Goal: Task Accomplishment & Management: Manage account settings

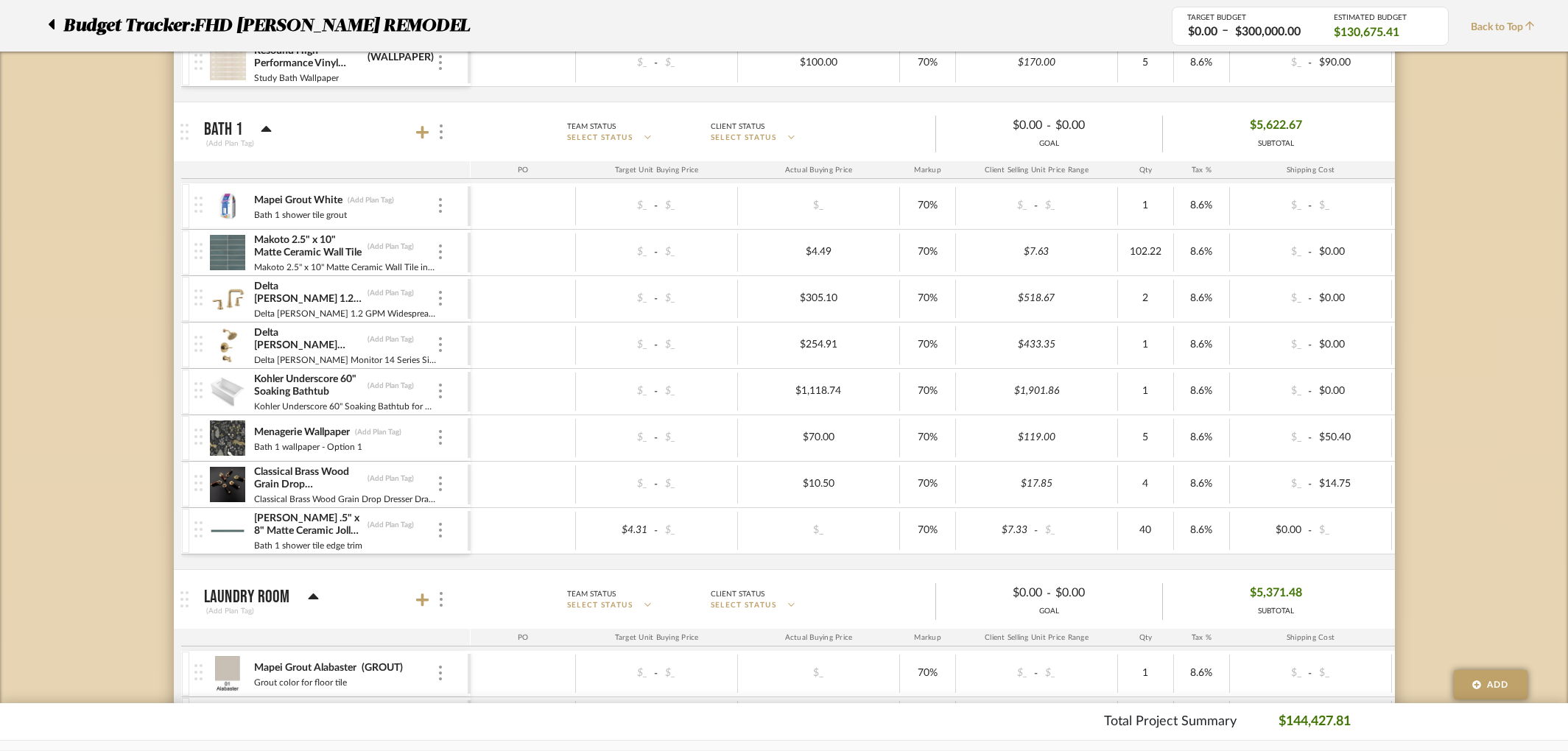
scroll to position [4977, 0]
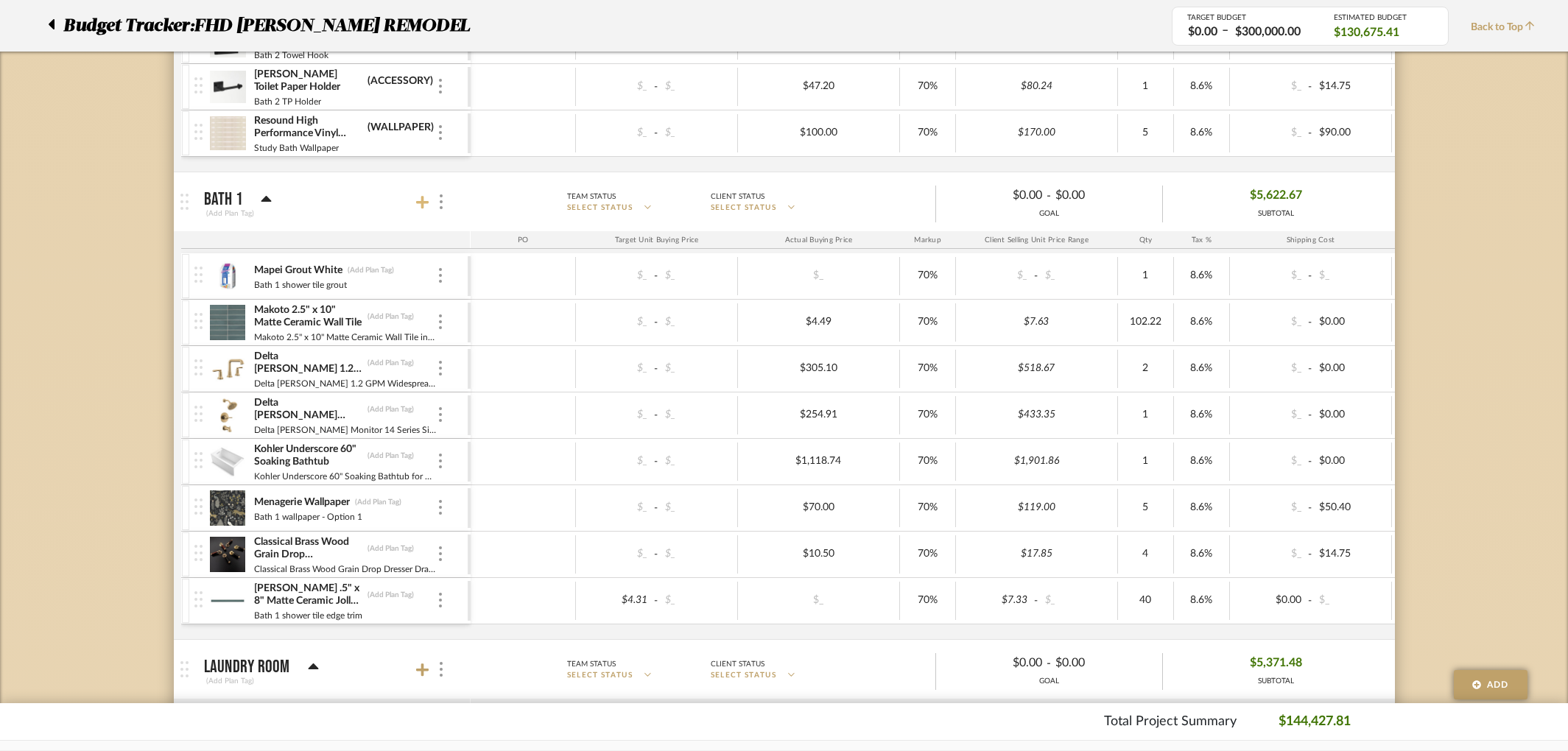
click at [424, 202] on icon at bounding box center [423, 203] width 13 height 14
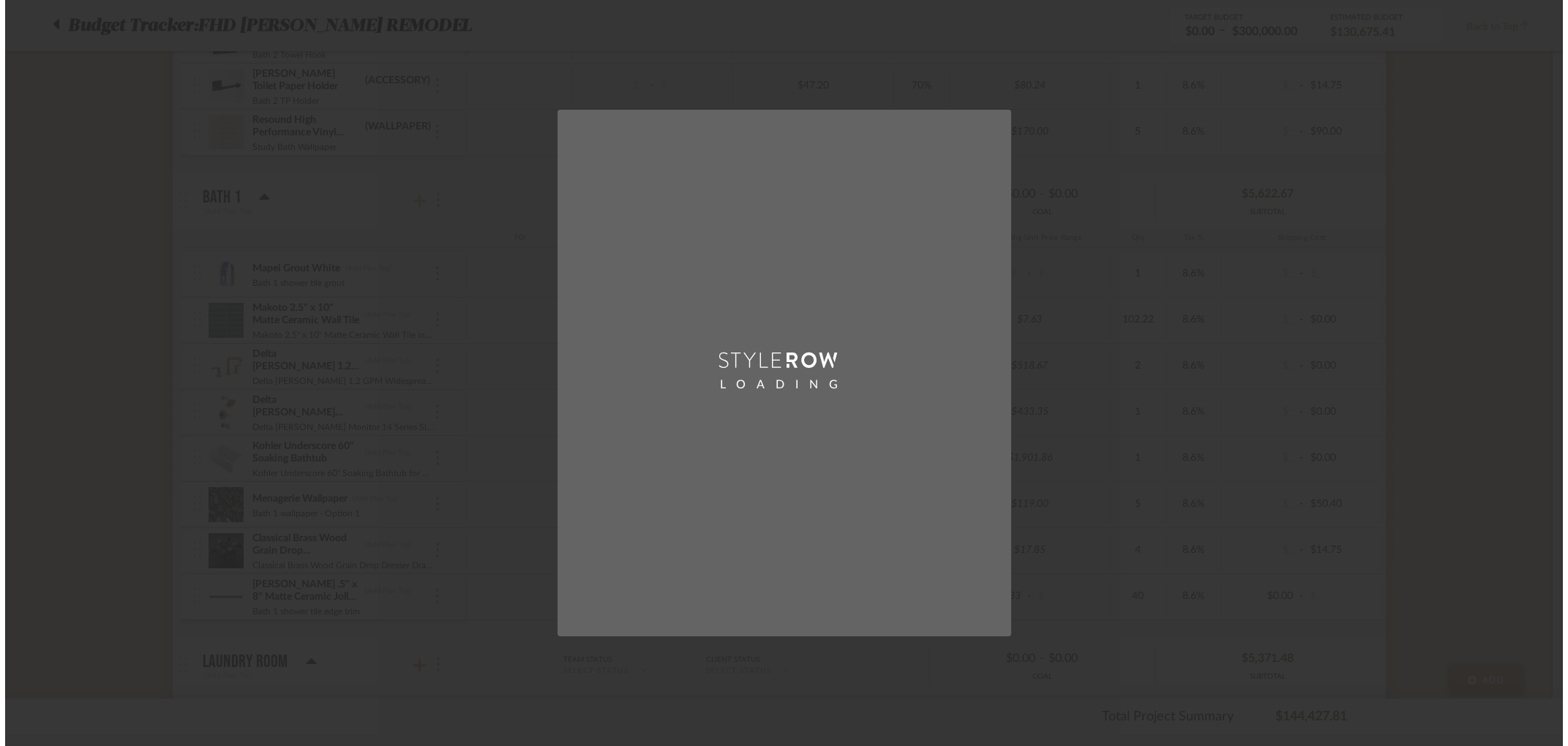
scroll to position [0, 0]
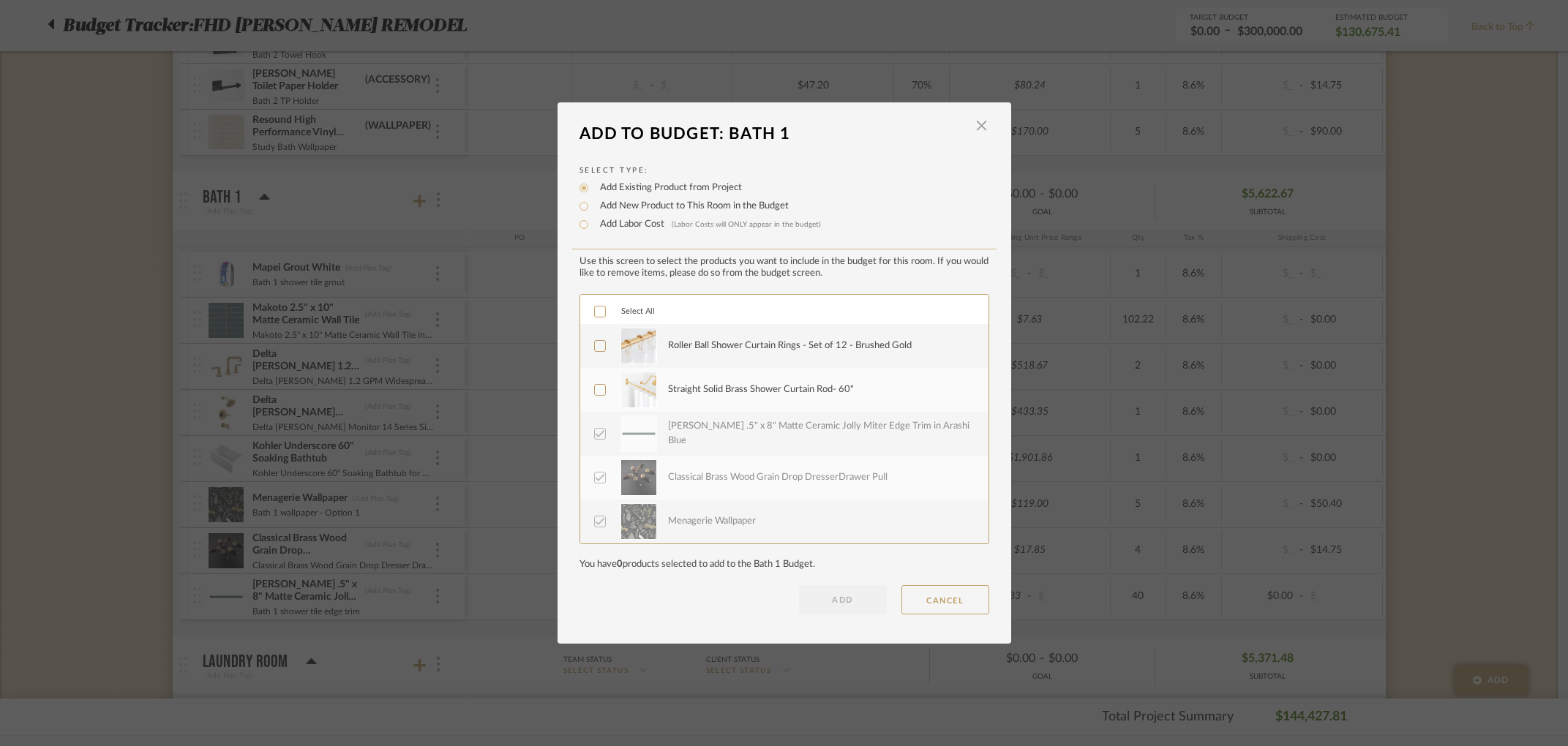
drag, startPoint x: 594, startPoint y: 389, endPoint x: 591, endPoint y: 382, distance: 7.6
click at [595, 389] on icon at bounding box center [600, 390] width 10 height 10
drag, startPoint x: 594, startPoint y: 341, endPoint x: 689, endPoint y: 362, distance: 97.3
click at [595, 342] on div at bounding box center [600, 346] width 12 height 12
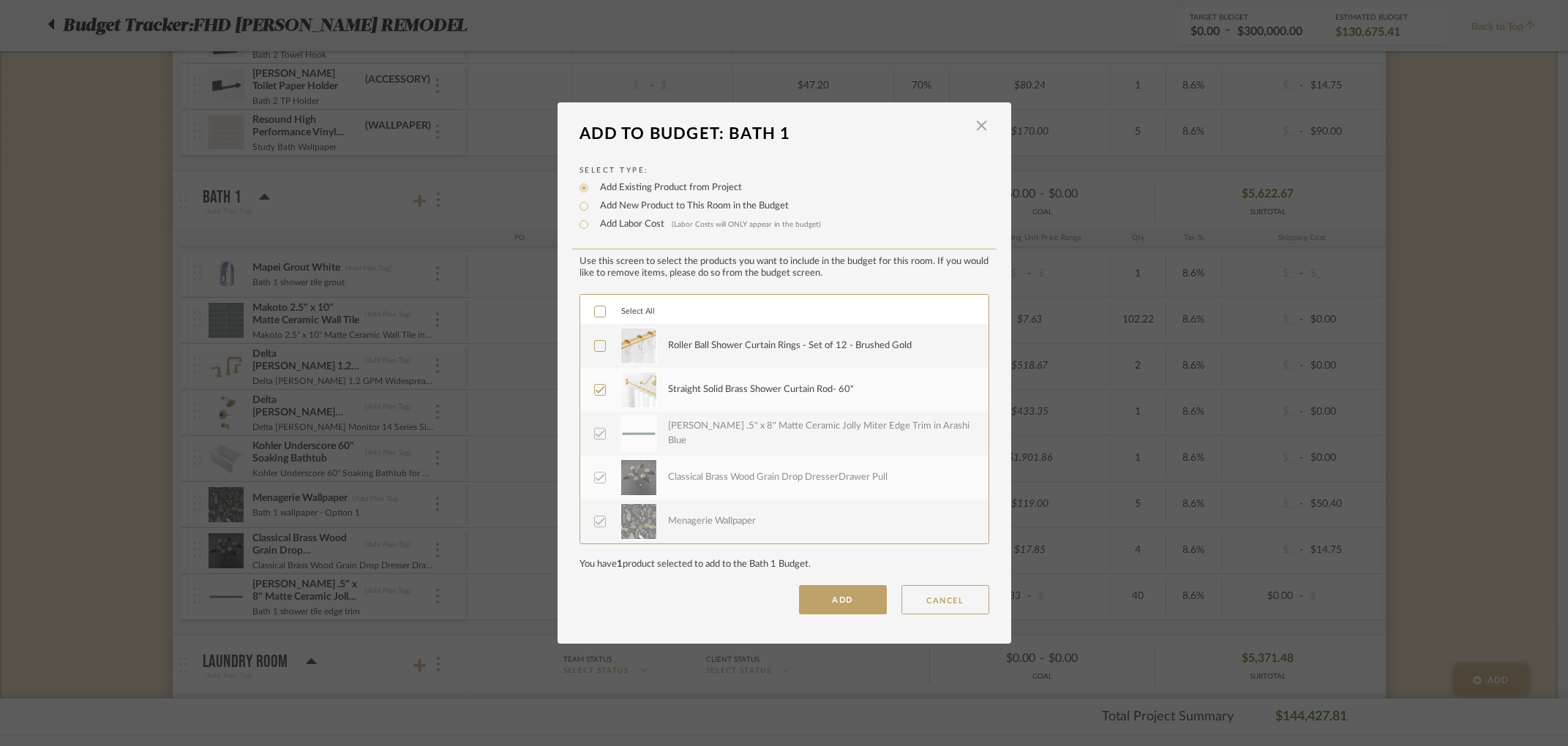
click at [832, 601] on button "ADD" at bounding box center [842, 599] width 88 height 29
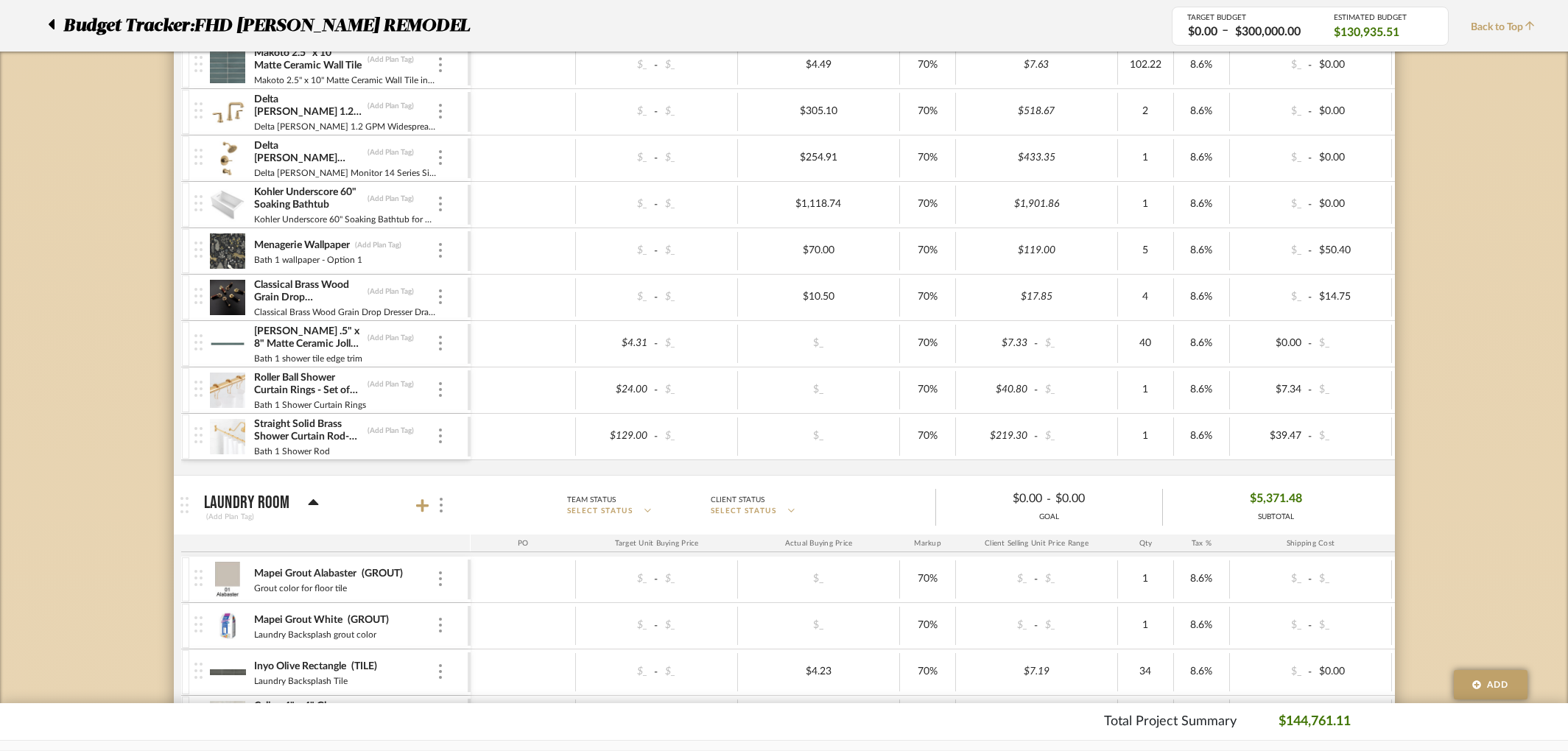
scroll to position [5196, 0]
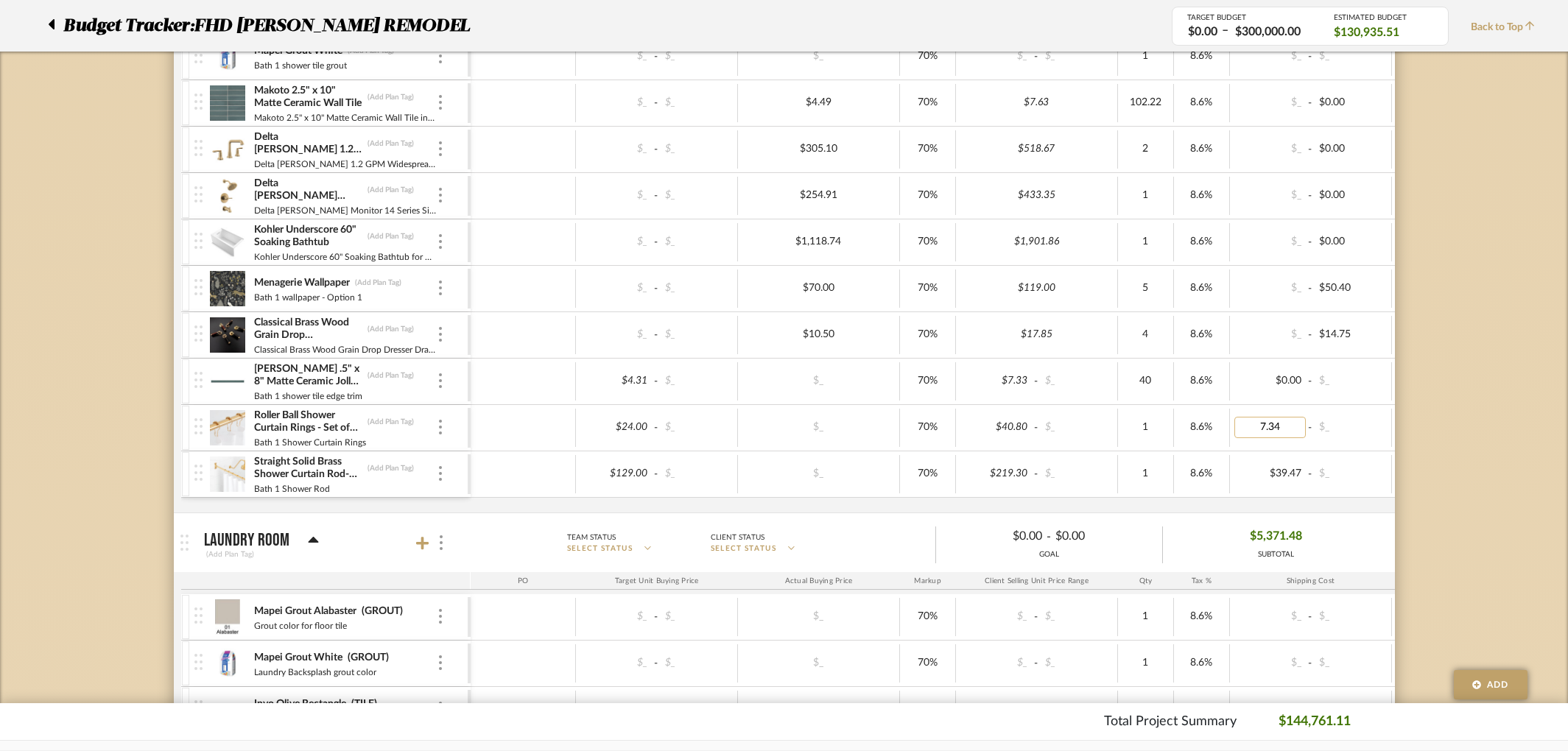
type input "0"
type input "4.31"
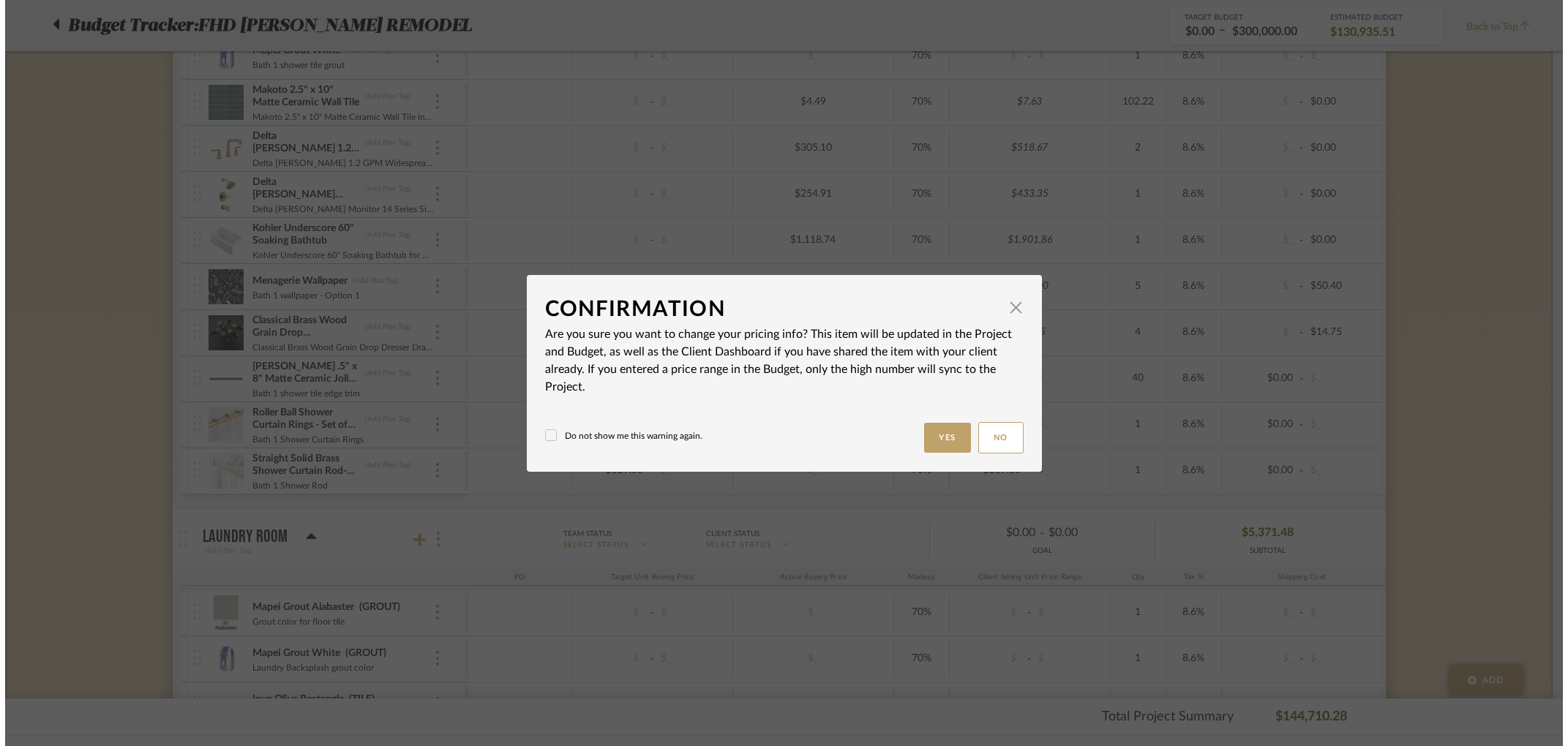
scroll to position [0, 0]
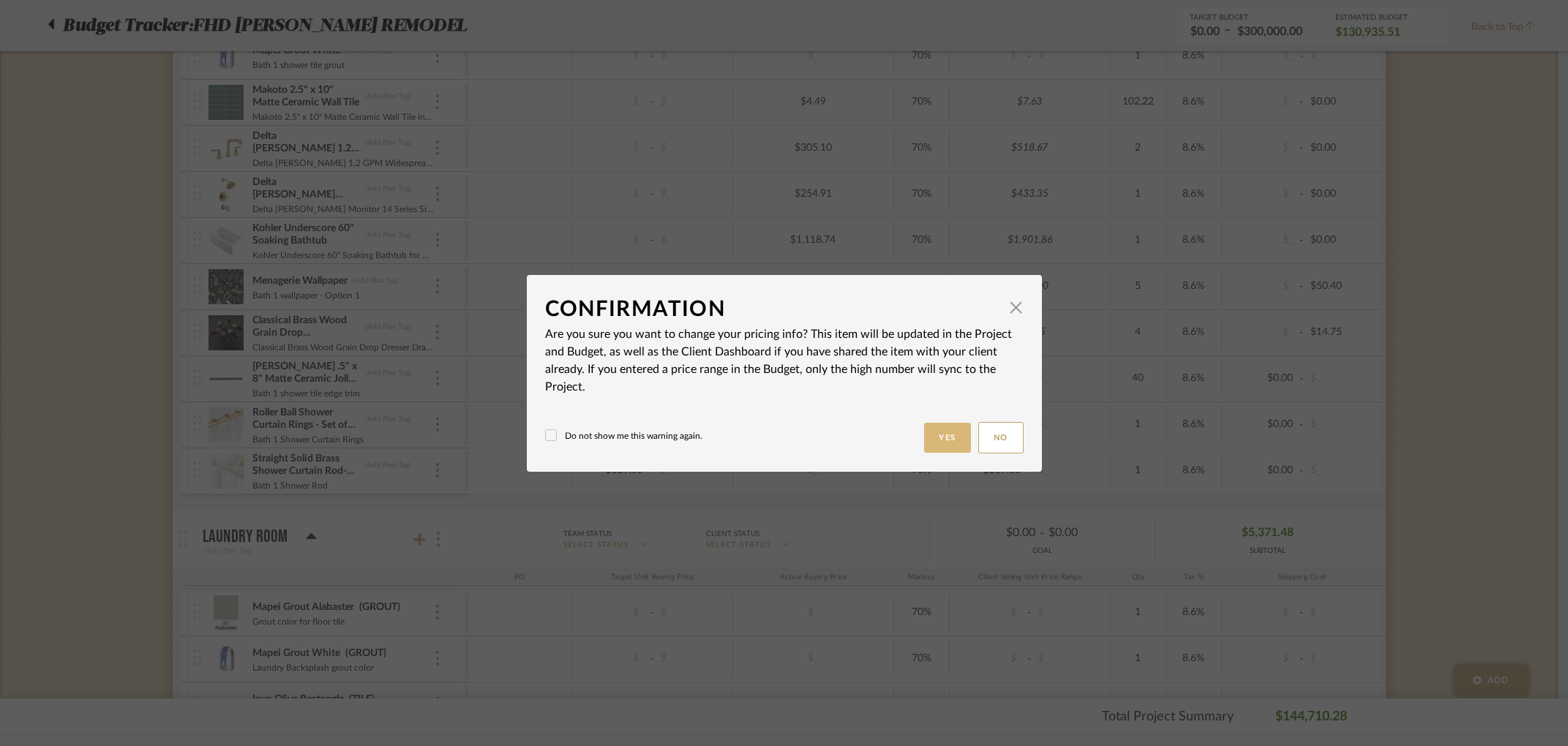
click at [944, 438] on button "Yes" at bounding box center [948, 438] width 47 height 30
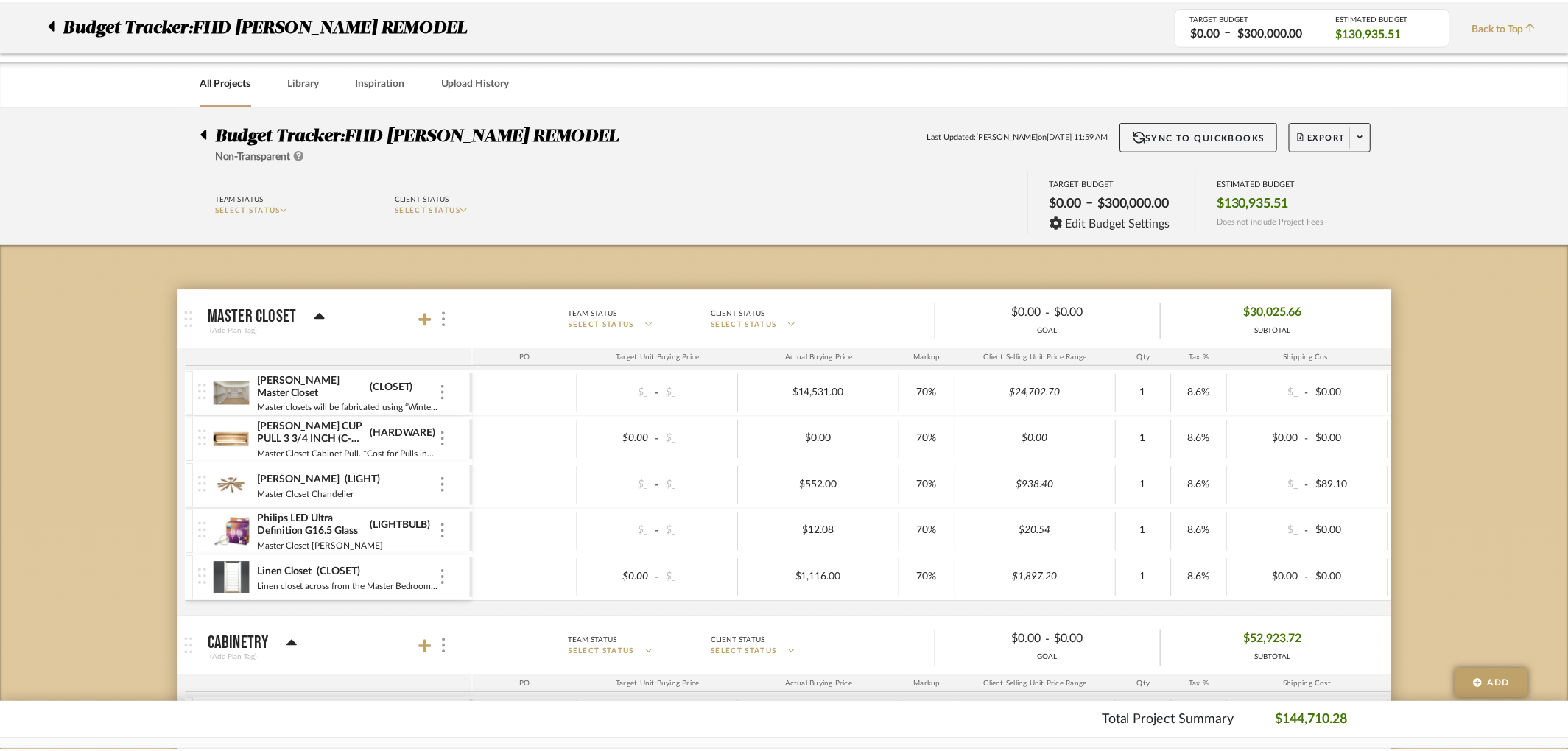
scroll to position [5196, 0]
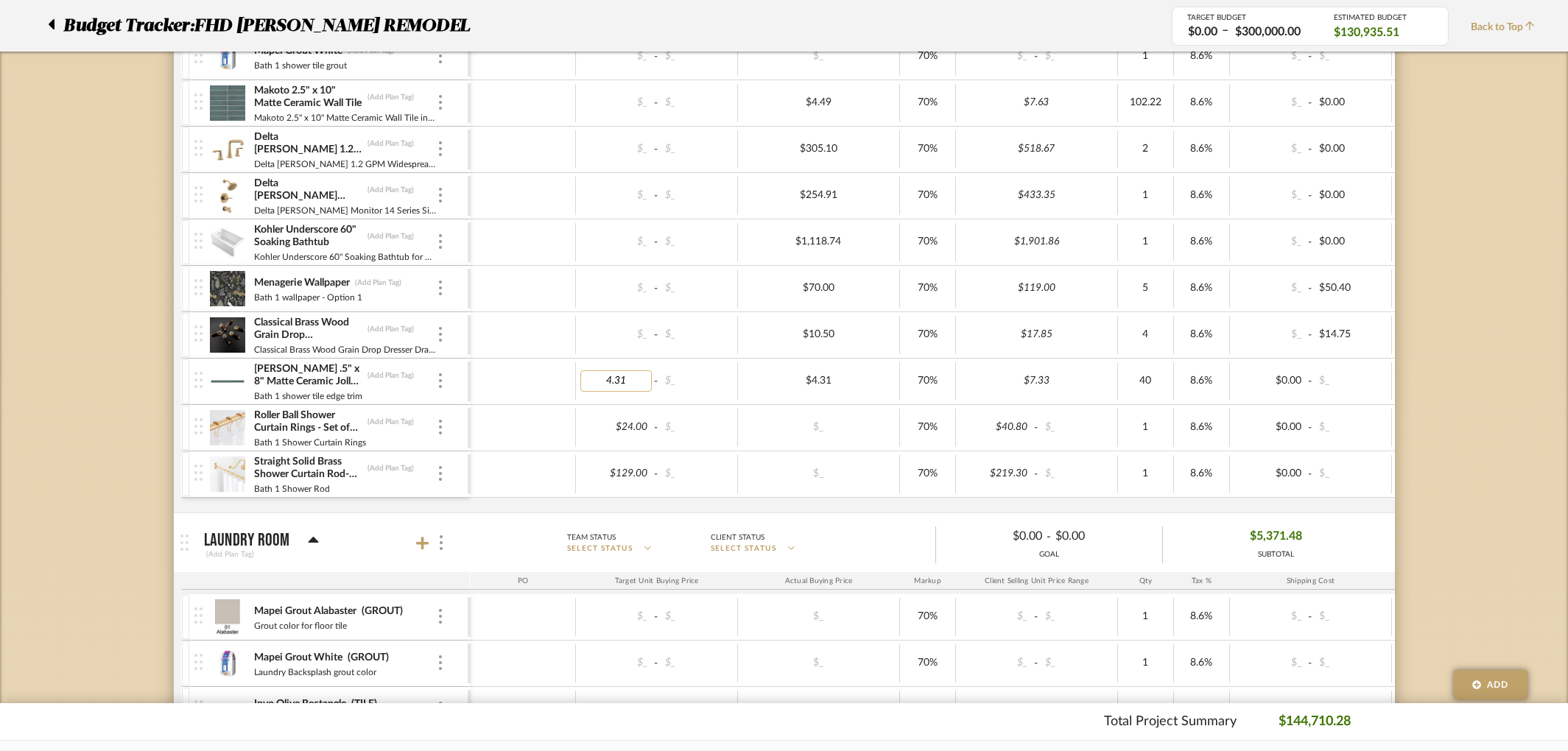
type input "0"
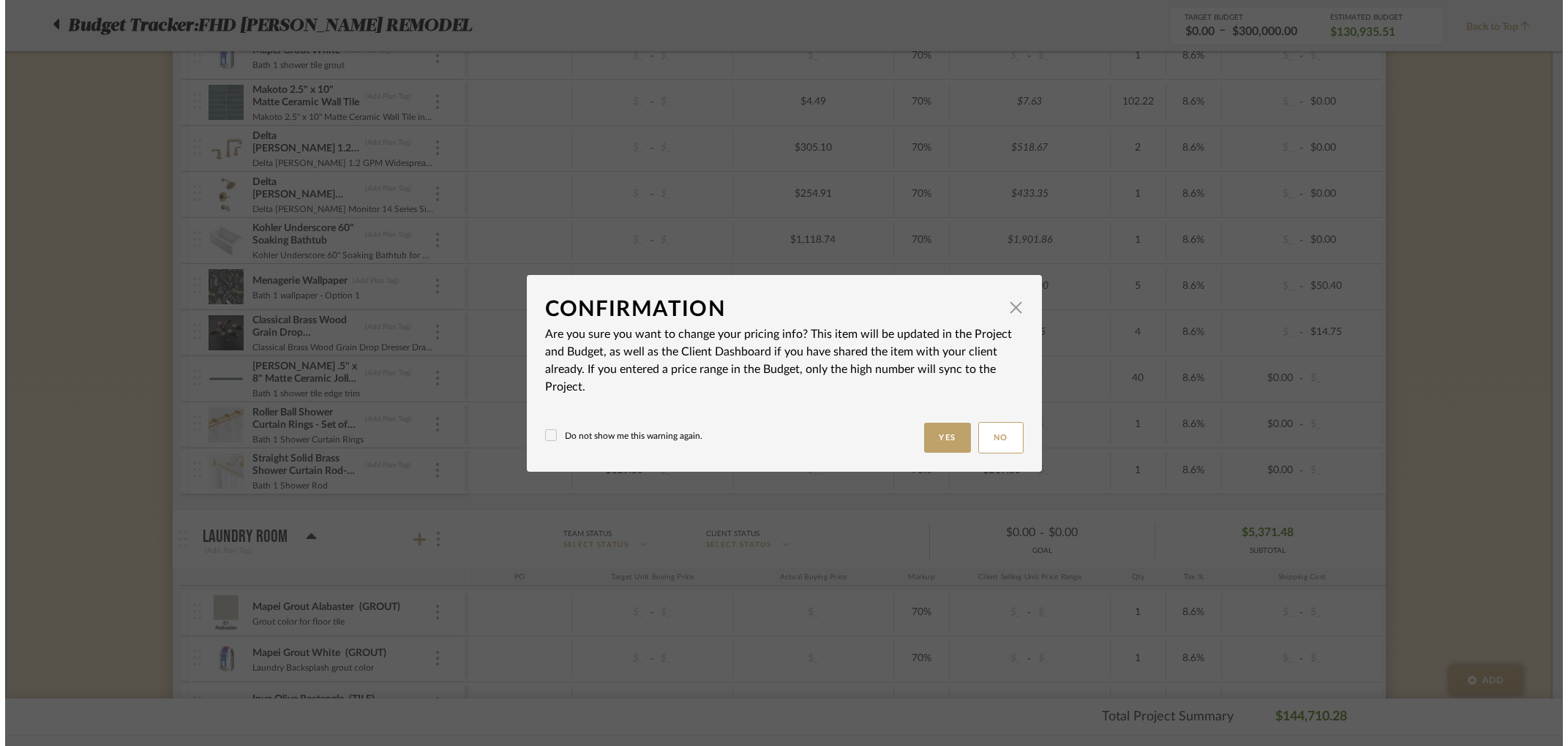
scroll to position [0, 0]
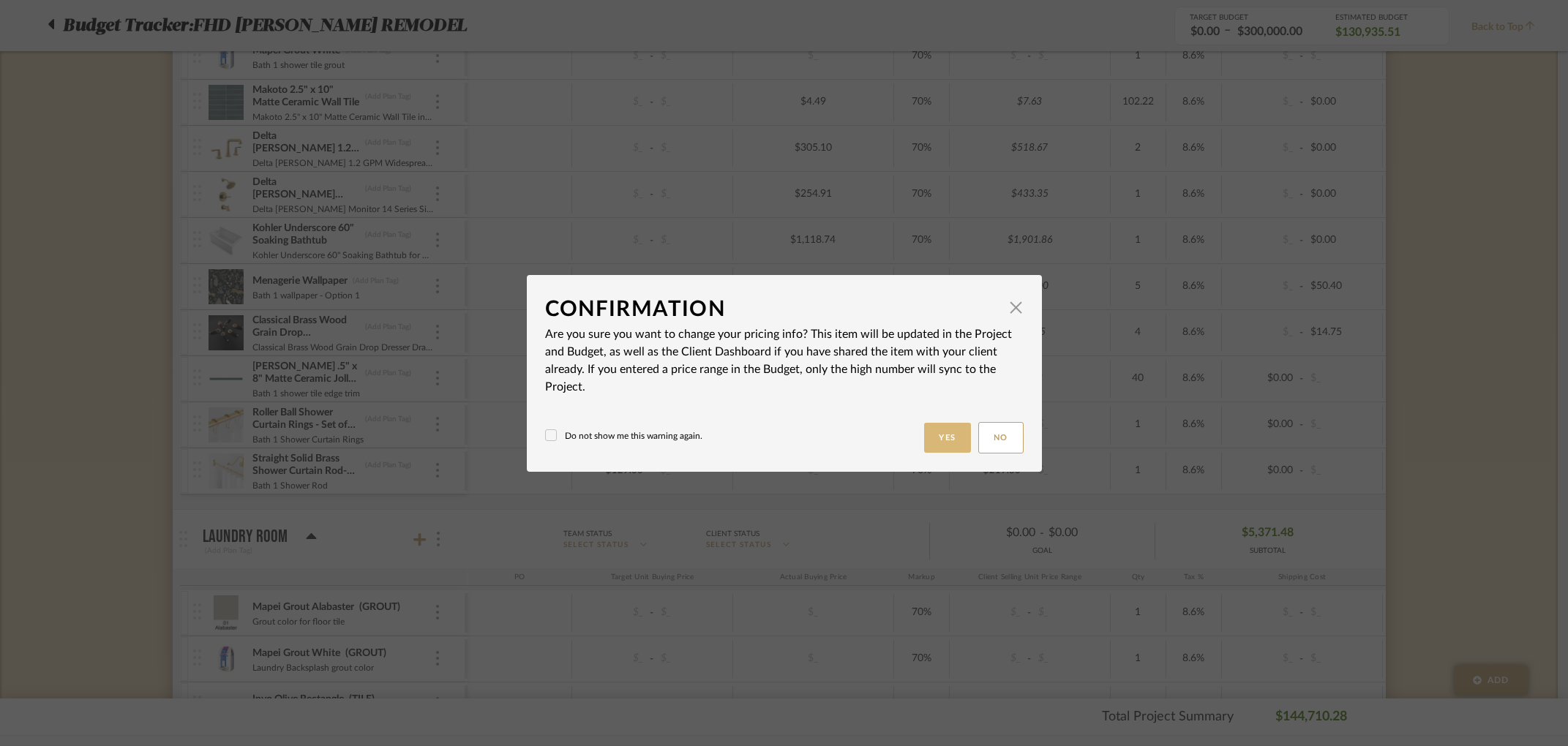
click at [931, 438] on button "Yes" at bounding box center [948, 438] width 47 height 30
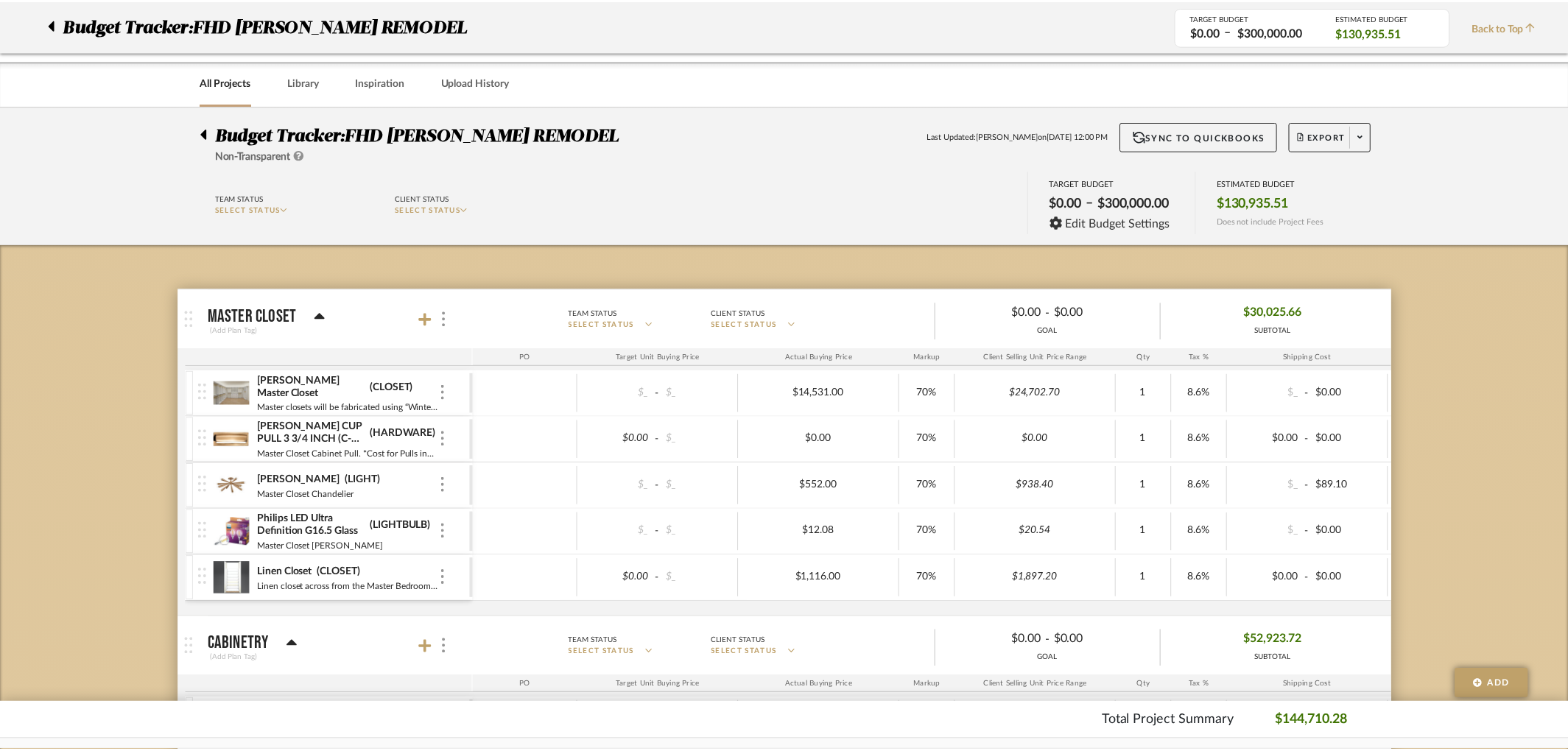
scroll to position [5196, 0]
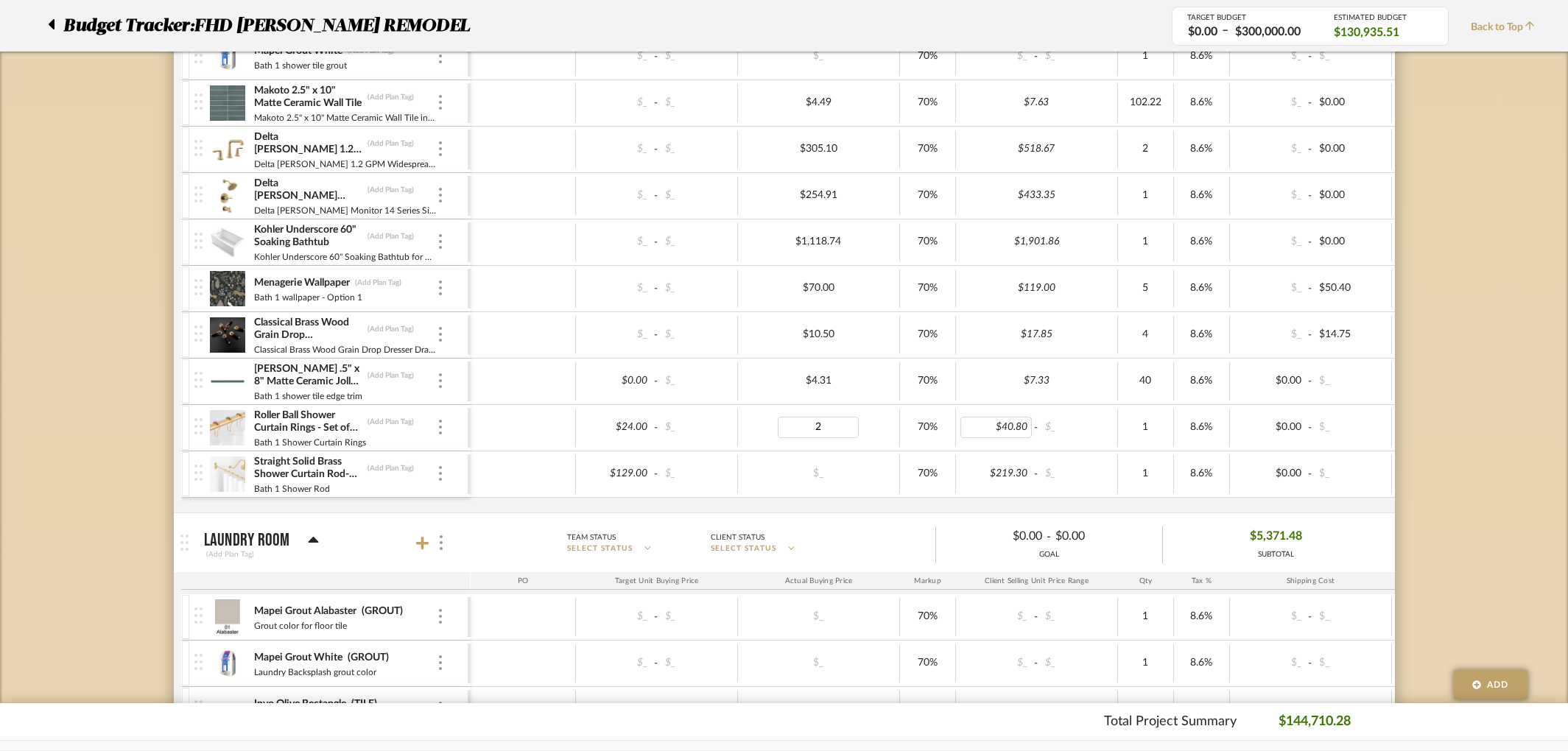
type input "24"
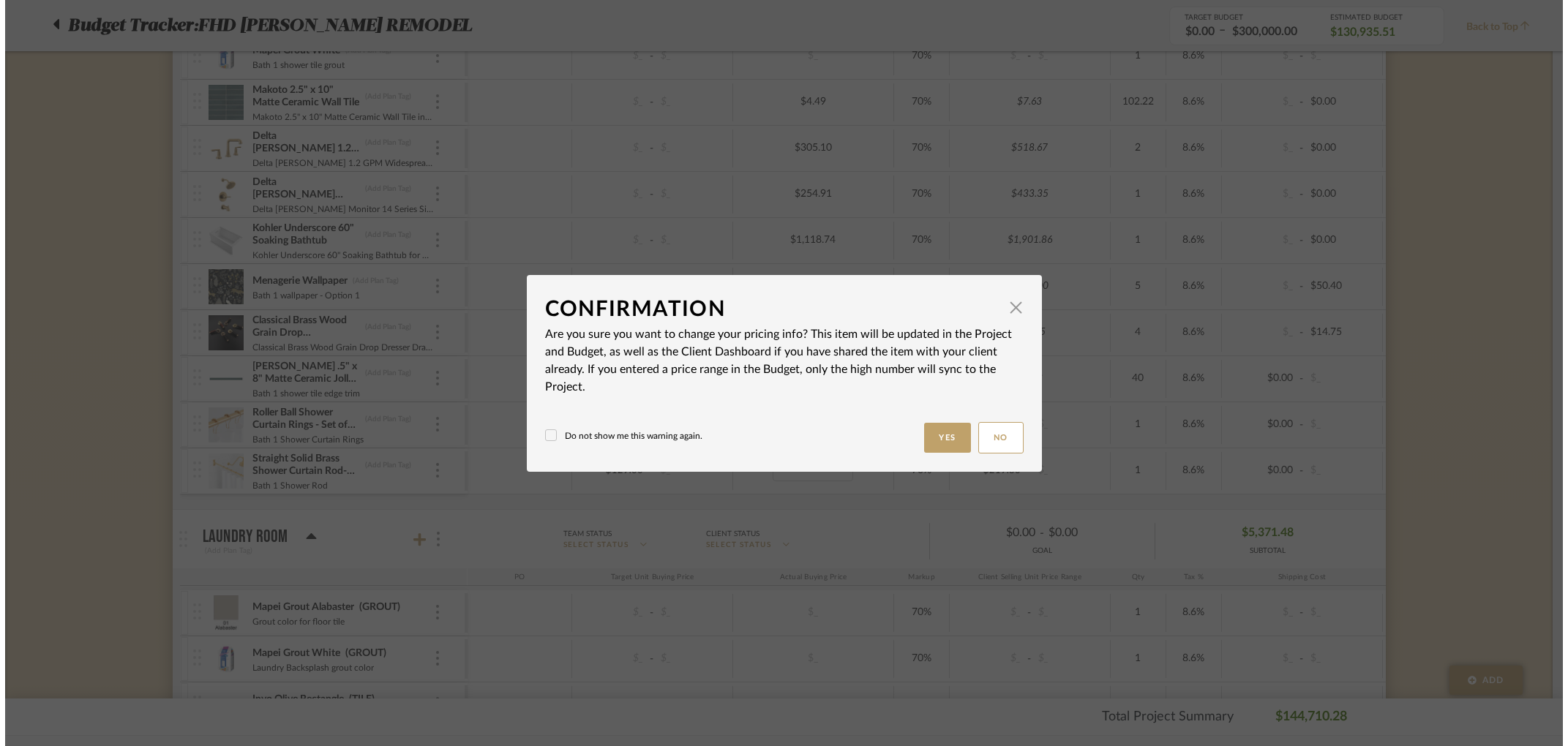
scroll to position [0, 0]
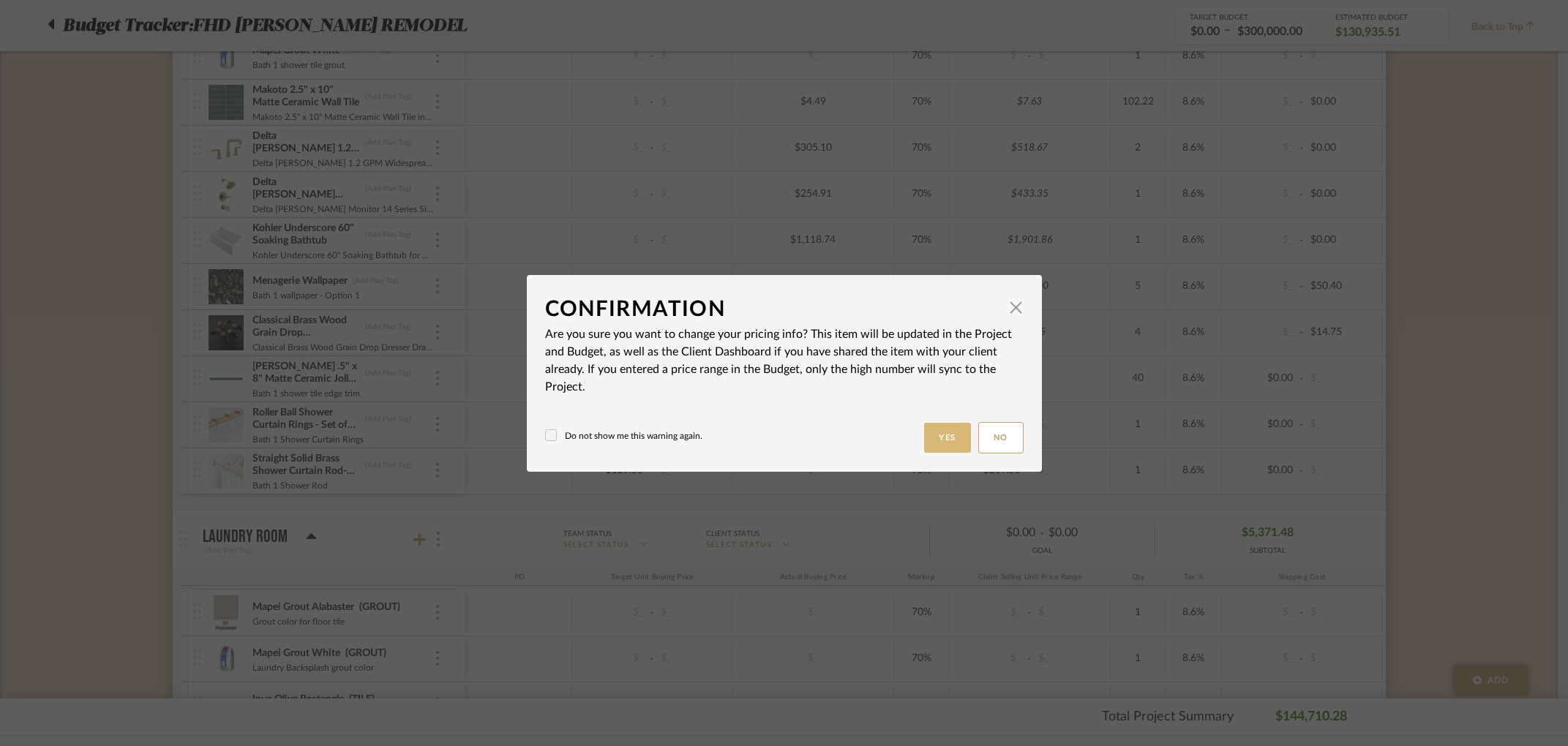
click at [944, 436] on button "Yes" at bounding box center [948, 438] width 47 height 30
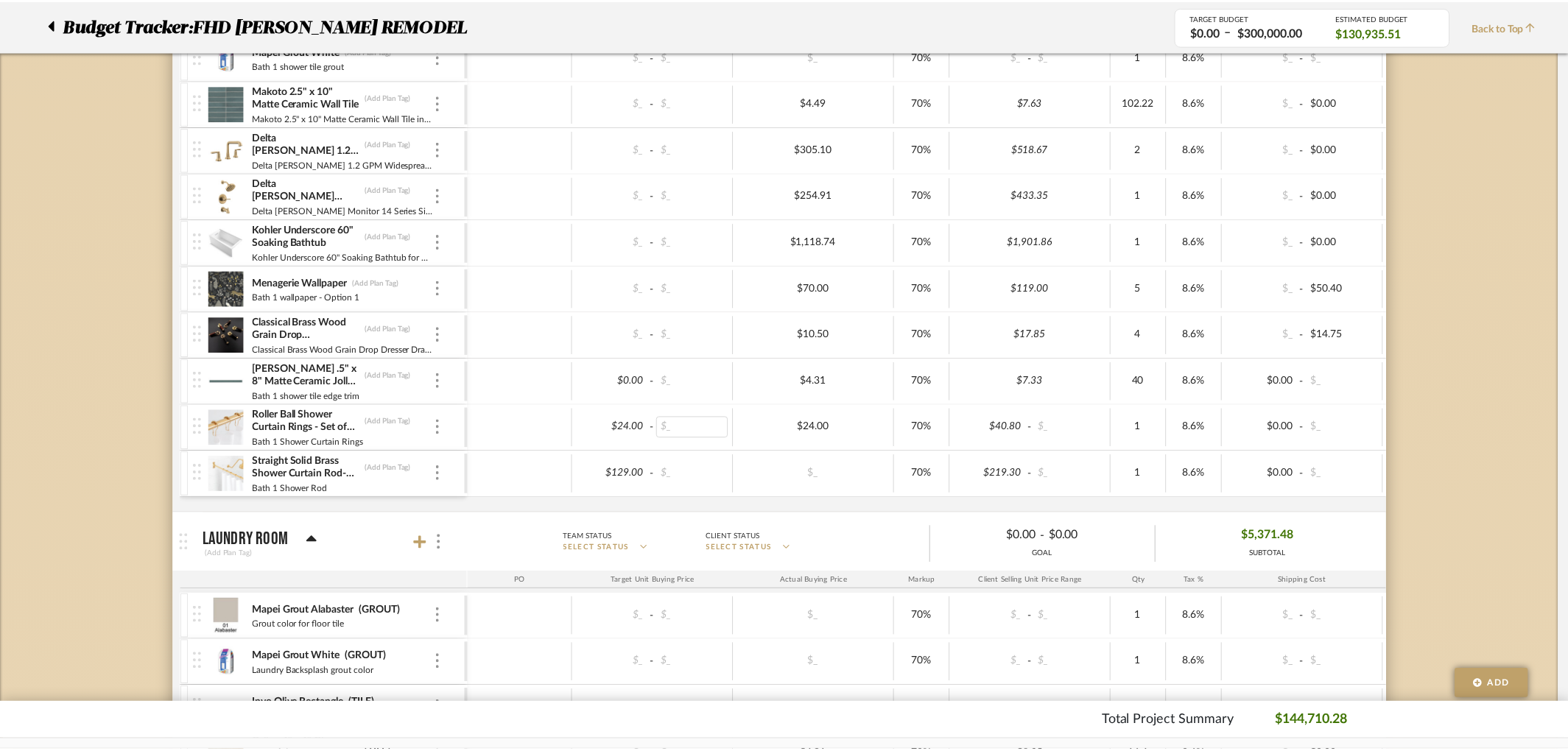
scroll to position [5196, 0]
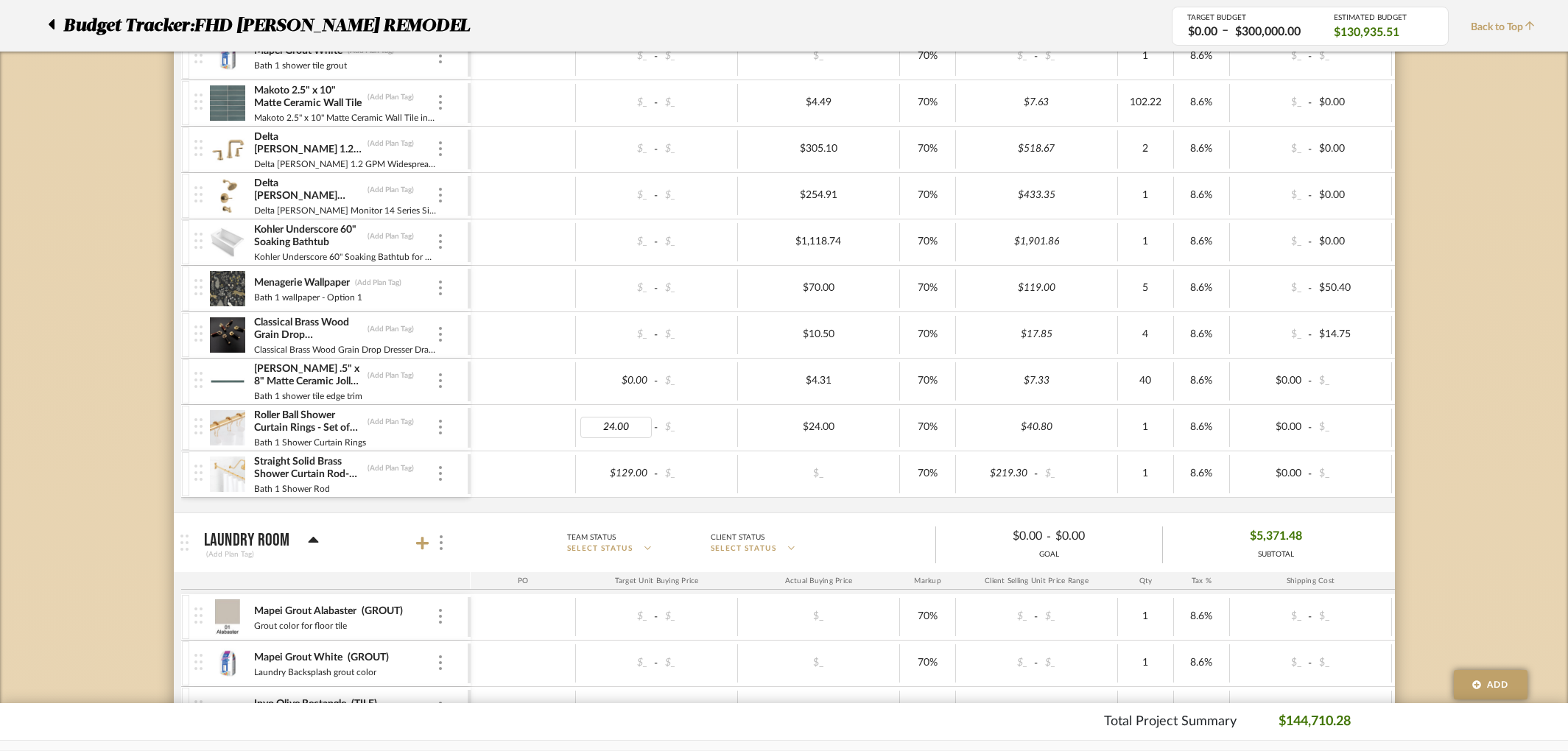
type input "0"
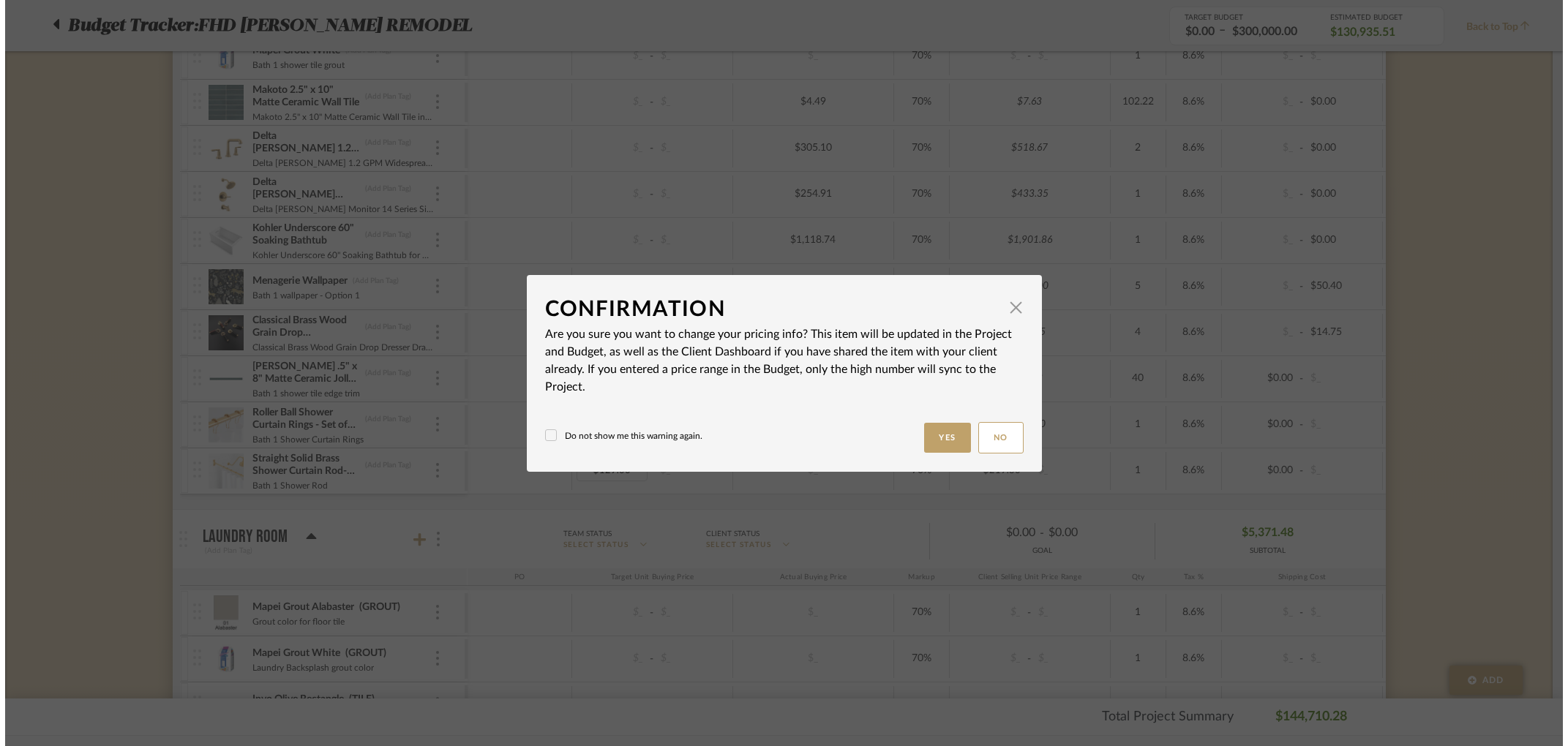
scroll to position [0, 0]
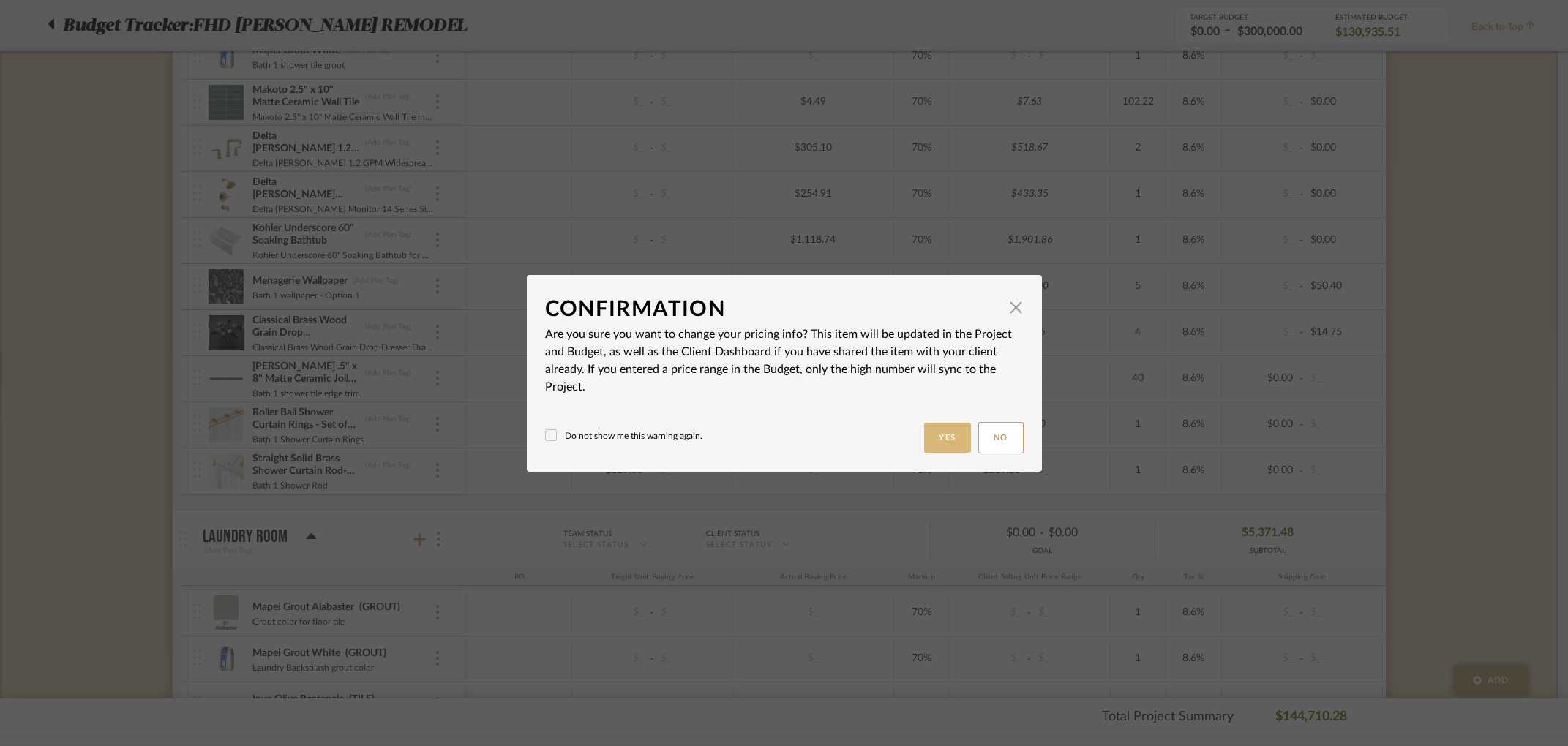
click at [954, 435] on button "Yes" at bounding box center [948, 438] width 47 height 30
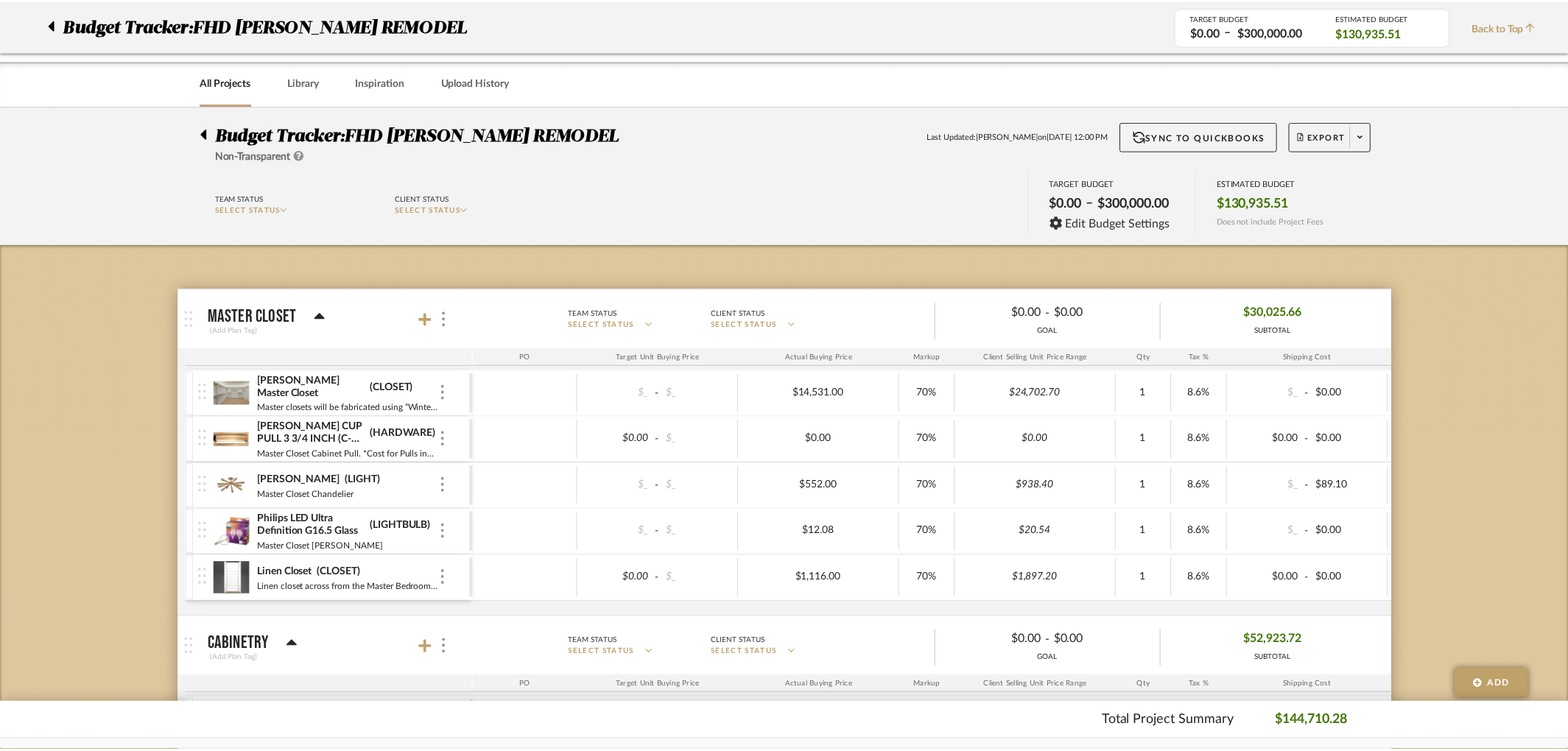
scroll to position [5196, 0]
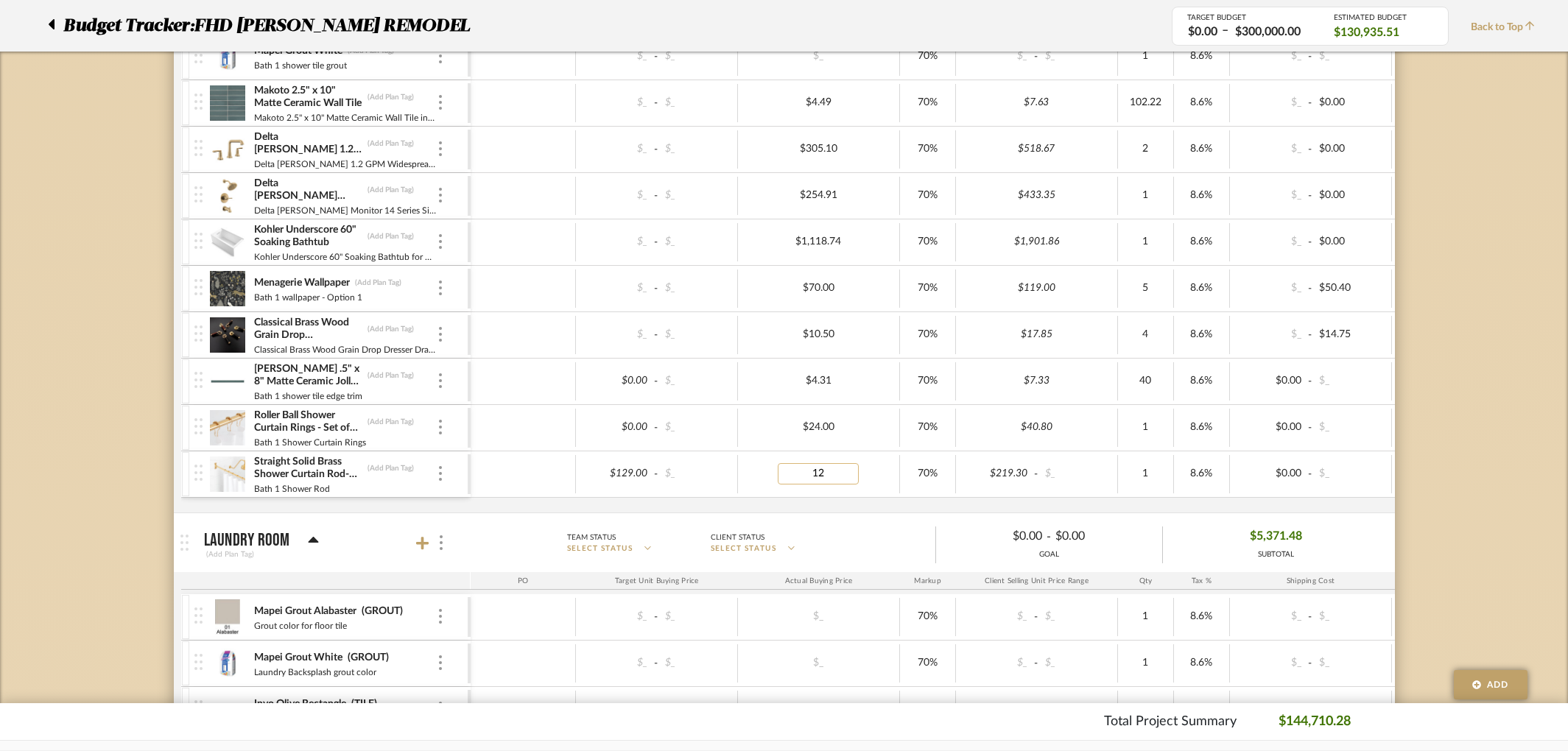
type input "129"
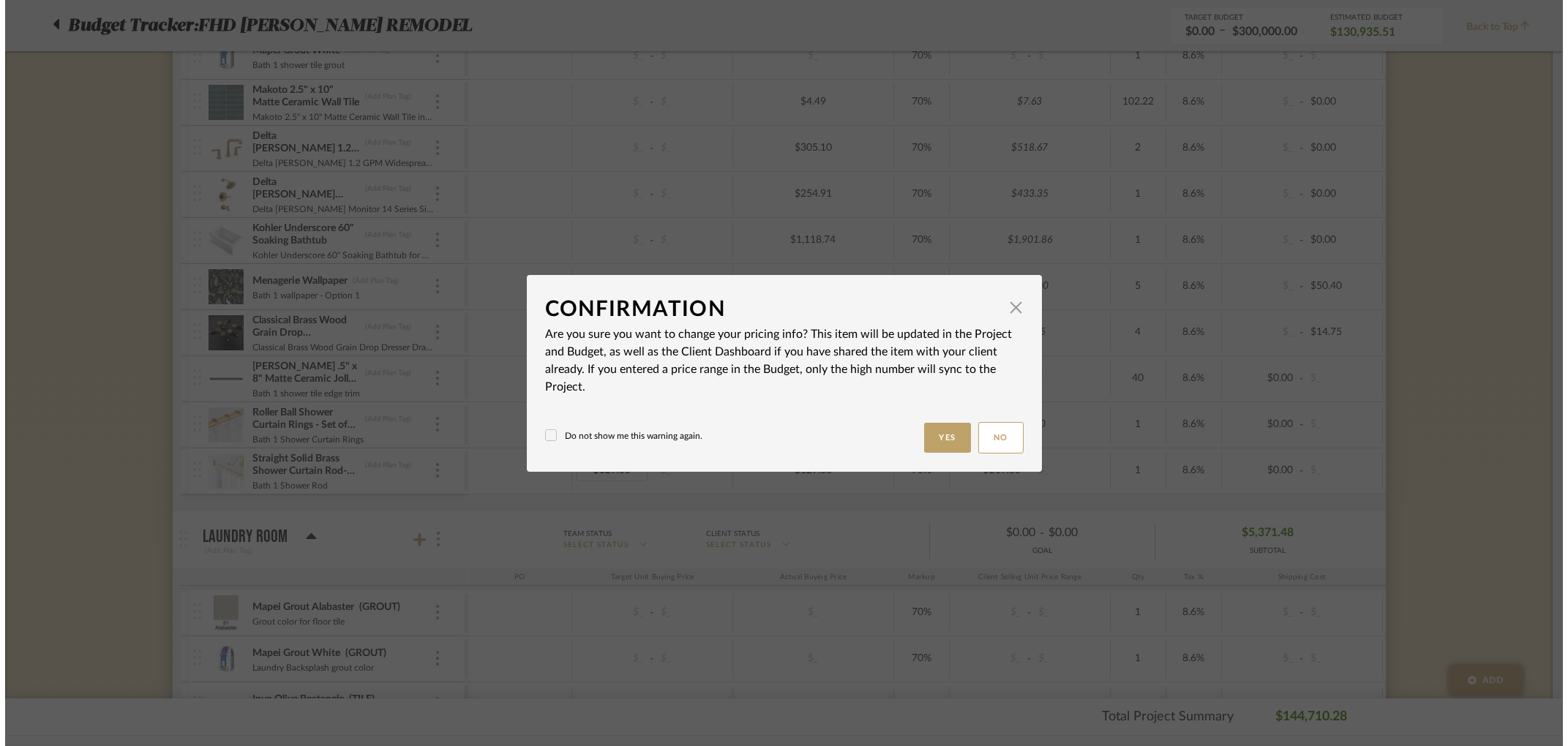
scroll to position [0, 0]
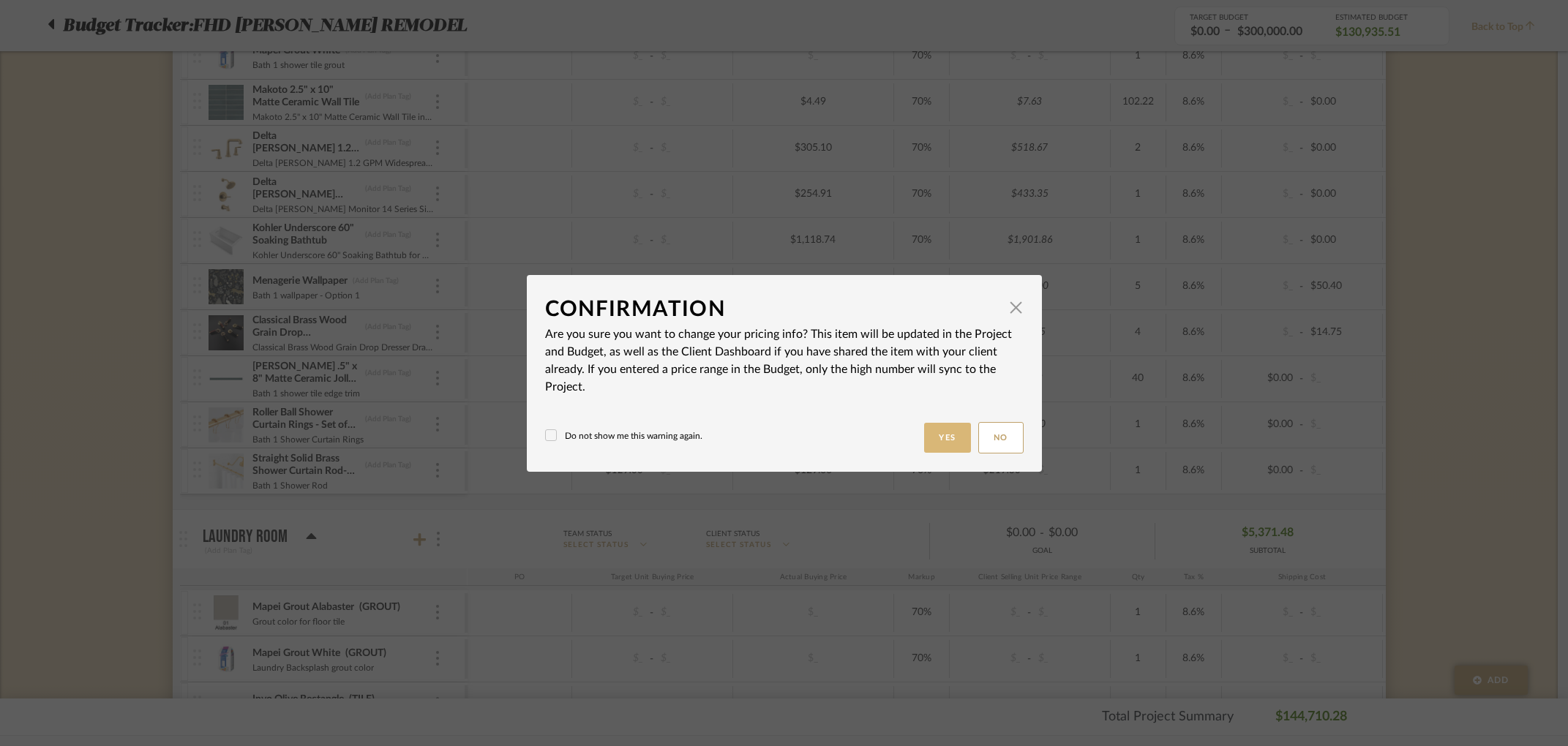
click at [934, 435] on button "Yes" at bounding box center [948, 438] width 47 height 30
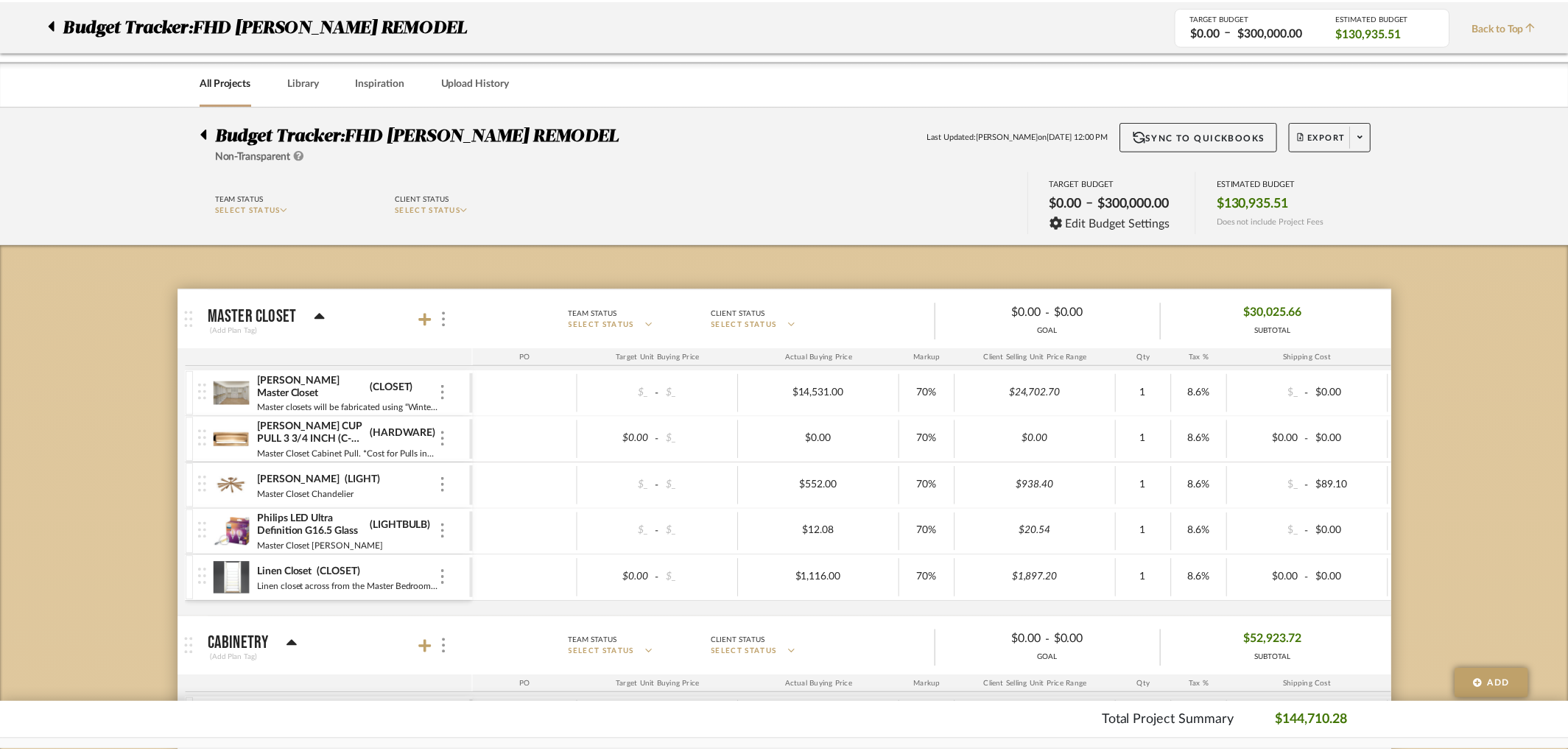
scroll to position [5196, 0]
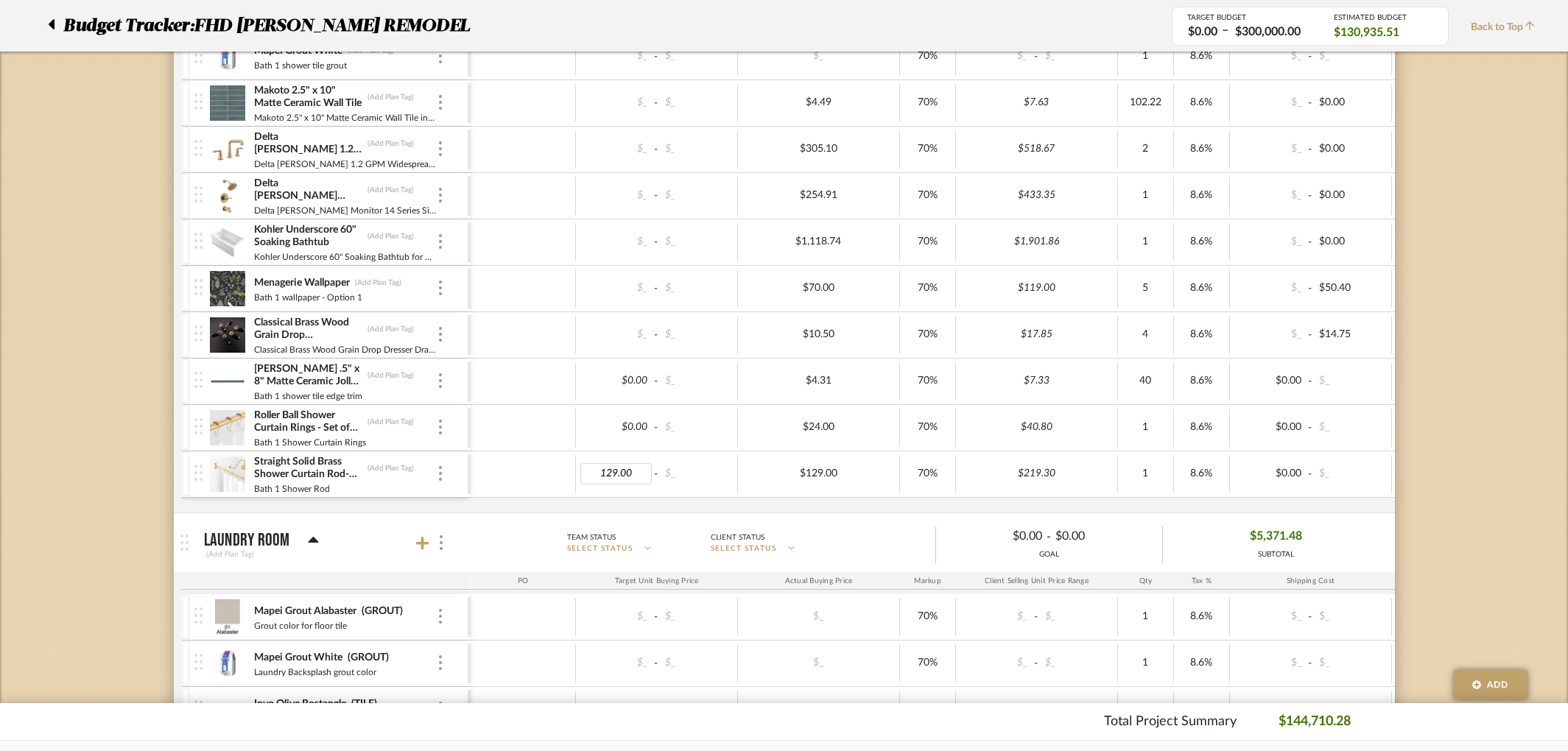
drag, startPoint x: 635, startPoint y: 473, endPoint x: 526, endPoint y: 461, distance: 109.7
click at [526, 461] on div "129.00 - $_ $129.00 70% $219.30 1 8.6% $0.00 - $_ 0% Taxable $238.16" at bounding box center [1083, 474] width 1226 height 40
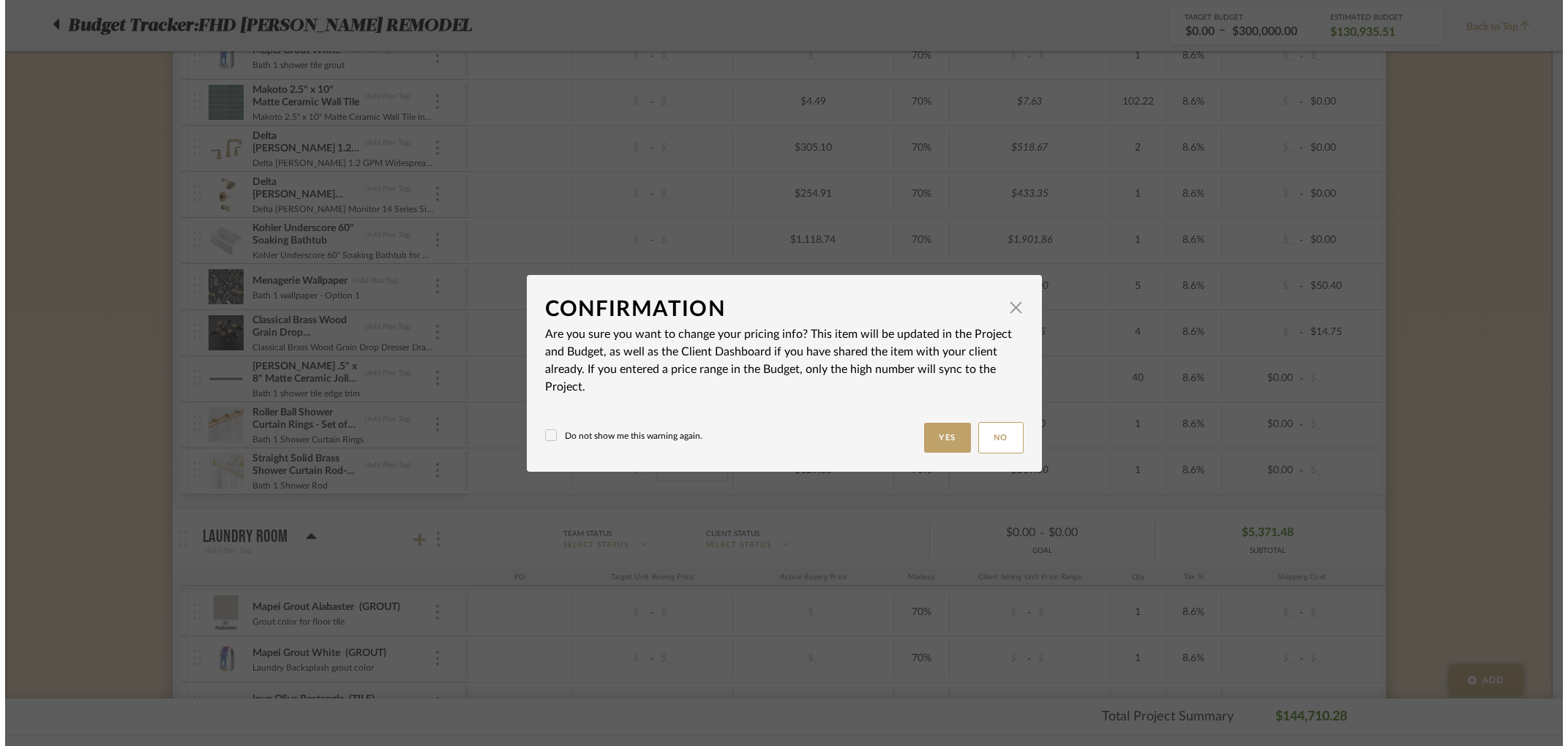
scroll to position [0, 0]
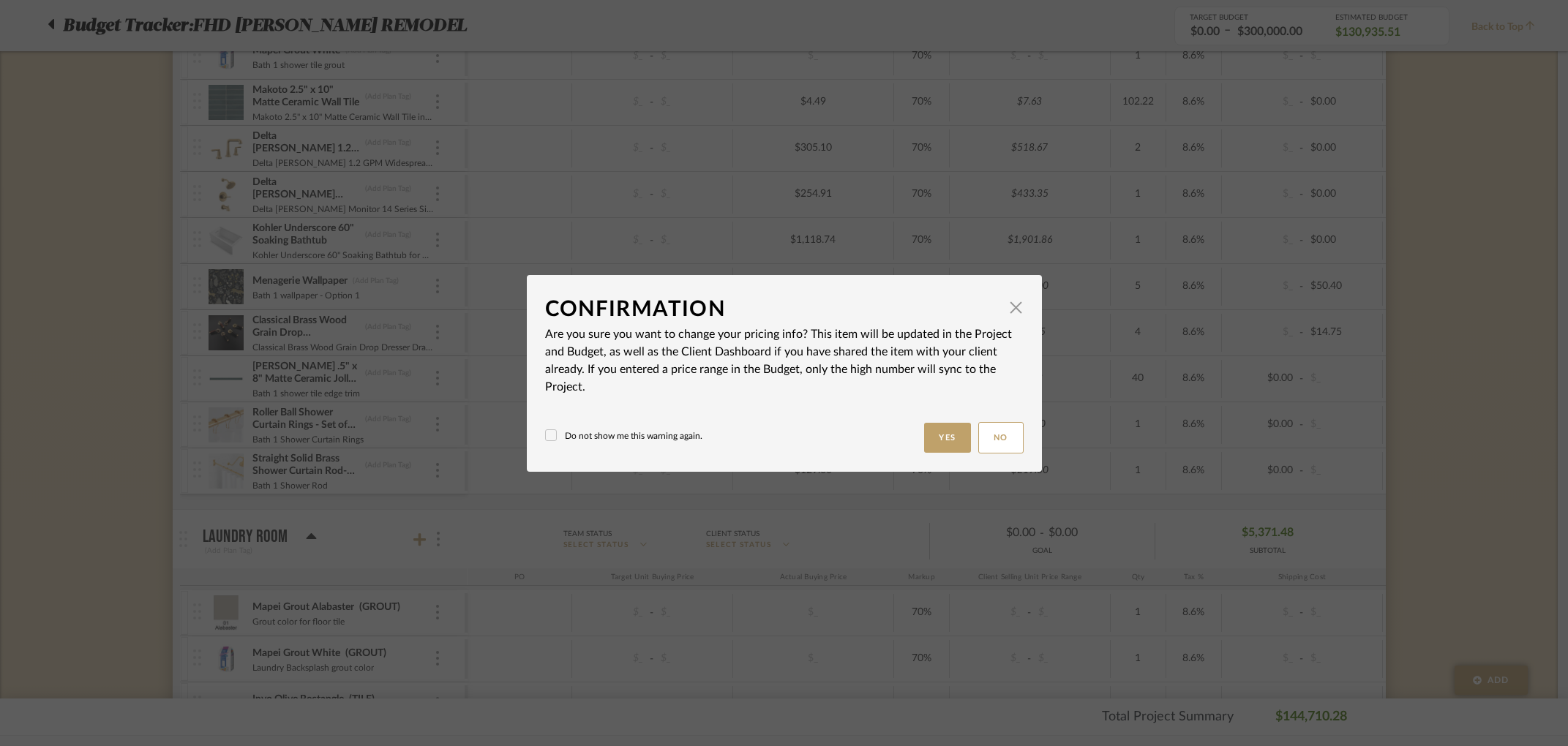
drag, startPoint x: 958, startPoint y: 443, endPoint x: 948, endPoint y: 441, distance: 10.2
click at [958, 443] on button "Yes" at bounding box center [948, 438] width 47 height 30
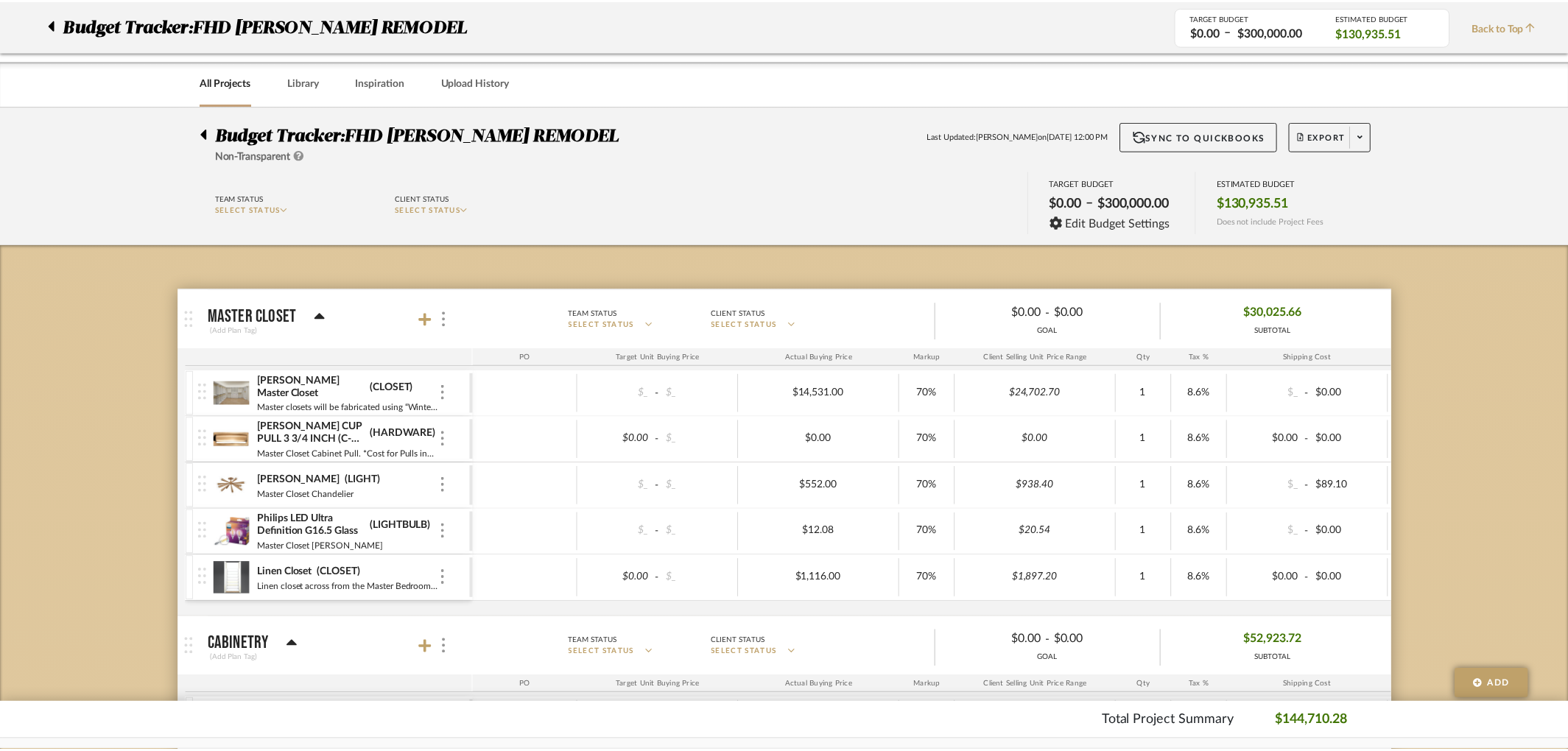
scroll to position [5196, 0]
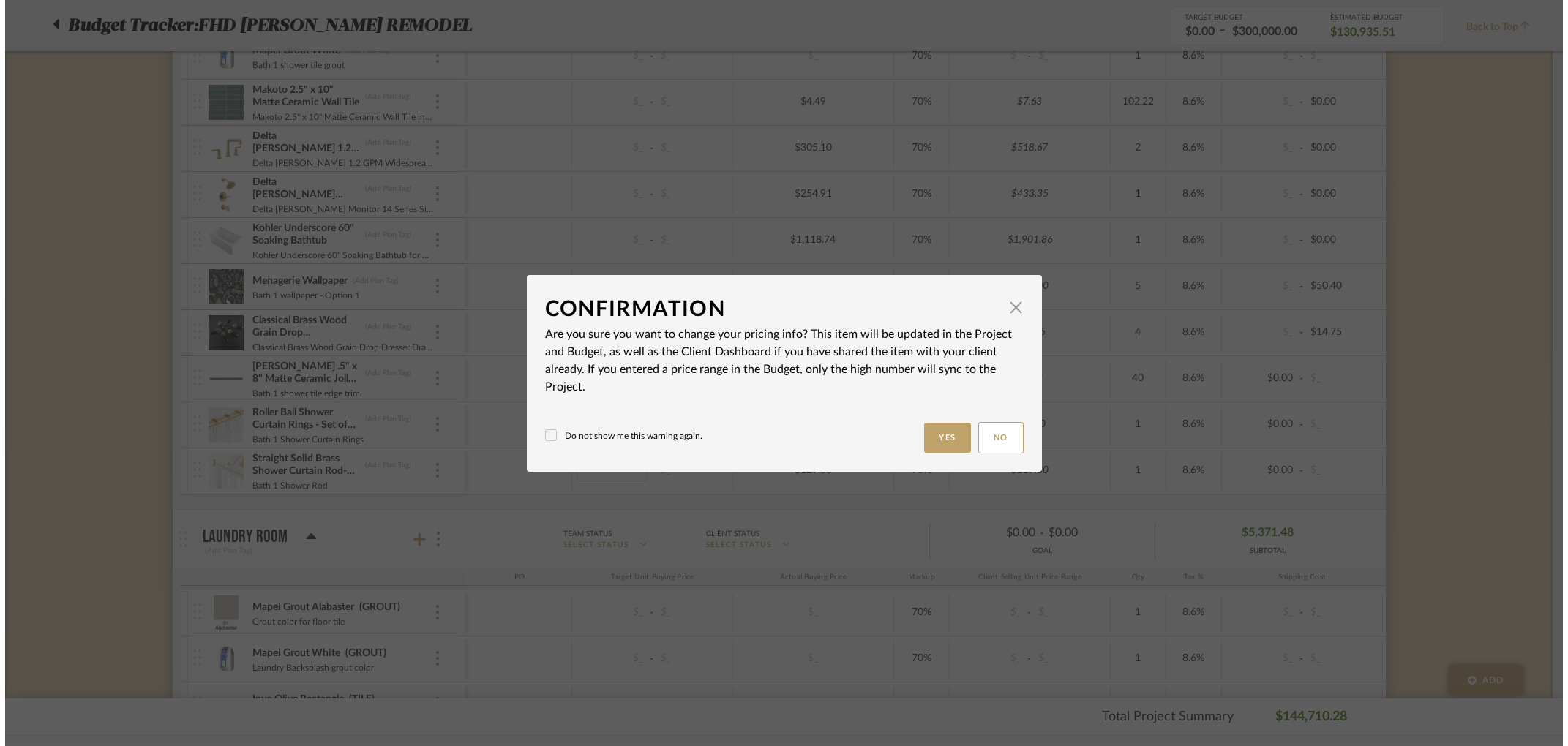
scroll to position [0, 0]
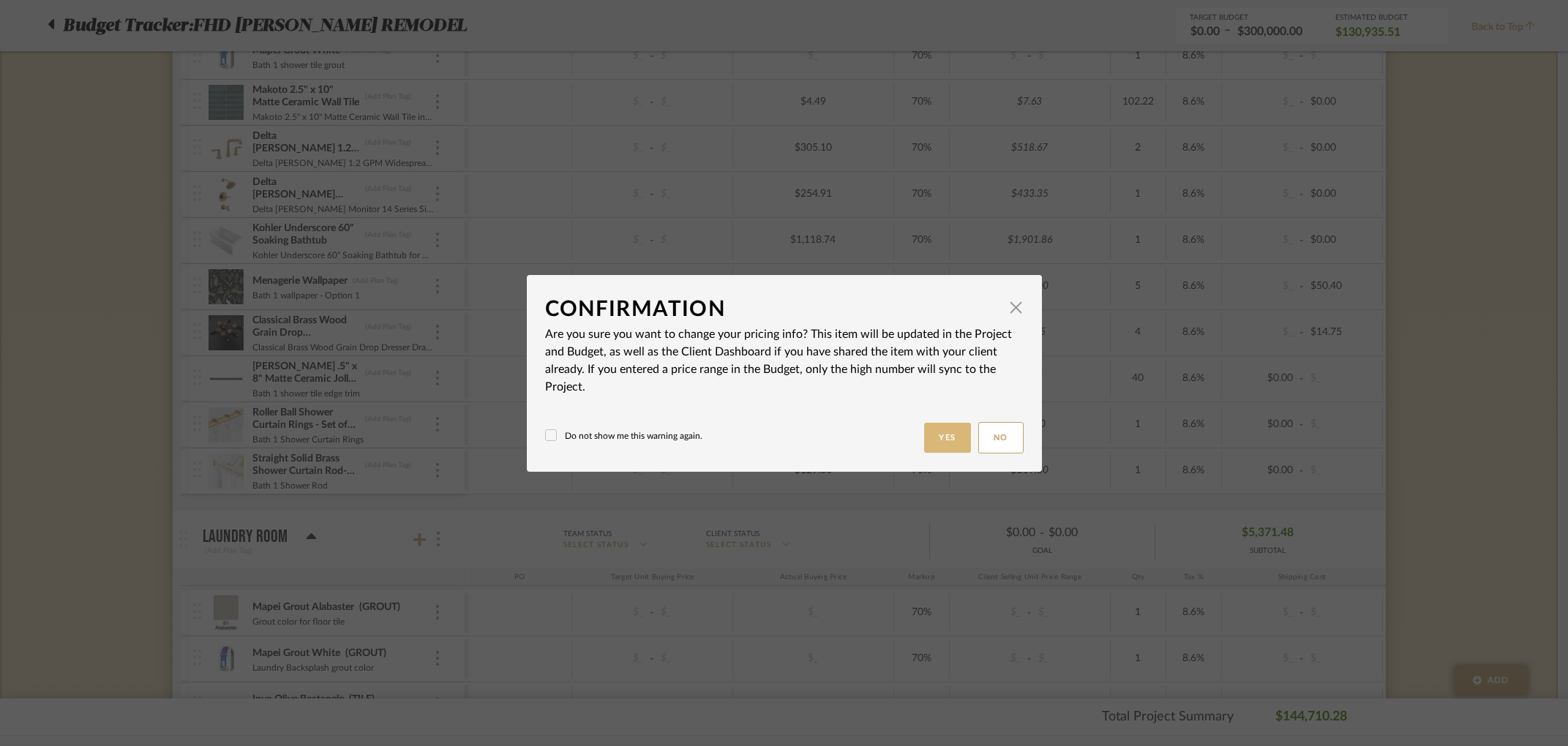
click at [924, 443] on button "Yes" at bounding box center [948, 438] width 47 height 30
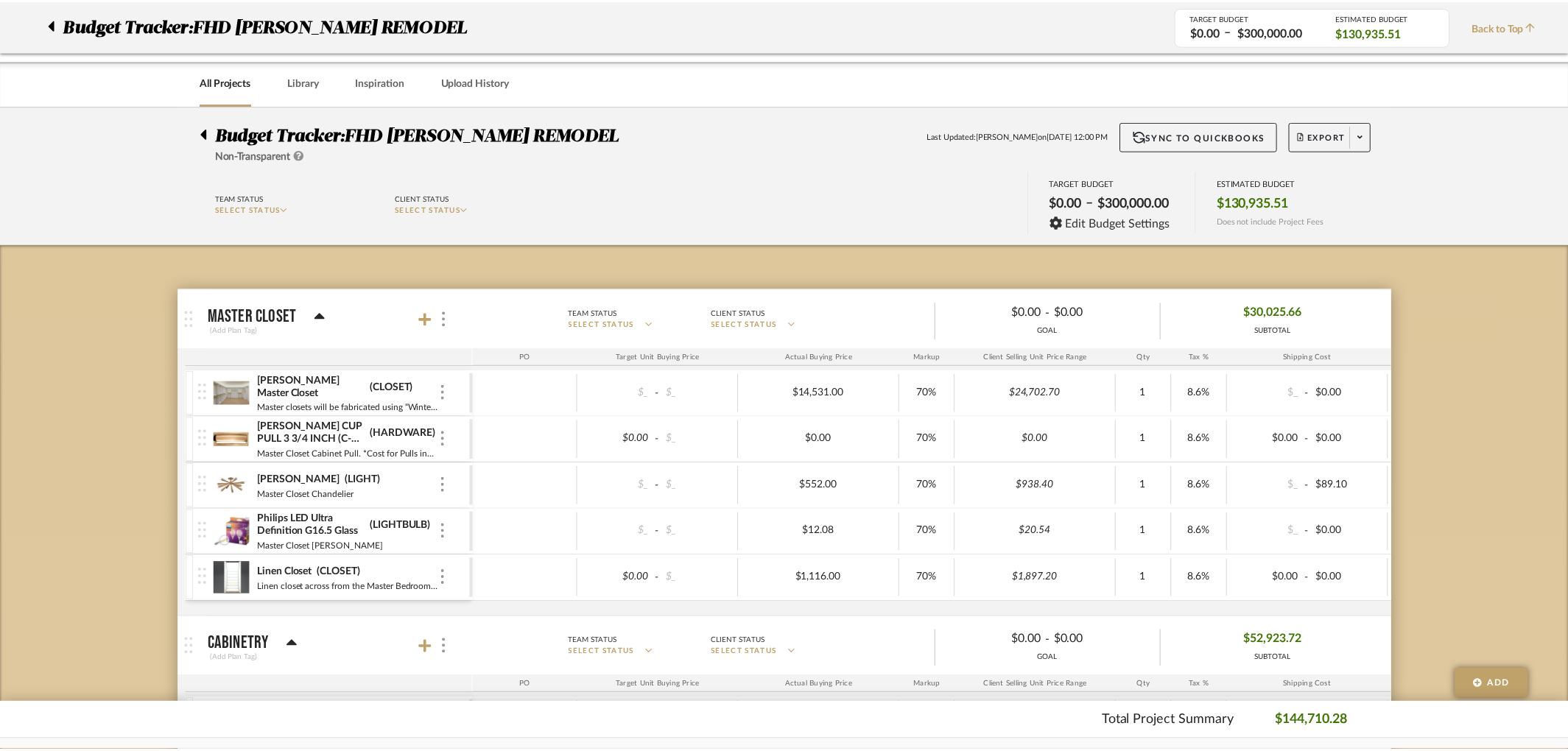
scroll to position [5196, 0]
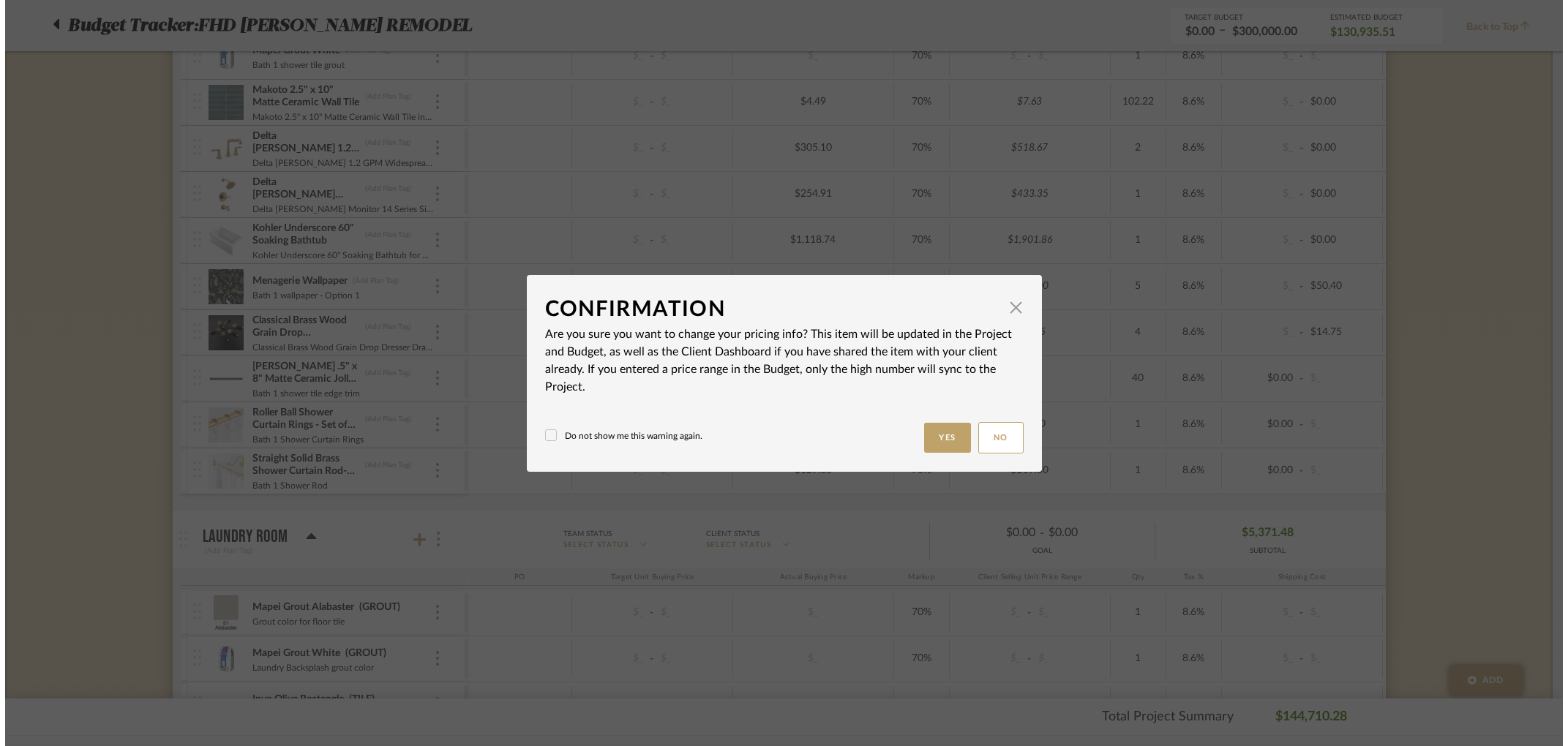
scroll to position [0, 0]
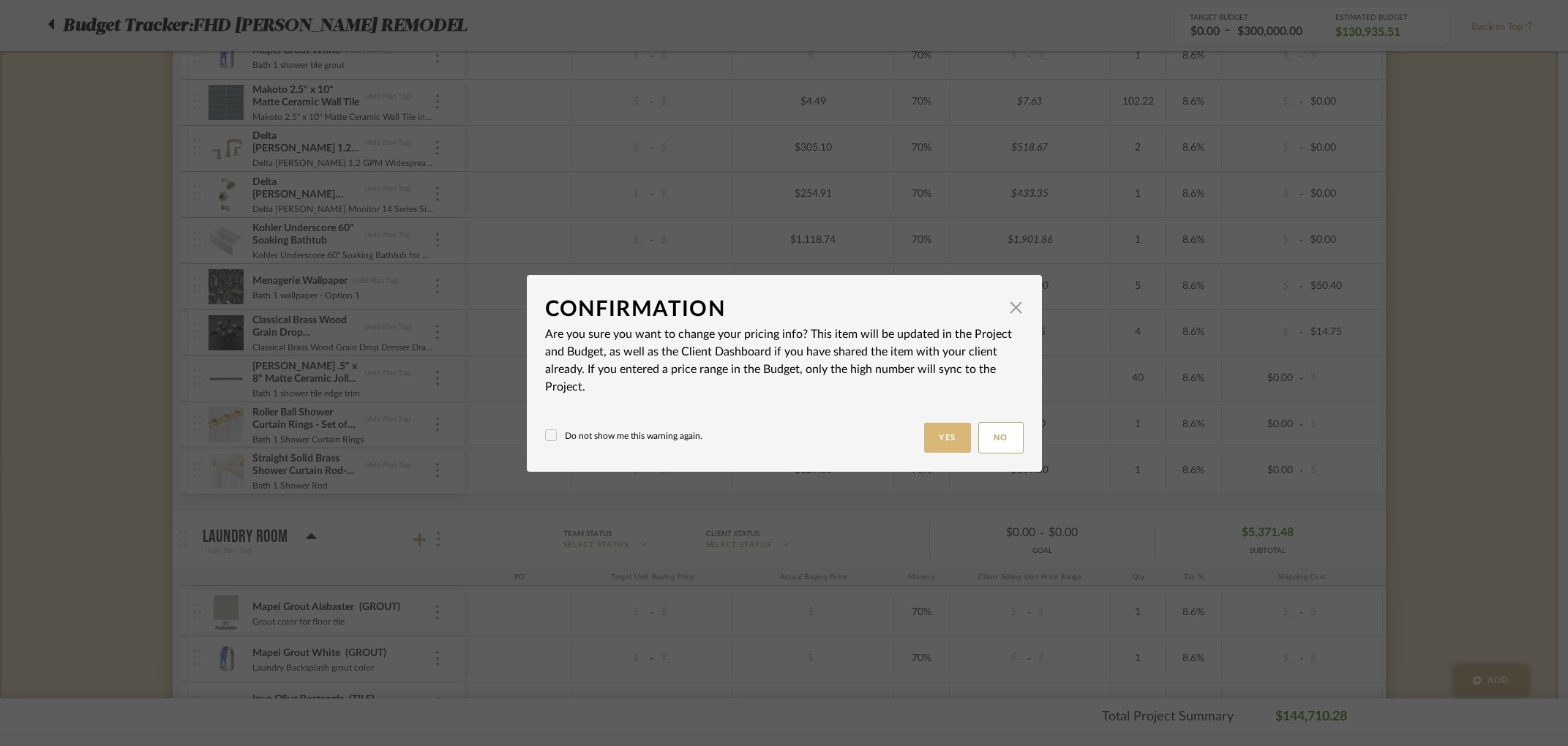
click at [932, 429] on button "Yes" at bounding box center [948, 438] width 47 height 30
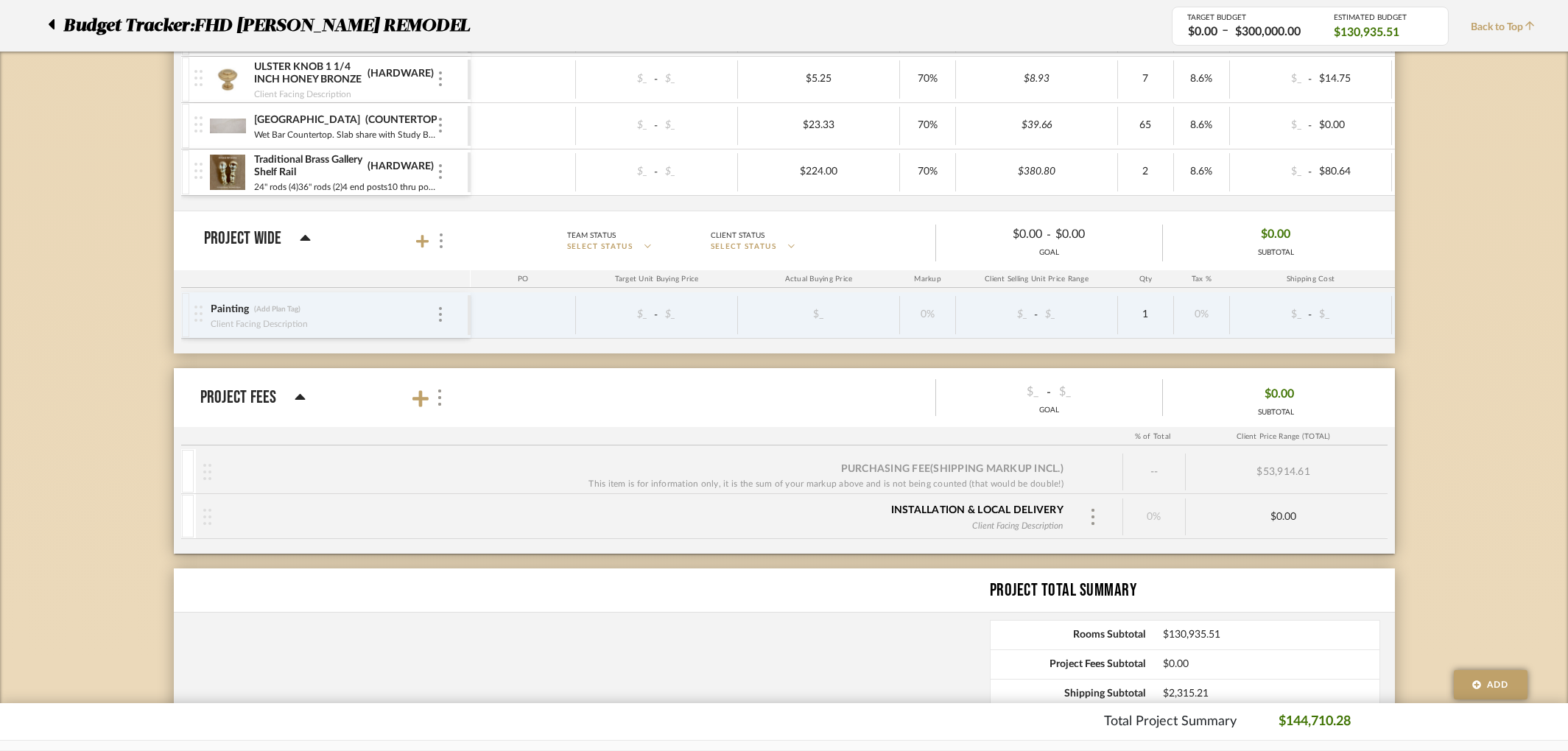
scroll to position [7161, 0]
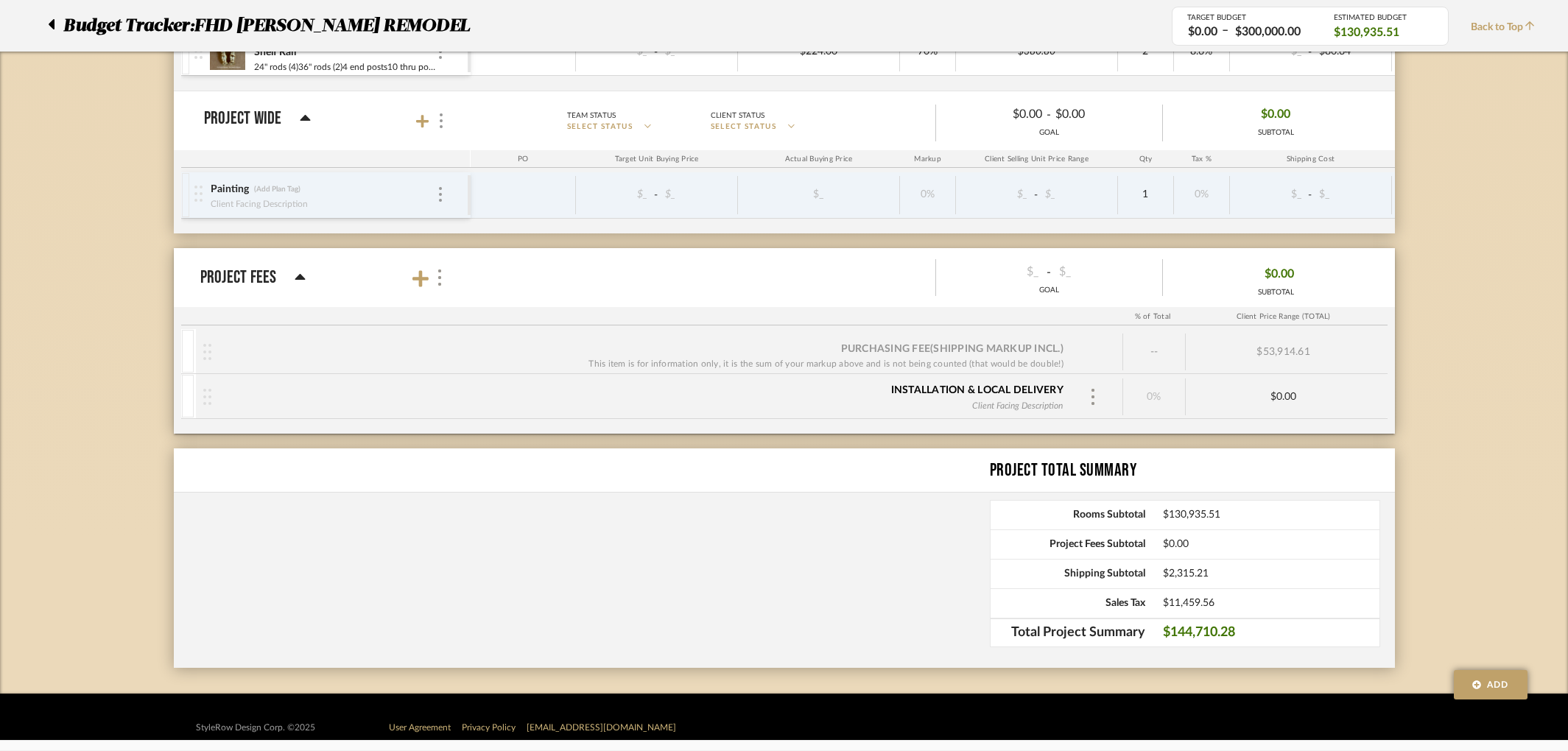
click at [874, 362] on div "This item is for information only, it is the sum of your markup above and is no…" at bounding box center [825, 364] width 475 height 14
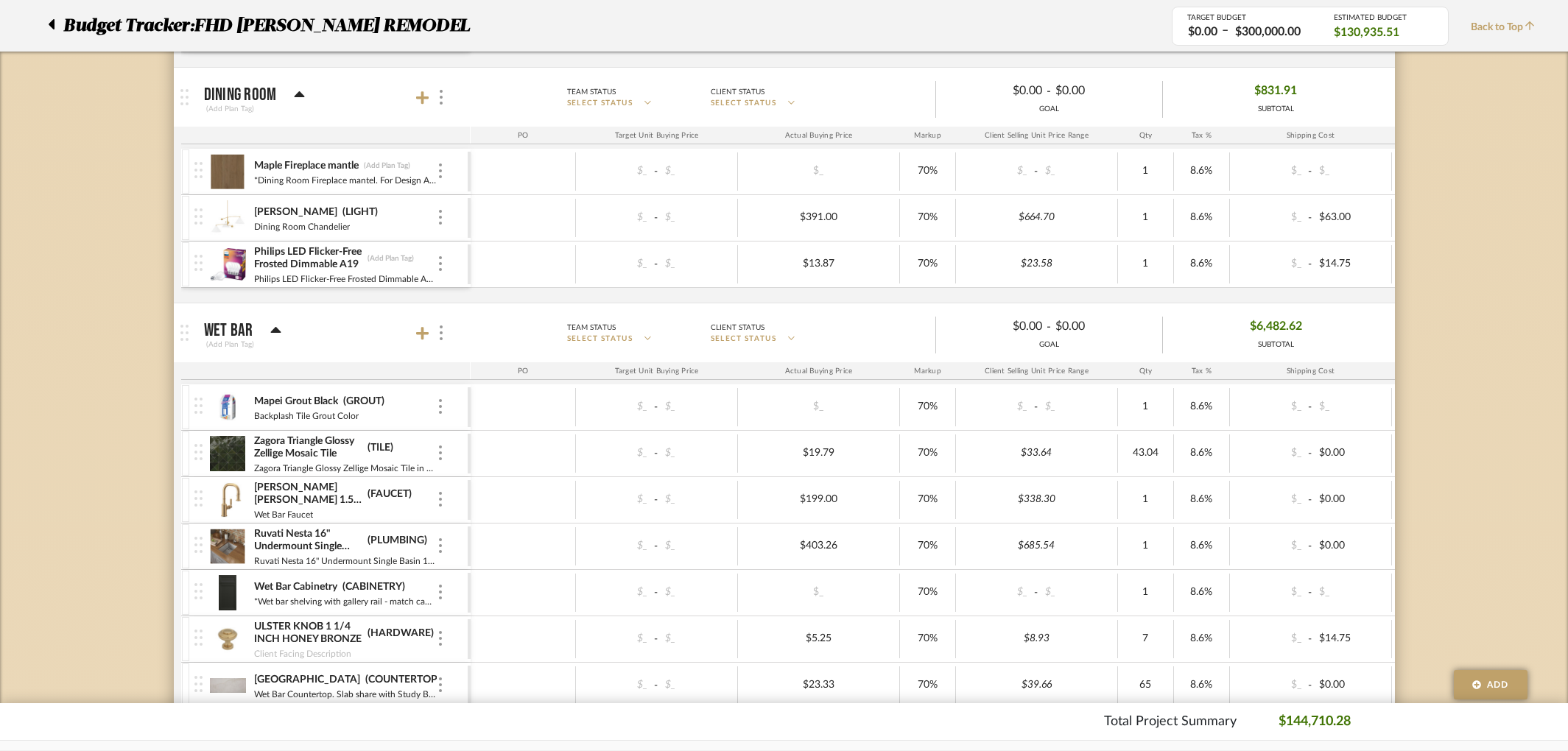
scroll to position [6239, 0]
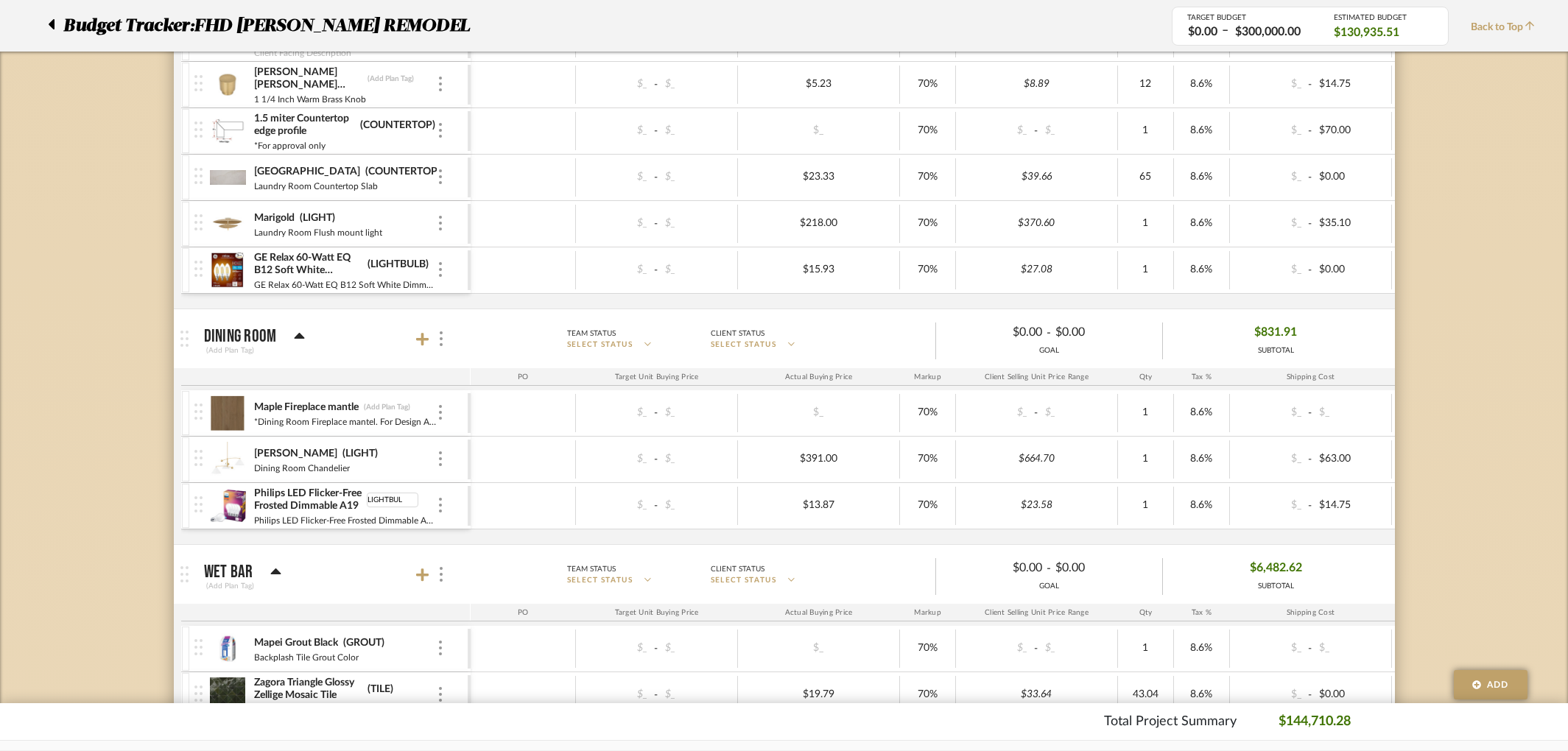
type input "LIGHTBULB"
type input "MANTEL"
click at [391, 539] on div "Maple Fireplace mantle (MANTEL) *Dining Room Fireplace mantel. For Design Appro…" at bounding box center [942, 467] width 1522 height 154
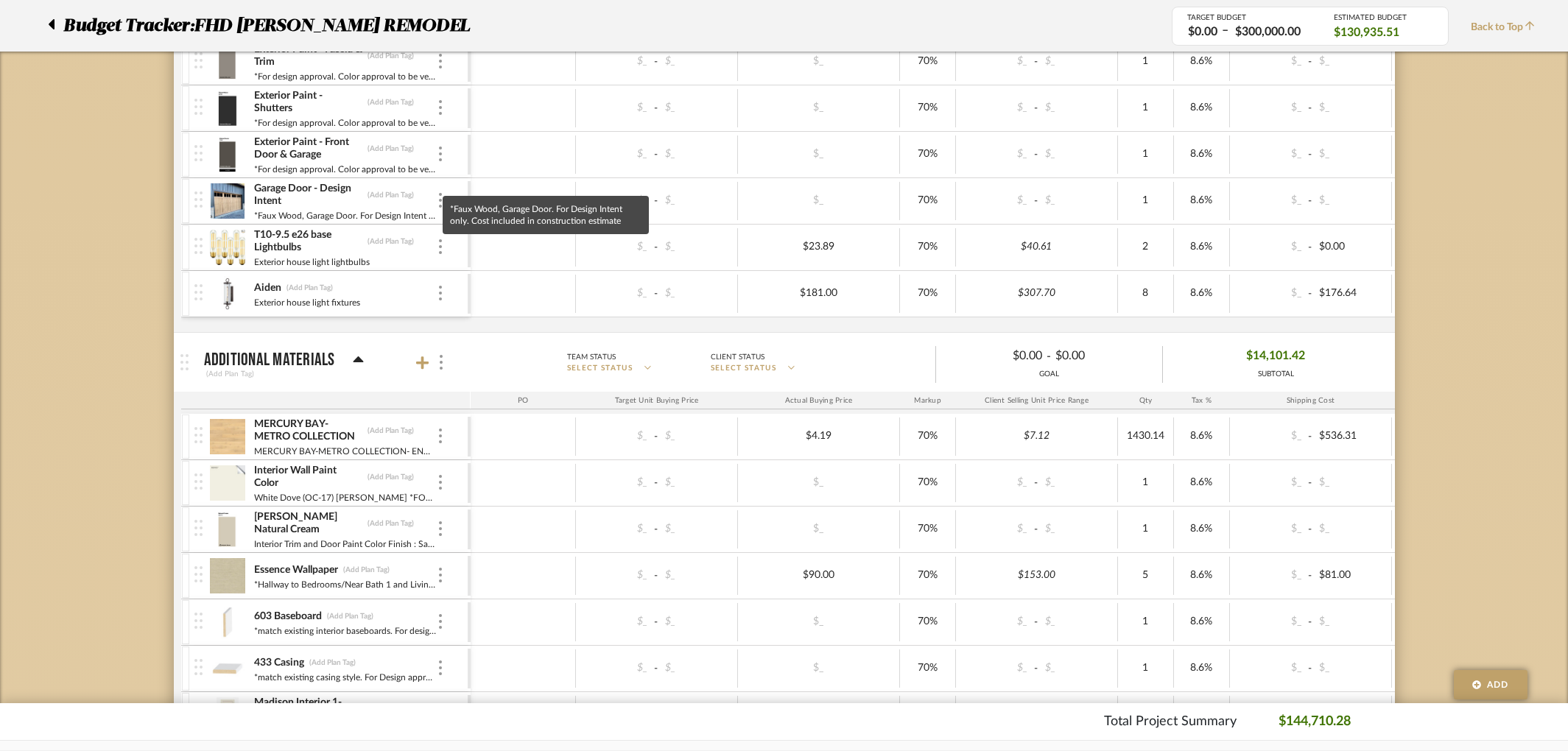
scroll to position [855, 0]
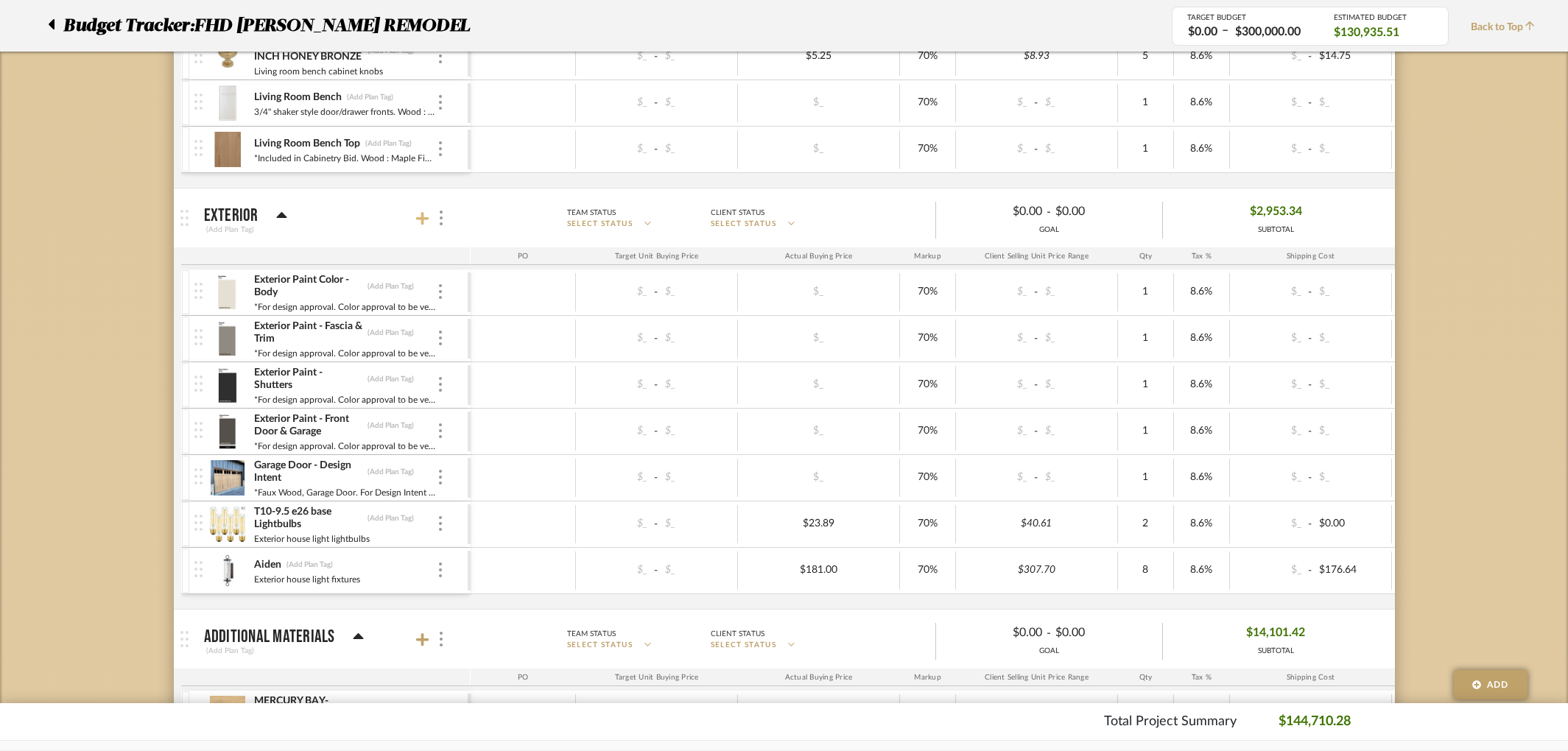
click at [427, 217] on icon at bounding box center [423, 219] width 13 height 14
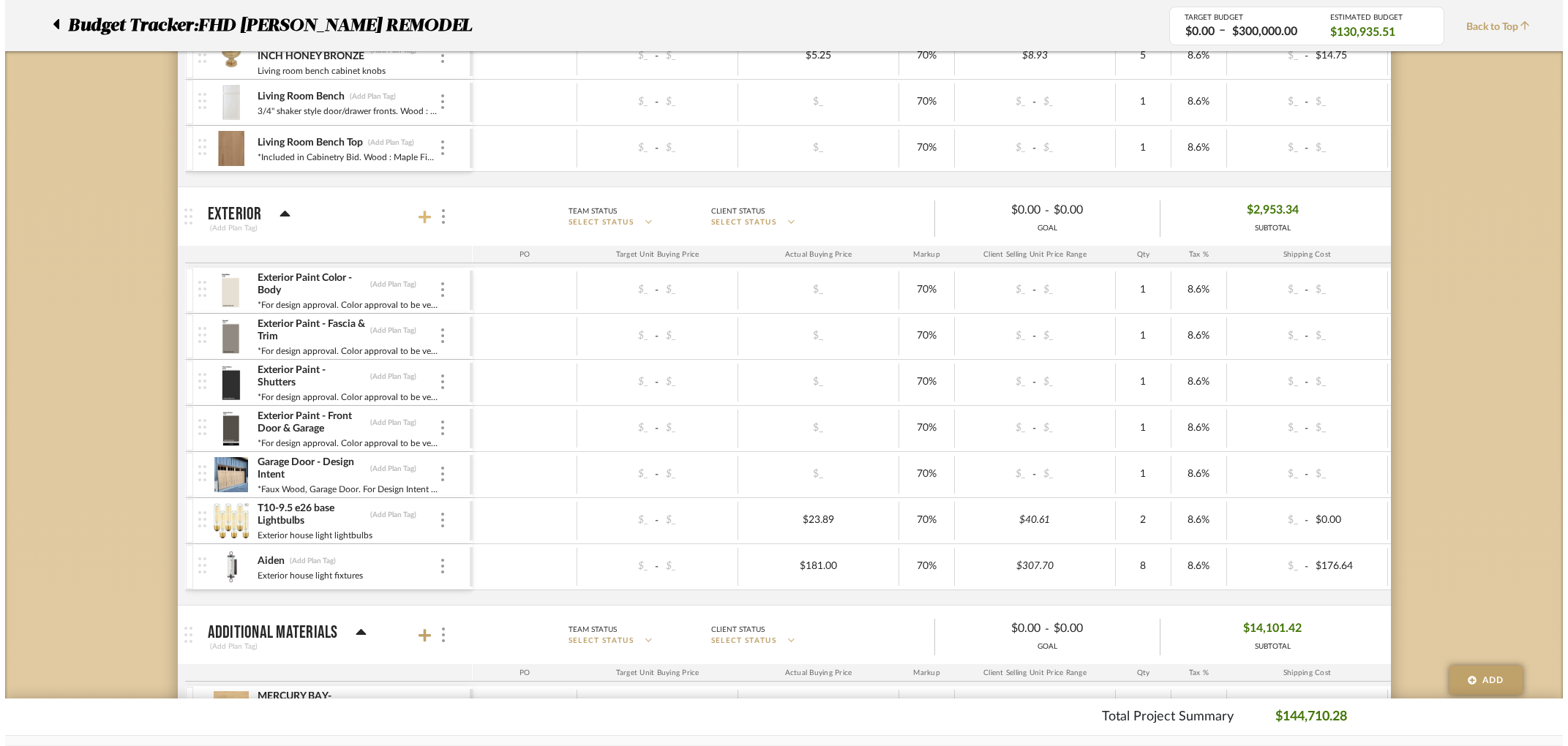
scroll to position [0, 0]
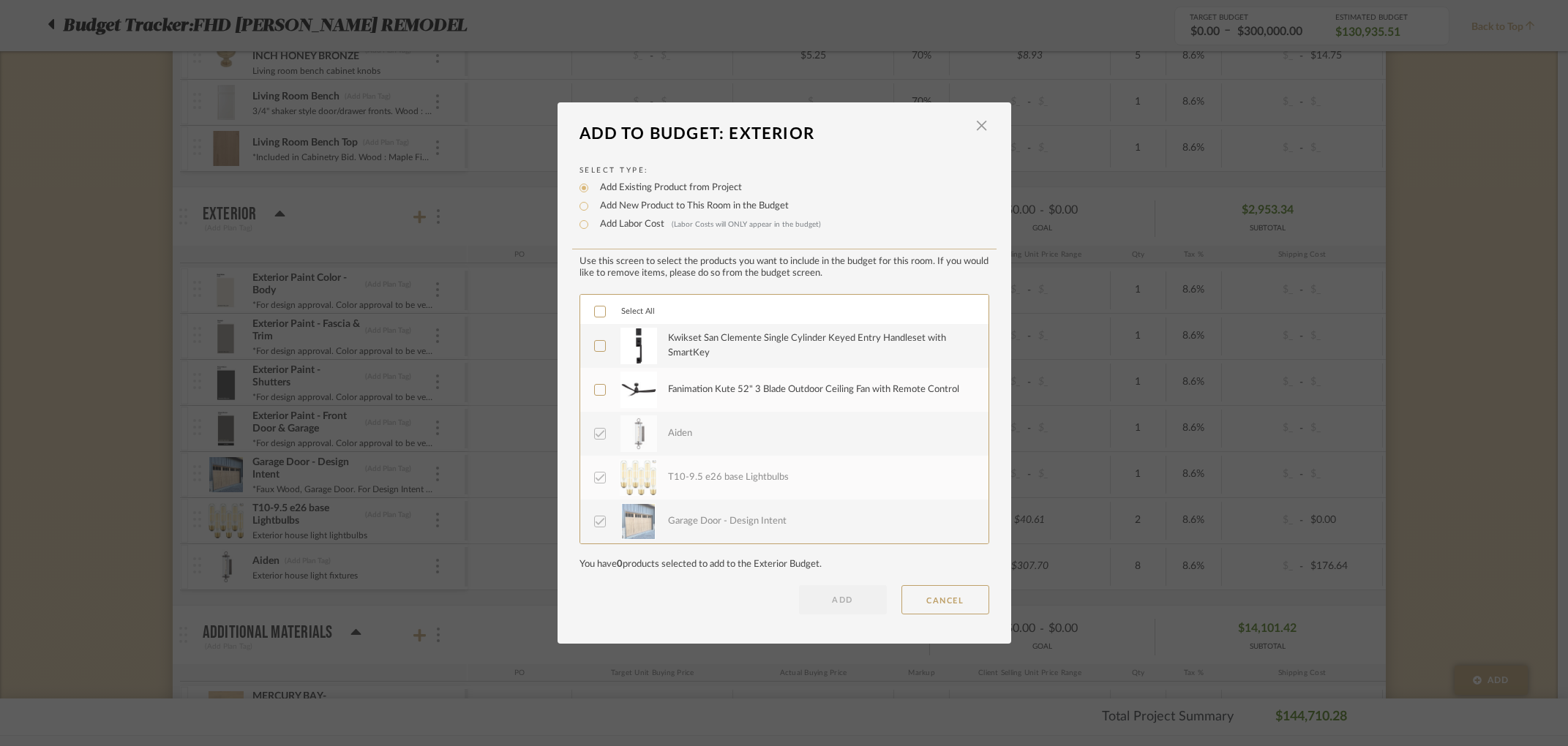
click at [596, 386] on icon at bounding box center [600, 390] width 10 height 10
click at [596, 343] on icon at bounding box center [600, 346] width 10 height 10
click at [841, 606] on button "ADD" at bounding box center [842, 599] width 88 height 29
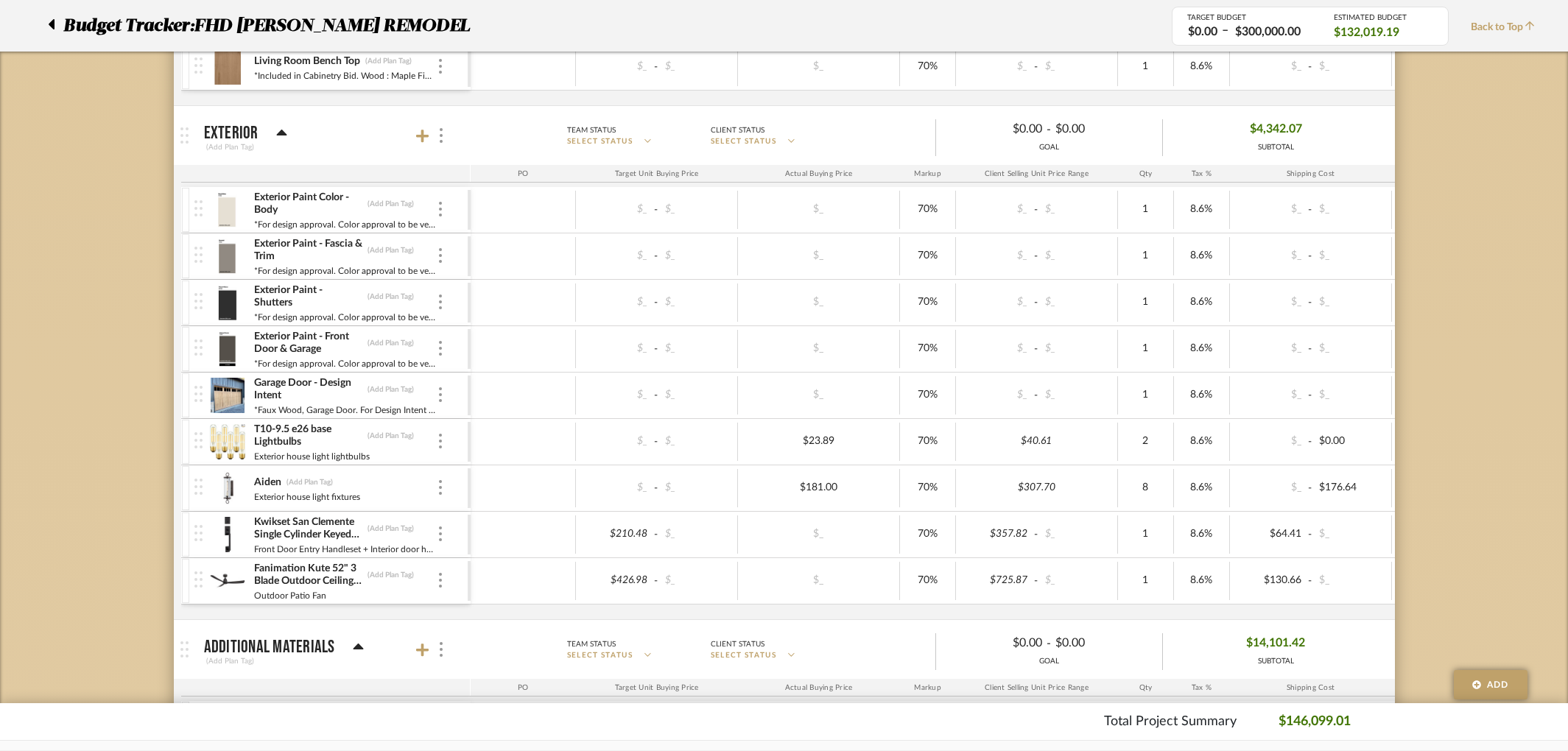
scroll to position [993, 0]
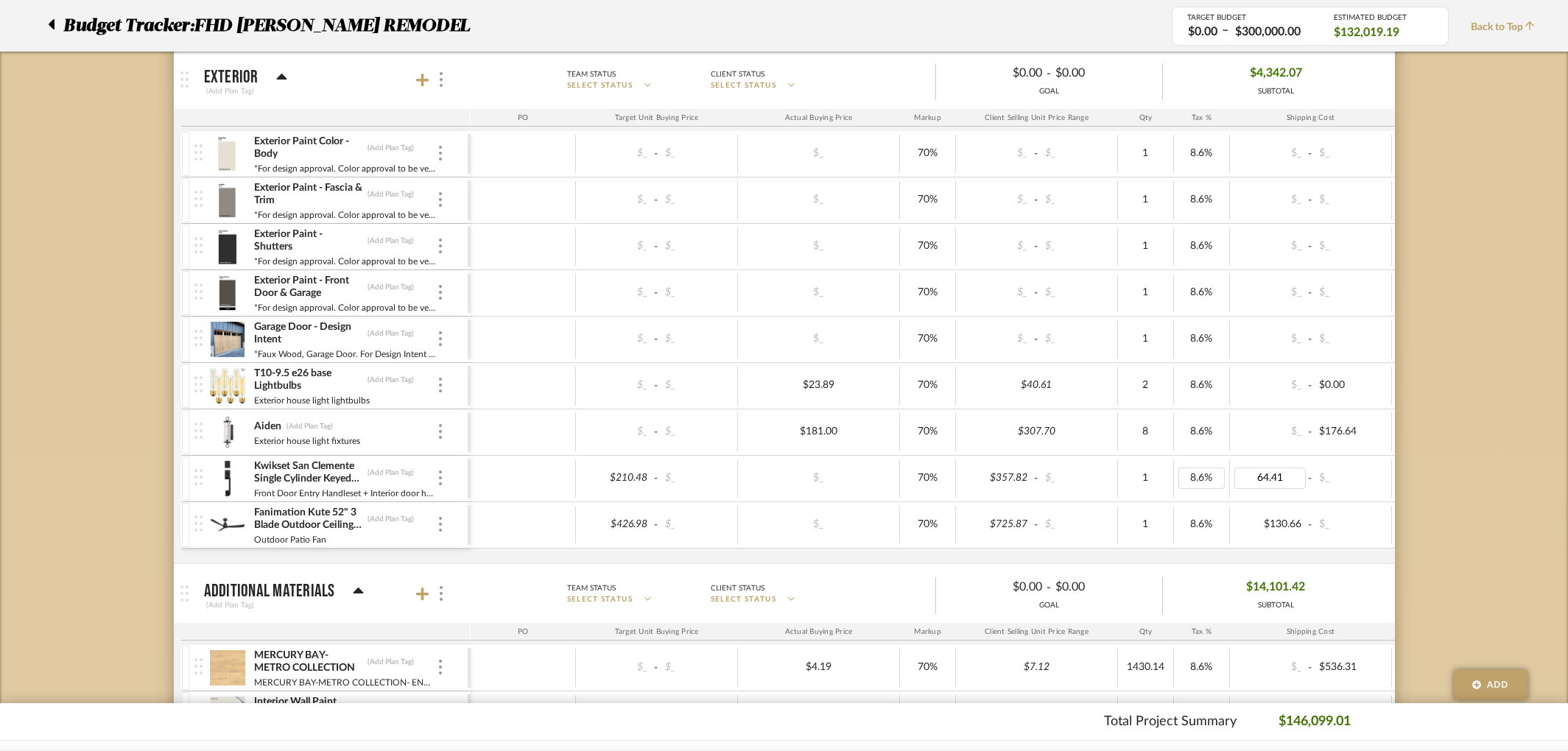
drag, startPoint x: 1296, startPoint y: 479, endPoint x: 1222, endPoint y: 467, distance: 75.0
click at [1222, 467] on div "$210.48 - $_ $_ 70% $357.82 - $_ 1 8.6% 64.41 - $_ 0% Taxable $458.54" at bounding box center [1083, 478] width 1226 height 40
type input "0"
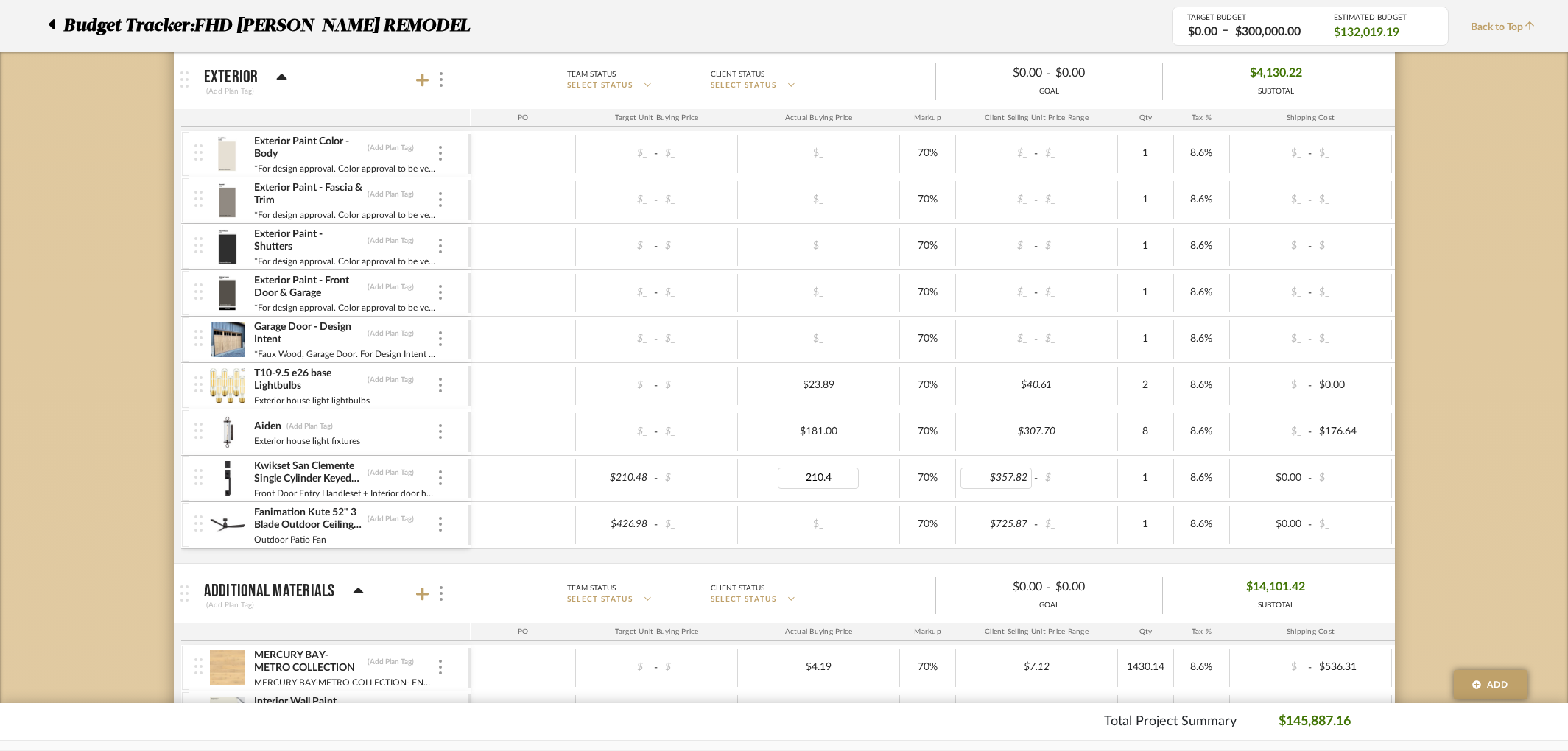
type input "210.48"
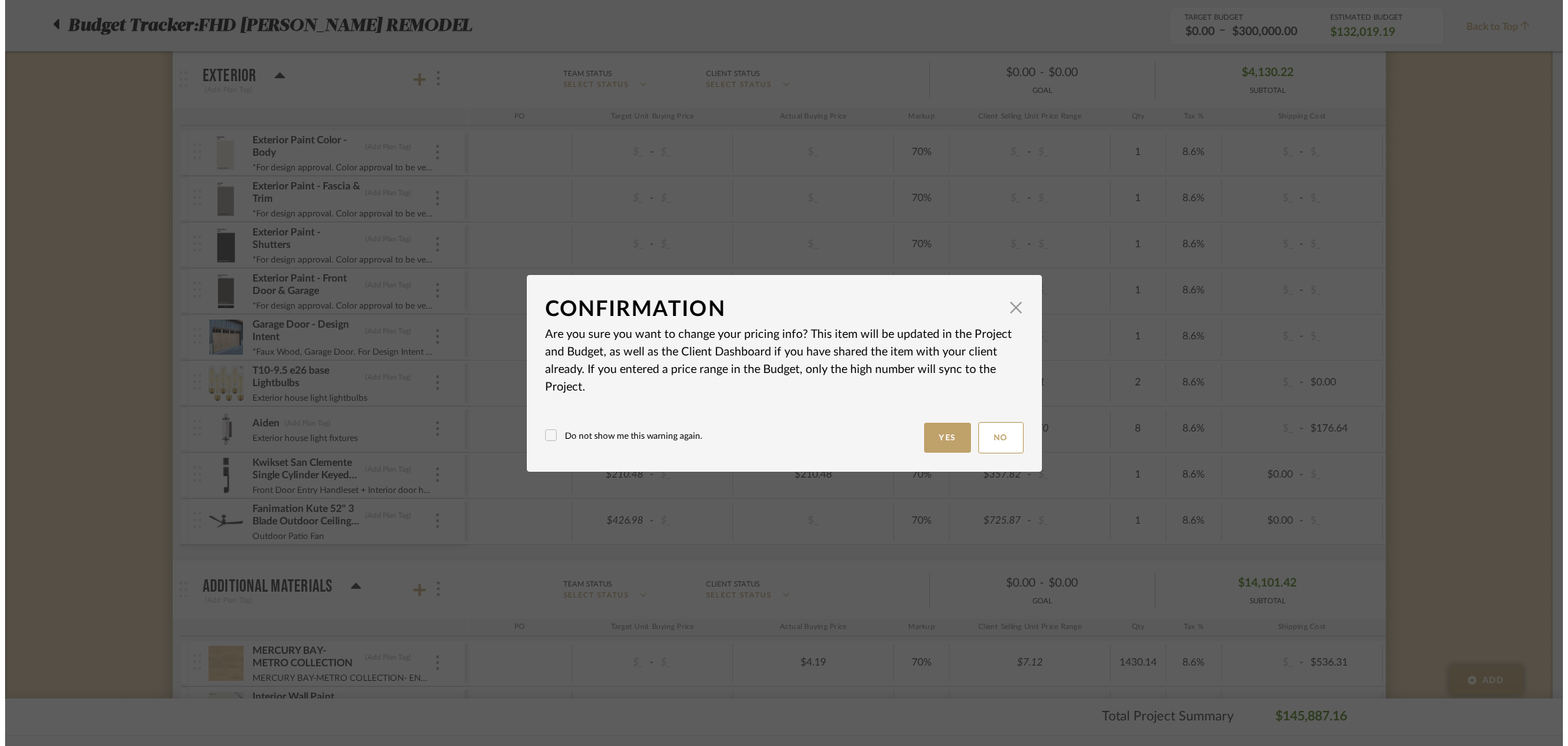
scroll to position [0, 0]
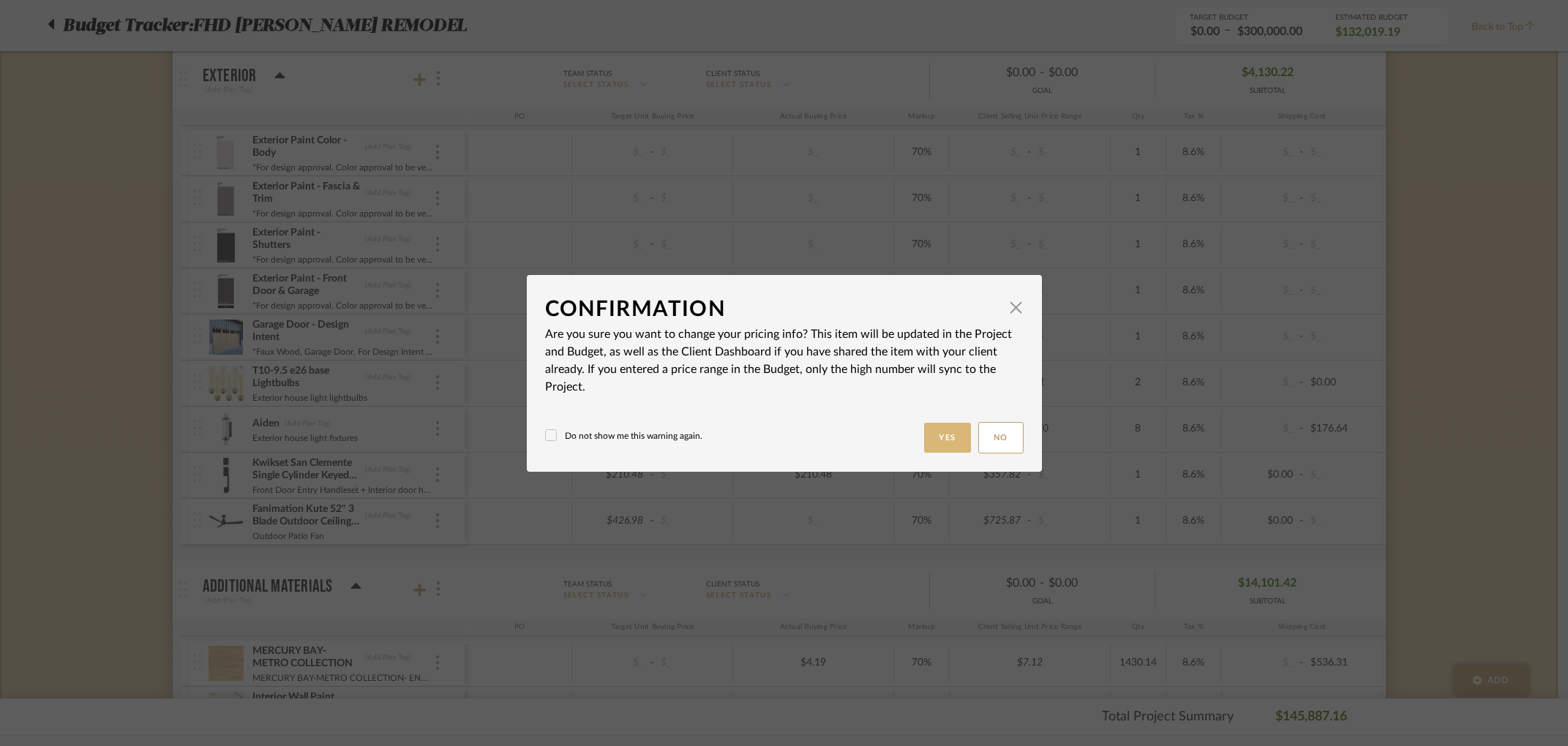
click at [929, 446] on button "Yes" at bounding box center [948, 438] width 47 height 30
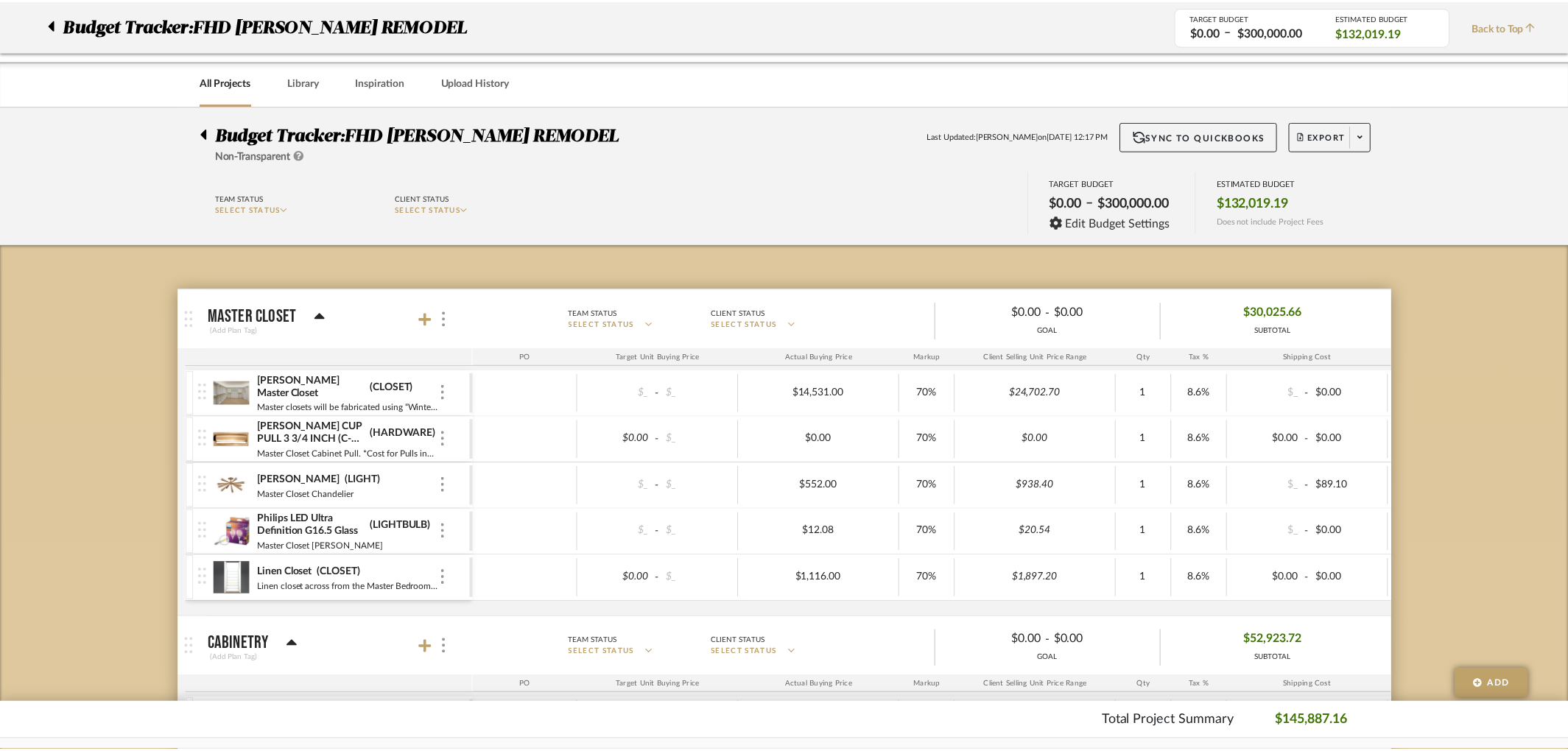
scroll to position [993, 0]
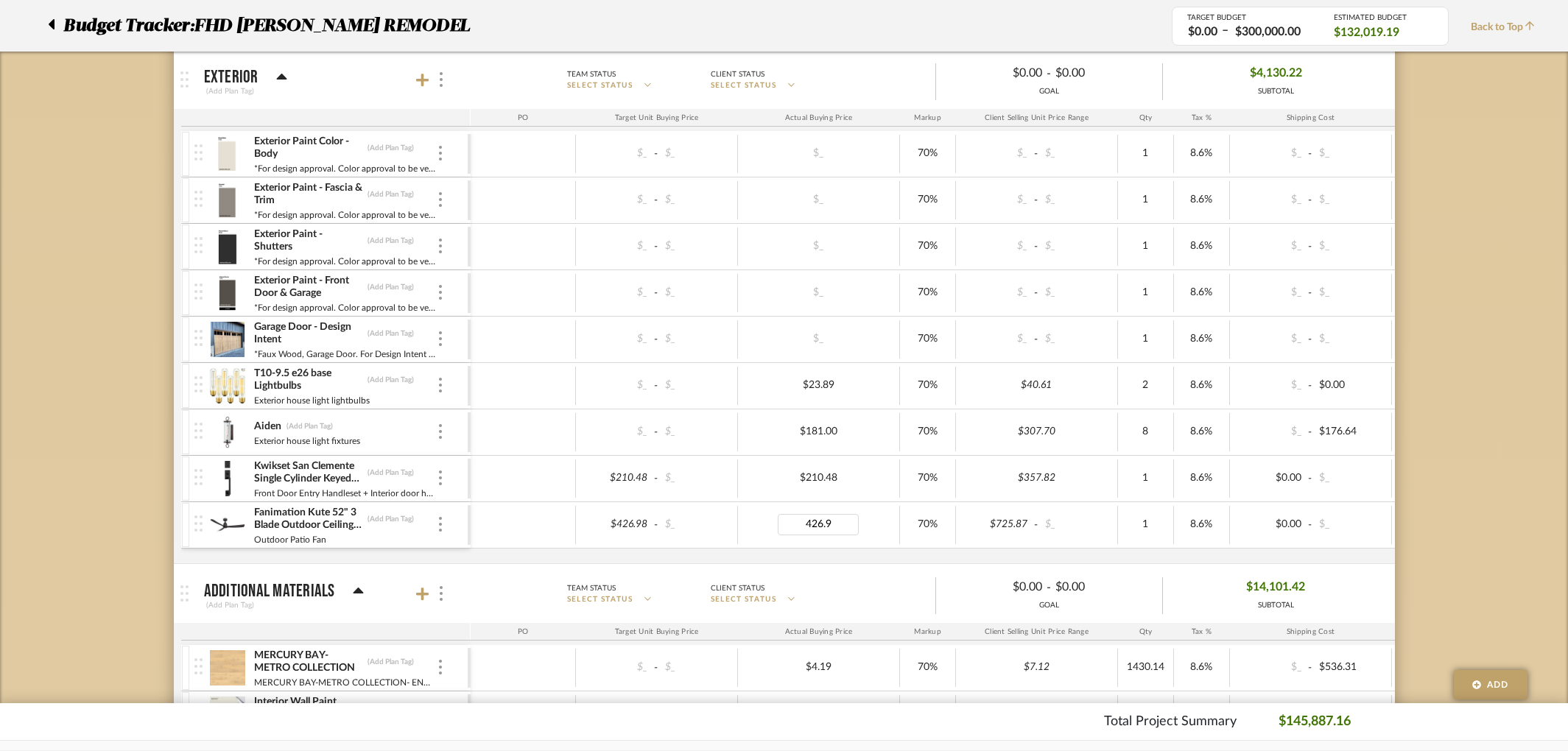
type input "426.98"
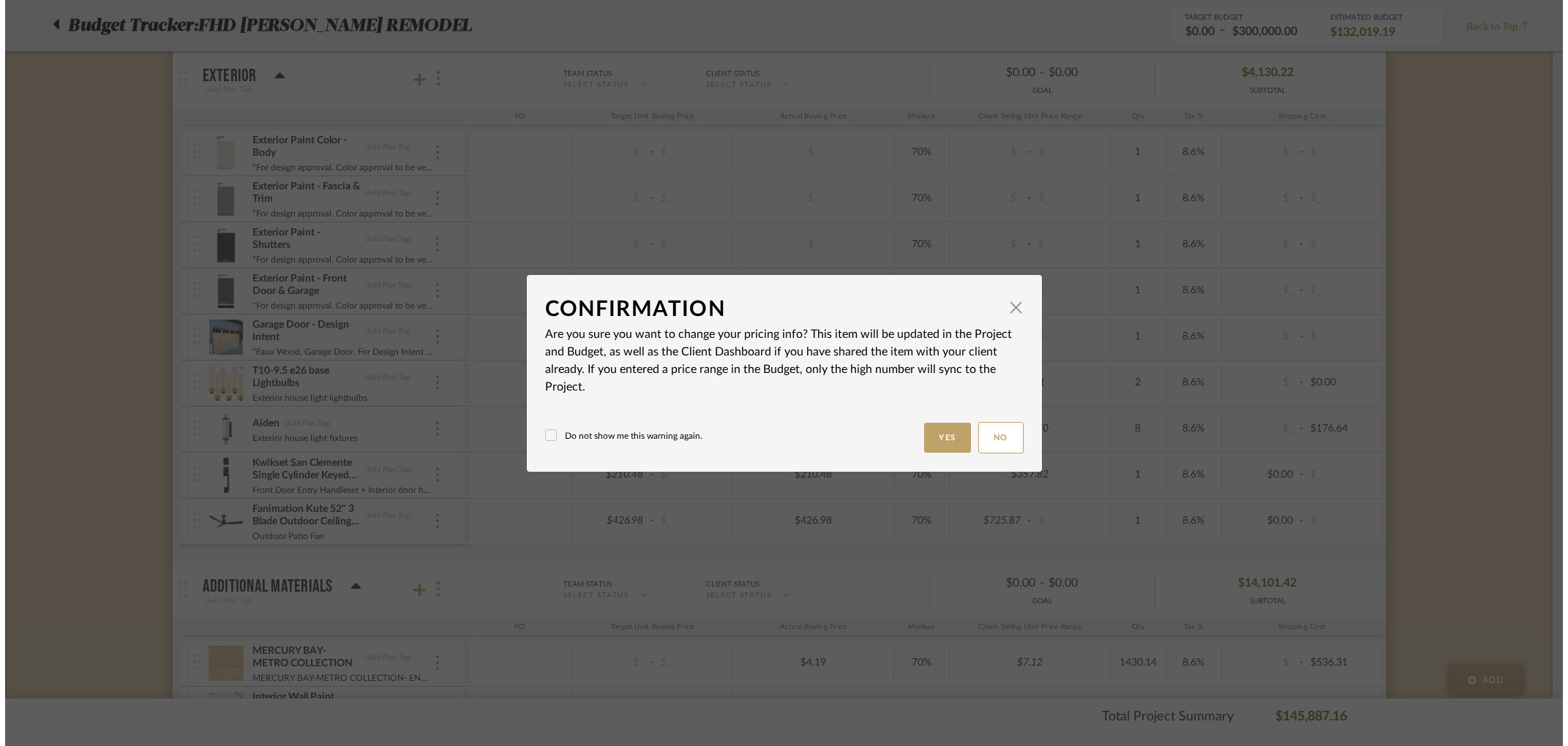
scroll to position [0, 0]
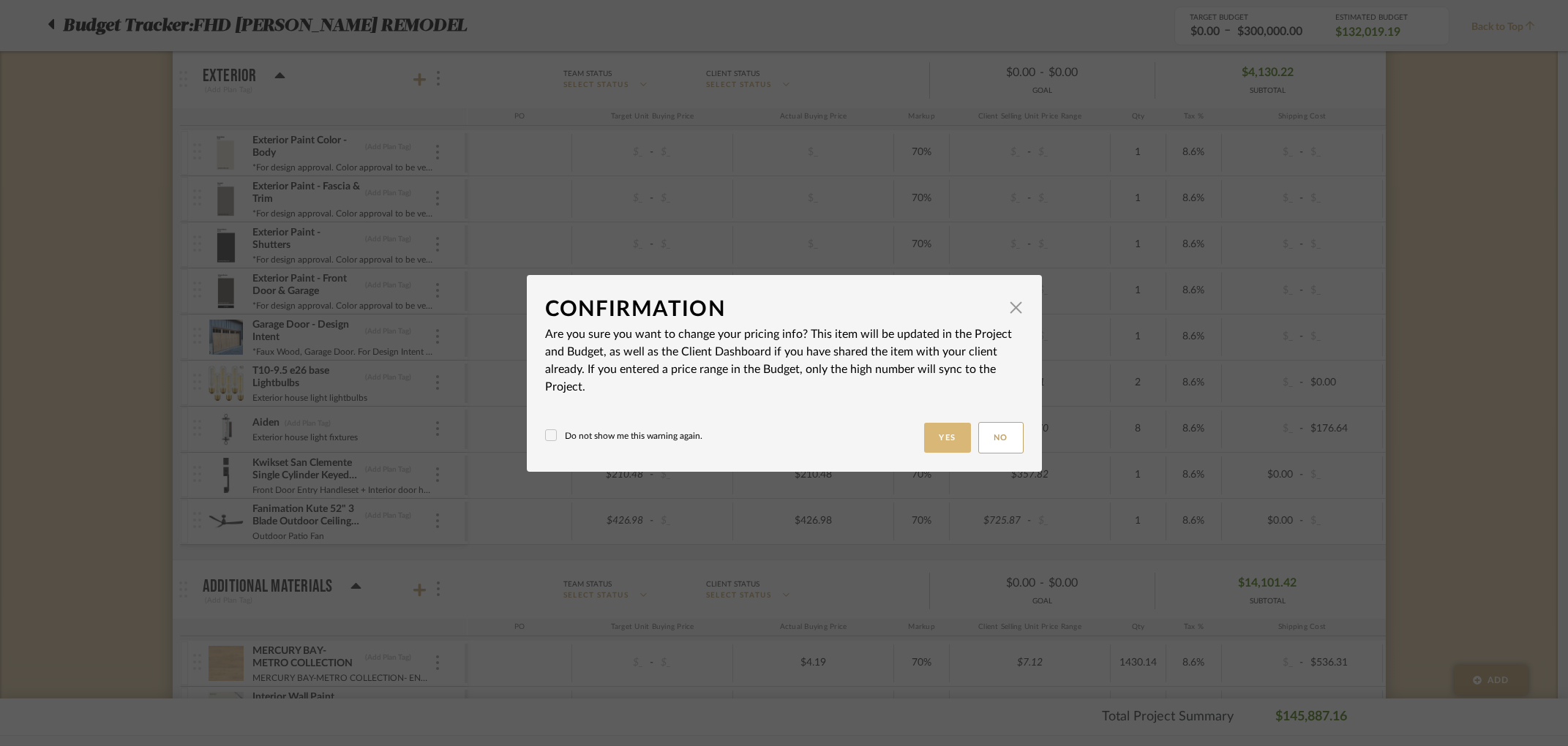
click at [935, 438] on button "Yes" at bounding box center [948, 438] width 47 height 30
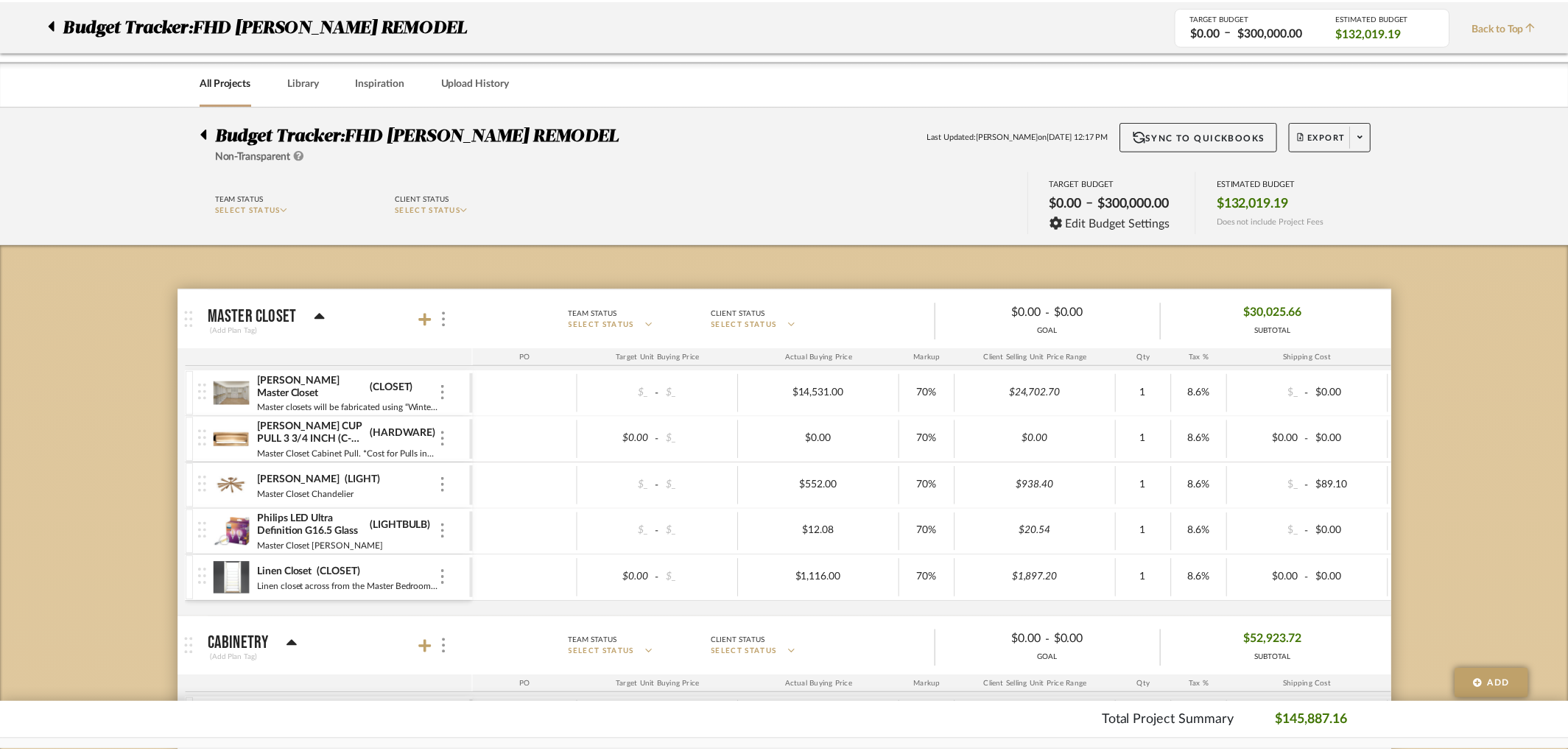
scroll to position [993, 0]
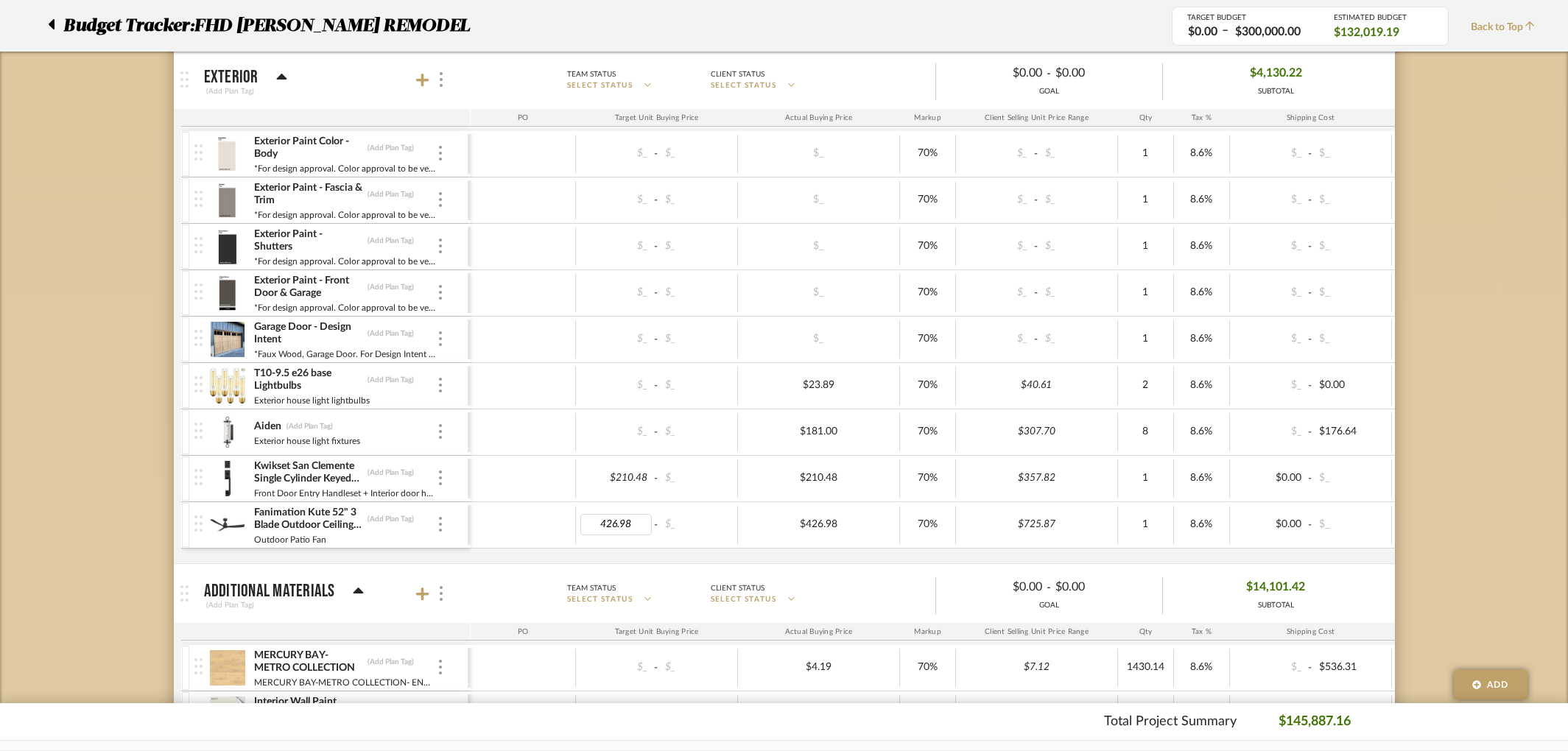
type input "0"
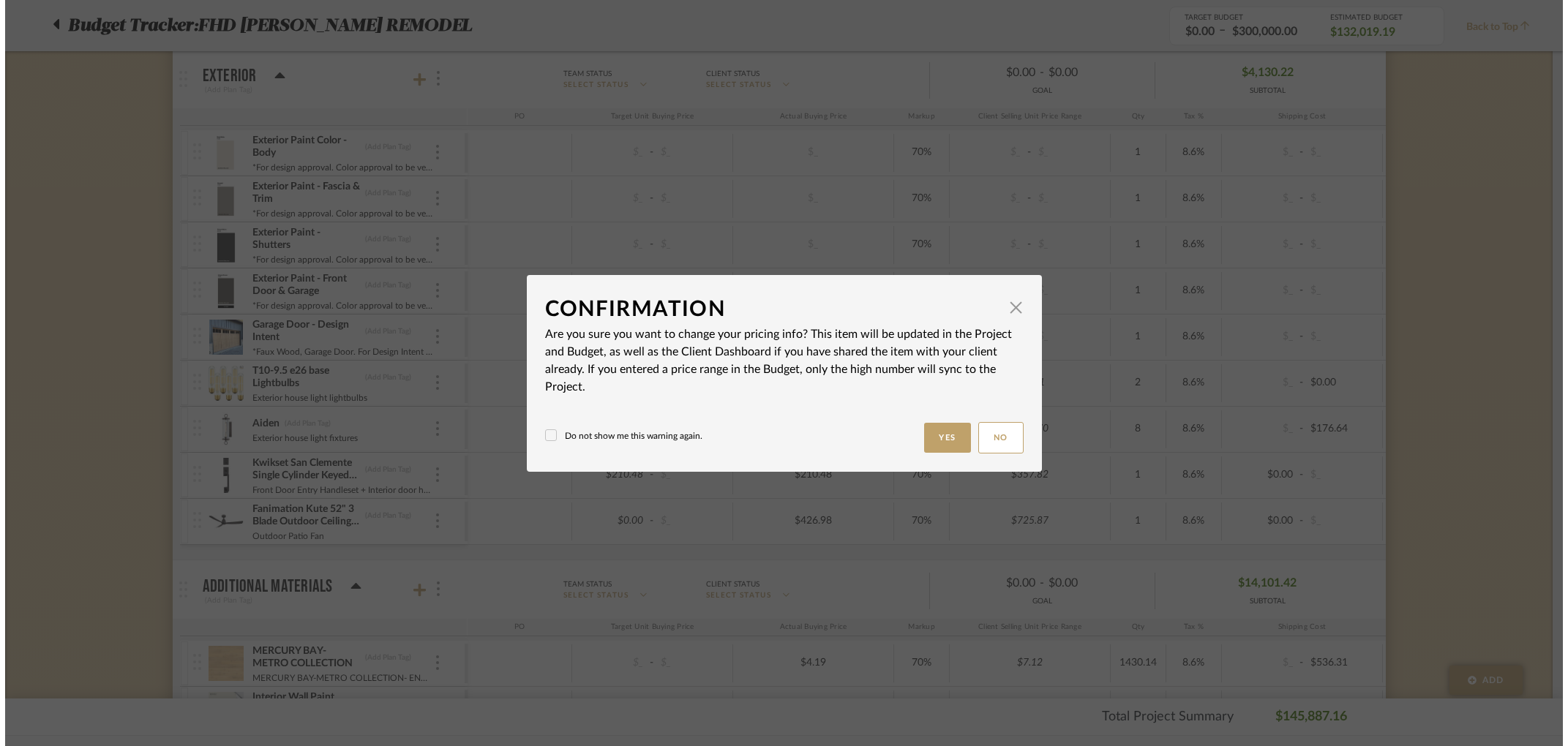
scroll to position [0, 0]
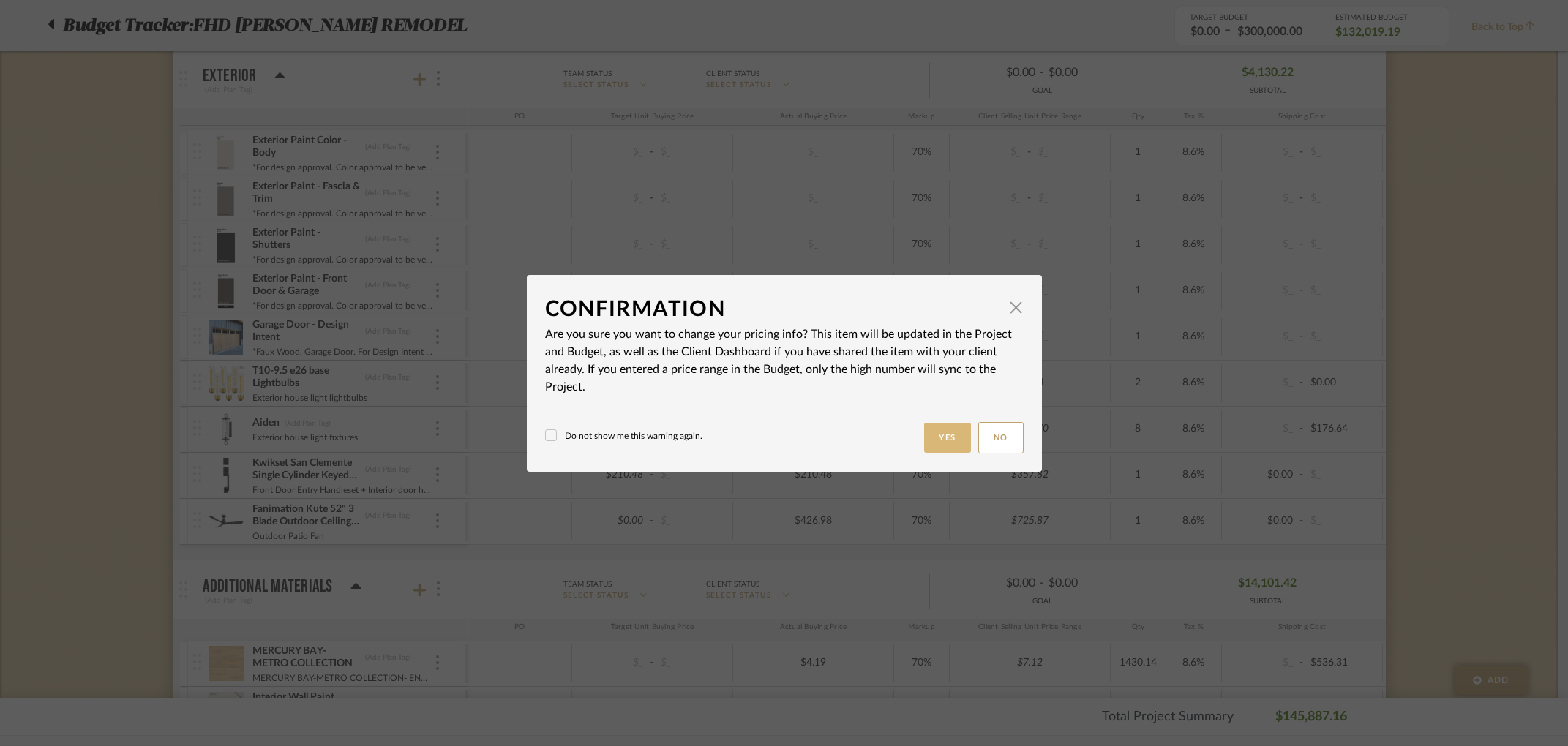
click at [929, 438] on button "Yes" at bounding box center [948, 438] width 47 height 30
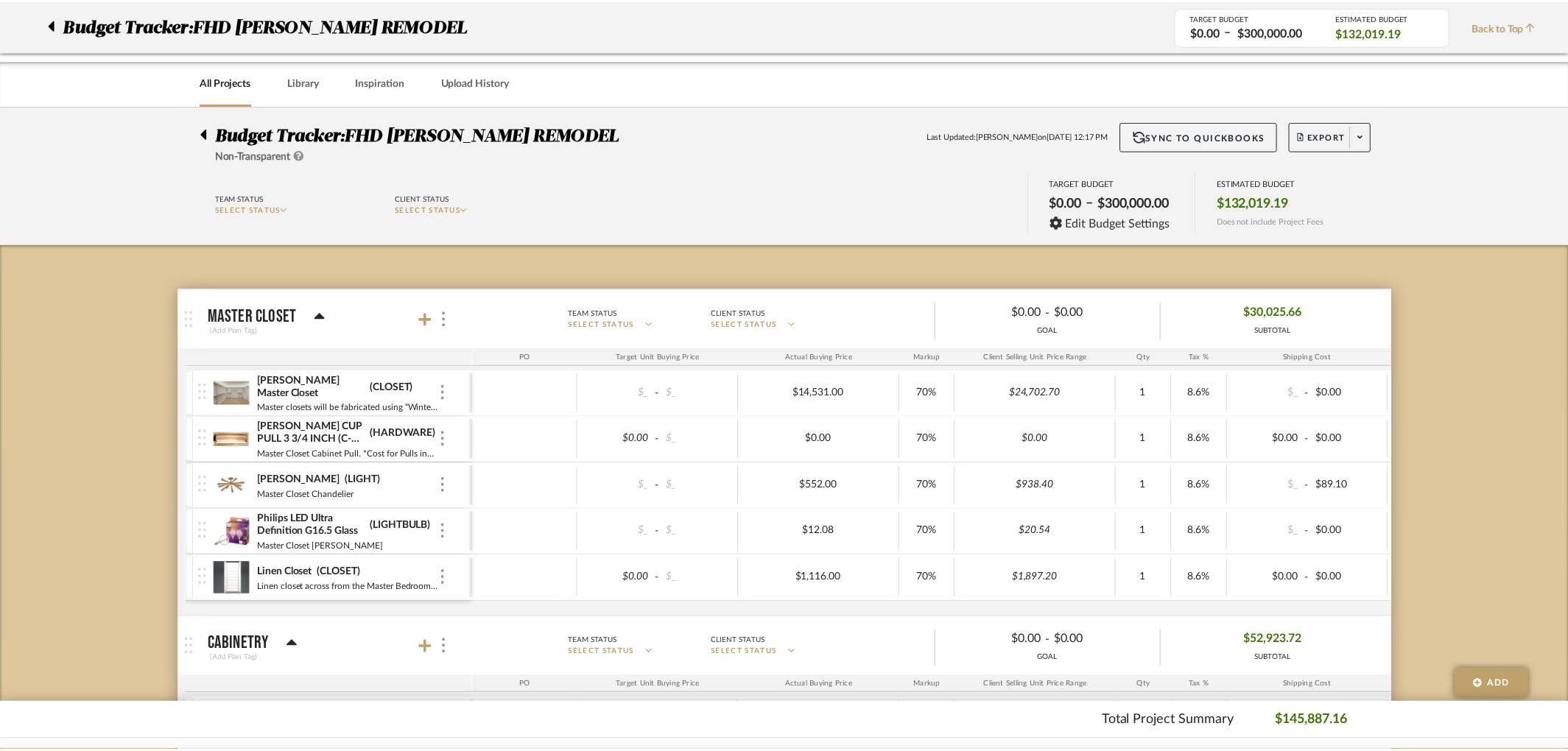
scroll to position [993, 0]
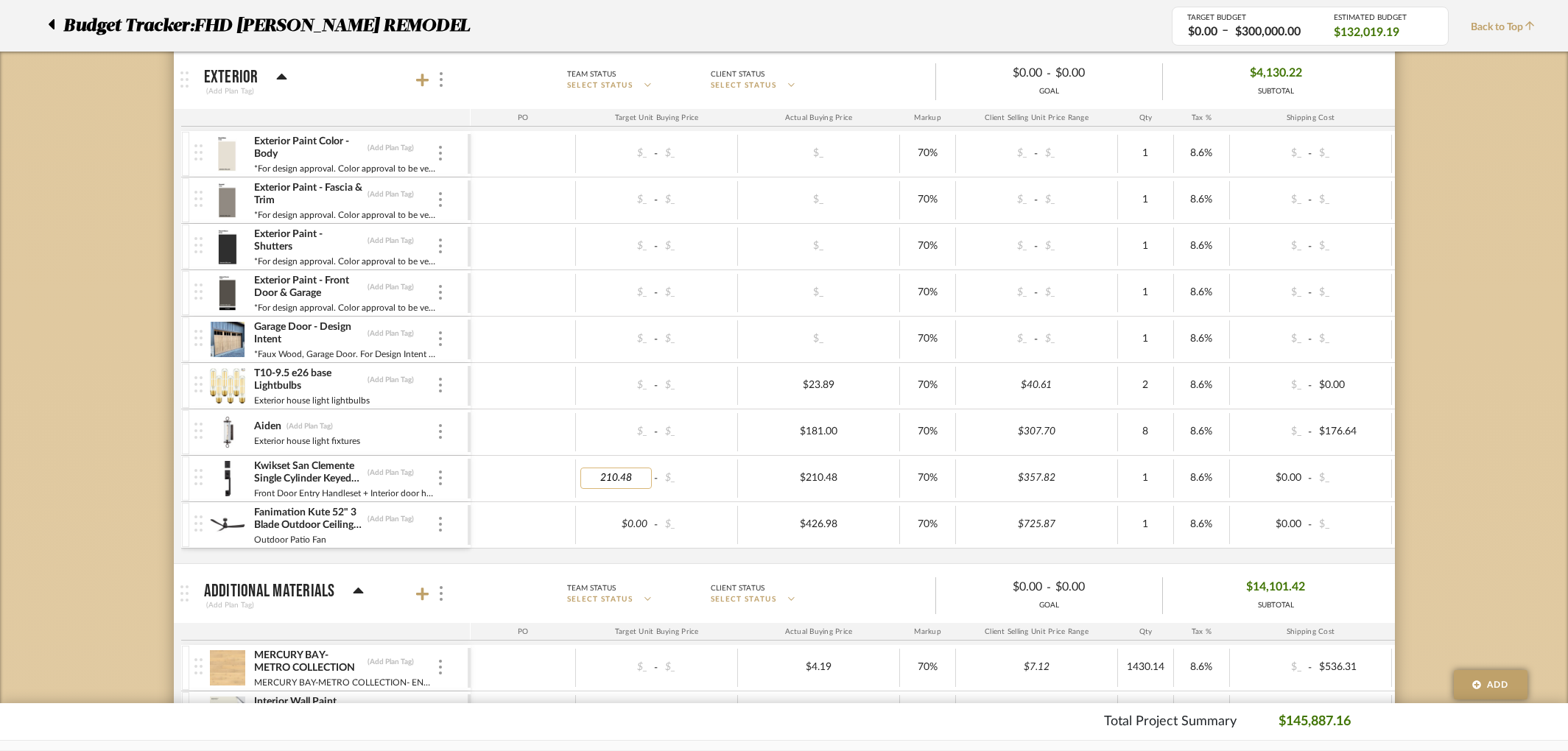
type input "0"
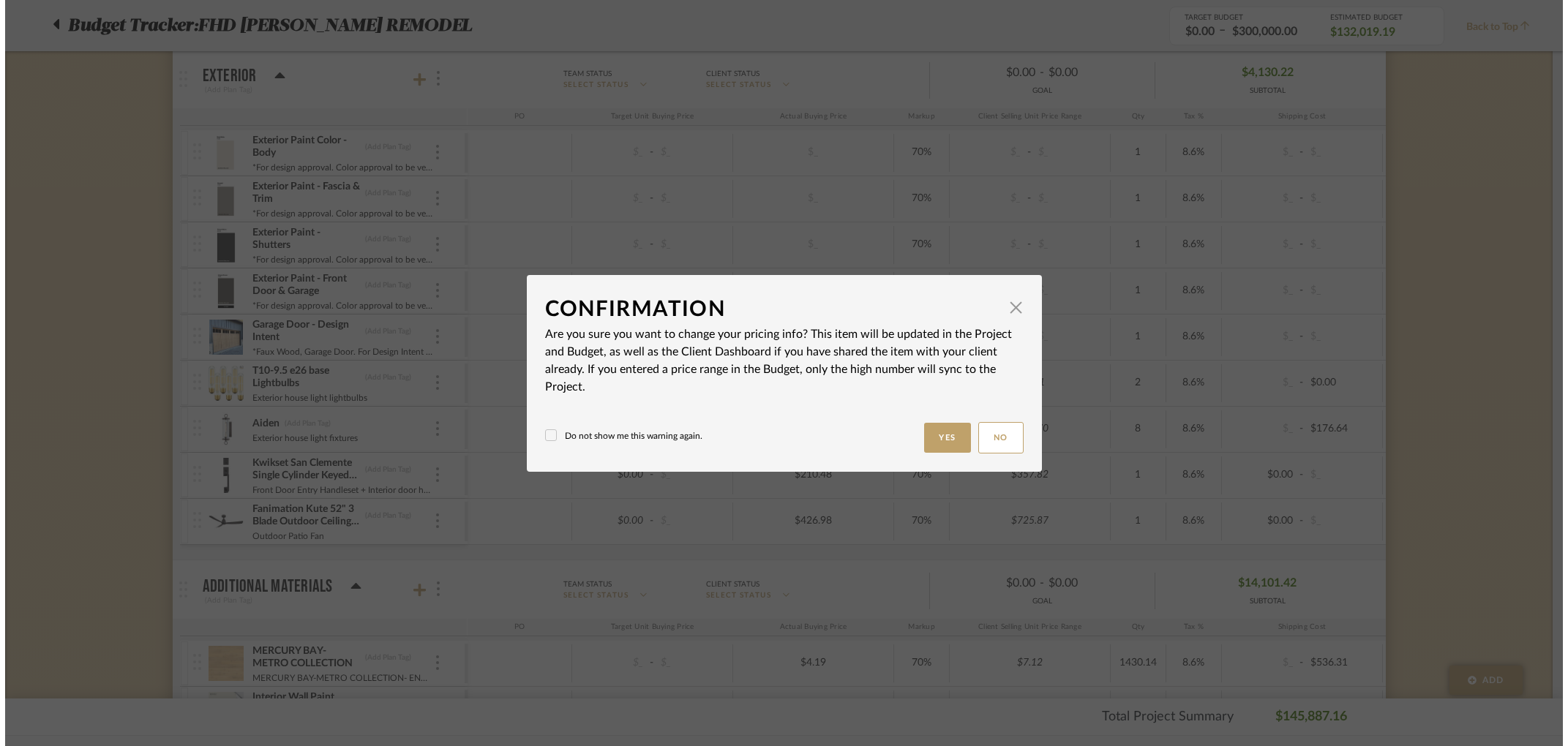
scroll to position [0, 0]
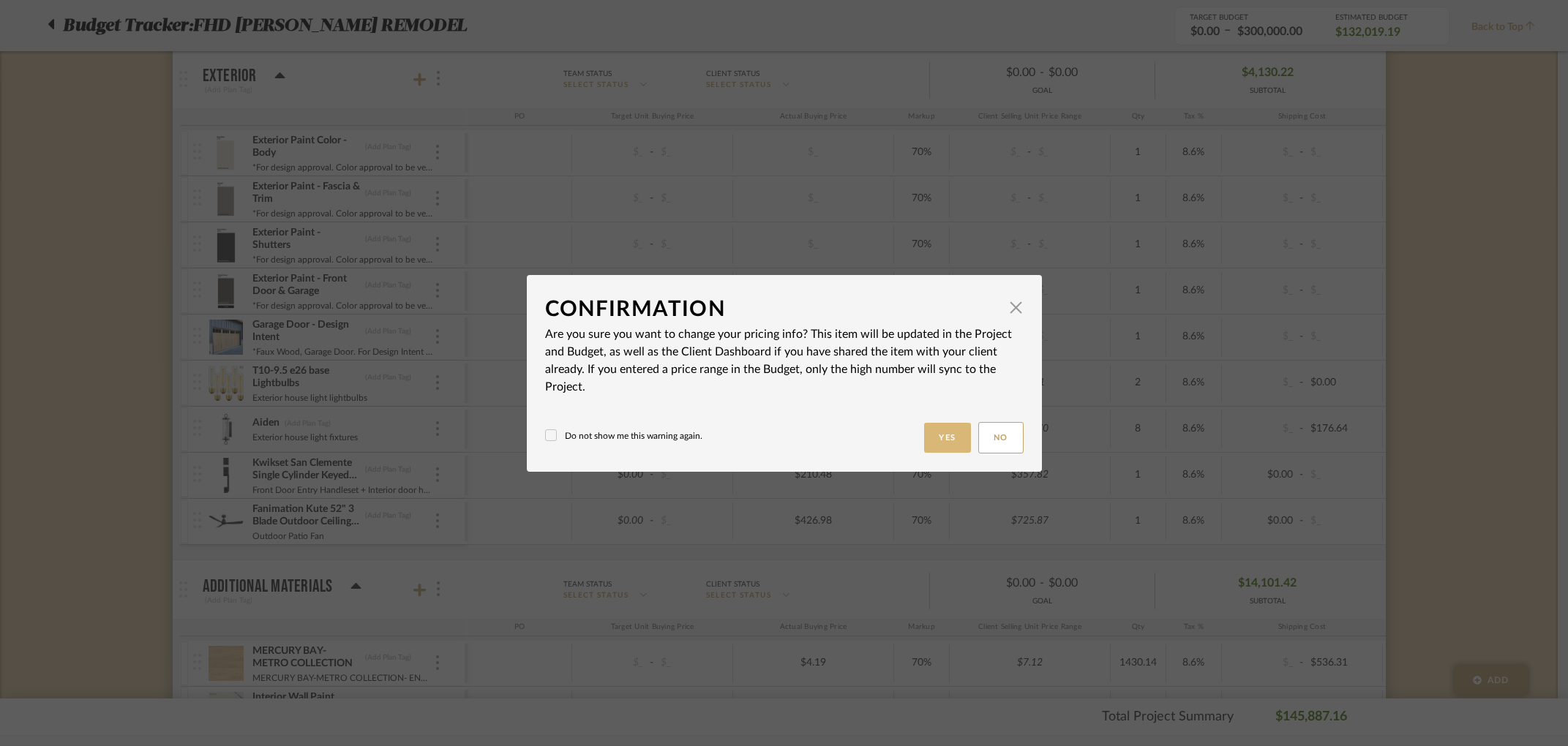
click at [946, 435] on button "Yes" at bounding box center [948, 438] width 47 height 30
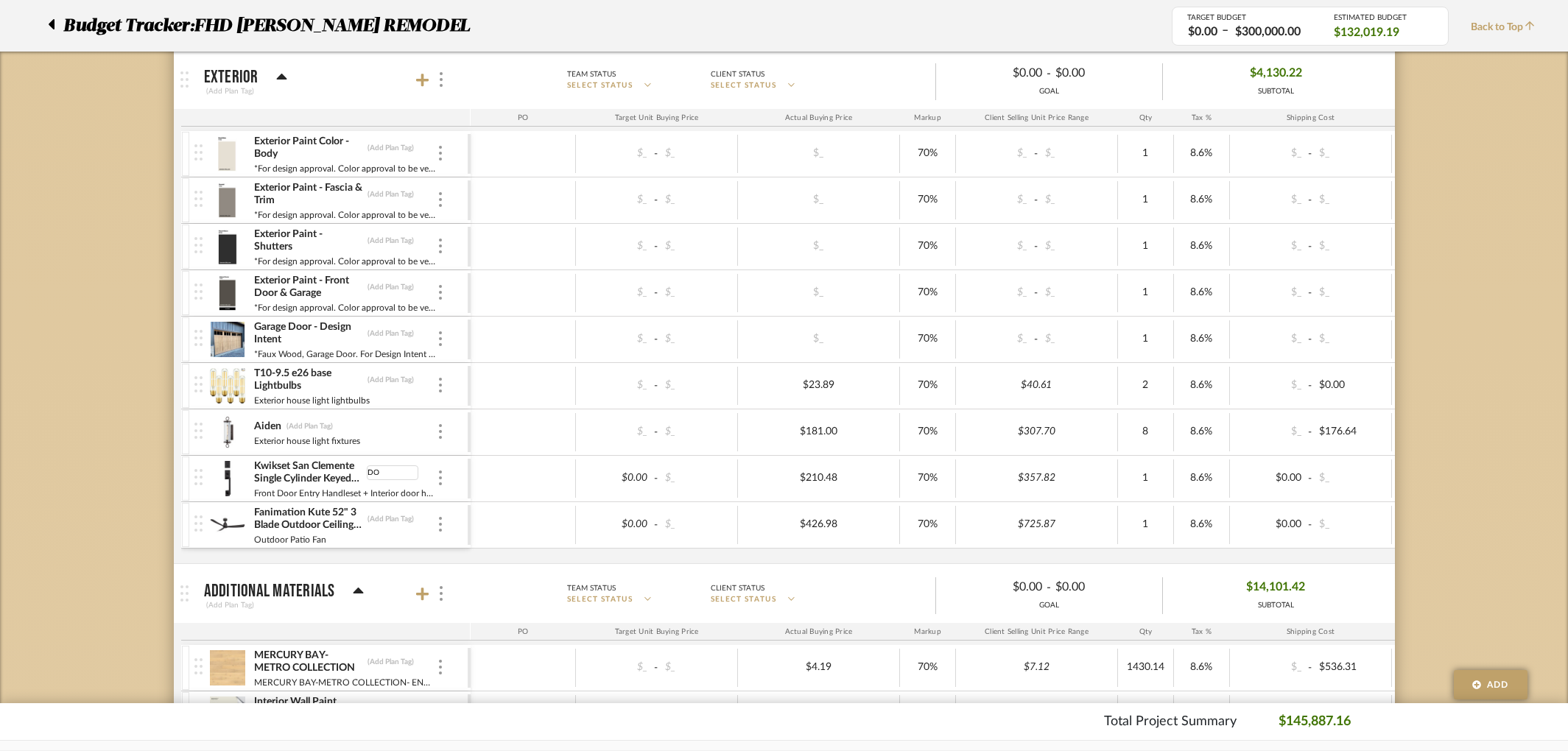
type input "D"
type input "ENTRY SET"
type input "FAN"
click at [408, 540] on div "Outdoor Patio Fan" at bounding box center [344, 538] width 183 height 12
type input "LIGHT"
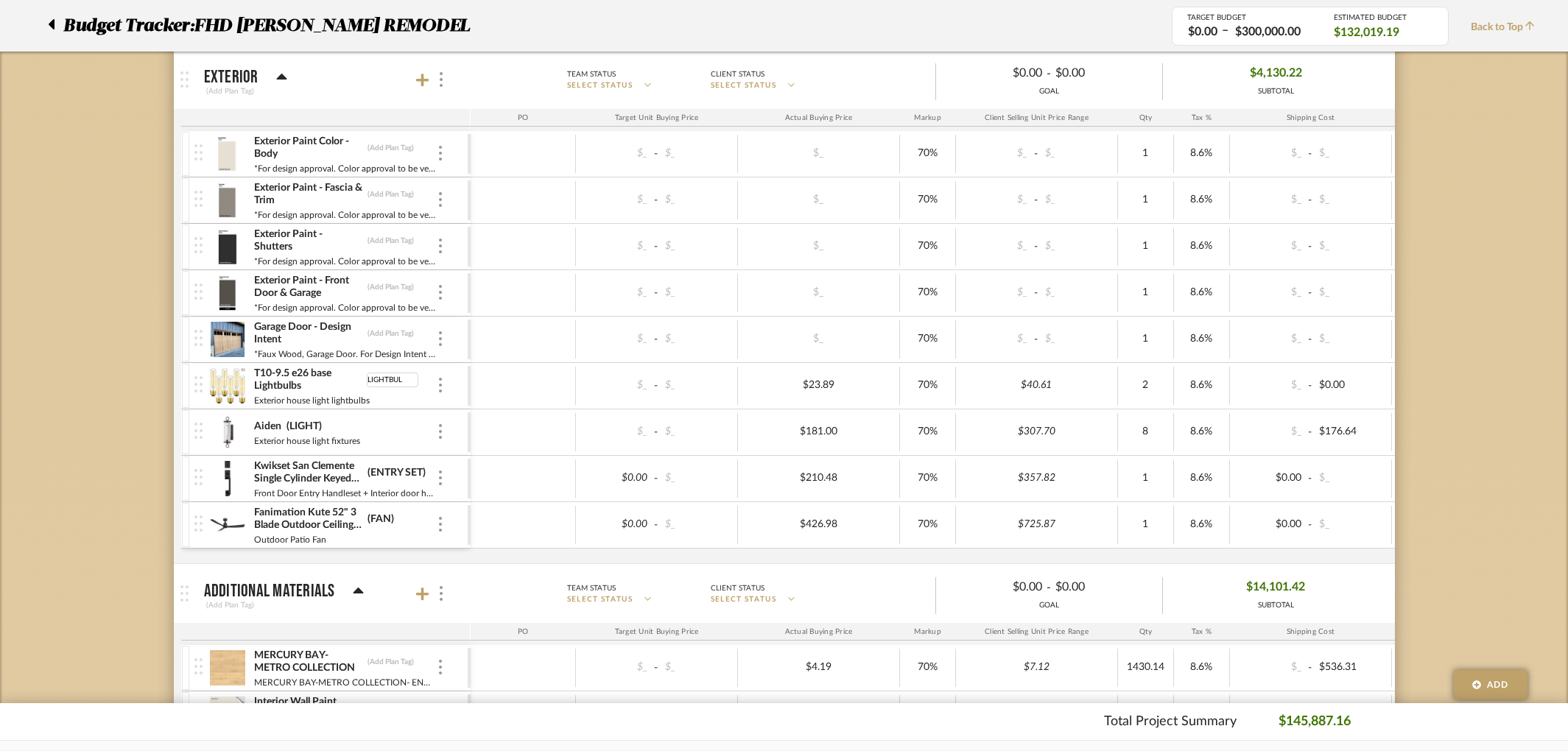
type input "LIGHTBULB"
type input "PAINT"
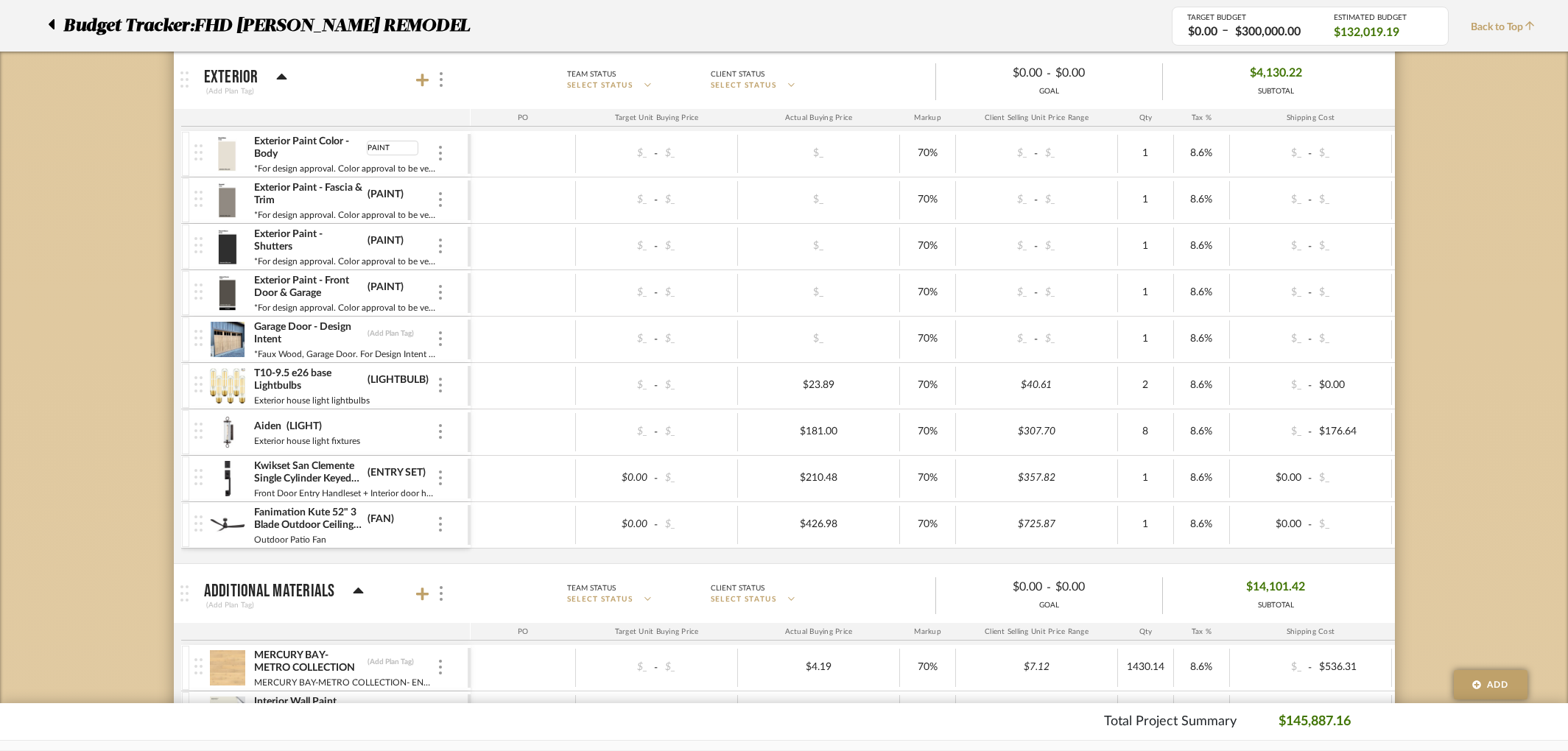
click at [520, 388] on div at bounding box center [523, 386] width 105 height 38
type input "GARAGE"
click at [420, 432] on div "Aiden (LIGHT)" at bounding box center [344, 427] width 183 height 14
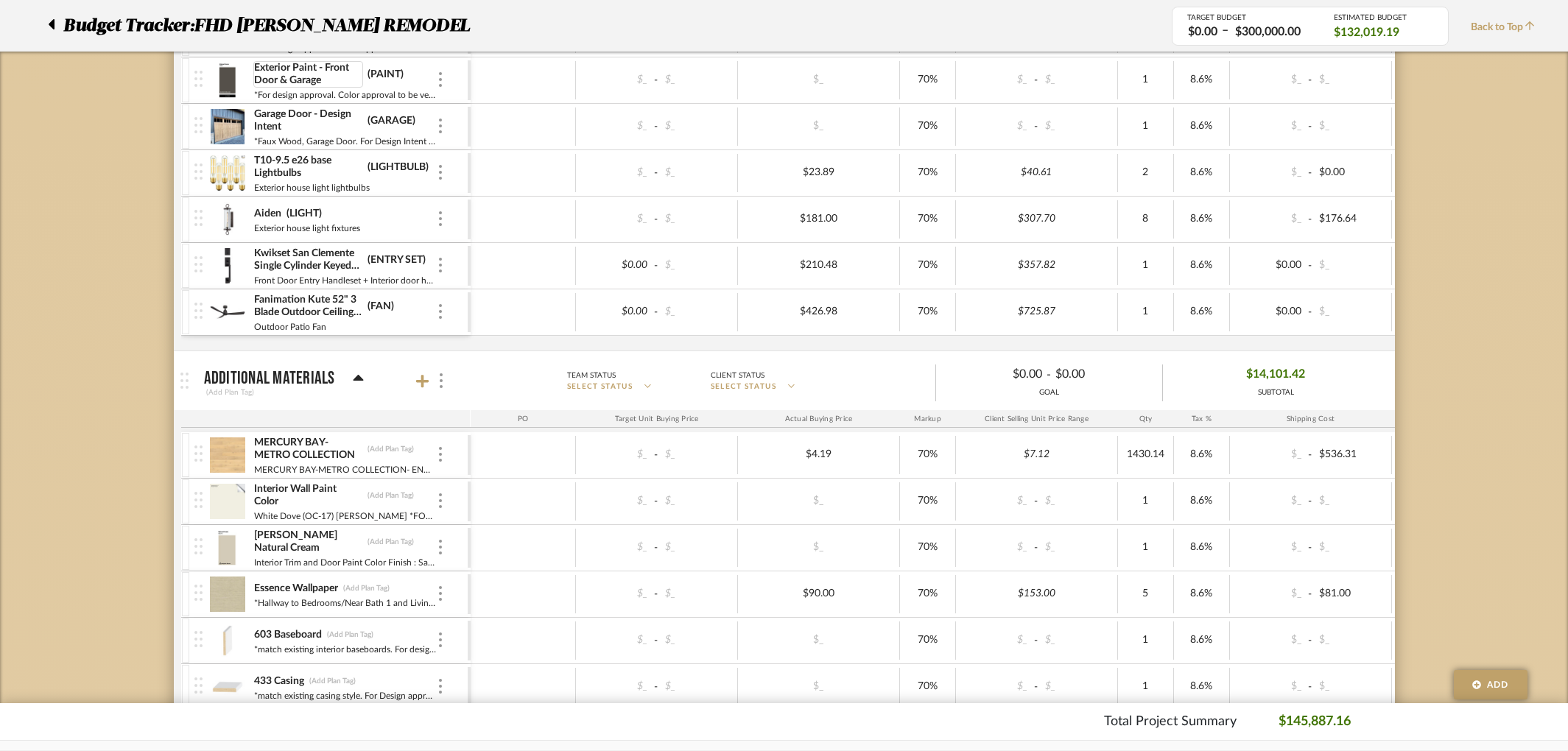
scroll to position [1234, 0]
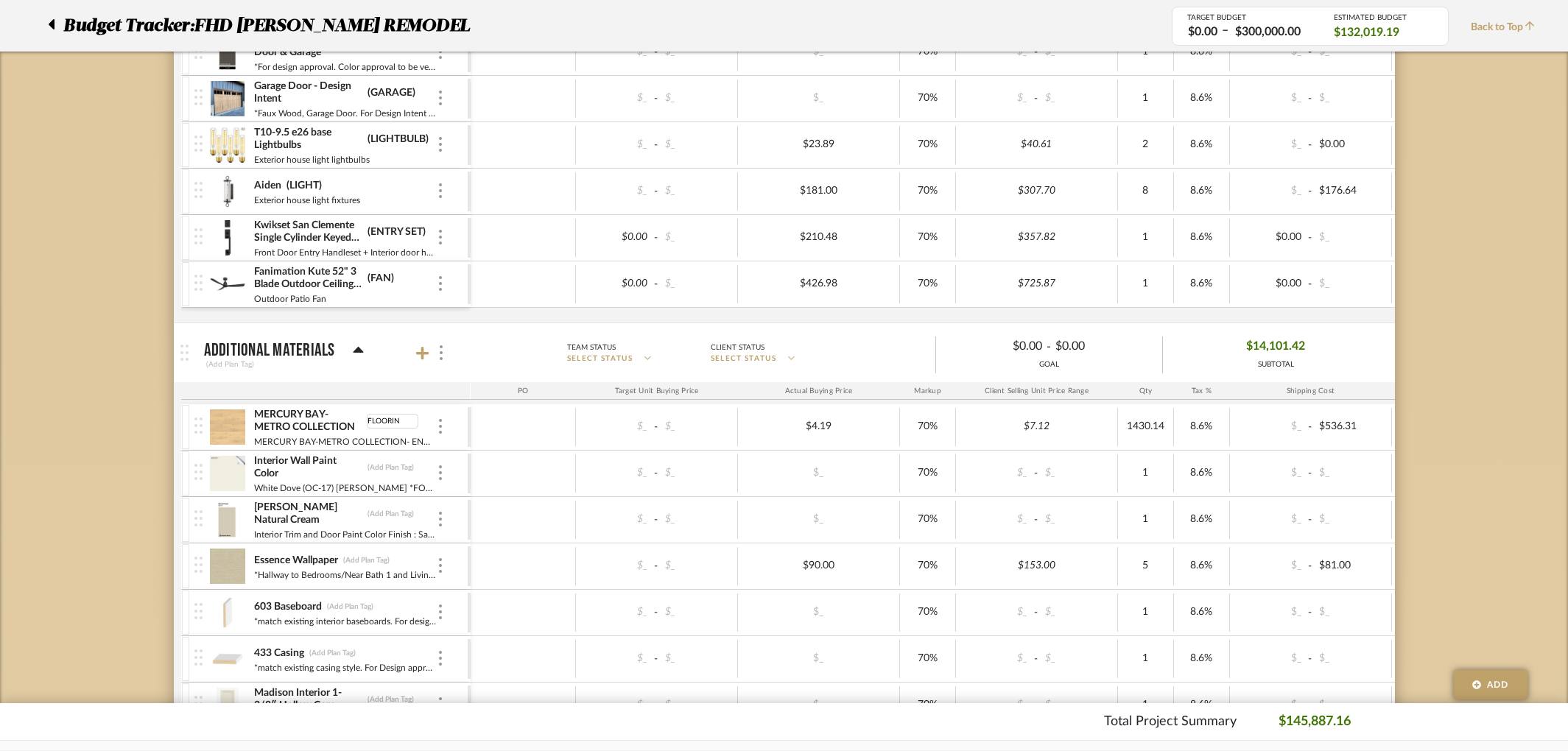
type input "FLOORING"
type input "PAINT"
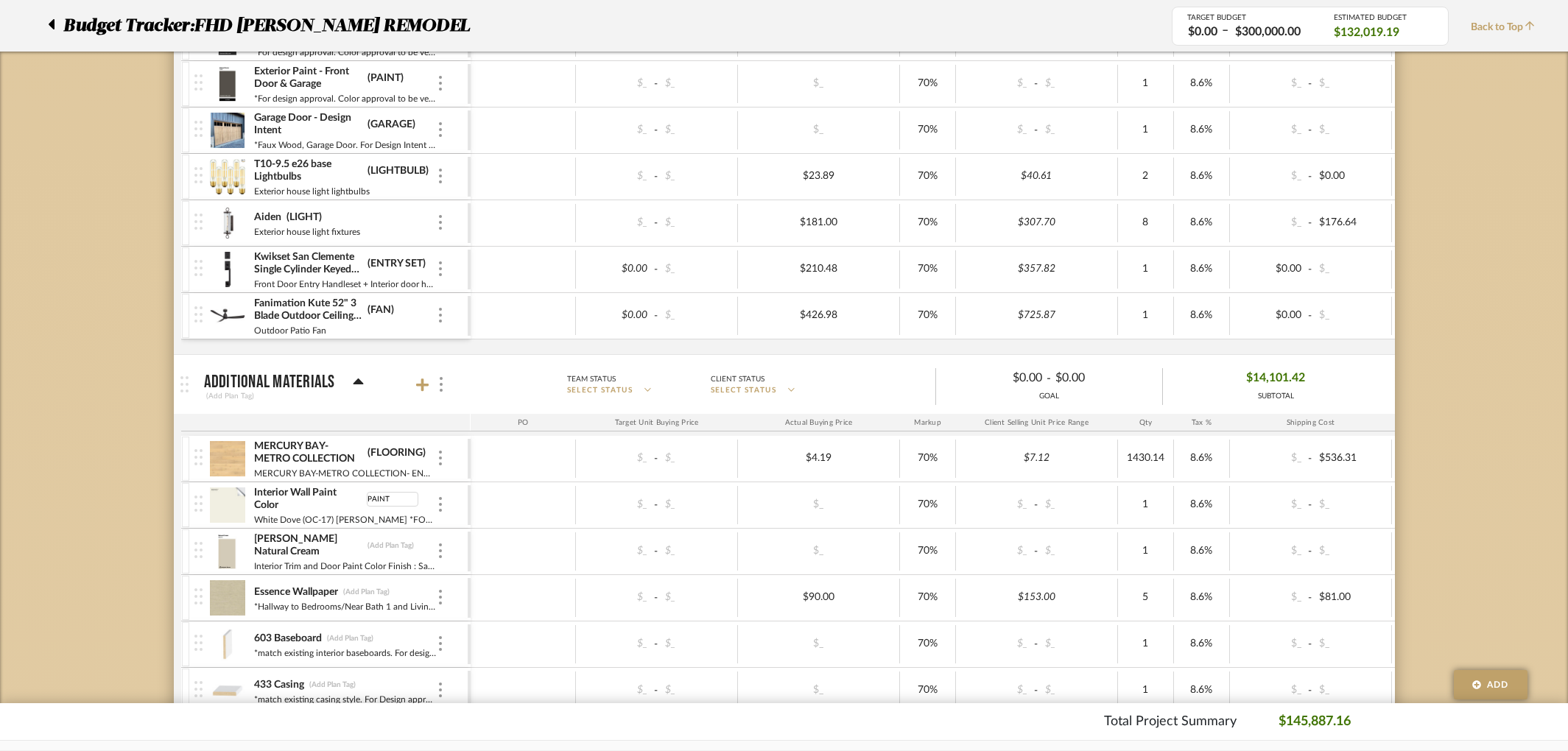
scroll to position [1191, 0]
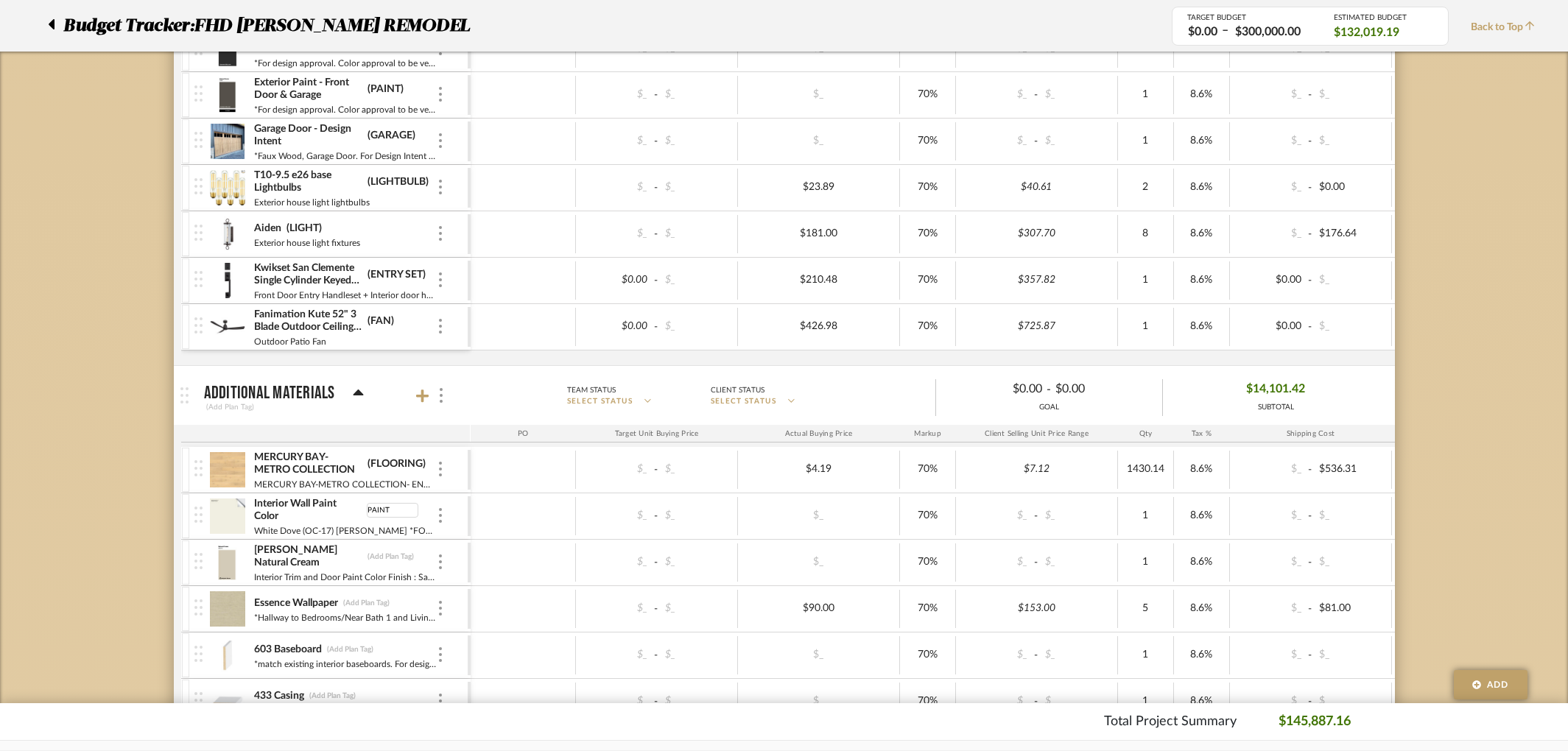
click at [409, 548] on div "Benjamin Moore Natural Cream (Add Plan Tag)" at bounding box center [344, 556] width 183 height 26
type input "PAINT"
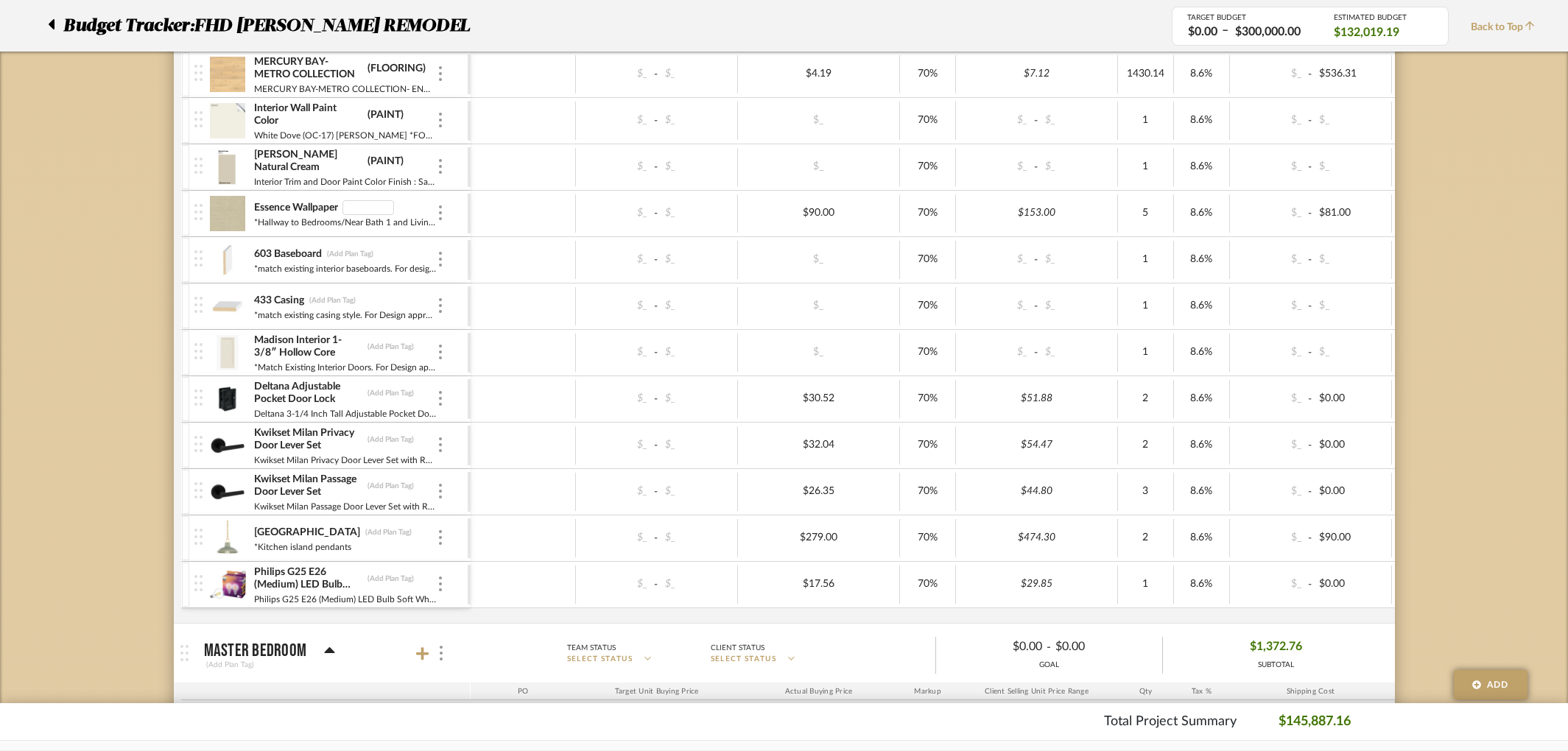
scroll to position [1586, 0]
type input "WALLPAPER"
type input "BASEBOARDS"
type input "CASING"
type input "DOORS"
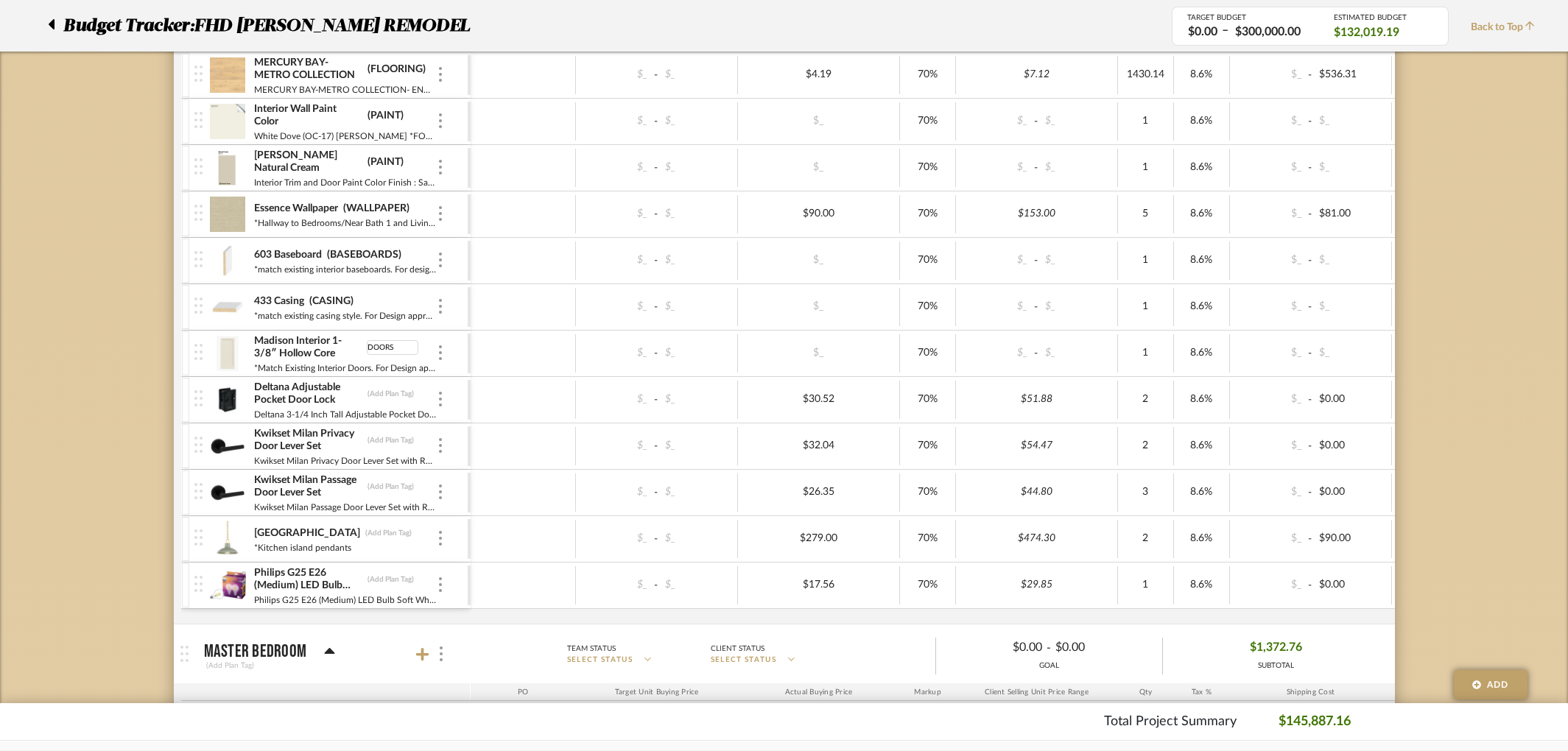
click at [461, 370] on div "Madison Interior 1-3/8″ Hollow Core DOORS *Match Existing Interior Doors. For D…" at bounding box center [331, 354] width 273 height 46
type input "HARDWARE"
click at [398, 447] on div "Kwikset Milan Privacy Door Lever Set (Add Plan Tag)" at bounding box center [344, 440] width 183 height 26
click at [380, 435] on div "Kwikset Milan Privacy Door Lever Set (Add Plan Tag)" at bounding box center [344, 440] width 183 height 26
type input "HARDWARE"
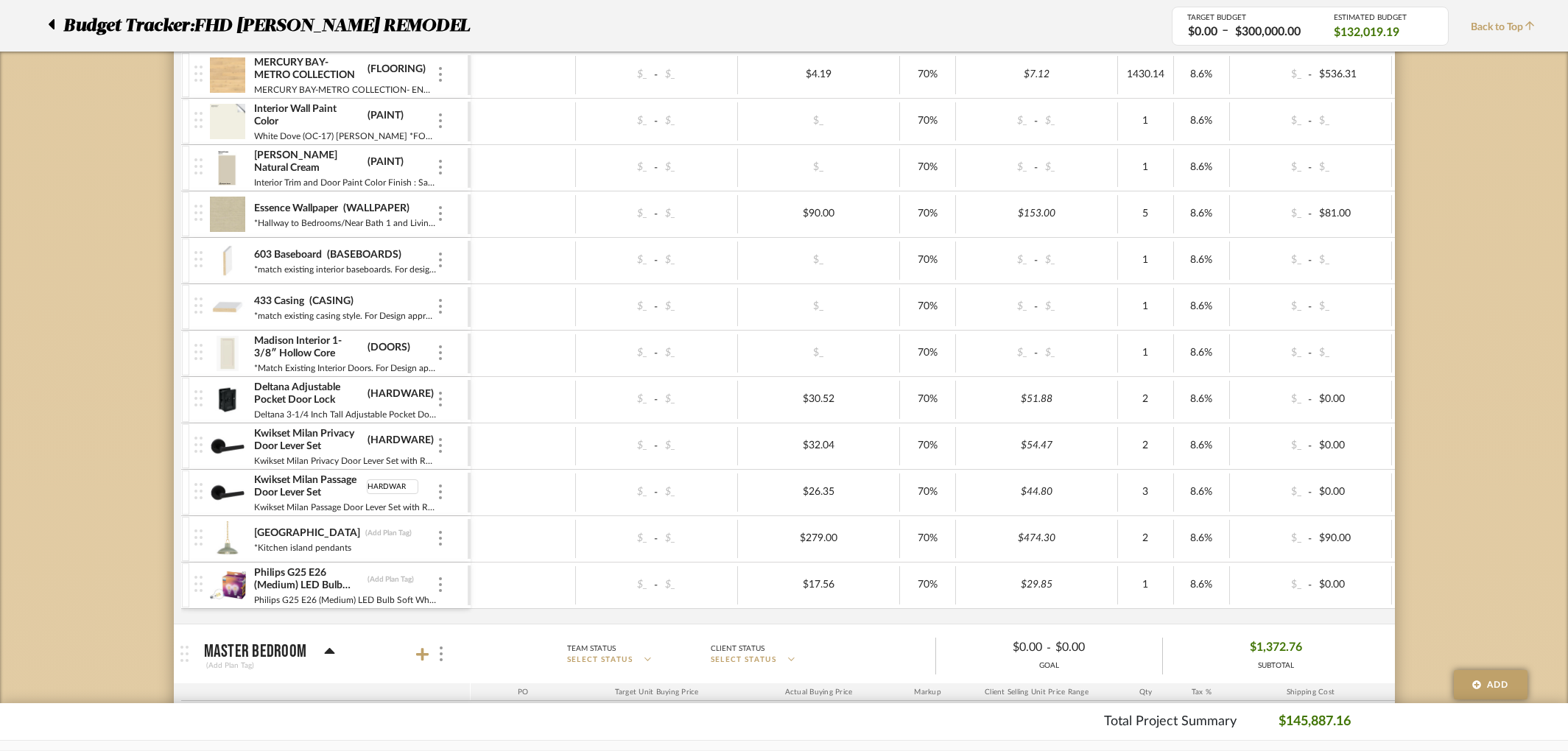
type input "HARDWARE"
type input "LIGHTS"
type input "Philips G25 E26 (Medium) LED Bulb Soft White 60 Watt Equivalence 2 pkKitchen is…"
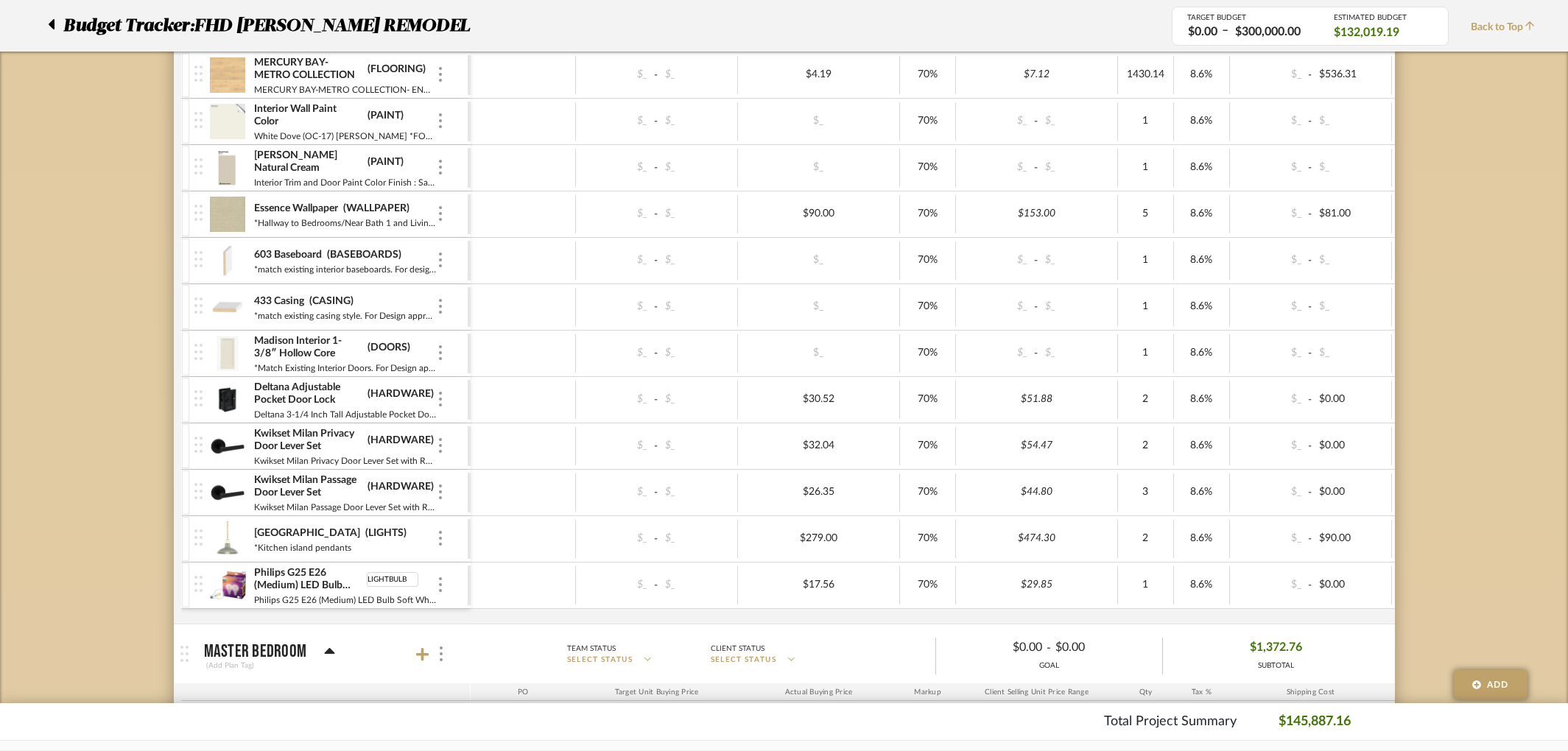
type input "LIGHTBULBS"
click at [615, 615] on div "MERCURY BAY-METRO COLLECTION (FLOORING) MERCURY BAY-METRO COLLECTION- ENGINEERE…" at bounding box center [942, 338] width 1522 height 571
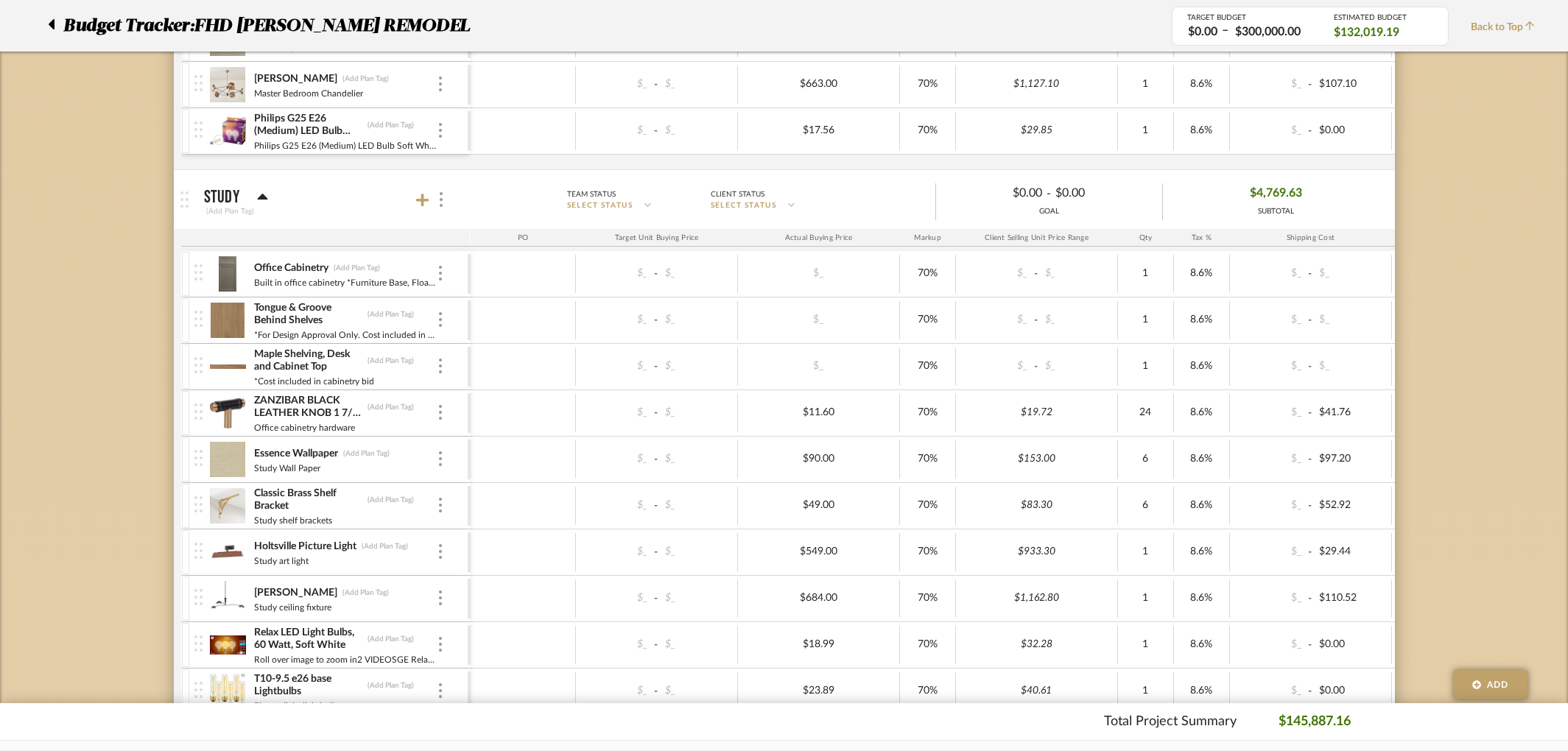
scroll to position [2331, 0]
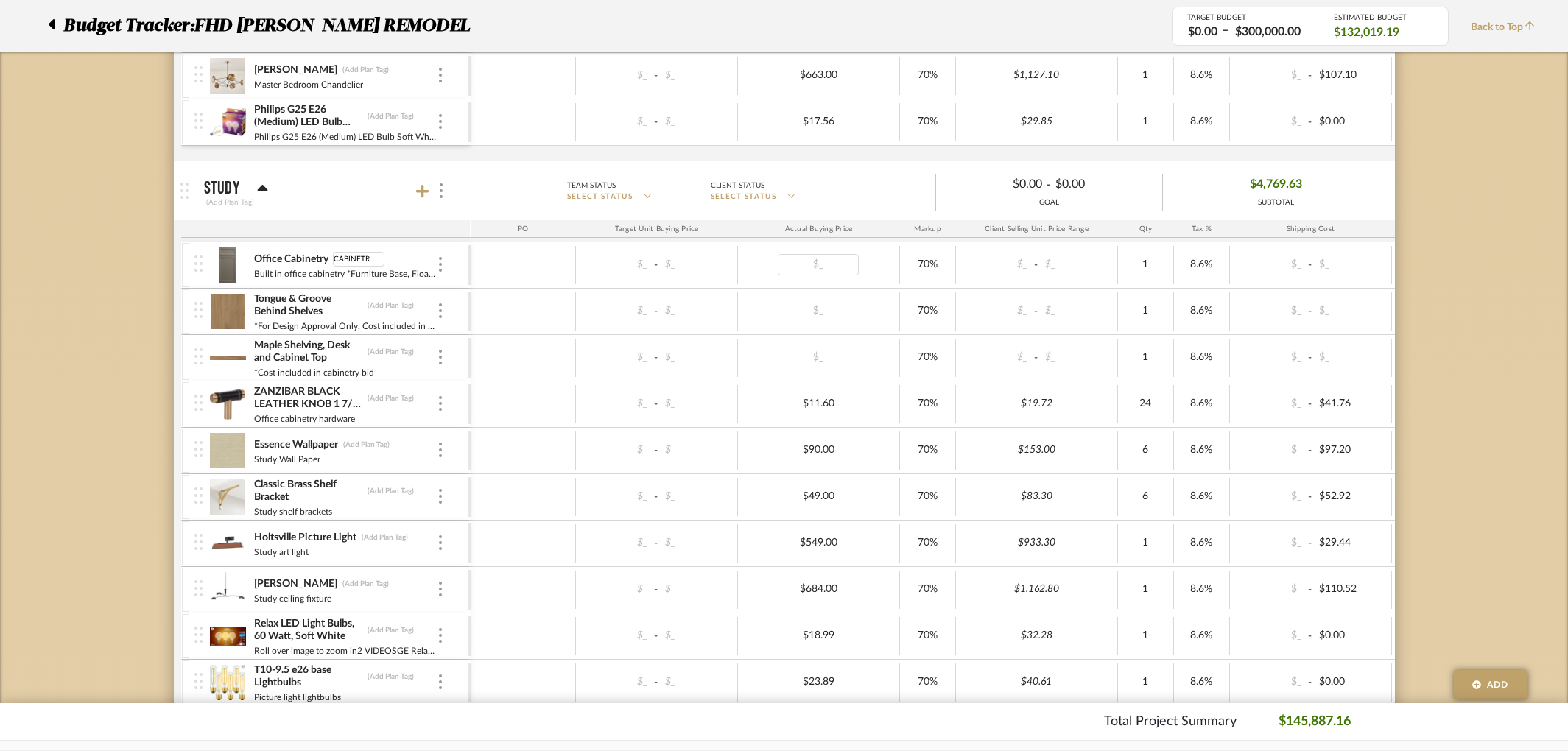
type input "CABINETRY"
type input "CABINETRT"
type input "CABINETRY"
drag, startPoint x: 409, startPoint y: 305, endPoint x: 362, endPoint y: 300, distance: 47.3
click at [362, 300] on div "Tongue & Groove Behind Shelves CABINETRY" at bounding box center [344, 305] width 183 height 26
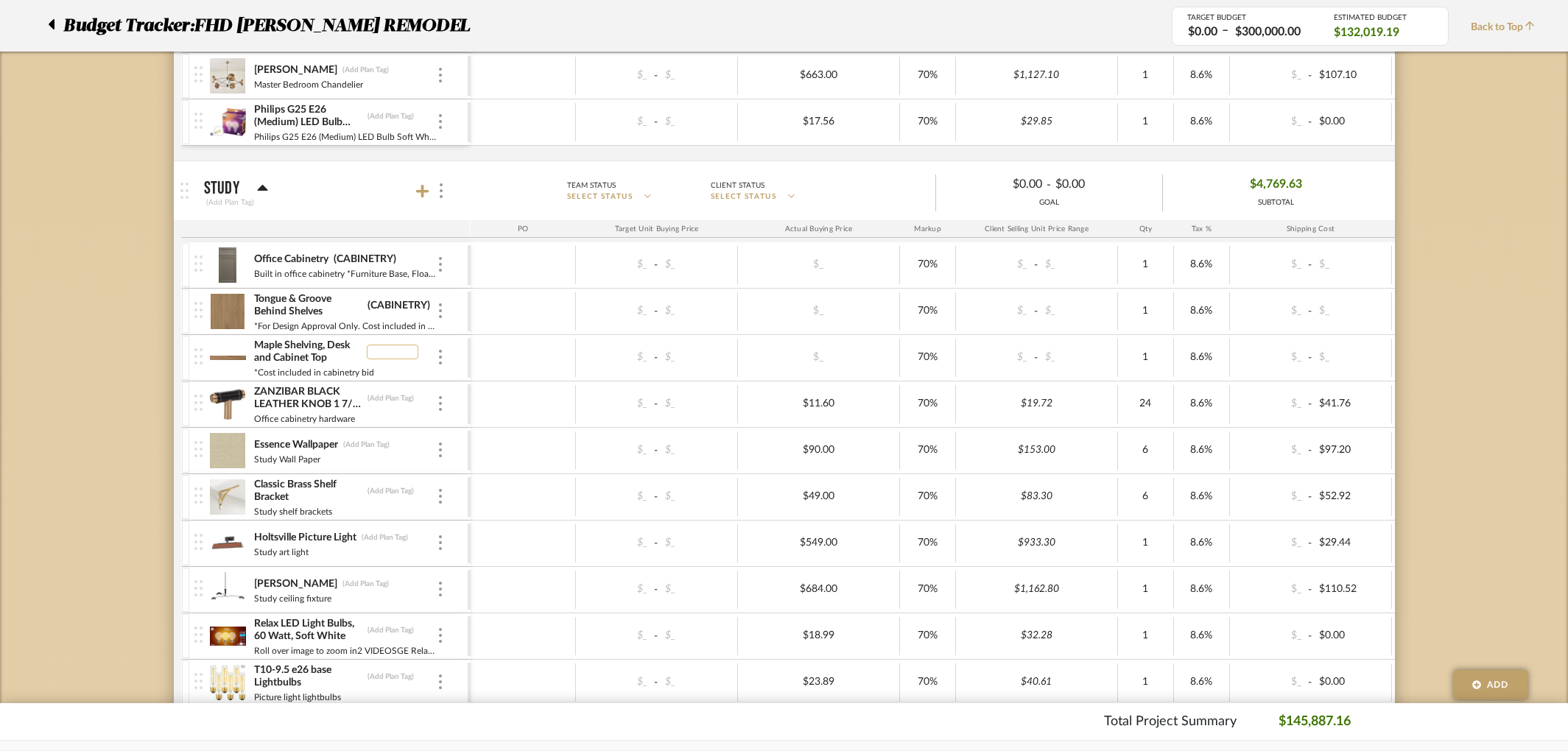
type input "CABINETRY"
type input "HARDWARE"
type input "WALLPAPER"
type input "HARDWARE"
click at [525, 507] on div at bounding box center [523, 497] width 105 height 38
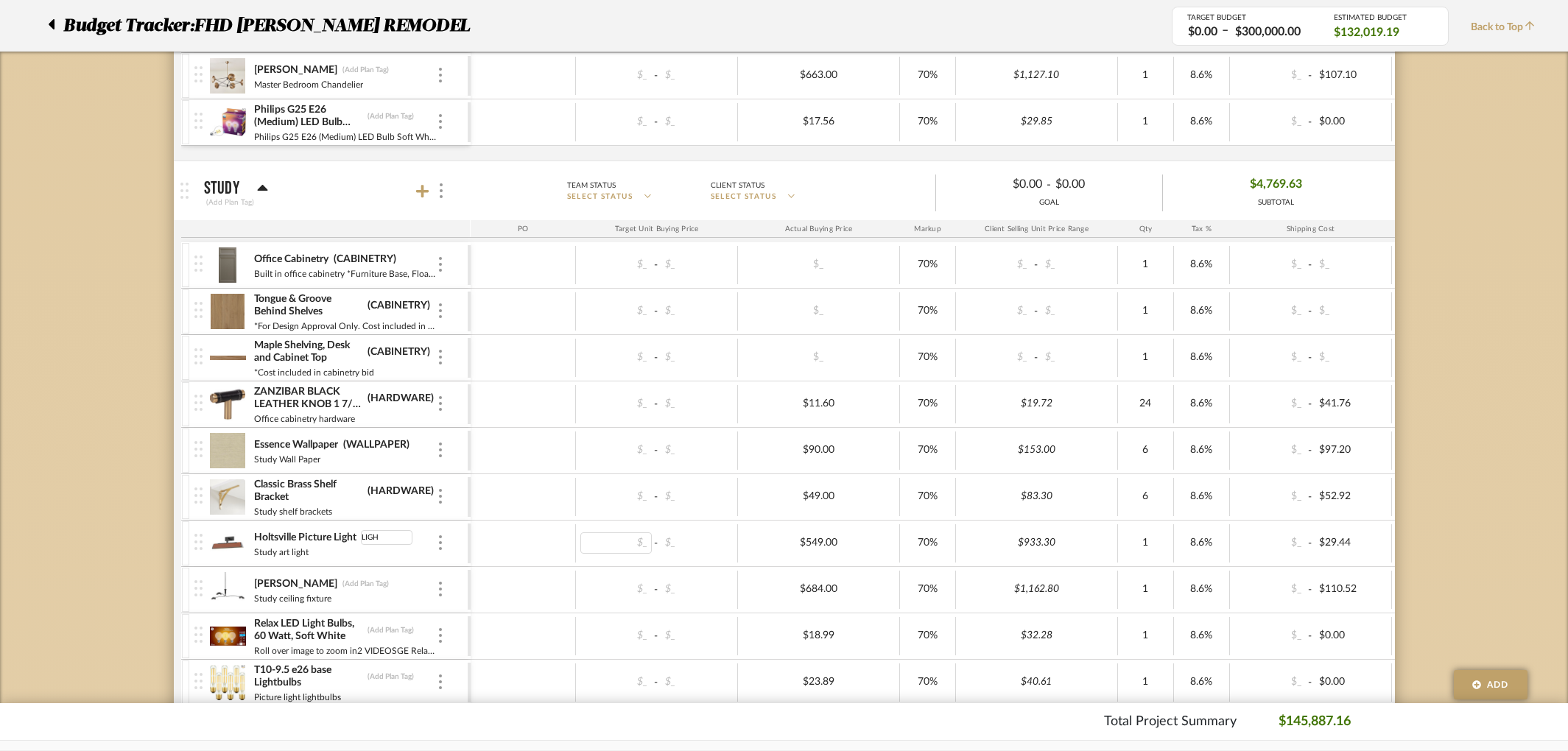
type input "LIGHT"
click at [547, 552] on div at bounding box center [523, 543] width 105 height 38
type input "LIGHT"
click at [520, 553] on div at bounding box center [523, 543] width 105 height 38
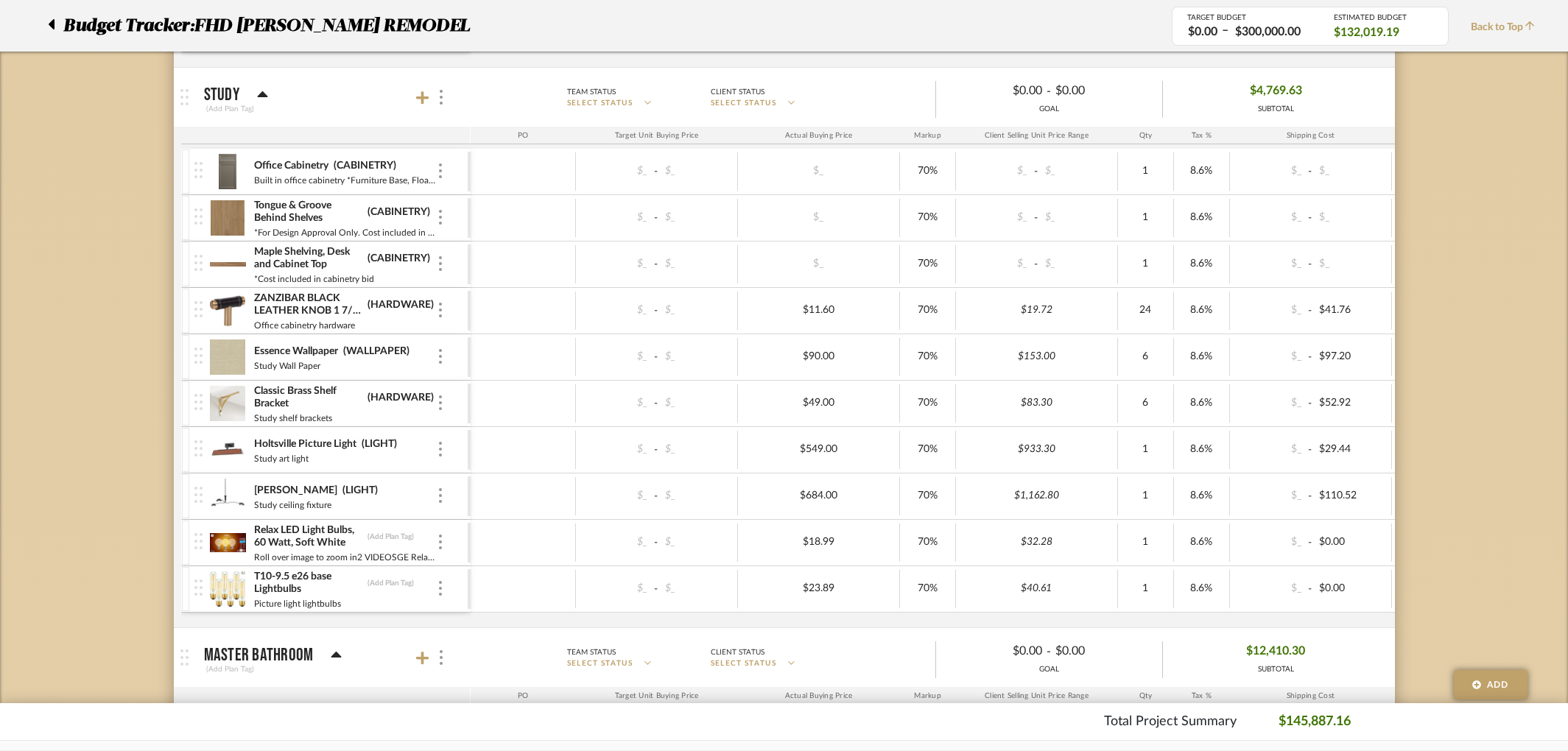
scroll to position [2428, 0]
type input "LIGHTBULBS"
click at [417, 600] on div "Picture light lightbulbs" at bounding box center [344, 600] width 183 height 12
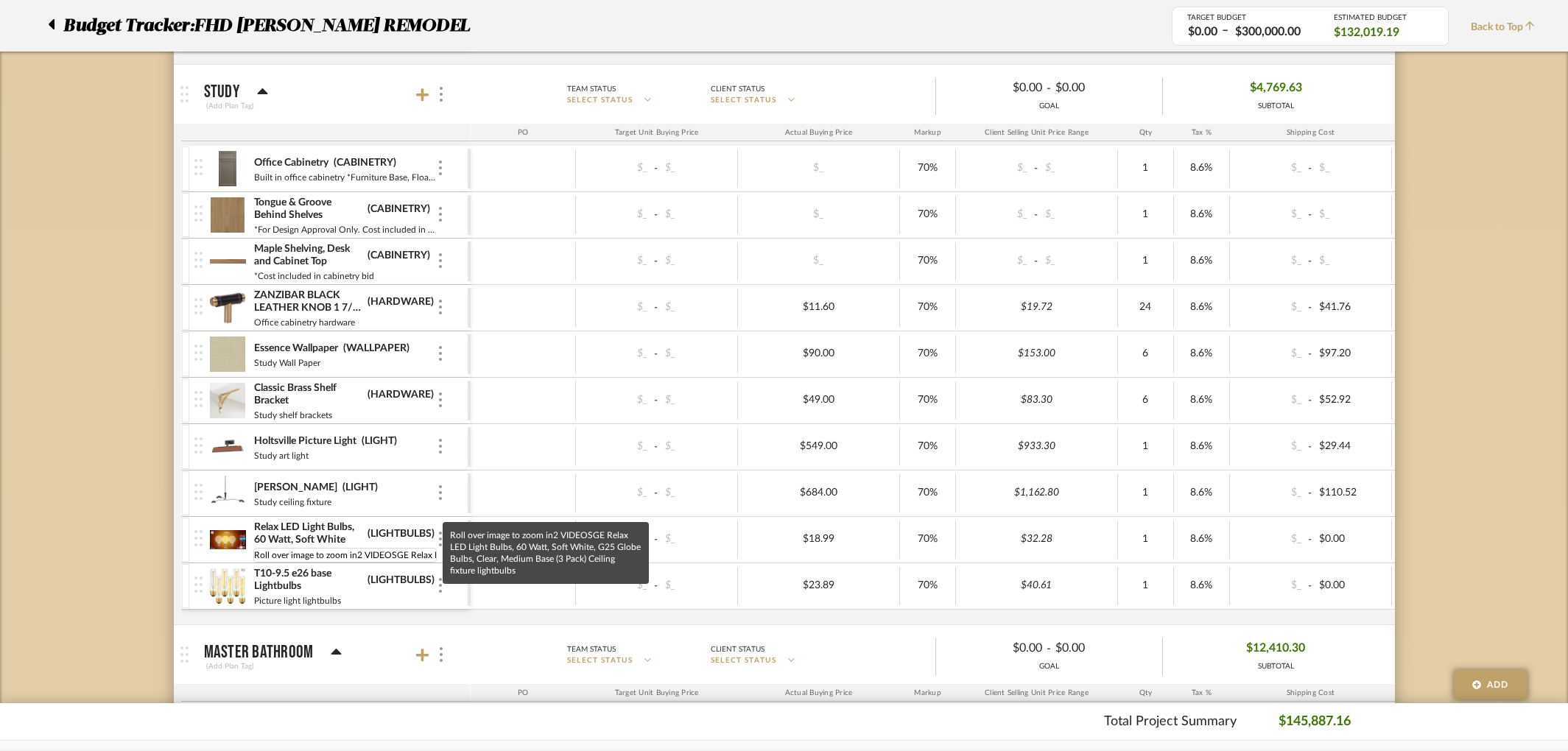
scroll to position [0, 417]
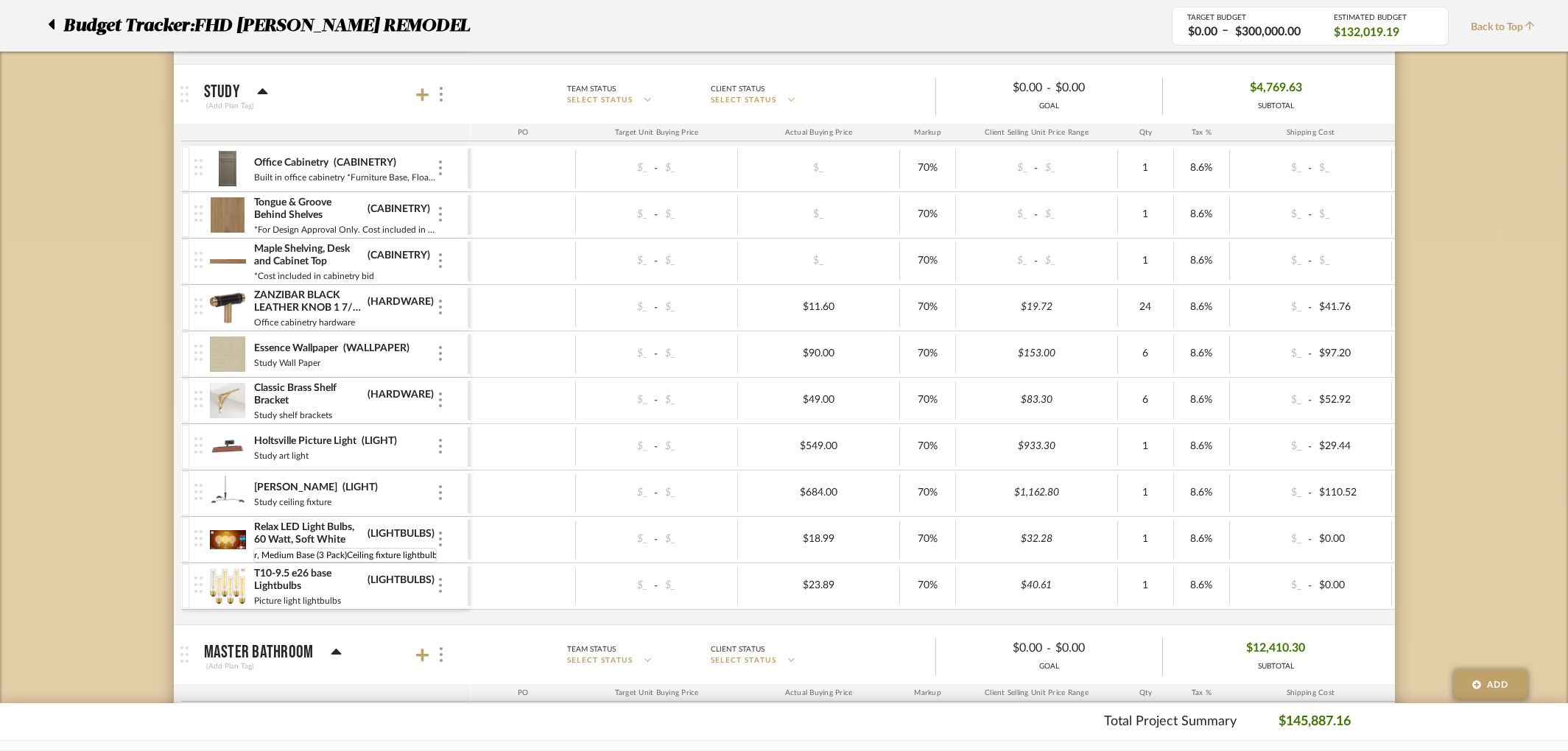
drag, startPoint x: 256, startPoint y: 554, endPoint x: 478, endPoint y: 555, distance: 222.0
click at [478, 555] on div "Relax LED Light Bulbs, 60 Watt, Soft White (LIGHTBULBS) Roll over image to zoom…" at bounding box center [939, 540] width 1516 height 46
click at [222, 542] on img at bounding box center [228, 540] width 36 height 35
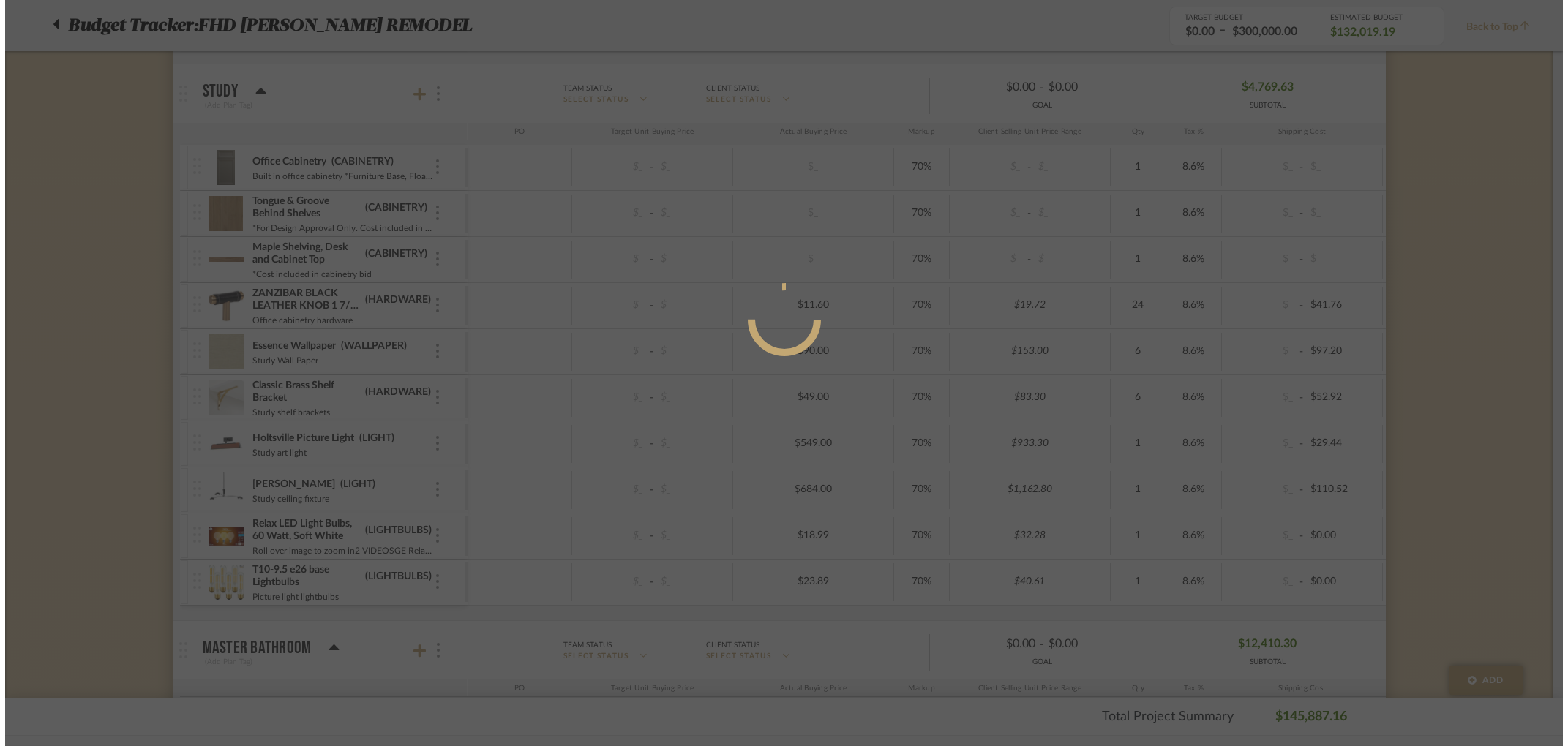
scroll to position [0, 0]
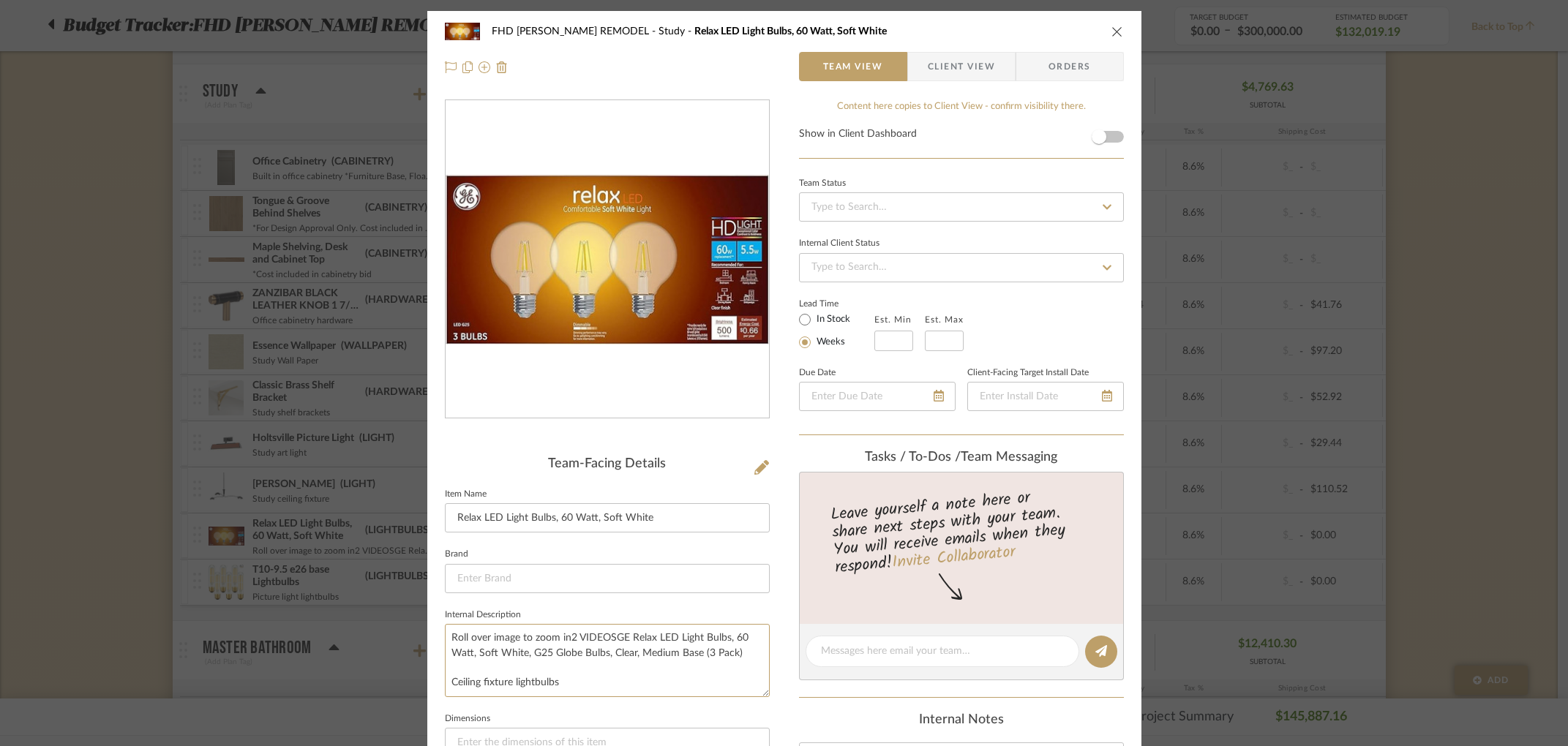
drag, startPoint x: 624, startPoint y: 636, endPoint x: 391, endPoint y: 625, distance: 233.3
click at [391, 625] on mat-dialog-content "FHD NICHOLS REMODEL Study Relax LED Light Bulbs, 60 Watt, Soft White Team View …" at bounding box center [784, 685] width 796 height 1349
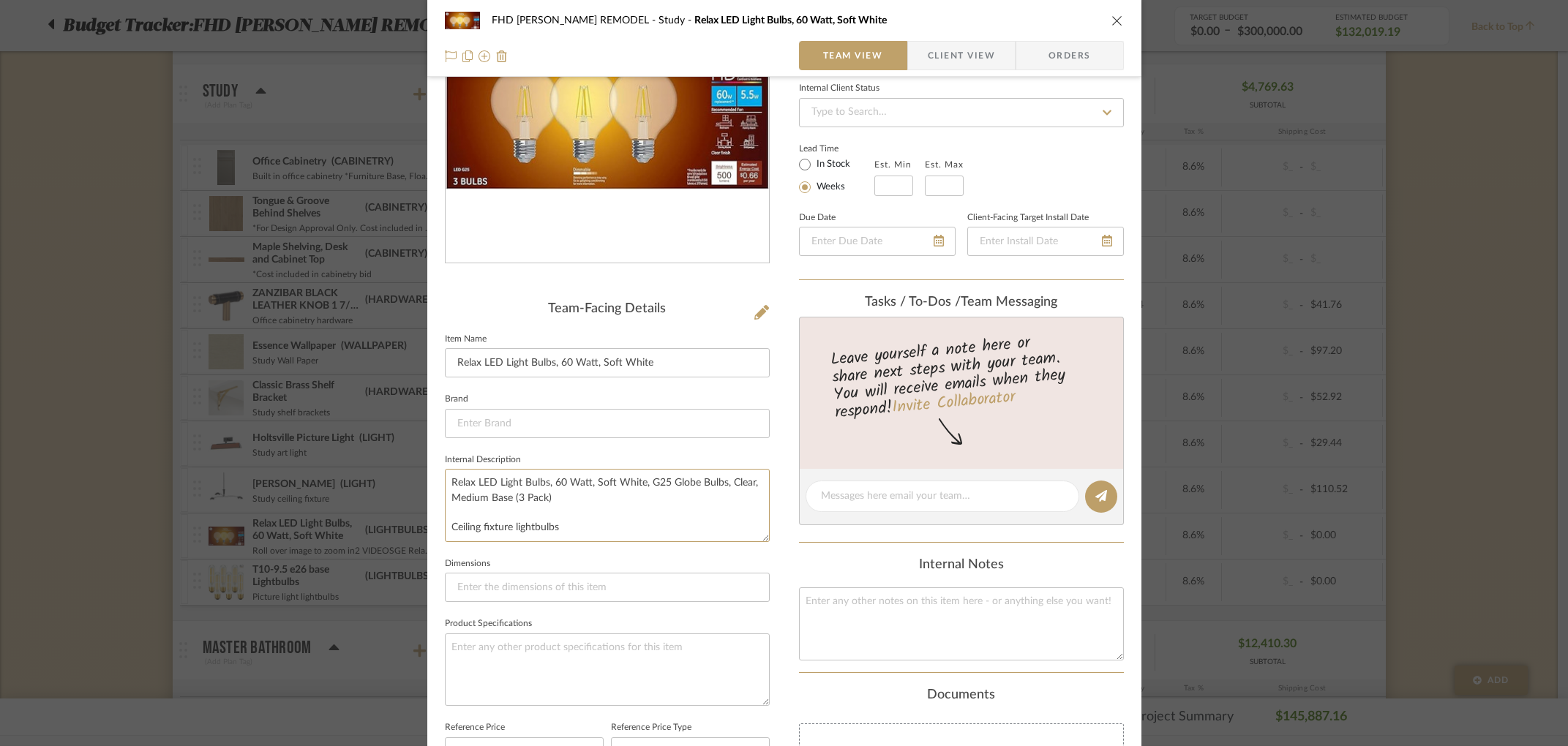
scroll to position [222, 0]
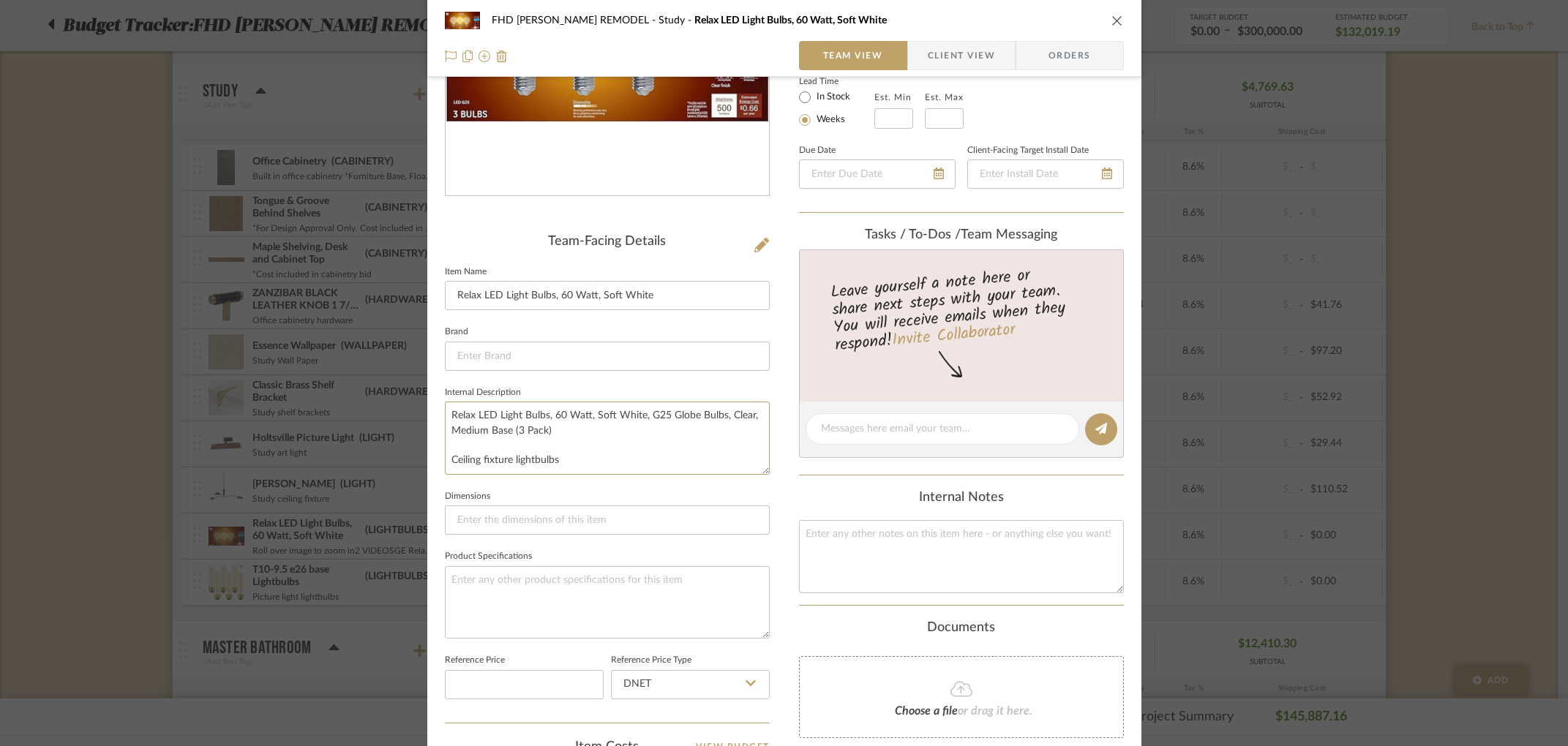
drag, startPoint x: 556, startPoint y: 430, endPoint x: 457, endPoint y: 399, distance: 103.7
click at [457, 399] on fieldset "Internal Description Relax LED Light Bulbs, 60 Watt, Soft White, G25 Globe Bulb…" at bounding box center [608, 429] width 325 height 92
type textarea "Relax LED Light Bulbs, 60 Watt, Soft White, G25 Globe Bulbs, Clear, Medium Base…"
click at [471, 578] on textarea at bounding box center [608, 603] width 325 height 72
paste textarea "Relax LED Light Bulbs, 60 Watt, Soft White, G25 Globe Bulbs, Clear, Medium Base…"
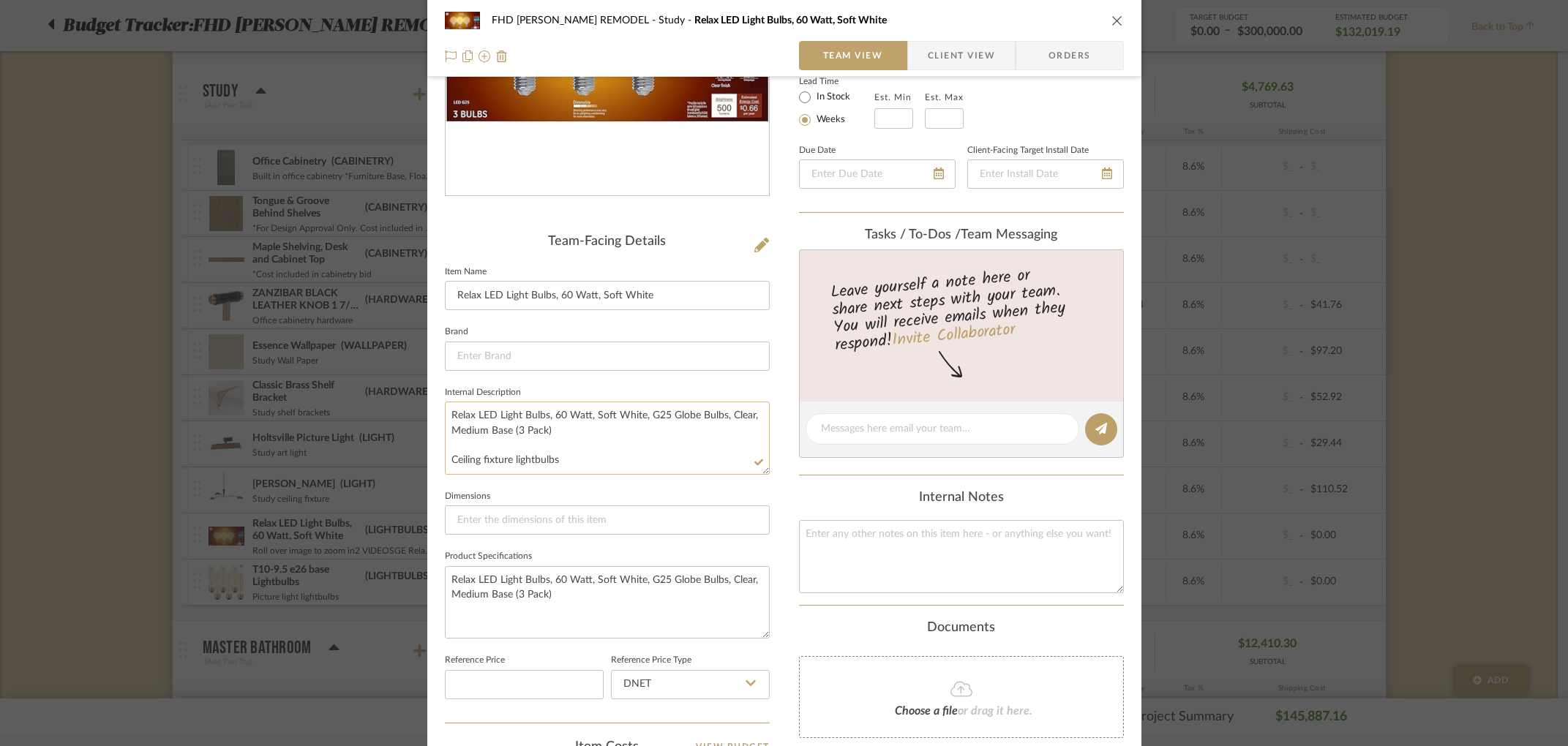
type textarea "Relax LED Light Bulbs, 60 Watt, Soft White, G25 Globe Bulbs, Clear, Medium Base…"
drag, startPoint x: 557, startPoint y: 457, endPoint x: 441, endPoint y: 453, distance: 116.1
click at [445, 453] on textarea "Relax LED Light Bulbs, 60 Watt, Soft White, G25 Globe Bulbs, Clear, Medium Base…" at bounding box center [608, 438] width 325 height 72
click at [549, 424] on textarea "Relax LED Light Bulbs, 60 Watt, Soft White, G25 Globe Bulbs, Clear, Medium Base…" at bounding box center [608, 438] width 325 height 72
drag, startPoint x: 550, startPoint y: 426, endPoint x: 404, endPoint y: 410, distance: 146.9
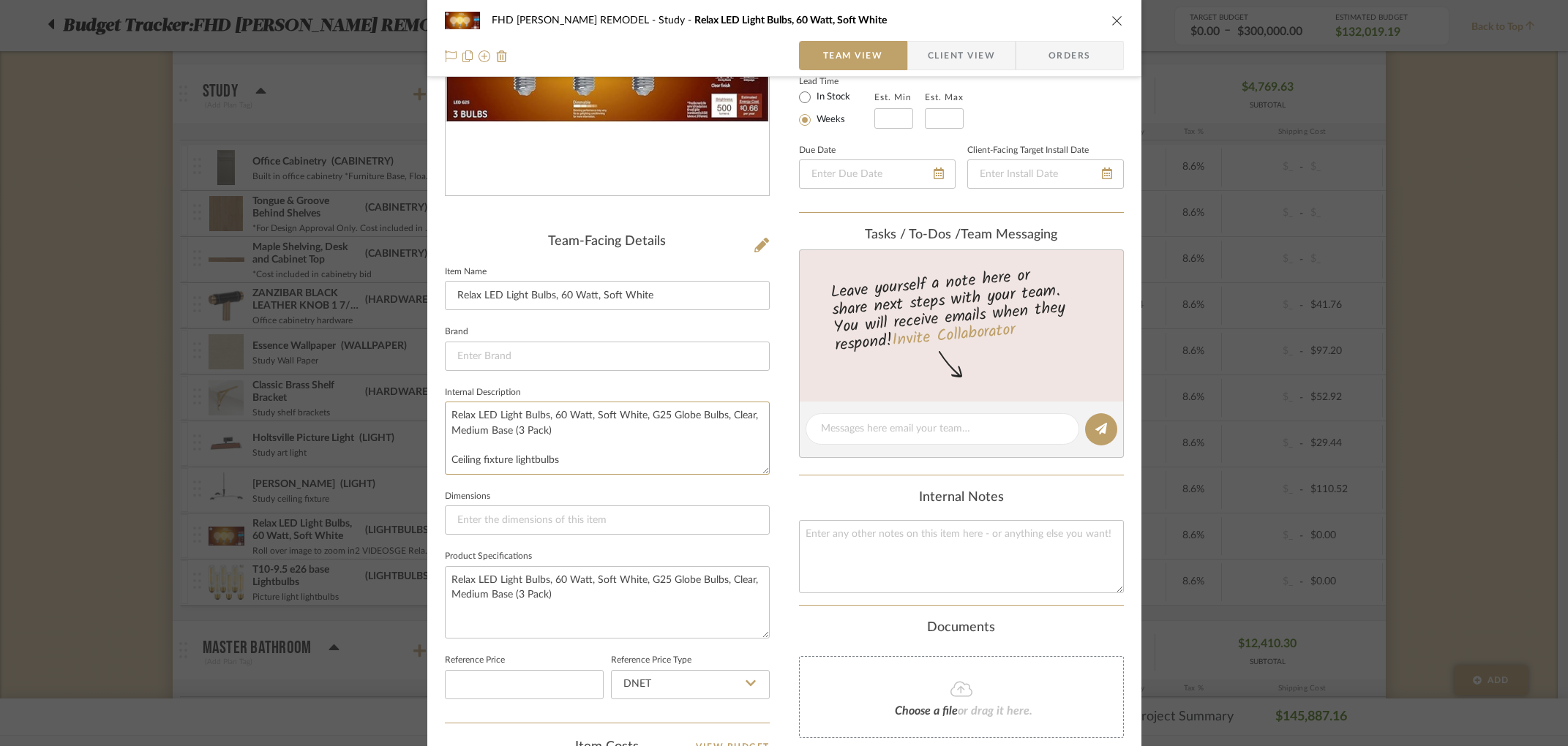
click at [404, 410] on mat-dialog-content "FHD NICHOLS REMODEL Study Relax LED Light Bulbs, 60 Watt, Soft White Team View …" at bounding box center [784, 463] width 796 height 1349
drag, startPoint x: 505, startPoint y: 443, endPoint x: 492, endPoint y: 441, distance: 13.2
click at [417, 438] on mat-dialog-content "FHD NICHOLS REMODEL Study Relax LED Light Bulbs, 60 Watt, Soft White Team View …" at bounding box center [784, 463] width 796 height 1349
drag, startPoint x: 509, startPoint y: 441, endPoint x: 442, endPoint y: 438, distance: 67.1
click at [445, 438] on textarea "Ceiling fixture lightbulbs" at bounding box center [608, 438] width 325 height 72
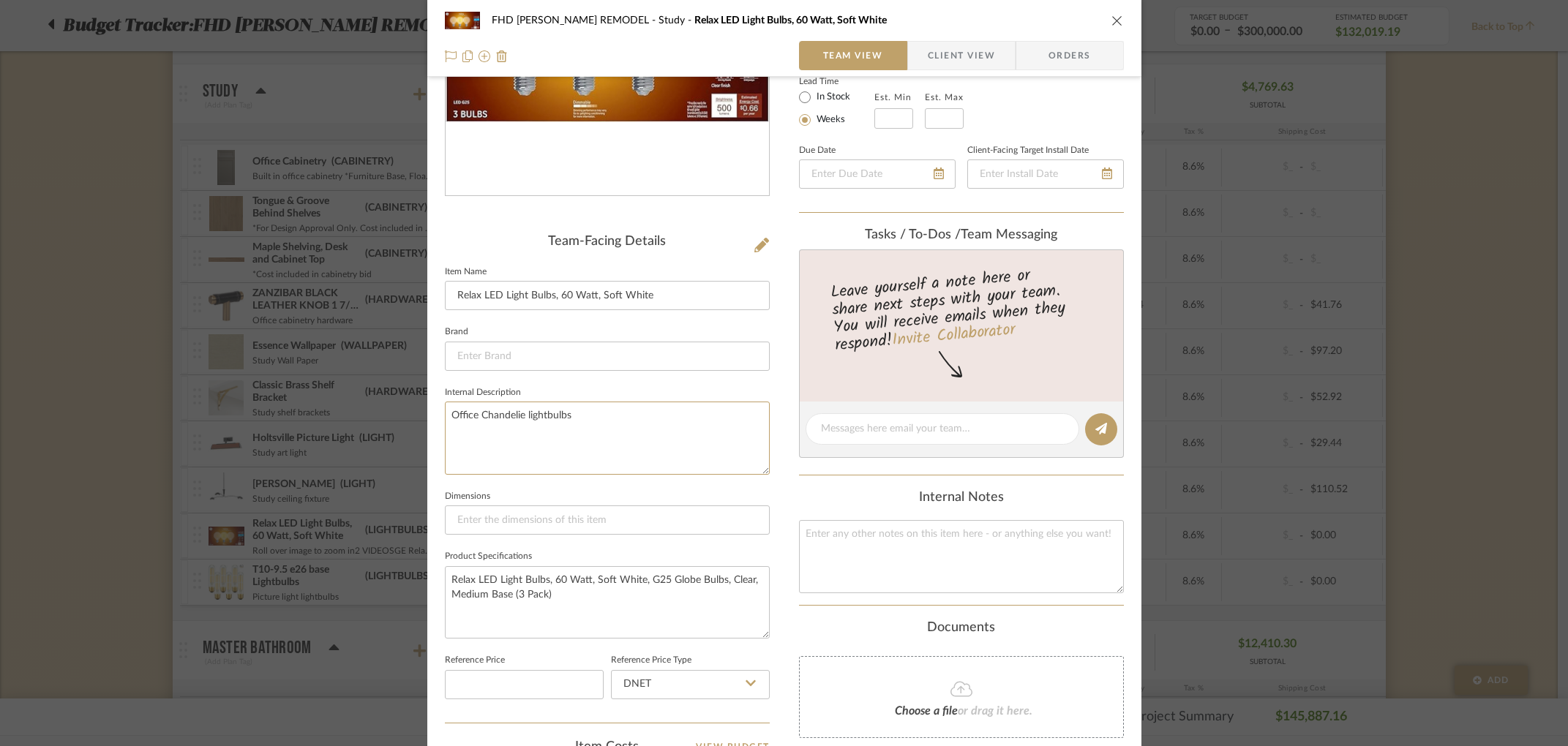
type textarea "Office Chandelier lightbulbs"
click at [616, 427] on textarea "Office Chandelier lightbulbs" at bounding box center [608, 438] width 325 height 72
drag, startPoint x: 555, startPoint y: 437, endPoint x: 457, endPoint y: 429, distance: 98.3
click at [457, 429] on textarea "Office Chandelier lightbulbs" at bounding box center [608, 438] width 325 height 72
click at [445, 577] on textarea "Relax LED Light Bulbs, 60 Watt, Soft White, G25 Globe Bulbs, Clear, Medium Base…" at bounding box center [608, 603] width 325 height 72
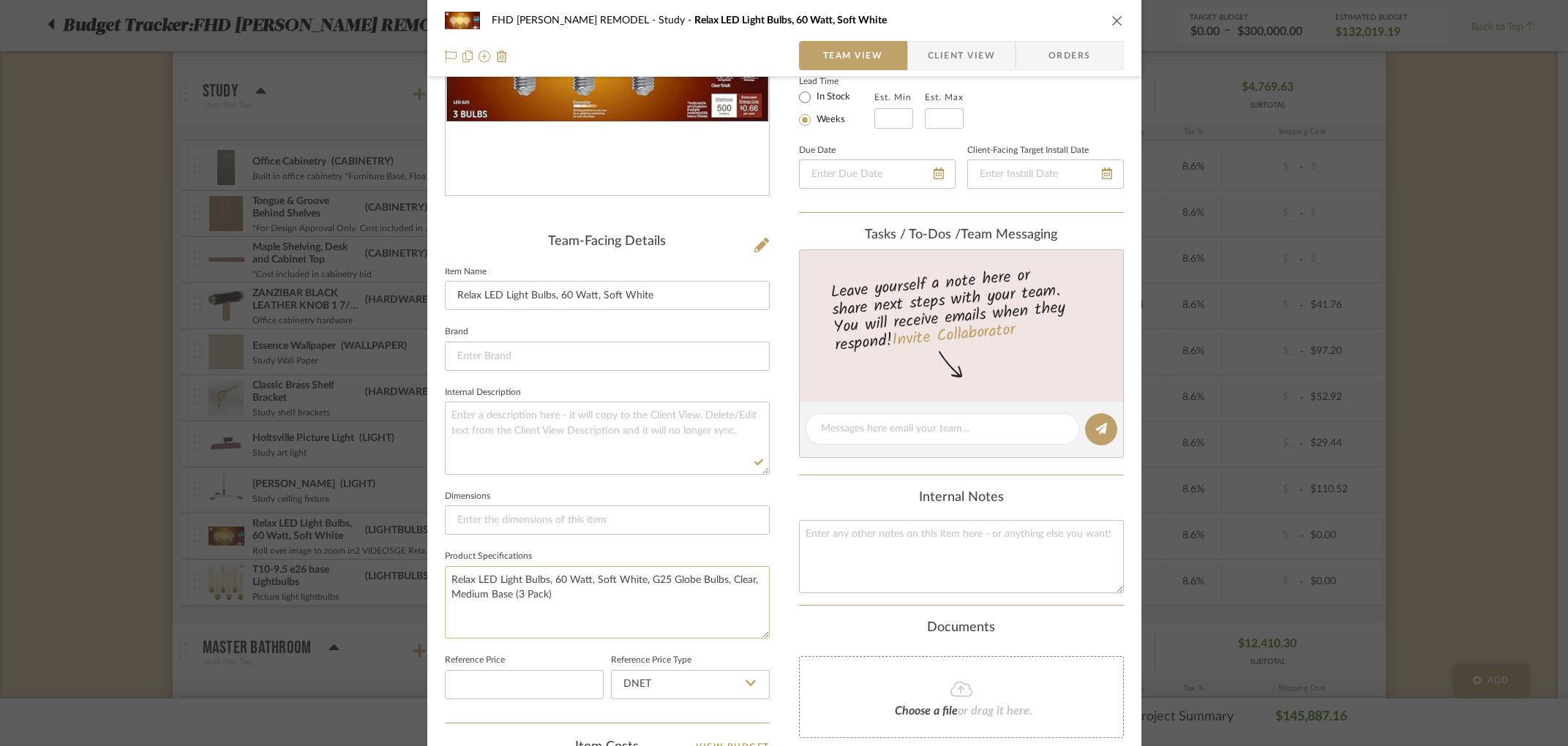
paste textarea "Office Chandelier lightbulbs"
click at [447, 590] on textarea "Office Chandelier lightbulbs Relax LED Light Bulbs, 60 Watt, Soft White, G25 Gl…" at bounding box center [608, 603] width 325 height 72
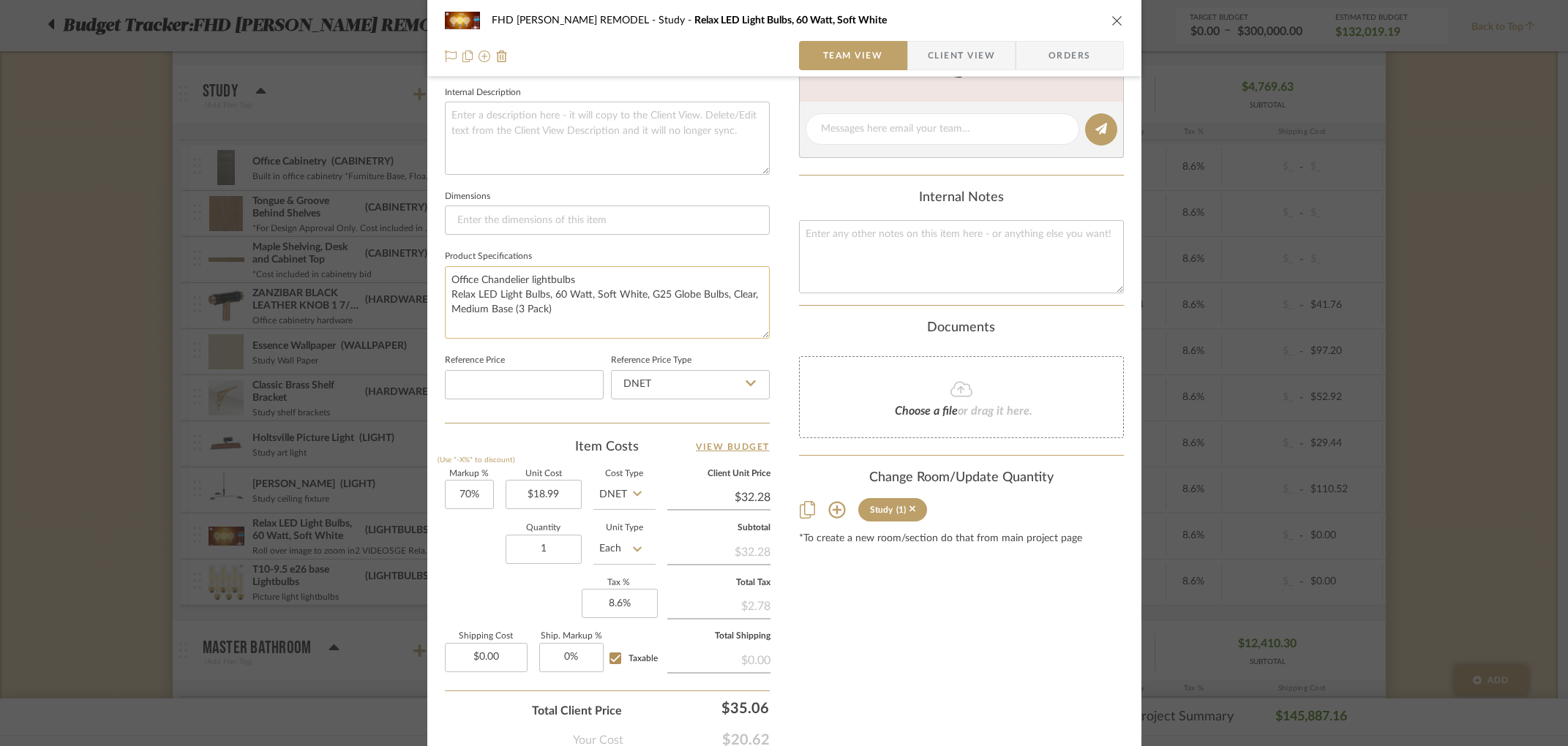
scroll to position [536, 0]
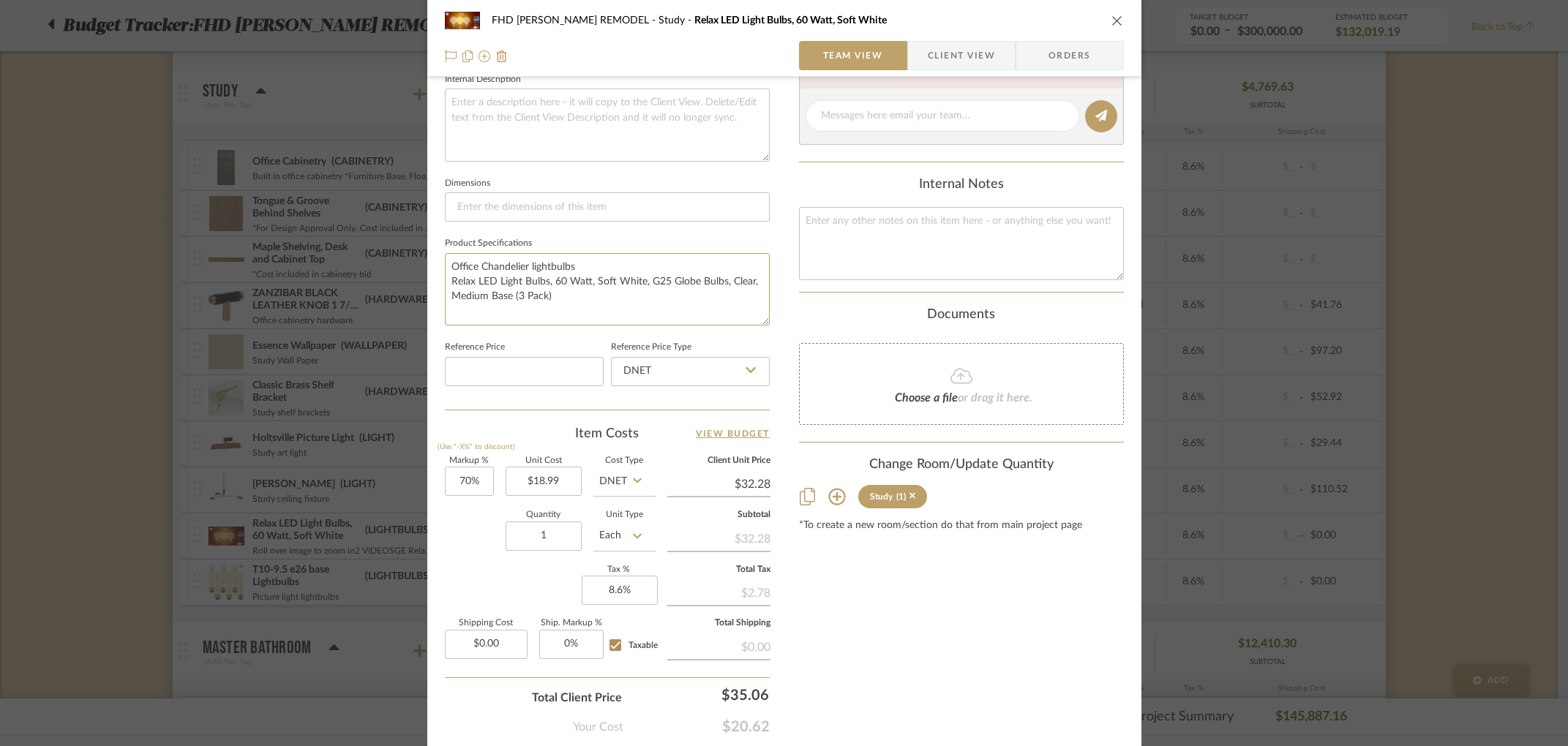
type textarea "Office Chandelier lightbulbs Relax LED Light Bulbs, 60 Watt, Soft White, G25 Gl…"
click at [978, 66] on span "Client View" at bounding box center [961, 55] width 67 height 29
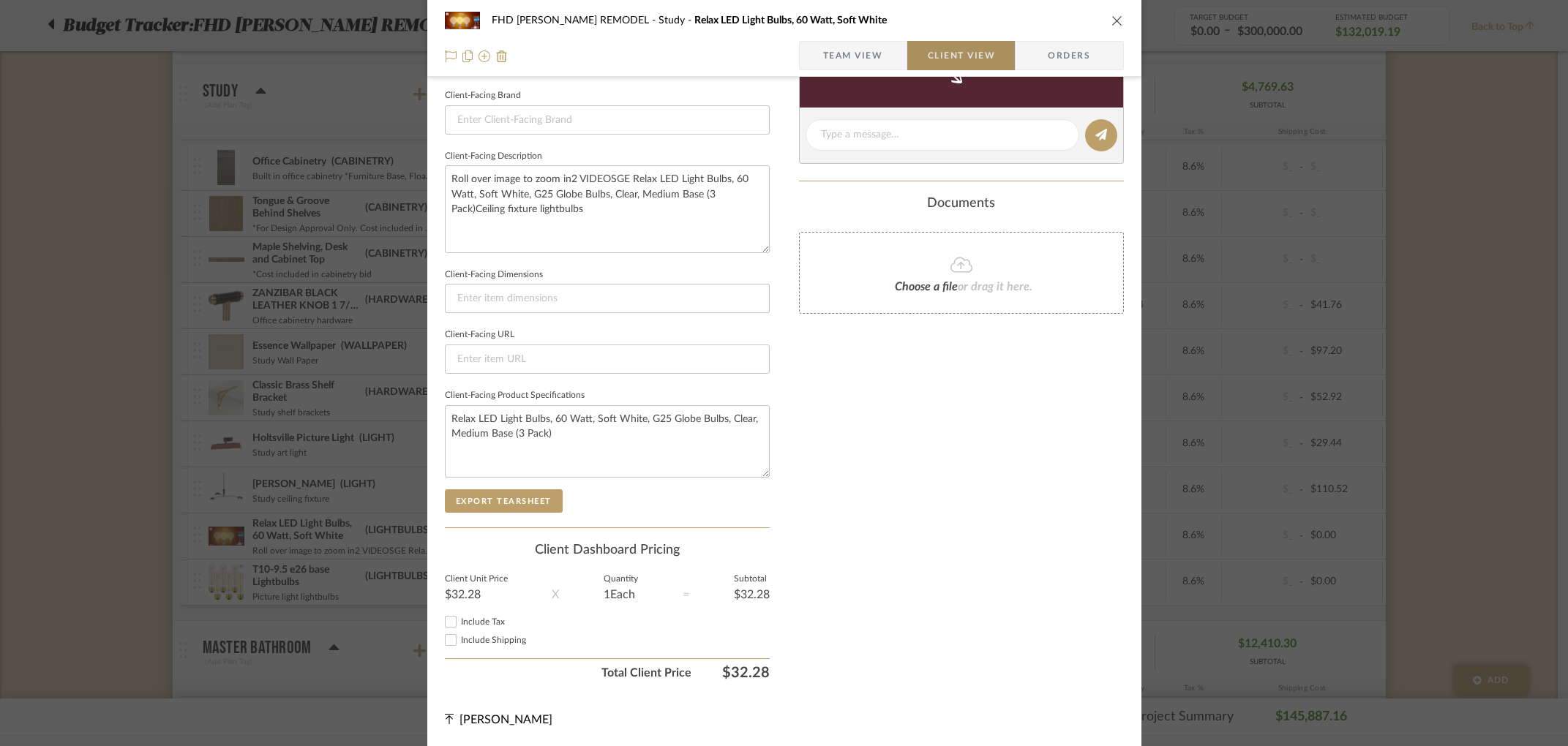
scroll to position [458, 0]
type textarea "Office Chandelier lightbulbs Relax LED Light Bulbs, 60 Watt, Soft White, G25 Gl…"
click at [1052, 59] on span "Orders" at bounding box center [1069, 55] width 75 height 29
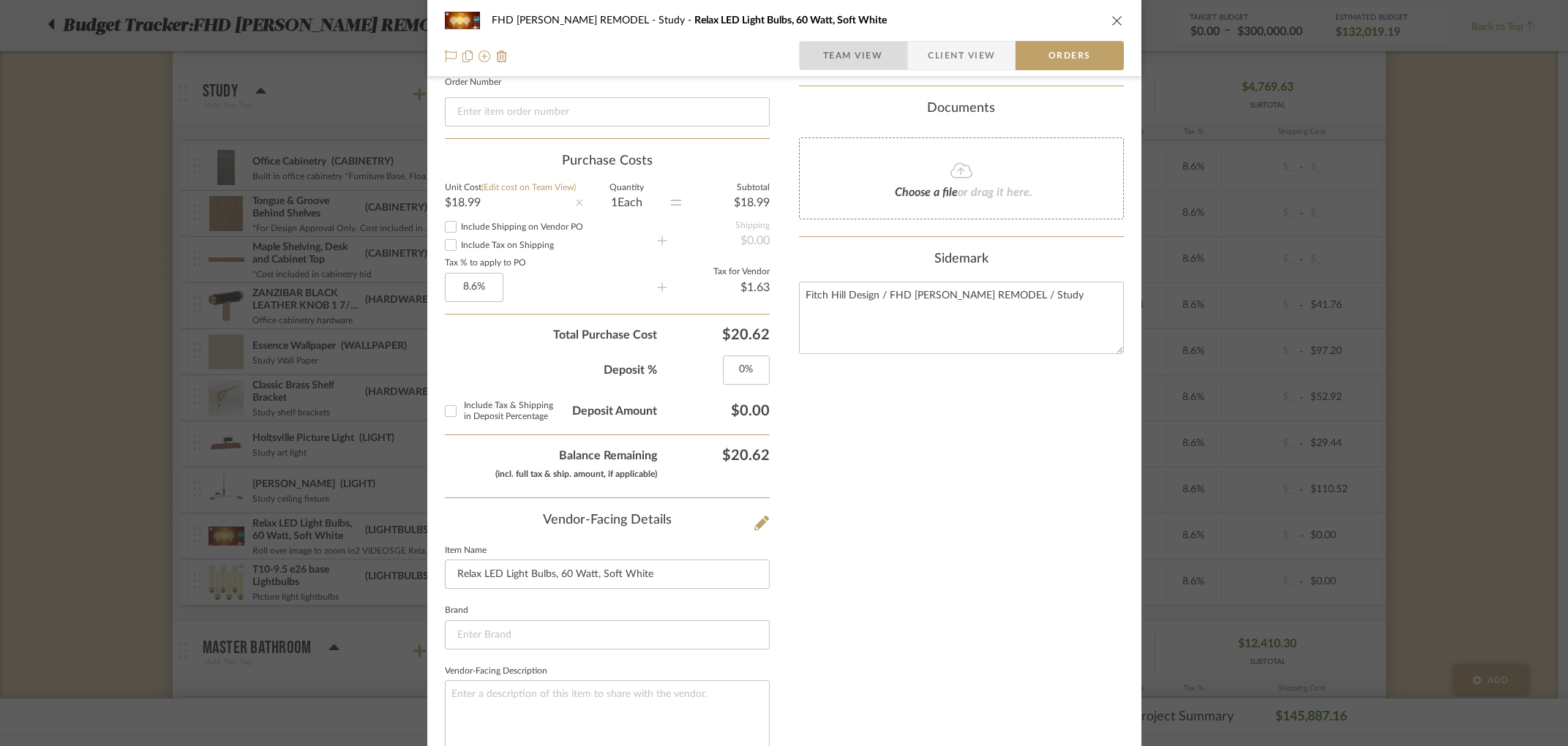
click at [851, 61] on span "Team View" at bounding box center [853, 55] width 60 height 29
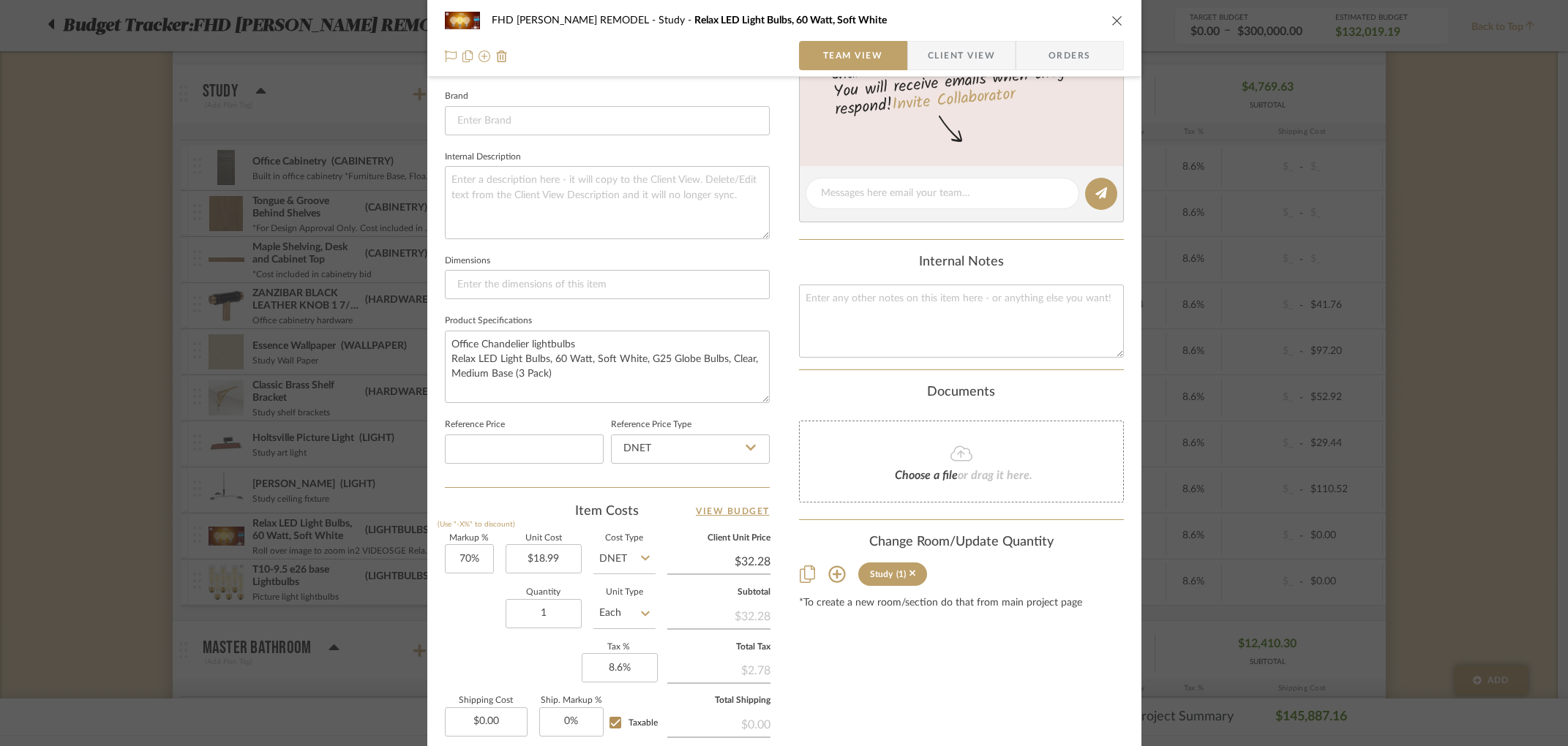
click at [1111, 25] on icon "close" at bounding box center [1117, 20] width 12 height 12
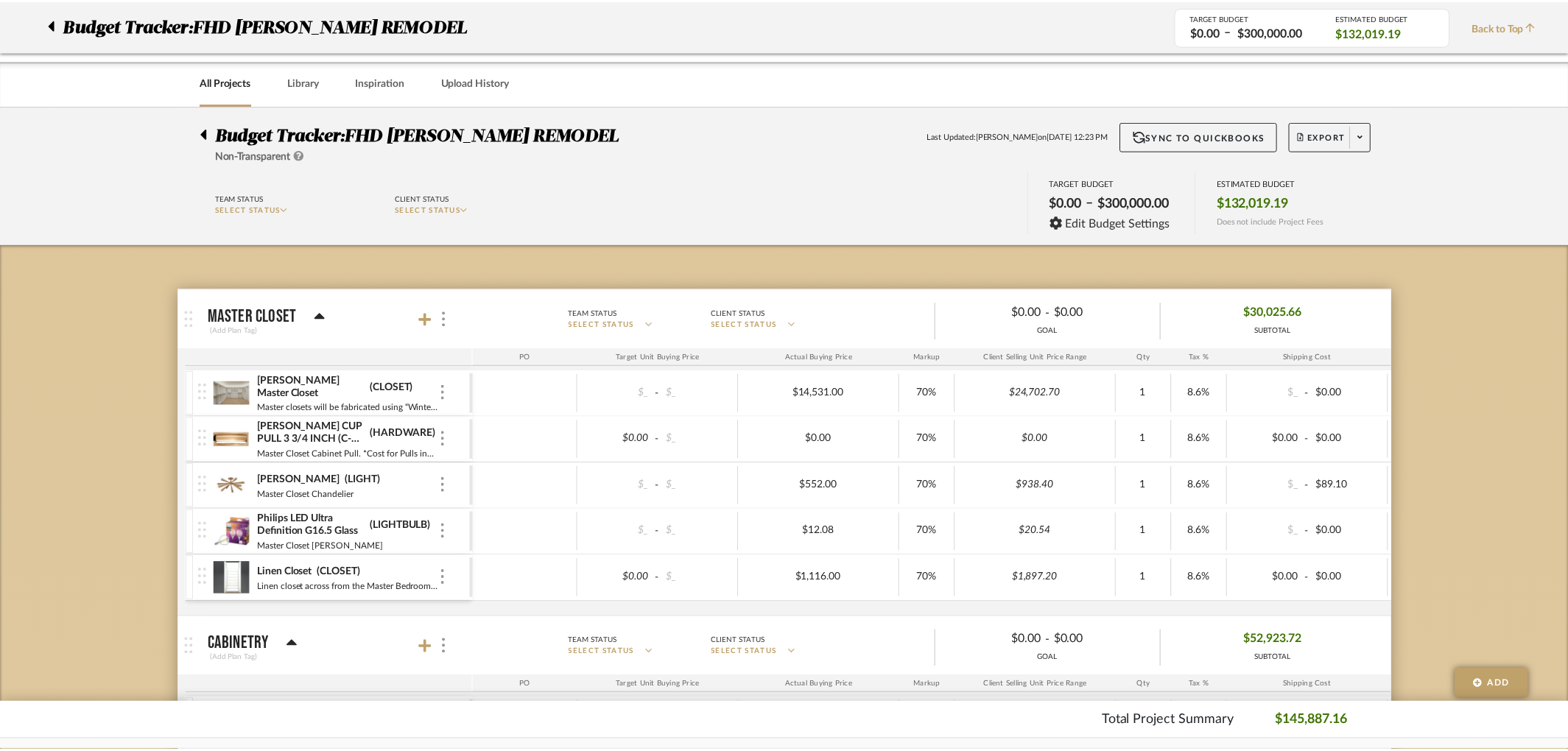
scroll to position [2428, 0]
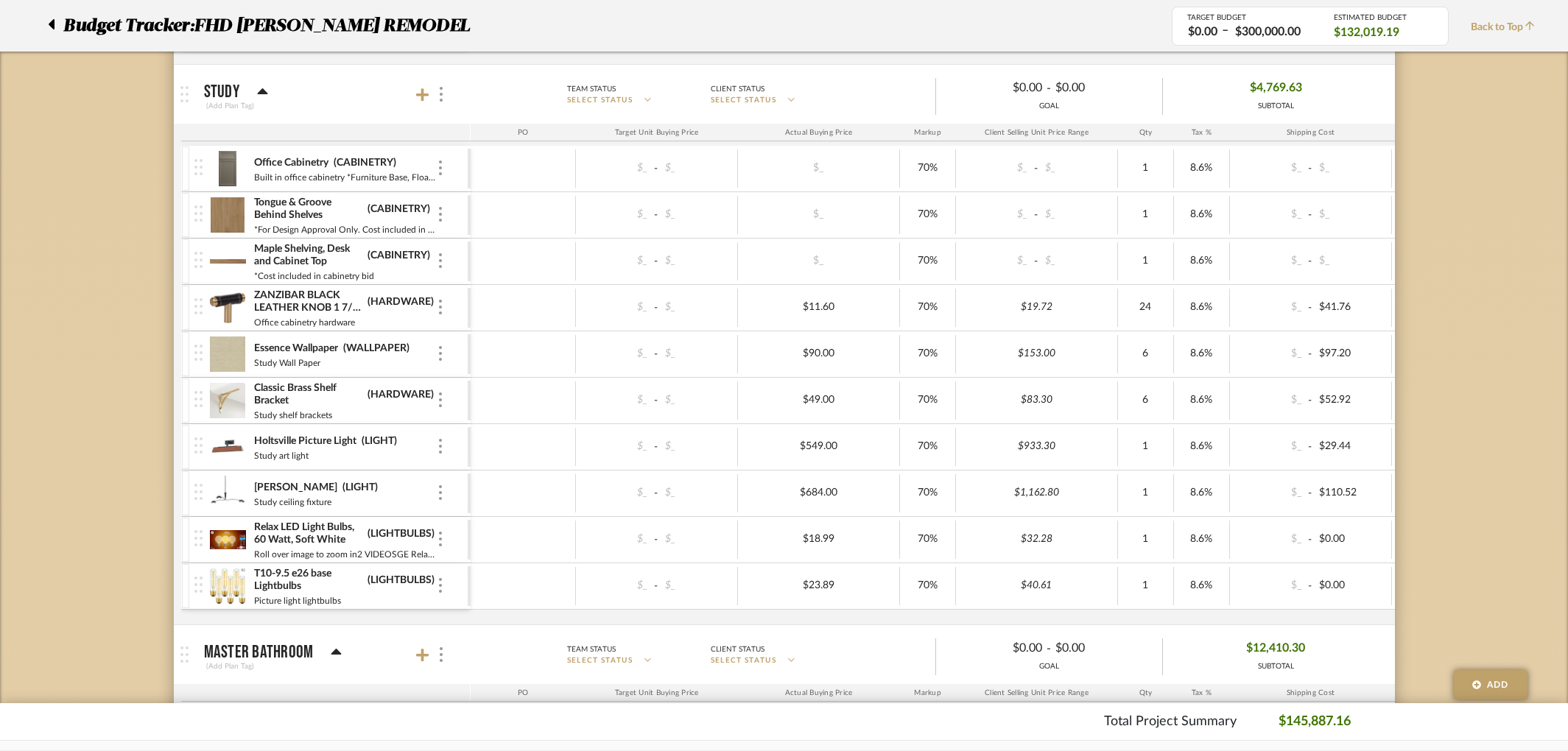
click at [218, 545] on img at bounding box center [228, 540] width 36 height 35
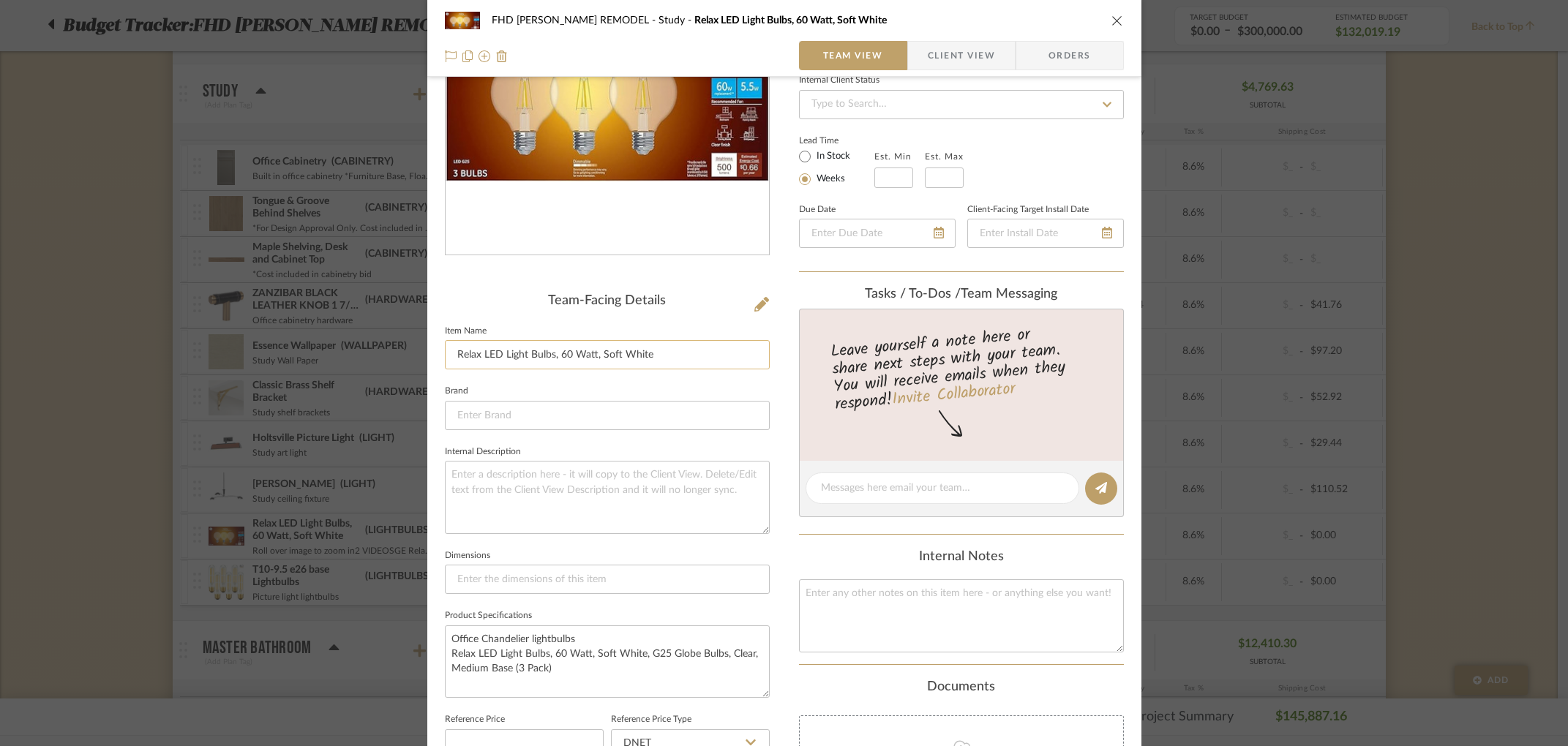
scroll to position [357, 0]
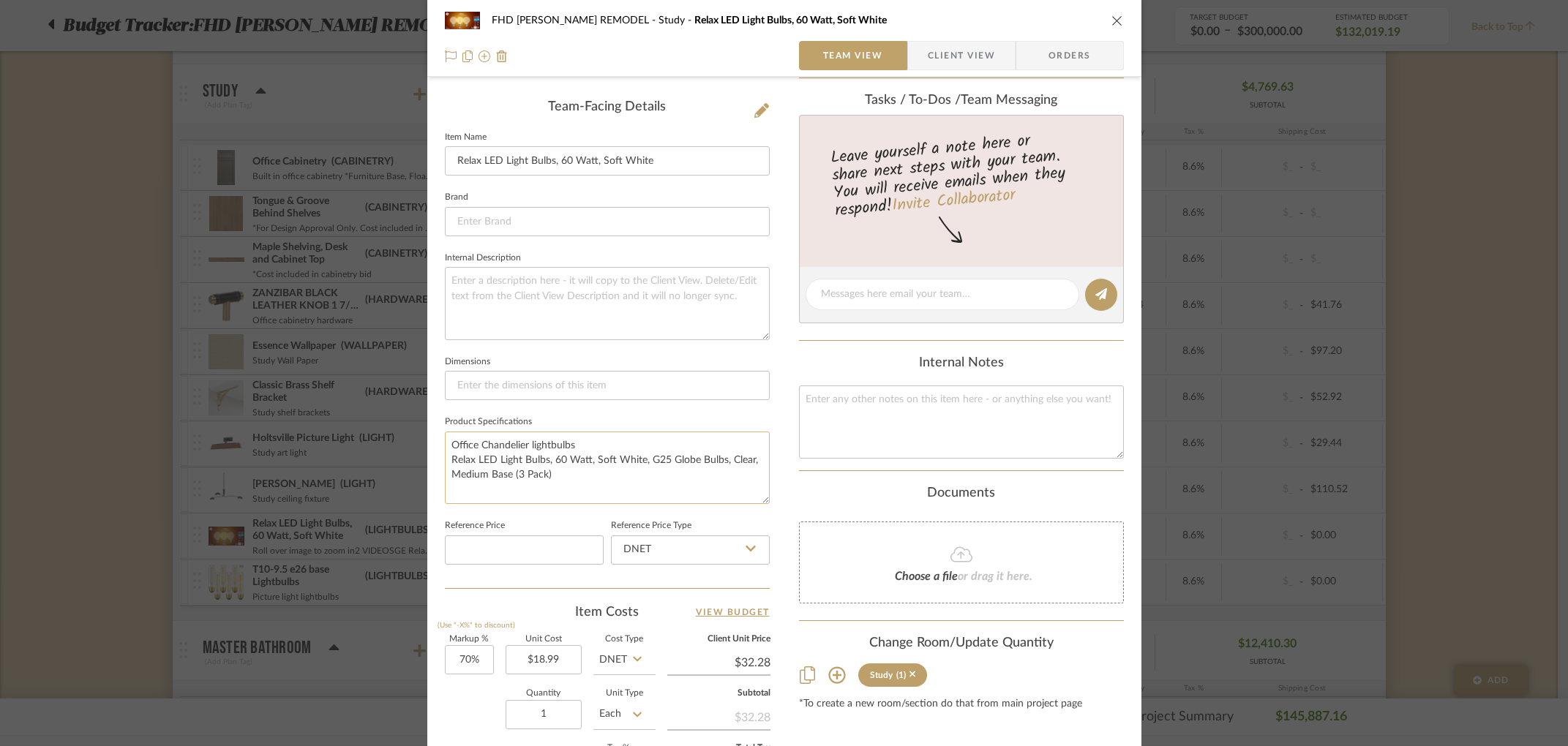
click at [460, 444] on textarea "Office Chandelier lightbulbs Relax LED Light Bulbs, 60 Watt, Soft White, G25 Gl…" at bounding box center [608, 468] width 325 height 72
drag, startPoint x: 447, startPoint y: 441, endPoint x: 587, endPoint y: 438, distance: 140.0
click at [587, 438] on textarea "Office Chandelier lightbulbs Relax LED Light Bulbs, 60 Watt, Soft White, G25 Gl…" at bounding box center [608, 468] width 325 height 72
click at [1110, 12] on div "FHD NICHOLS REMODEL Study Relax LED Light Bulbs, 60 Watt, Soft White" at bounding box center [784, 20] width 679 height 29
click at [1113, 19] on icon "close" at bounding box center [1117, 20] width 12 height 12
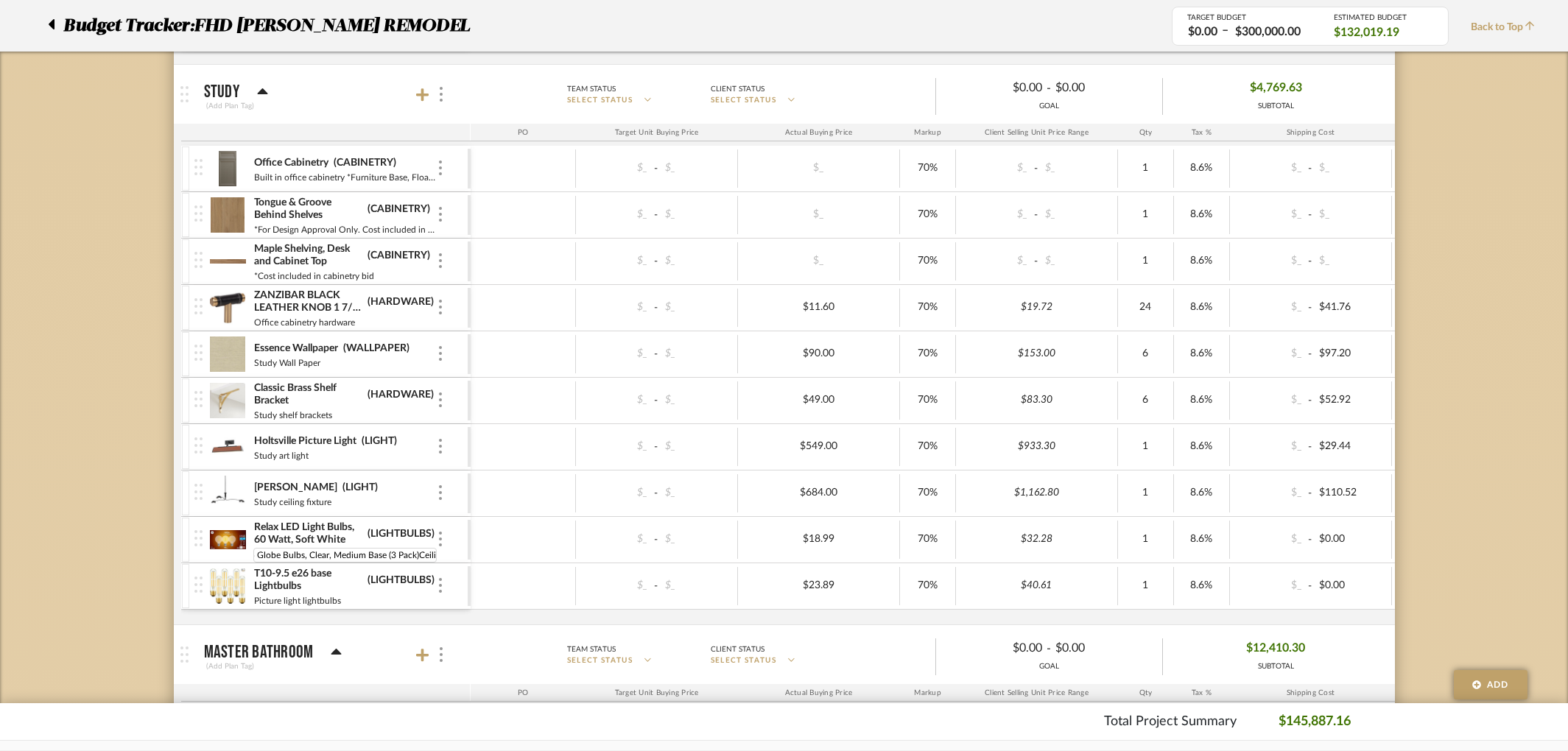
scroll to position [0, 417]
drag, startPoint x: 256, startPoint y: 556, endPoint x: 469, endPoint y: 554, distance: 213.0
click at [469, 554] on div "Relax LED Light Bulbs, 60 Watt, Soft White (LIGHTBULBS) Roll over image to zoom…" at bounding box center [326, 540] width 289 height 46
click at [275, 554] on input "Office Chandelier lightbulbs" at bounding box center [311, 554] width 116 height 14
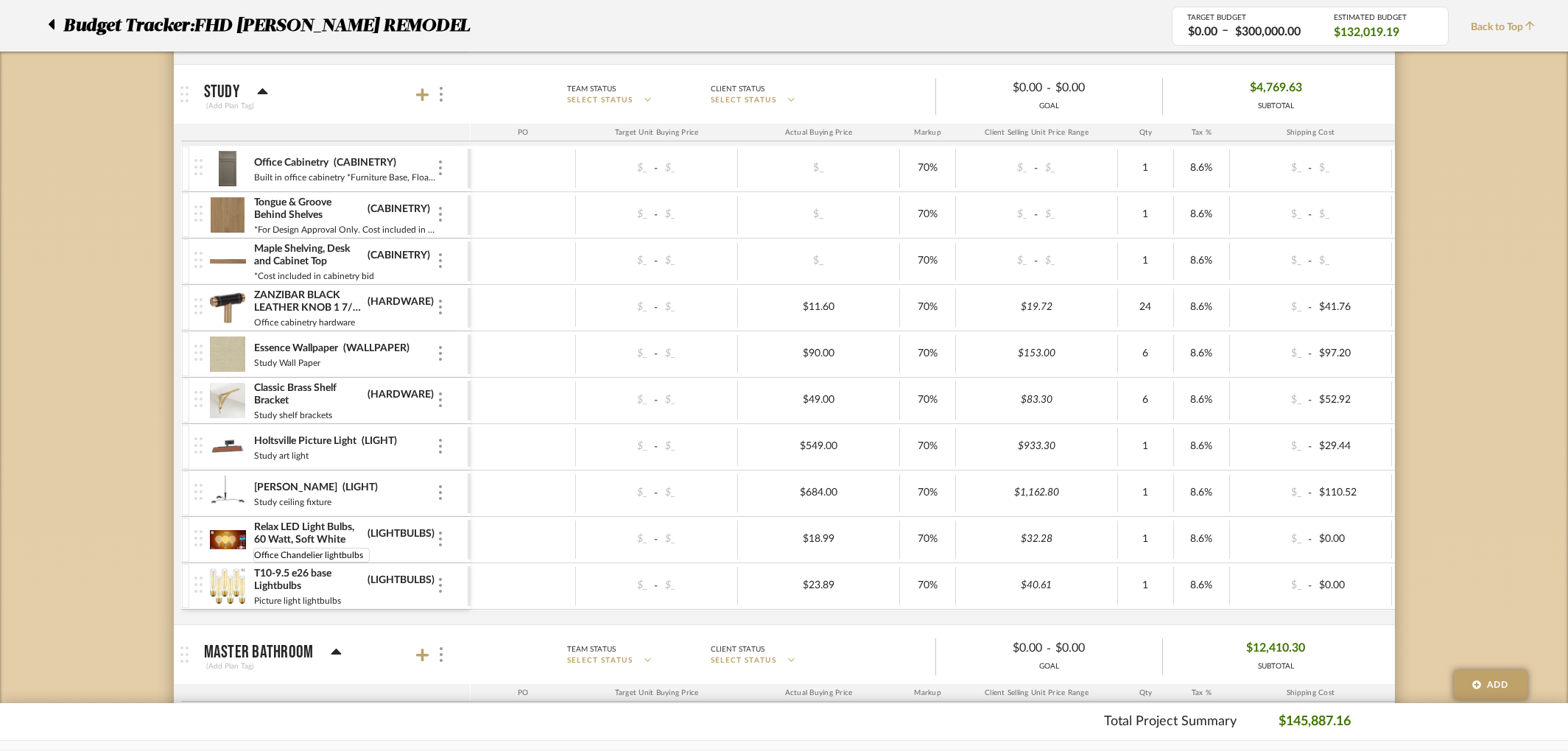
drag, startPoint x: 276, startPoint y: 554, endPoint x: 251, endPoint y: 549, distance: 25.5
click at [251, 549] on div "Relax LED Light Bulbs, 60 Watt, Soft White (LIGHTBULBS) Office Chandelier light…" at bounding box center [331, 540] width 273 height 46
type input "Study Chandelier lightbulbs"
click at [418, 618] on div "Office Cabinetry (CABINETRY) Built in office cabinetry *Furniture Base, Floatin…" at bounding box center [942, 385] width 1522 height 478
click at [281, 600] on input "Picture light lightbulbs" at bounding box center [310, 601] width 115 height 14
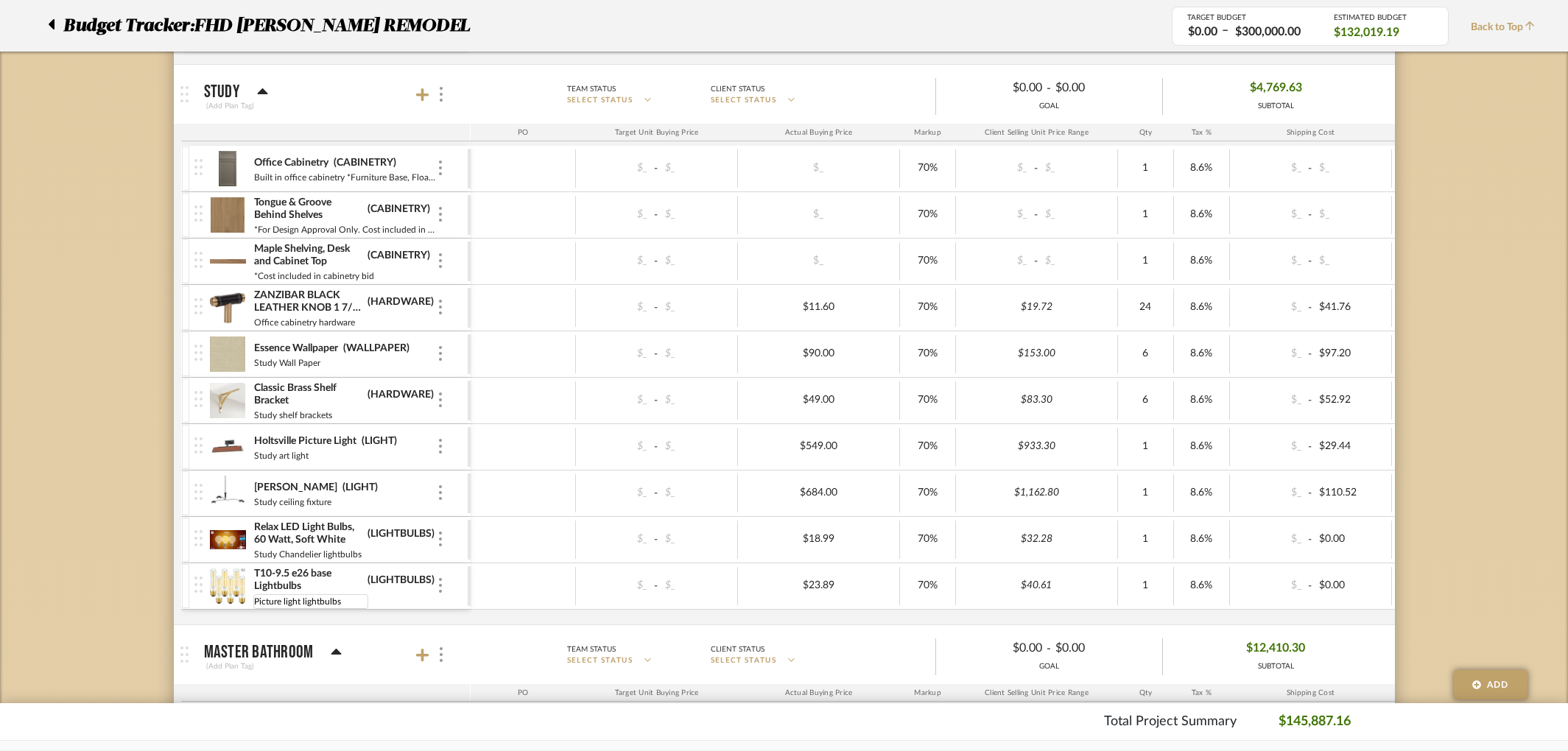
drag, startPoint x: 281, startPoint y: 600, endPoint x: 250, endPoint y: 598, distance: 31.1
click at [250, 598] on div "T10-9.5 e26 base Lightbulbs (LIGHTBULBS) Picture light lightbulbs Picture light…" at bounding box center [331, 586] width 273 height 46
type input "Study art light lightbulbs"
click at [396, 616] on div "Office Cabinetry (CABINETRY) Built in office cabinetry *Furniture Base, Floatin…" at bounding box center [942, 385] width 1522 height 478
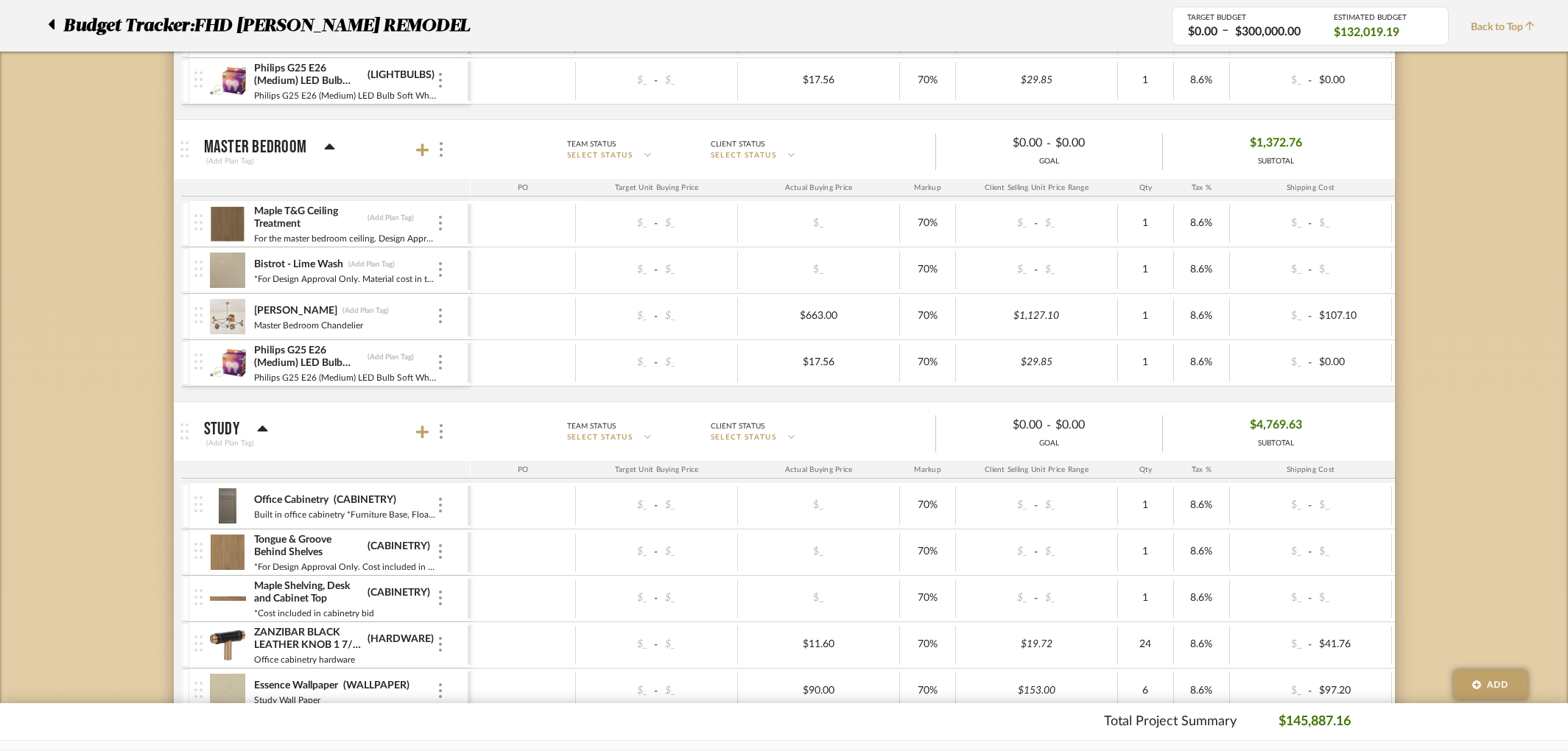
scroll to position [2018, 0]
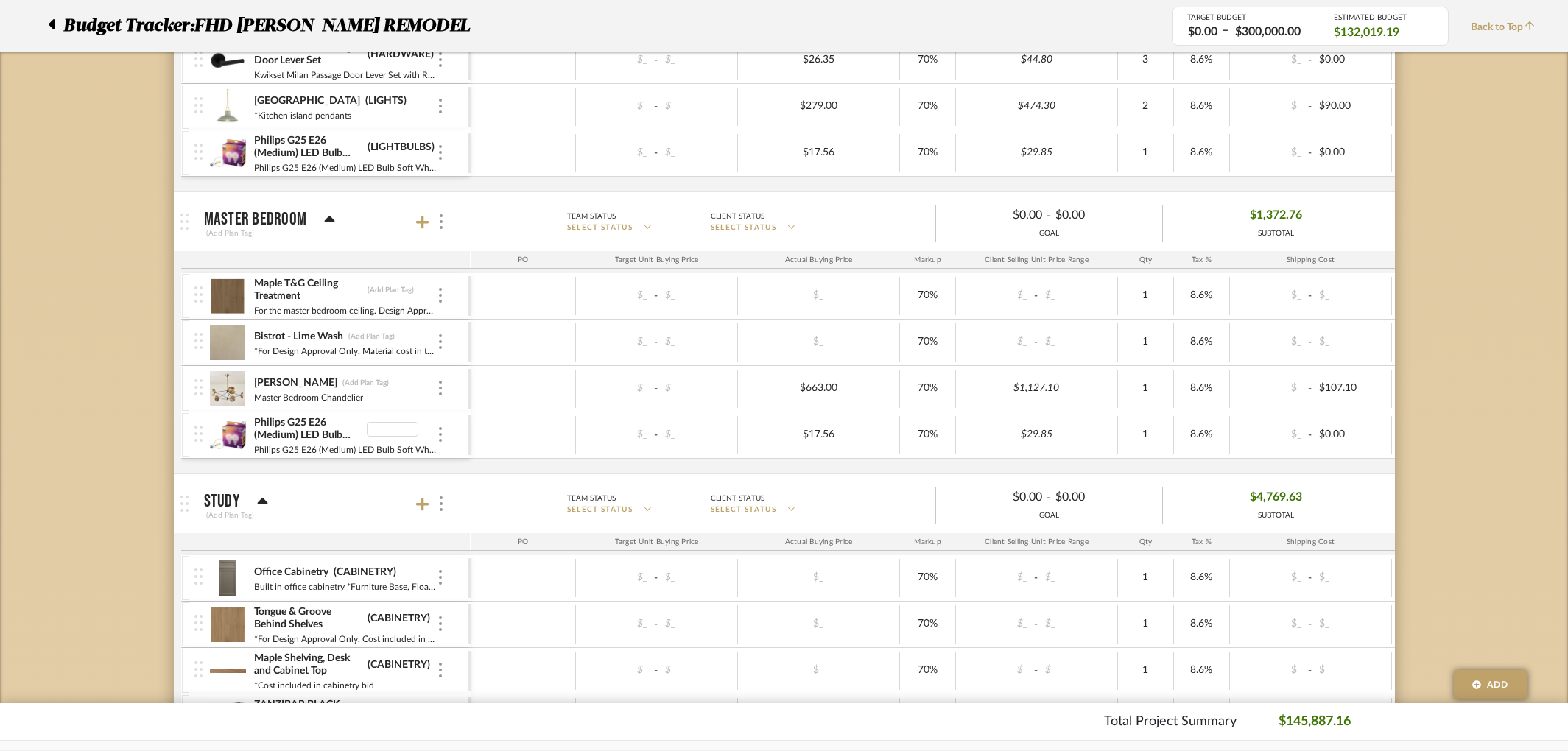
drag, startPoint x: 385, startPoint y: 426, endPoint x: 445, endPoint y: 431, distance: 60.2
type input "LIGHTBULBS"
type input "LIGHT"
type input "FINISH"
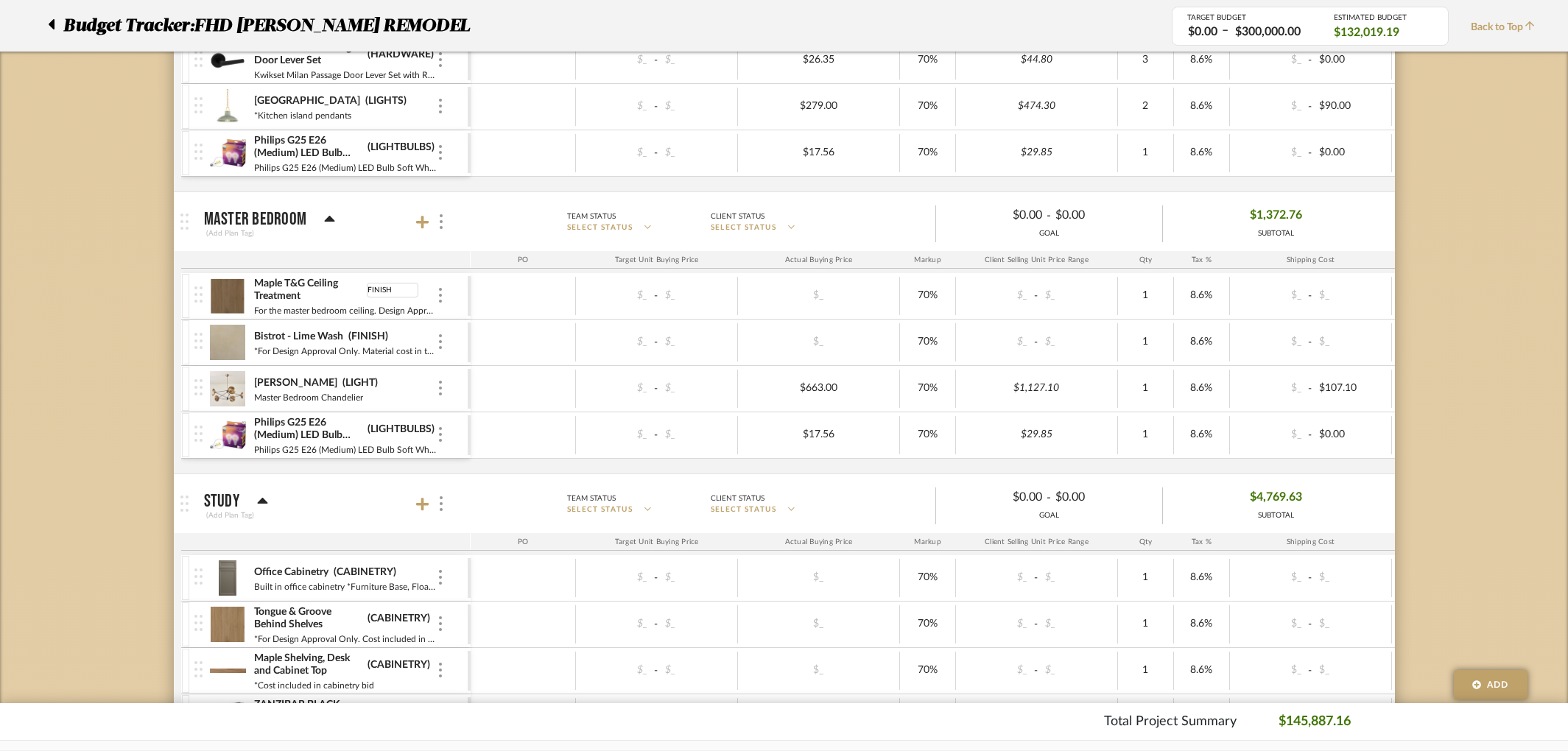
click at [340, 466] on div "Maple T&G Ceiling Treatment FINISH For the master bedroom ceiling. Design Appro…" at bounding box center [942, 373] width 1522 height 200
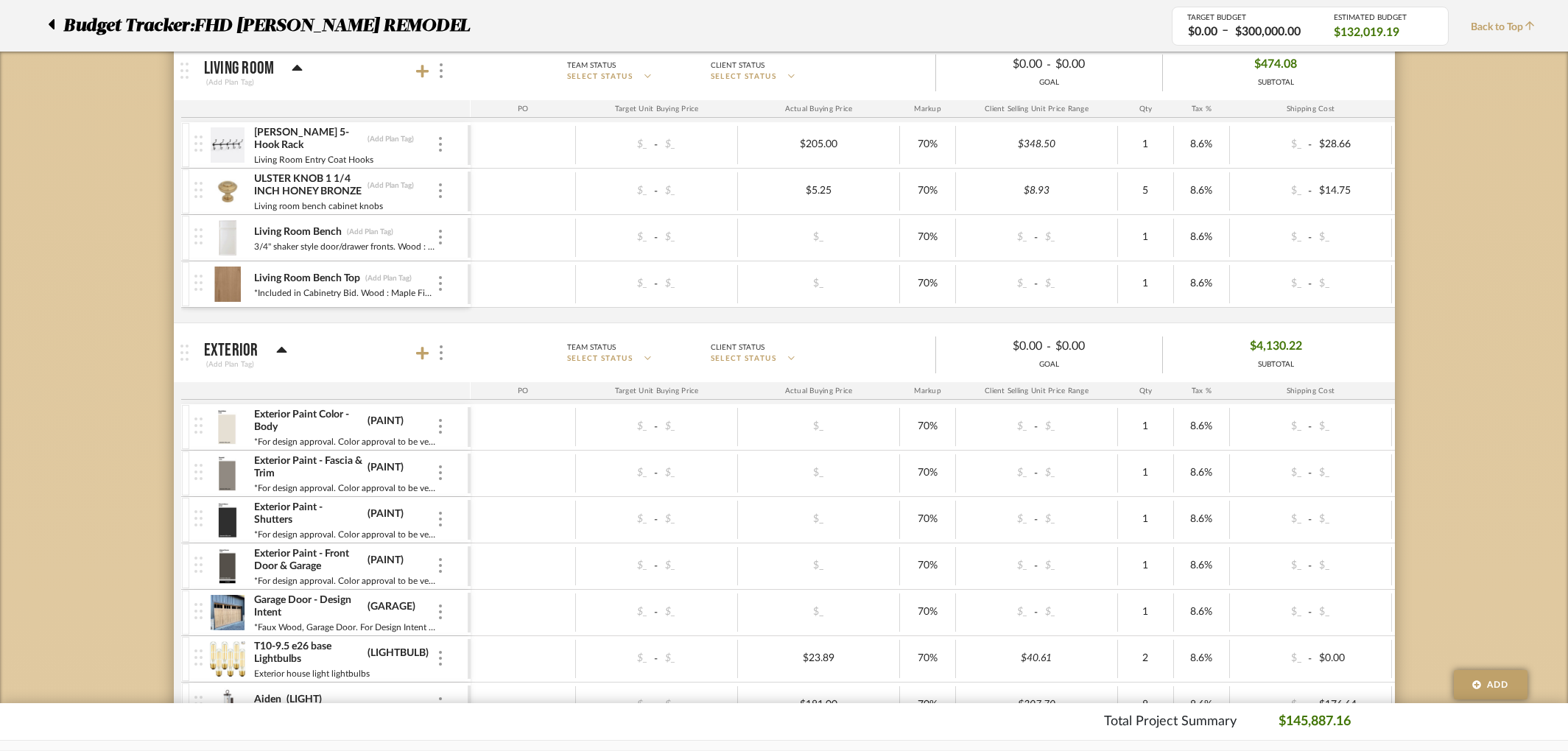
scroll to position [699, 0]
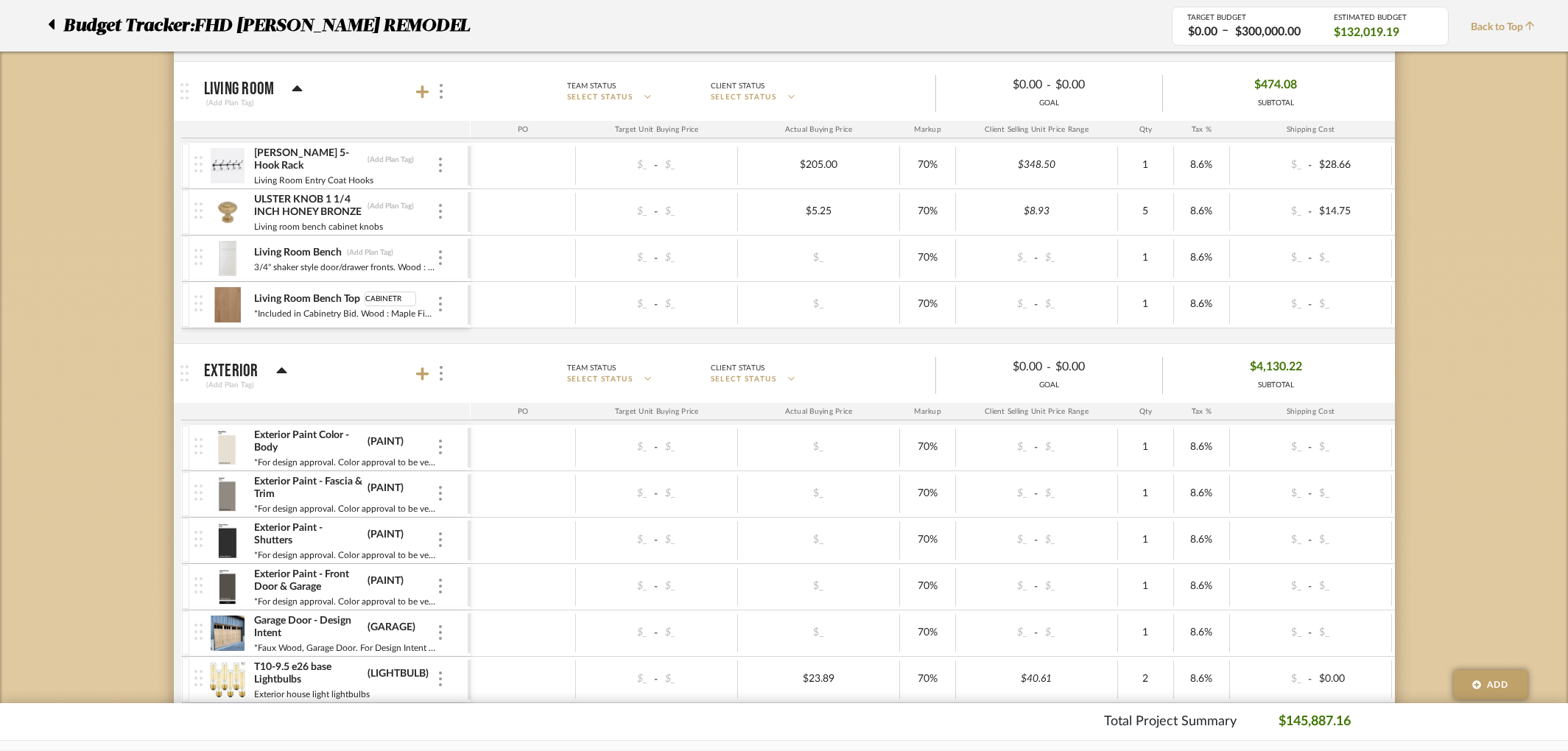
type input "CABINETRY"
type input "HARDWARE"
click at [401, 348] on mat-expansion-panel-header "Exterior (Add Plan Tag) Team Status SELECT STATUS Client Status SELECT STATUS $…" at bounding box center [784, 374] width 1220 height 59
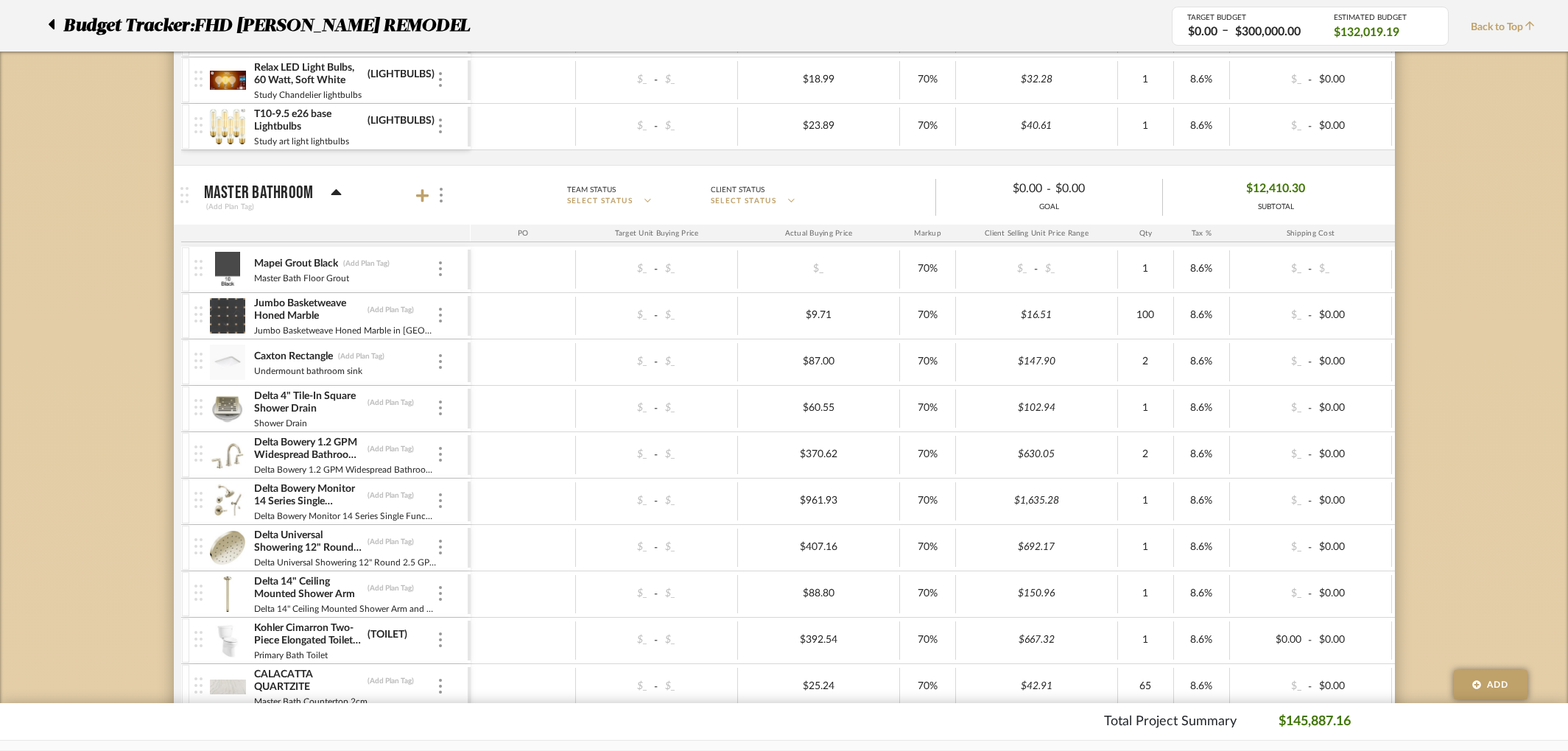
scroll to position [2369, 0]
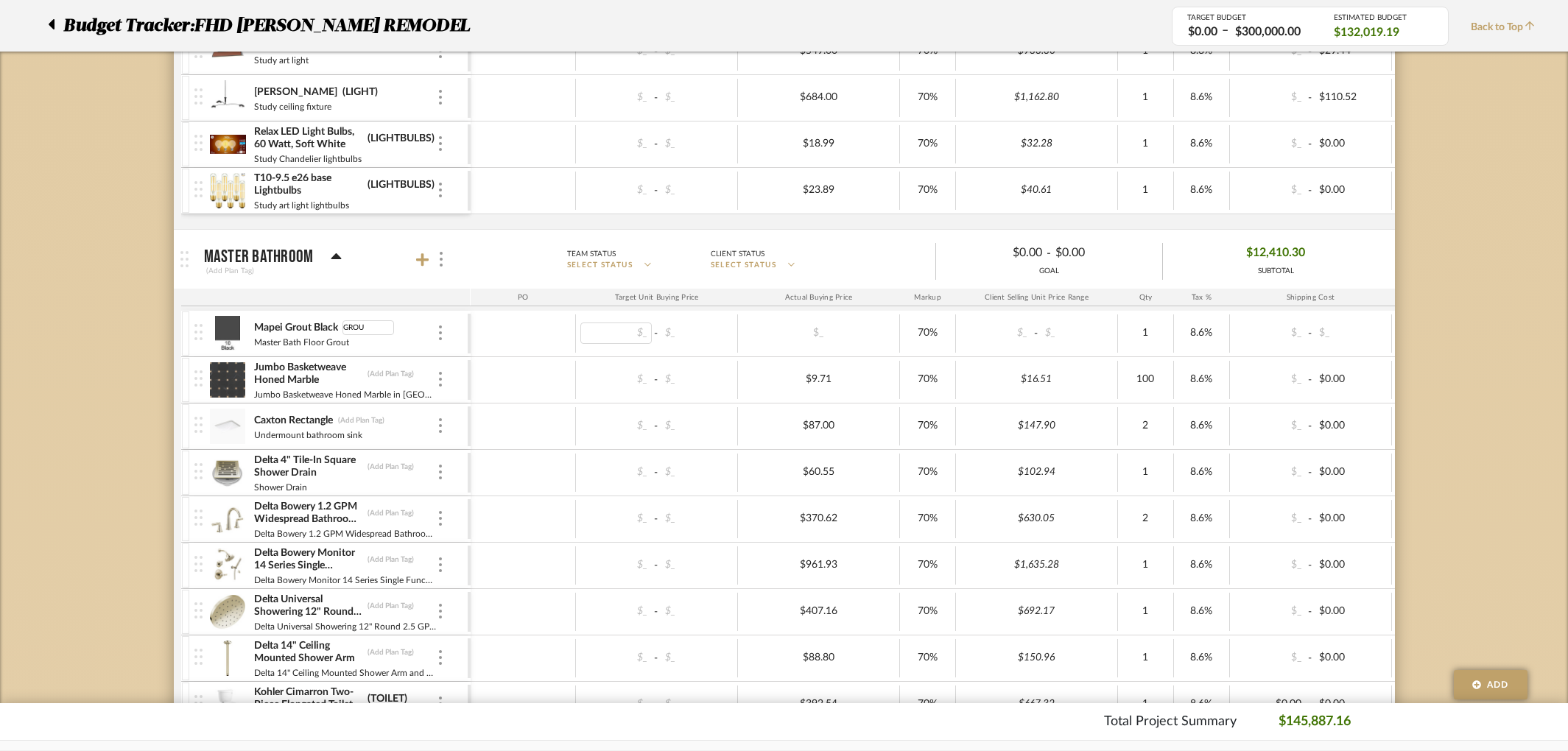
type input "GROUT"
type input "TILE"
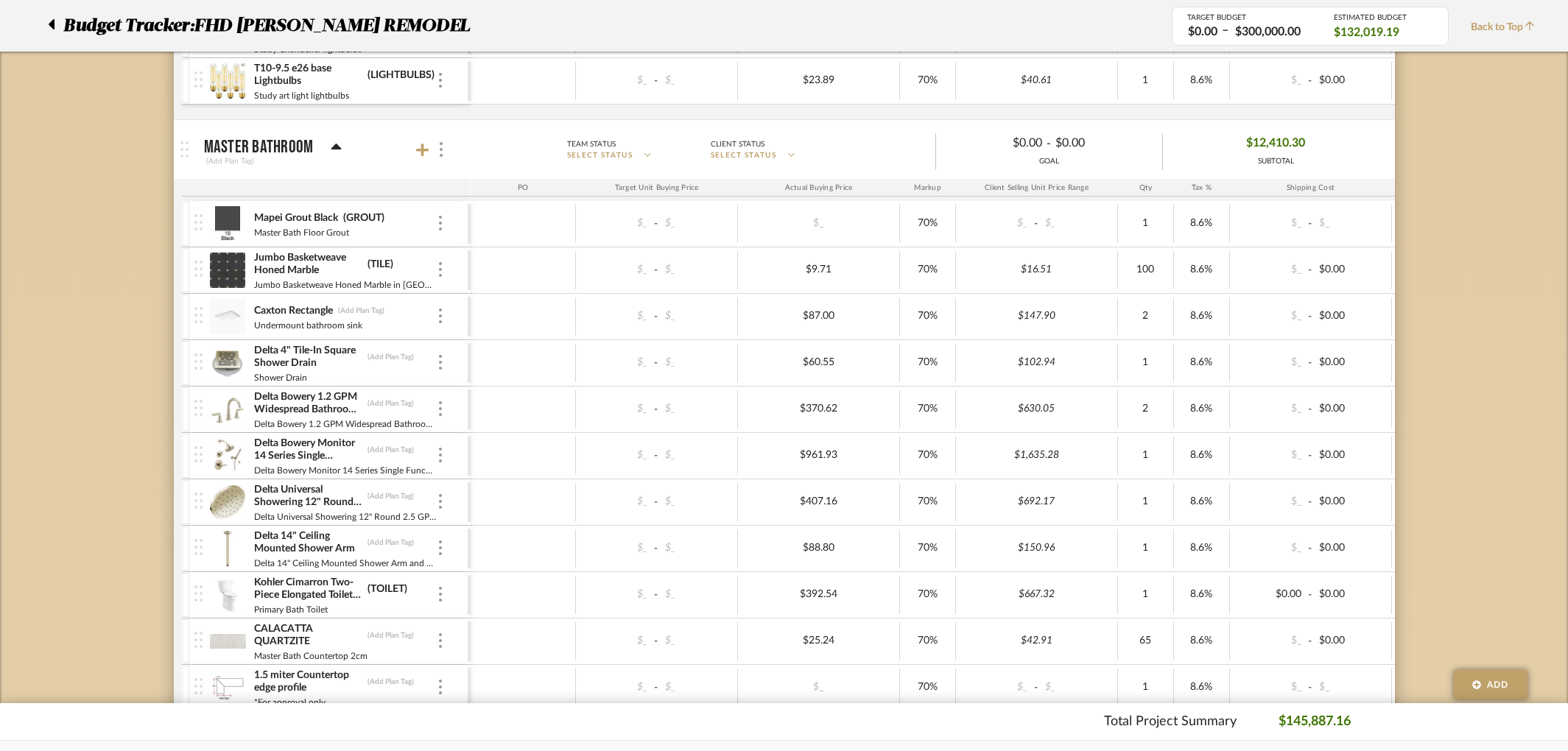
scroll to position [2488, 0]
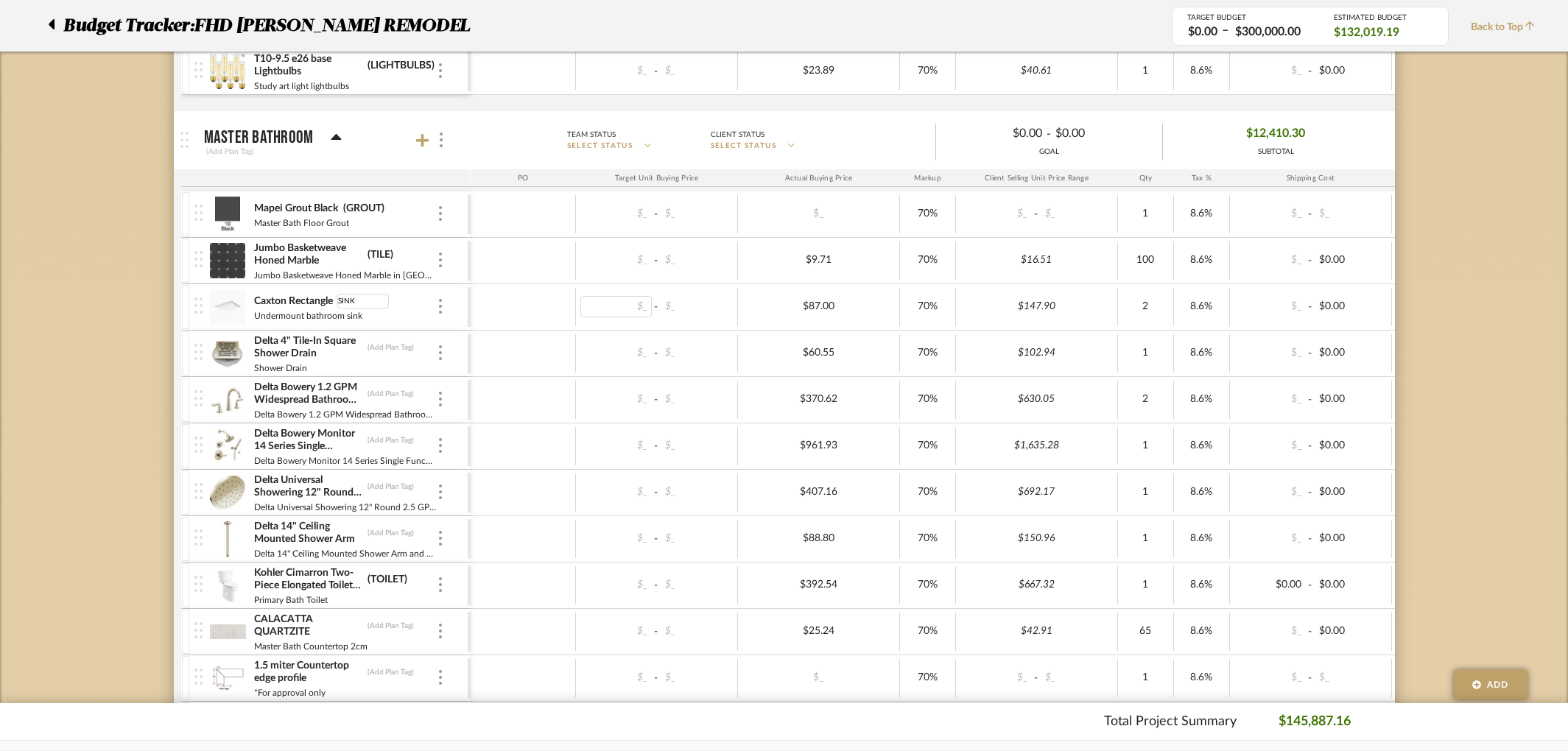
type input "SINKS"
type input "PLUMBING"
click at [408, 392] on input "PLUMBING" at bounding box center [392, 393] width 51 height 14
drag, startPoint x: 408, startPoint y: 392, endPoint x: 355, endPoint y: 390, distance: 53.0
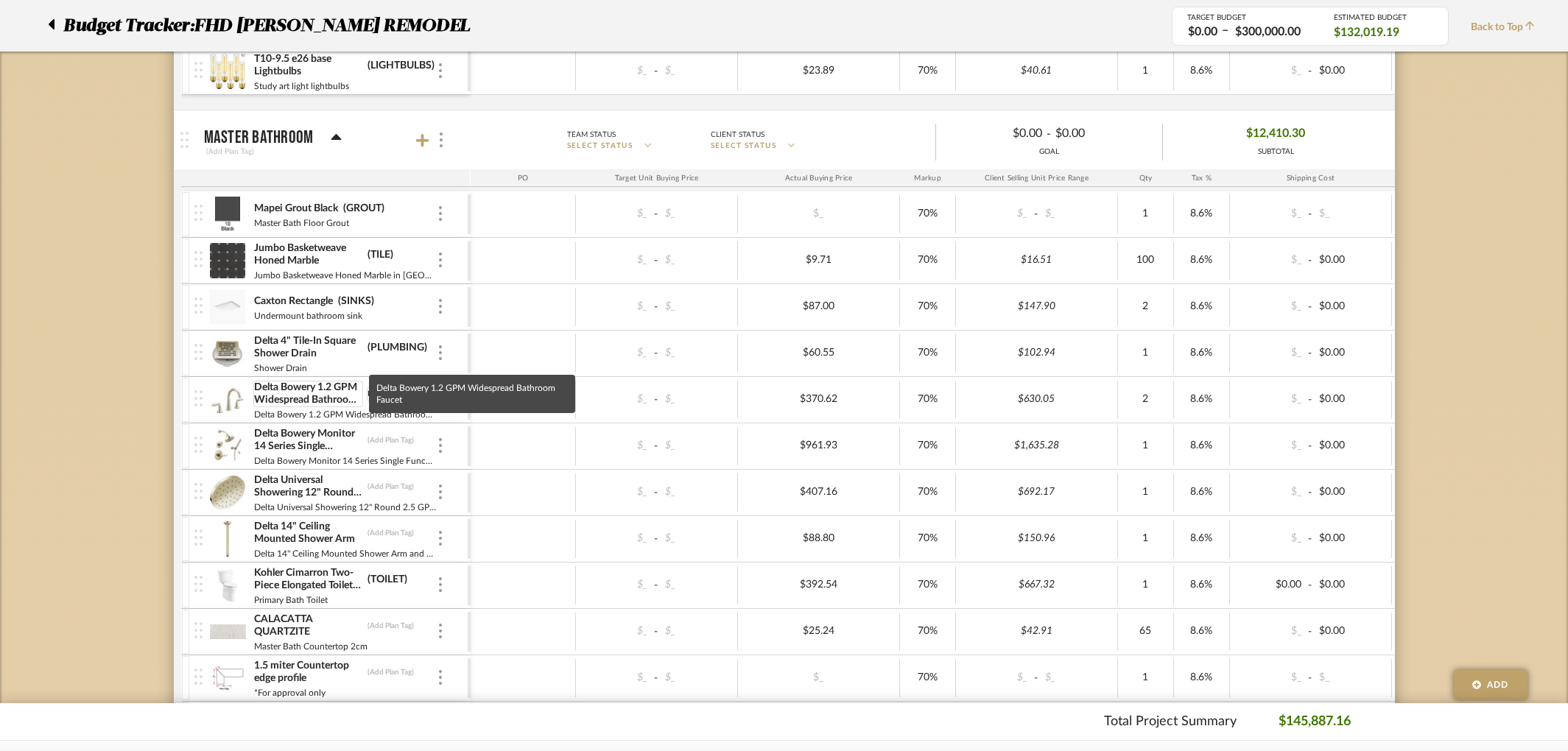
click at [355, 390] on div "Delta Bowery 1.2 GPM Widespread Bathroom Faucet PLUMBING" at bounding box center [344, 393] width 183 height 26
type input "PLUMBING"
click at [389, 478] on div "Delta Universal Showering 12" Round 2.5 GPM (Add Plan Tag)" at bounding box center [344, 486] width 183 height 26
type input "PLUMBING"
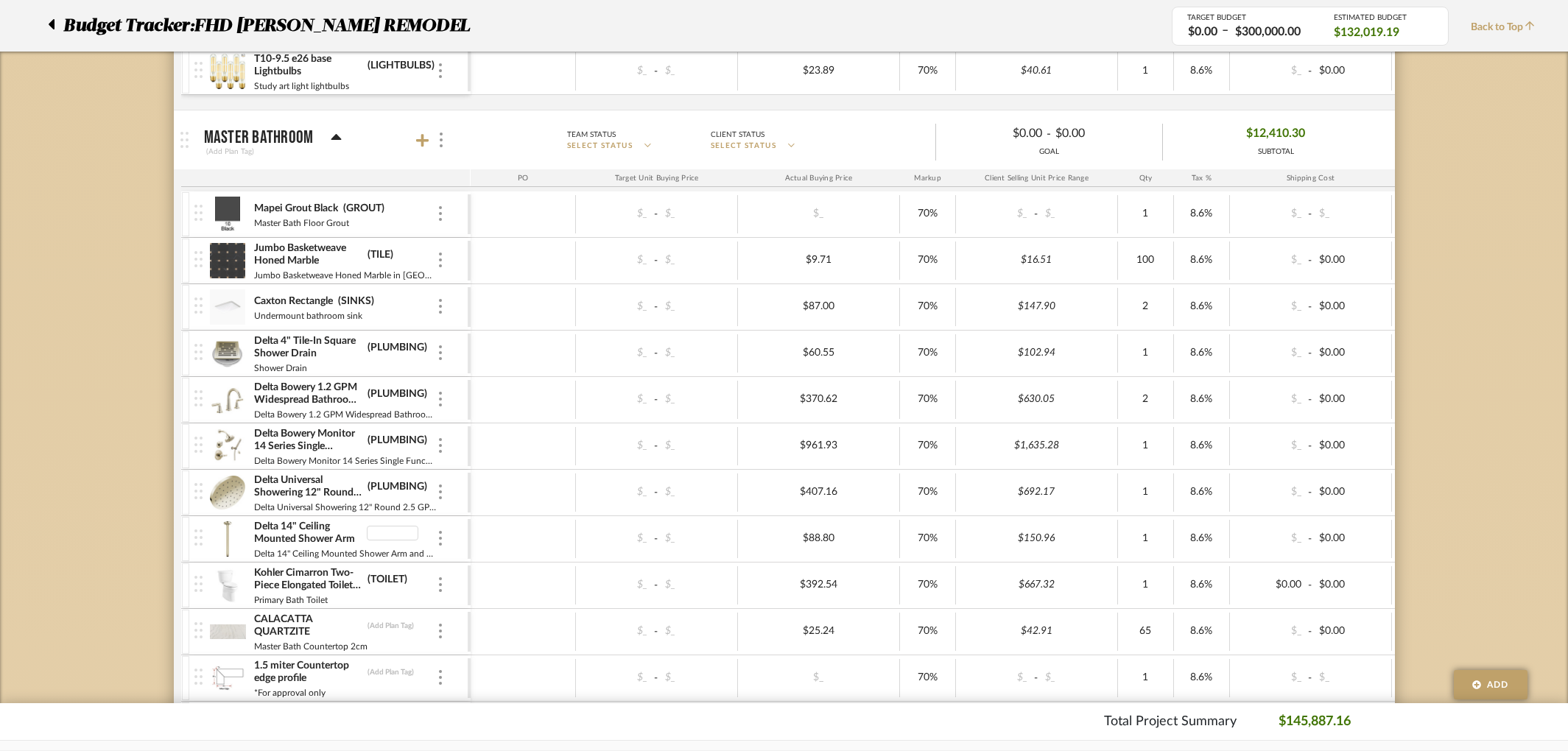
type input "PLUMBING"
type input "COUNTERTOP"
click at [616, 464] on div "$_ - $_" at bounding box center [657, 446] width 162 height 38
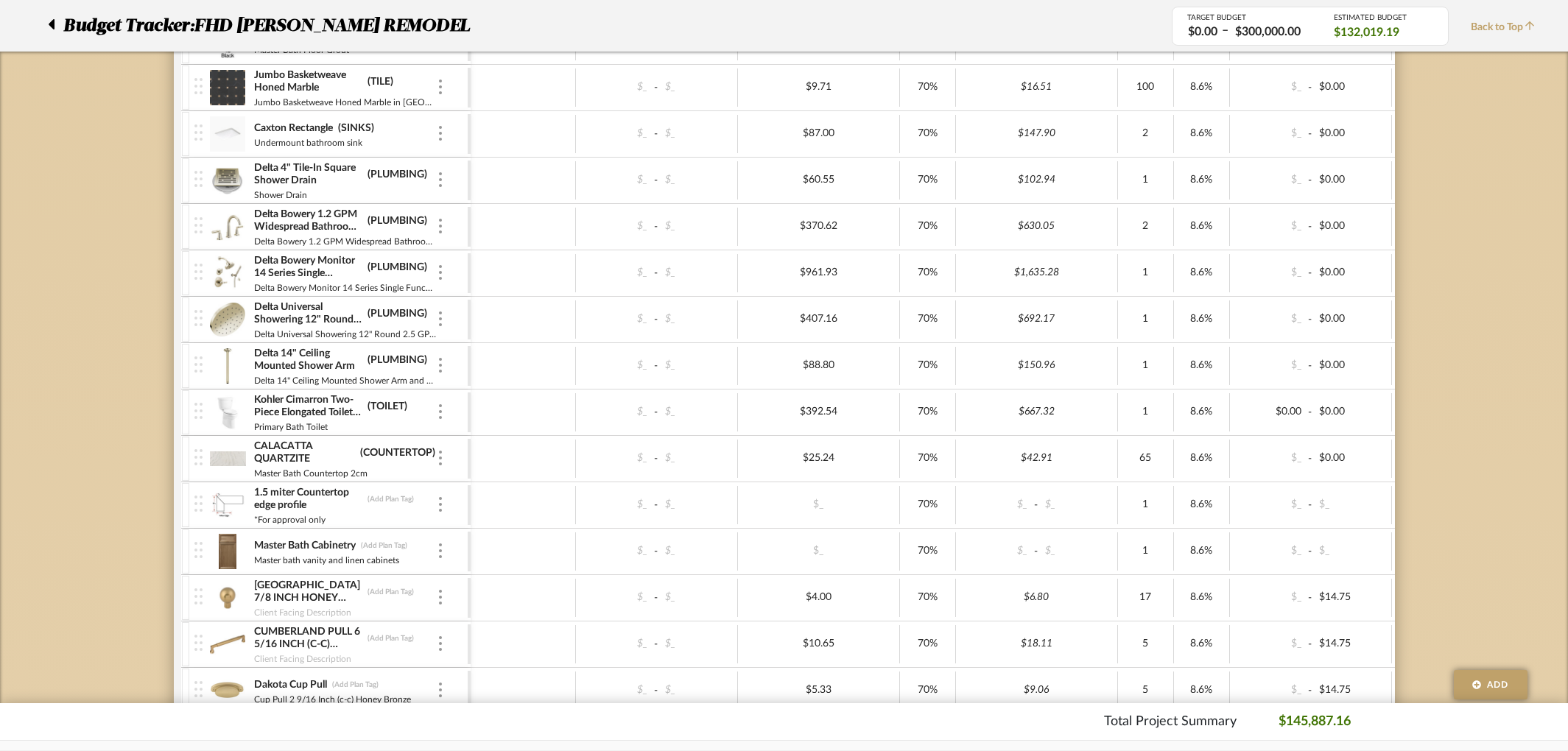
scroll to position [2694, 0]
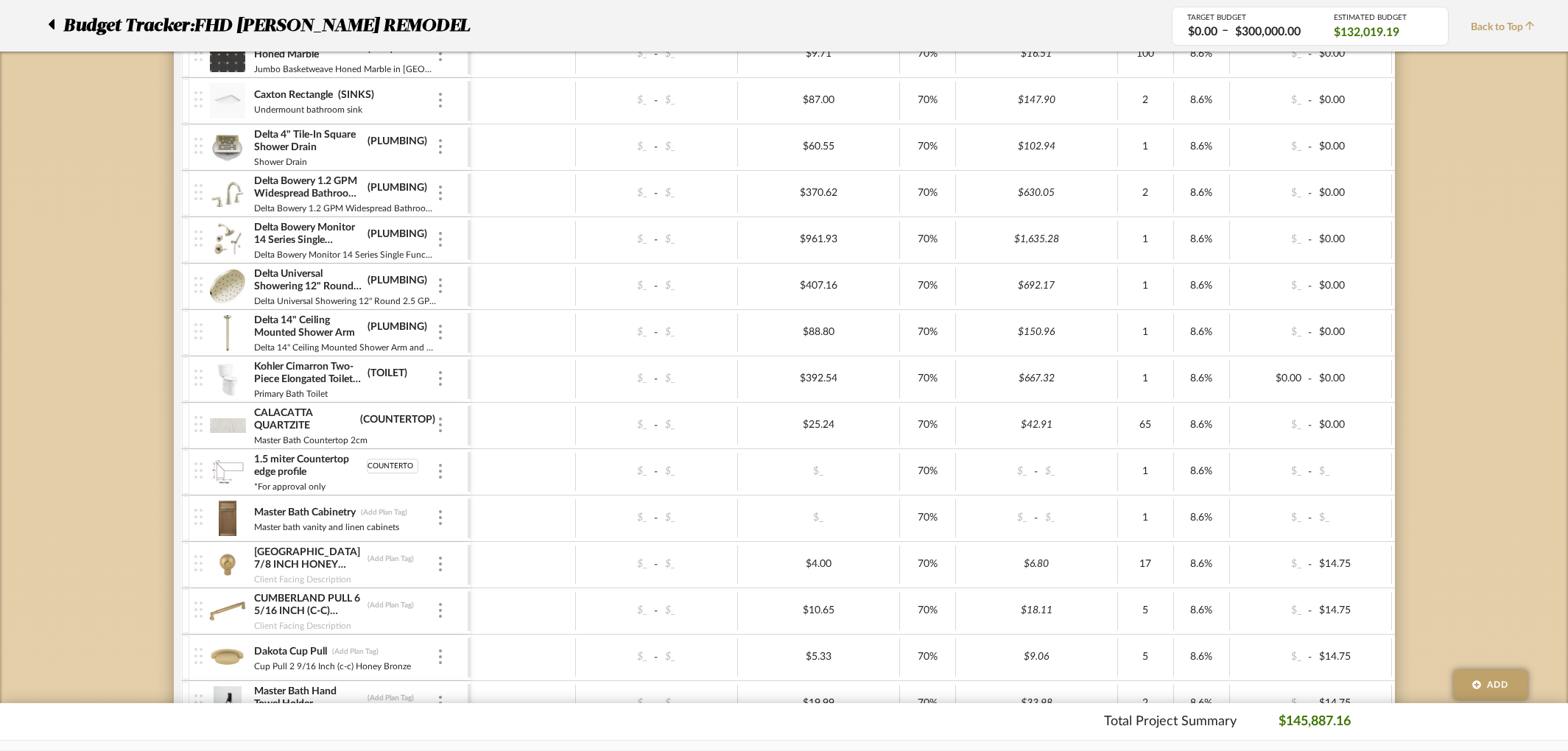
type input "COUNTERTOP"
type input "CABINETRY"
type input "HARDWARE"
click at [356, 646] on div "Dakota Cup Pull (Add Plan Tag)" at bounding box center [344, 652] width 183 height 14
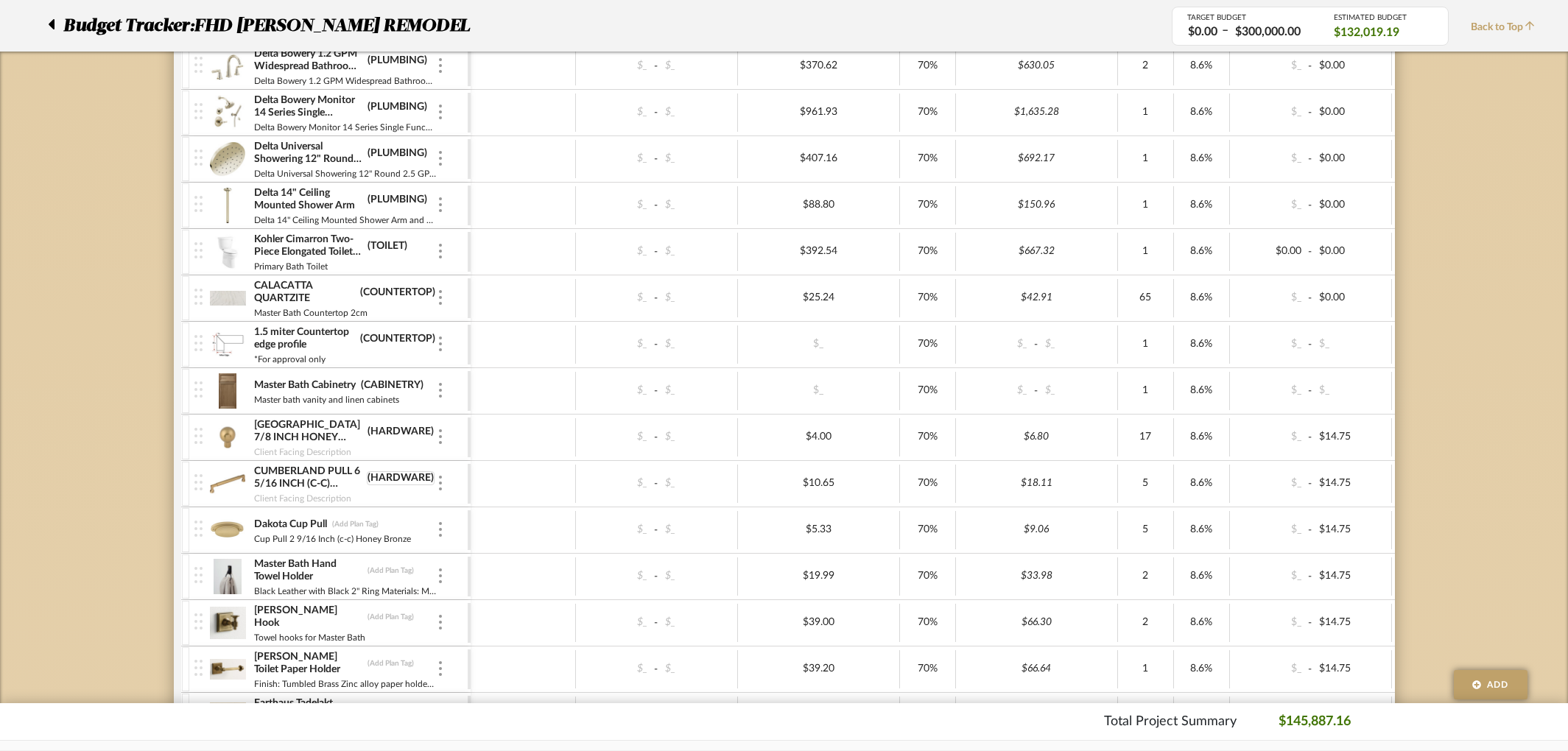
scroll to position [2823, 0]
type input "HARDWARE"
type input "ACCESSORY"
click at [398, 638] on div "Pearson Hook (Add Plan Tag) Towel hooks for Master Bath" at bounding box center [344, 623] width 183 height 46
drag, startPoint x: 407, startPoint y: 566, endPoint x: 352, endPoint y: 559, distance: 55.4
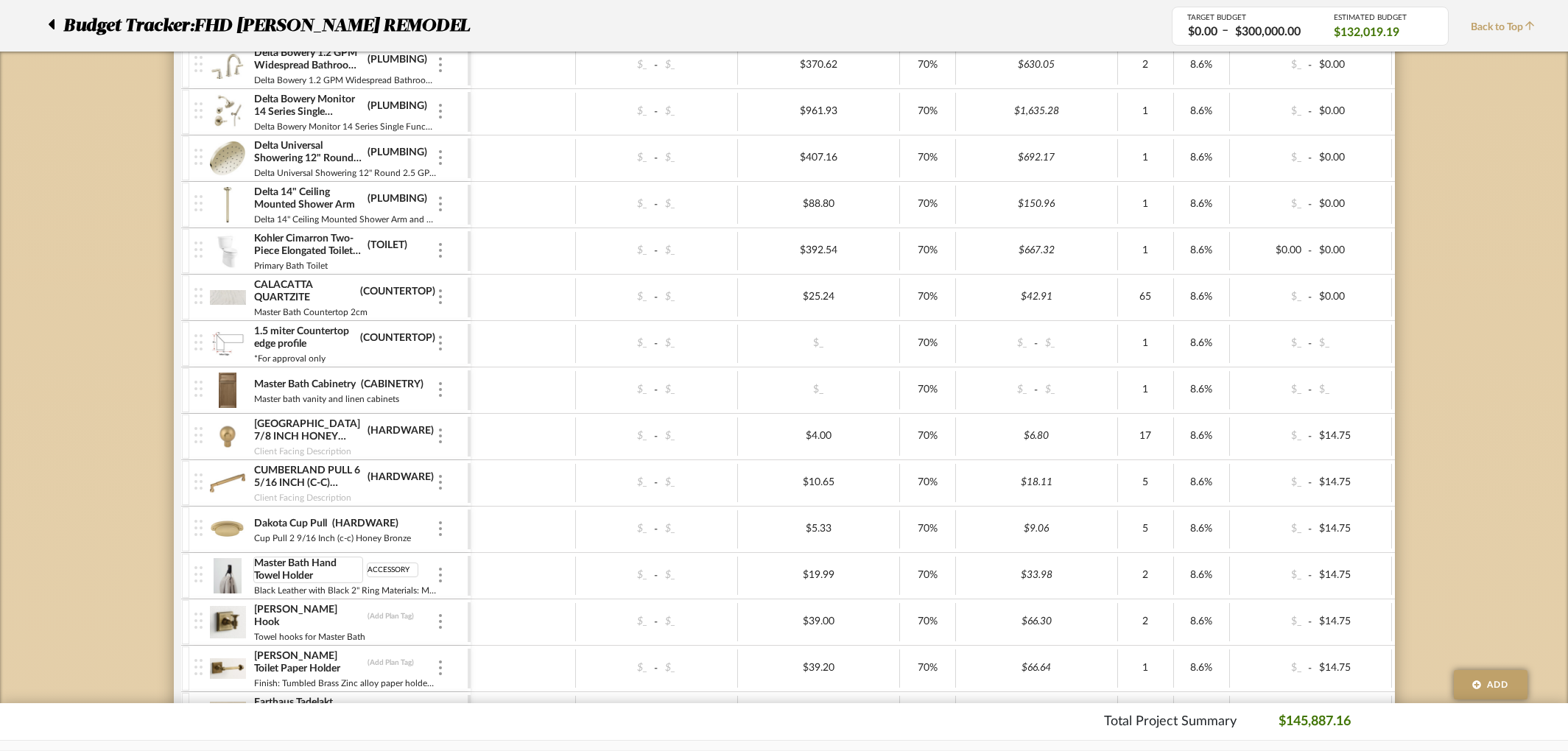
click at [352, 559] on div "Master Bath Hand Towel Holder ACCESSORY" at bounding box center [344, 570] width 183 height 26
type input "ACCESSORY"
click at [519, 657] on div at bounding box center [523, 668] width 105 height 38
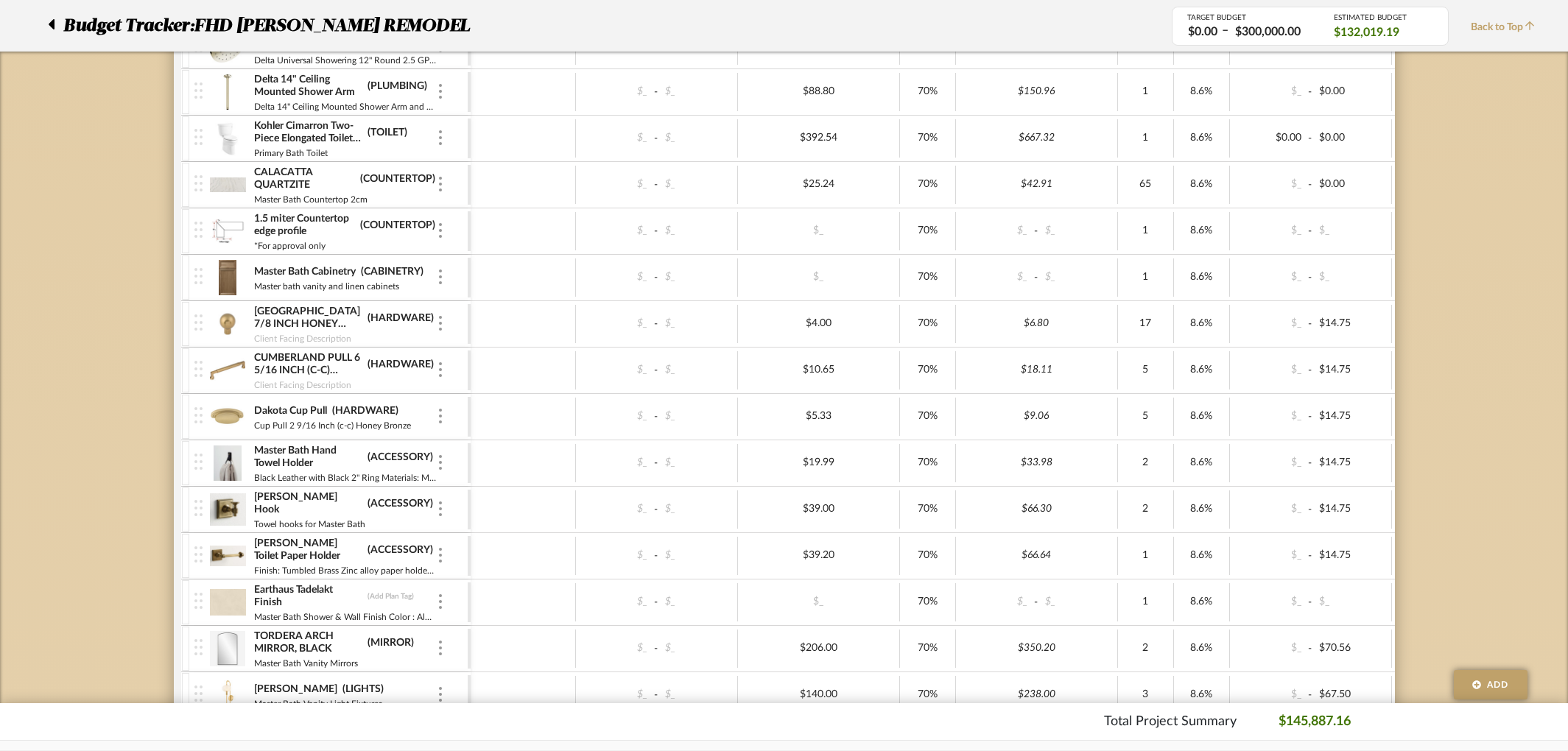
scroll to position [2936, 0]
type input "FINISH"
click at [529, 613] on div at bounding box center [523, 601] width 105 height 38
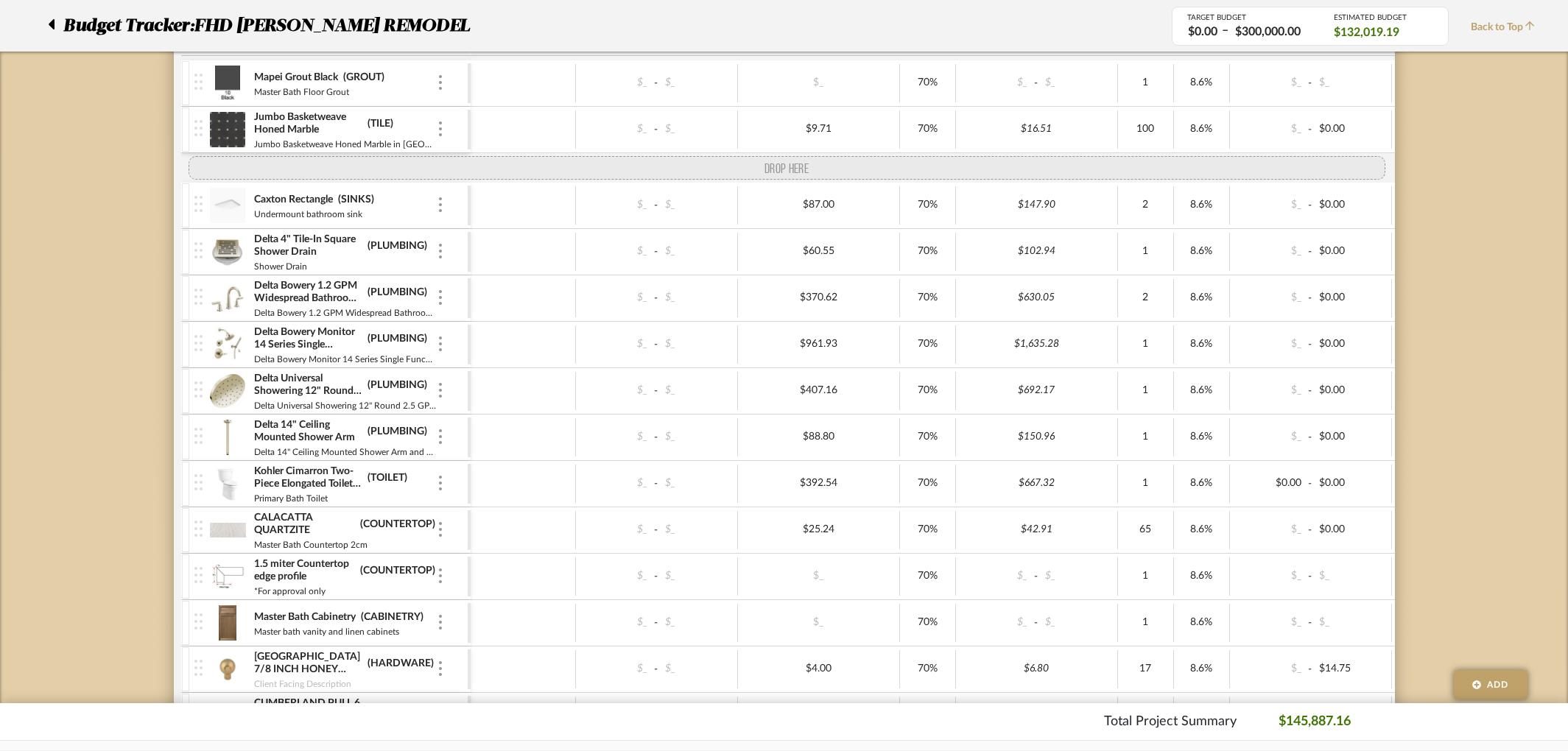
scroll to position [2372, 0]
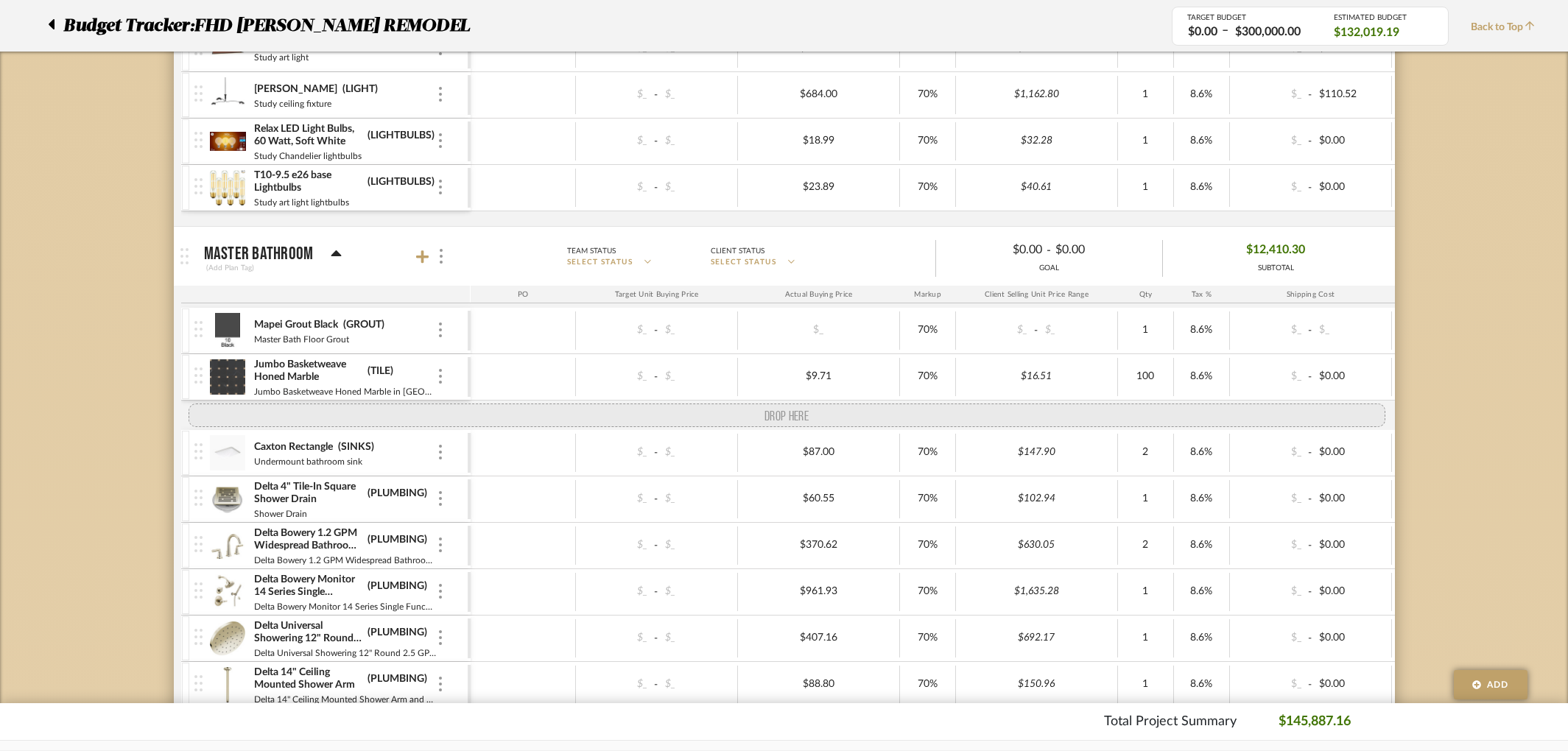
drag, startPoint x: 197, startPoint y: 598, endPoint x: 212, endPoint y: 401, distance: 197.6
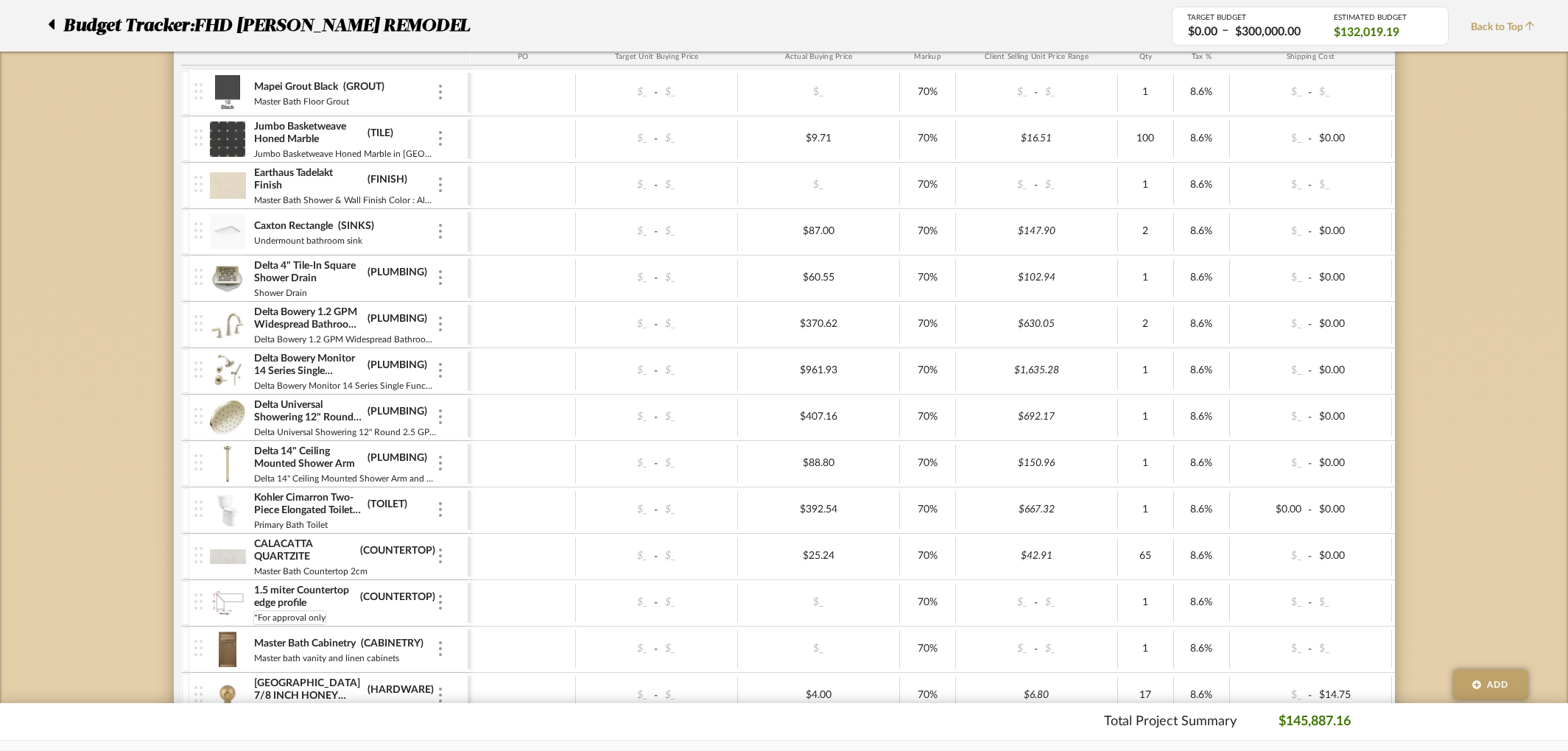
scroll to position [2610, 0]
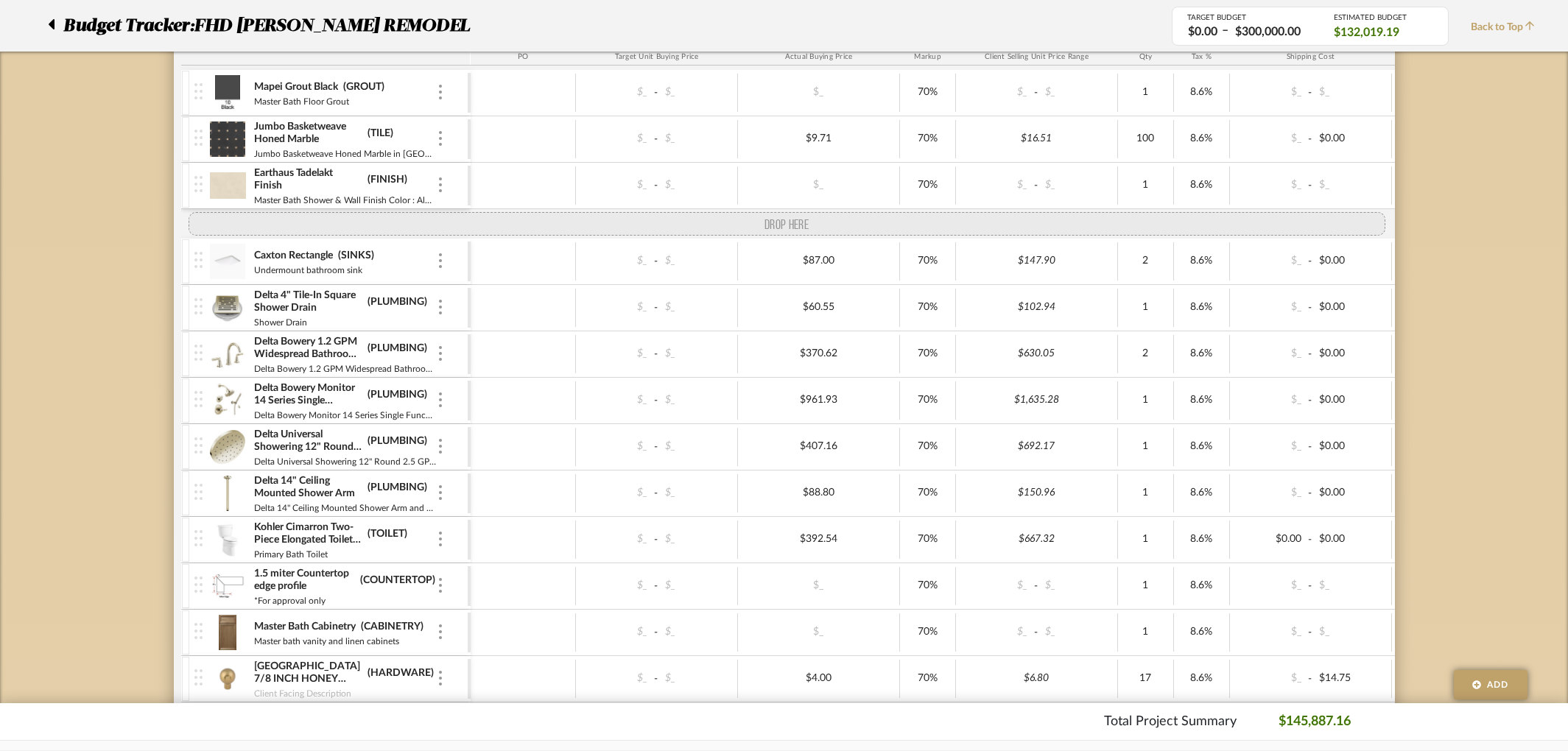
drag, startPoint x: 197, startPoint y: 557, endPoint x: 224, endPoint y: 215, distance: 343.1
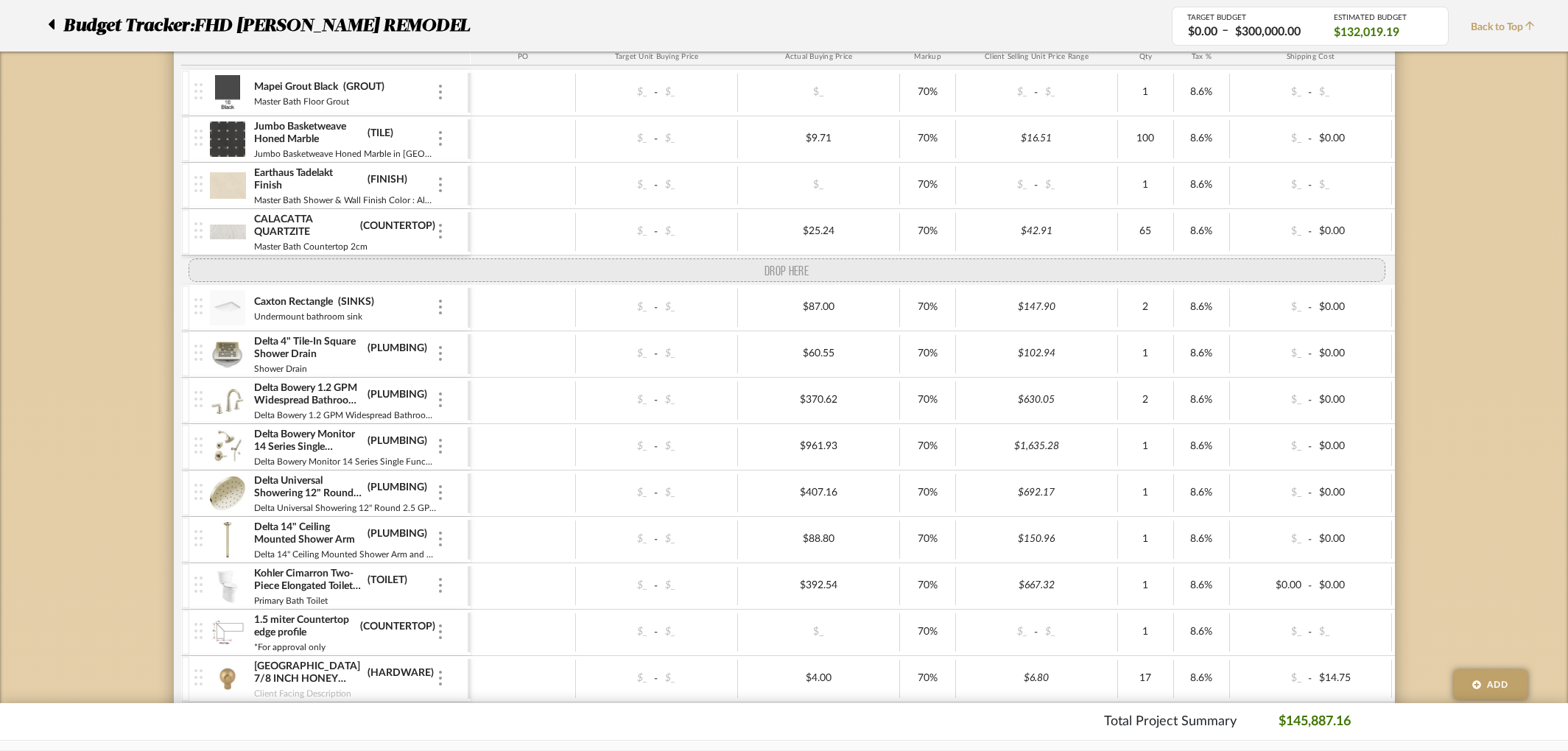
drag, startPoint x: 203, startPoint y: 651, endPoint x: 213, endPoint y: 261, distance: 390.1
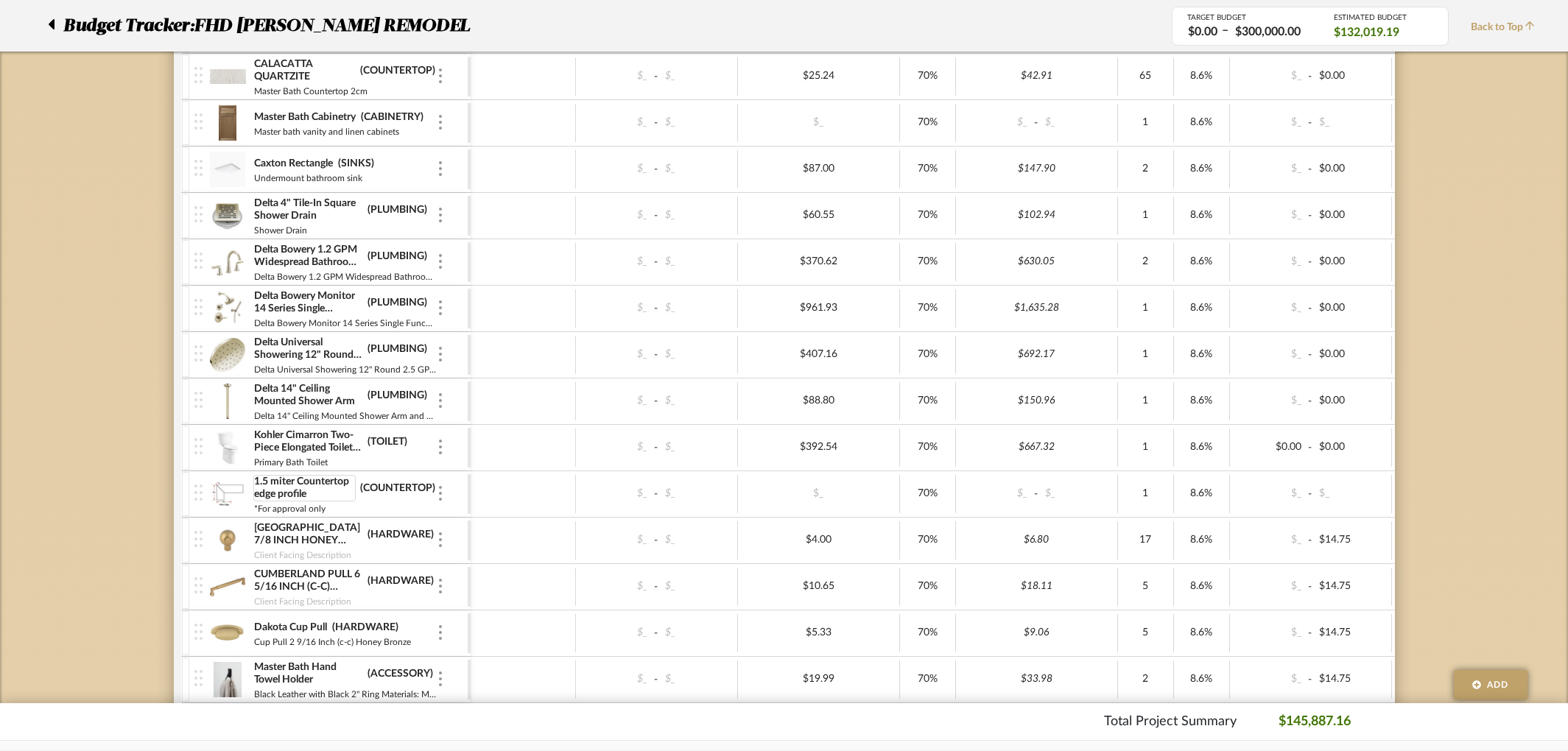
scroll to position [2764, 0]
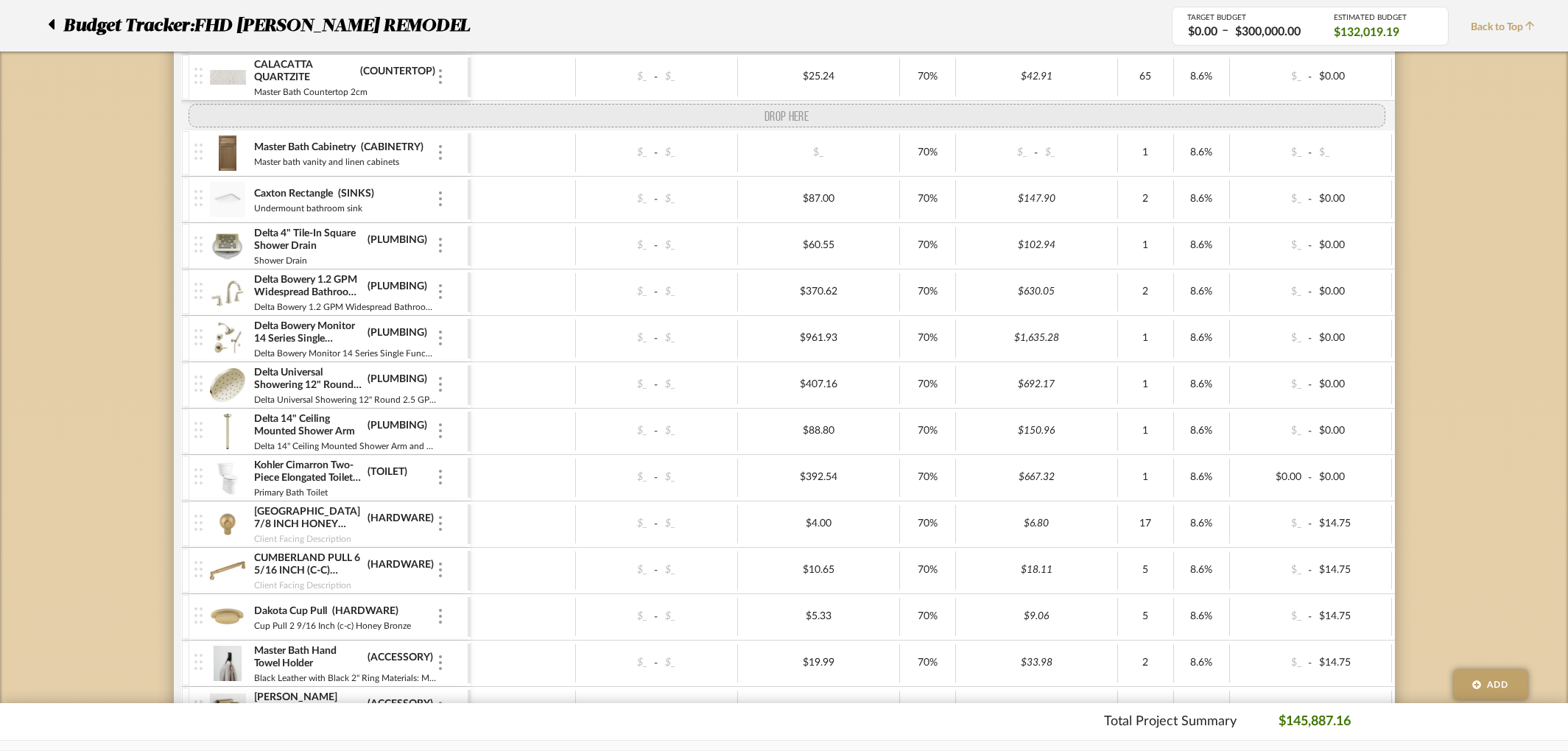
drag, startPoint x: 198, startPoint y: 494, endPoint x: 204, endPoint y: 103, distance: 391.0
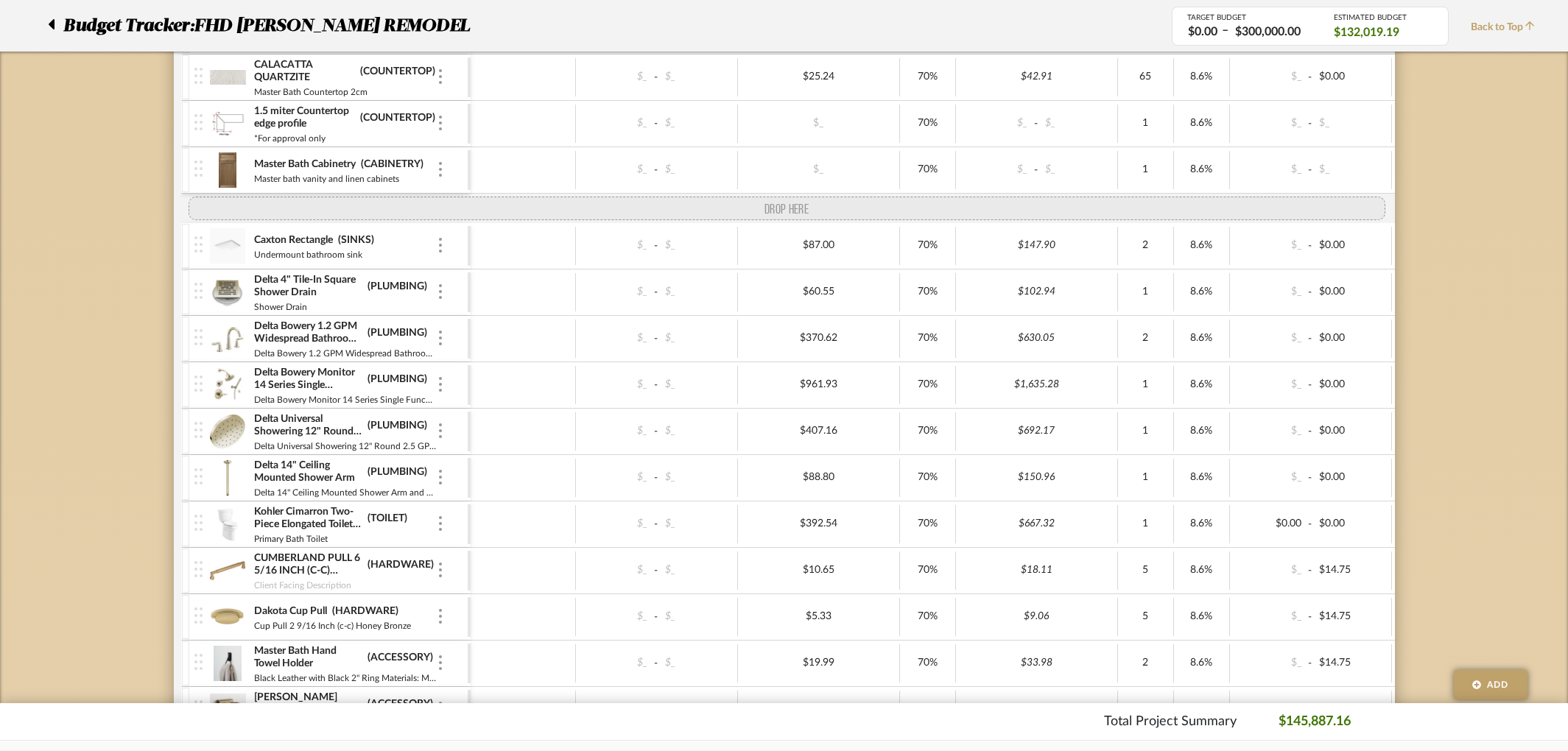
drag, startPoint x: 197, startPoint y: 543, endPoint x: 209, endPoint y: 227, distance: 316.2
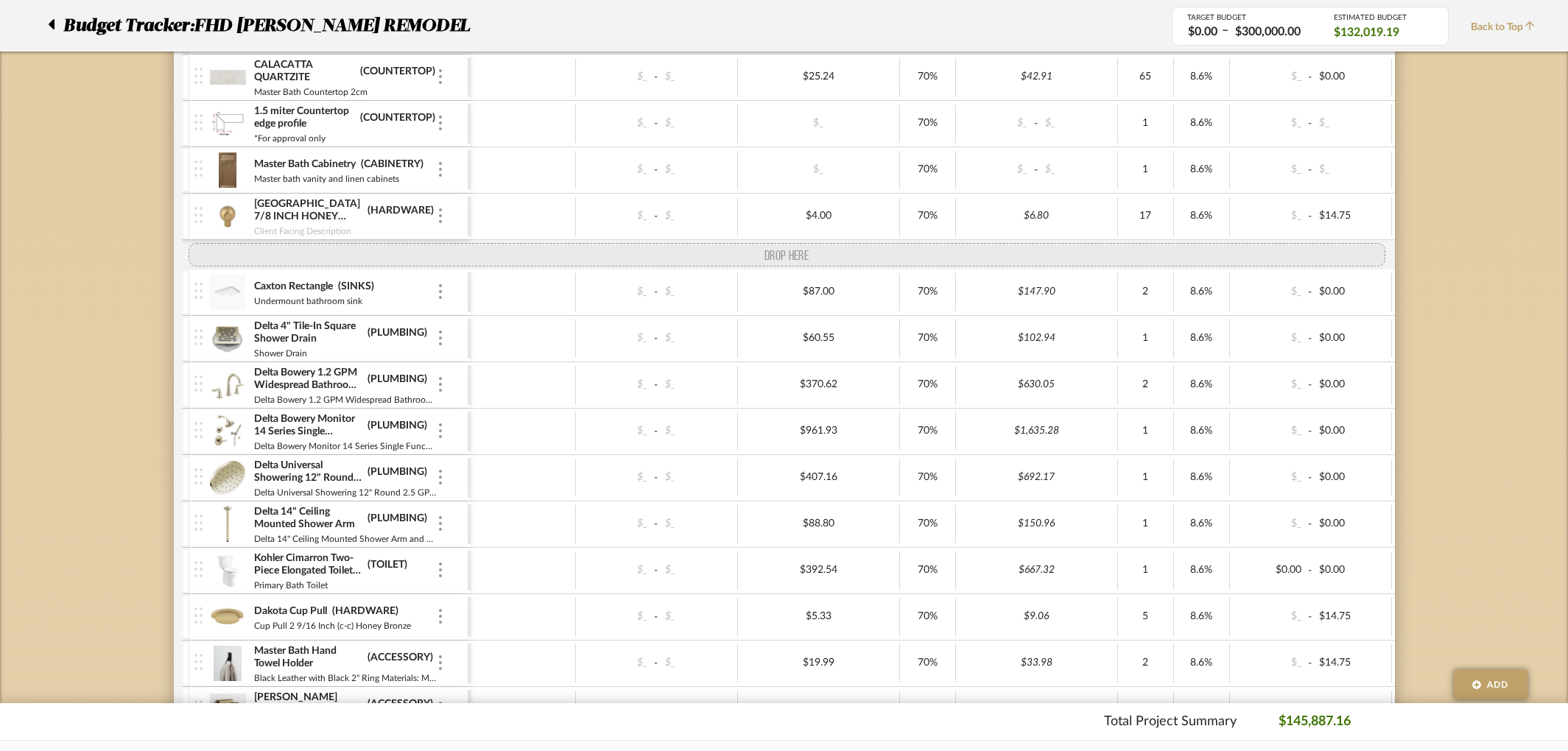
drag, startPoint x: 198, startPoint y: 580, endPoint x: 194, endPoint y: 246, distance: 334.0
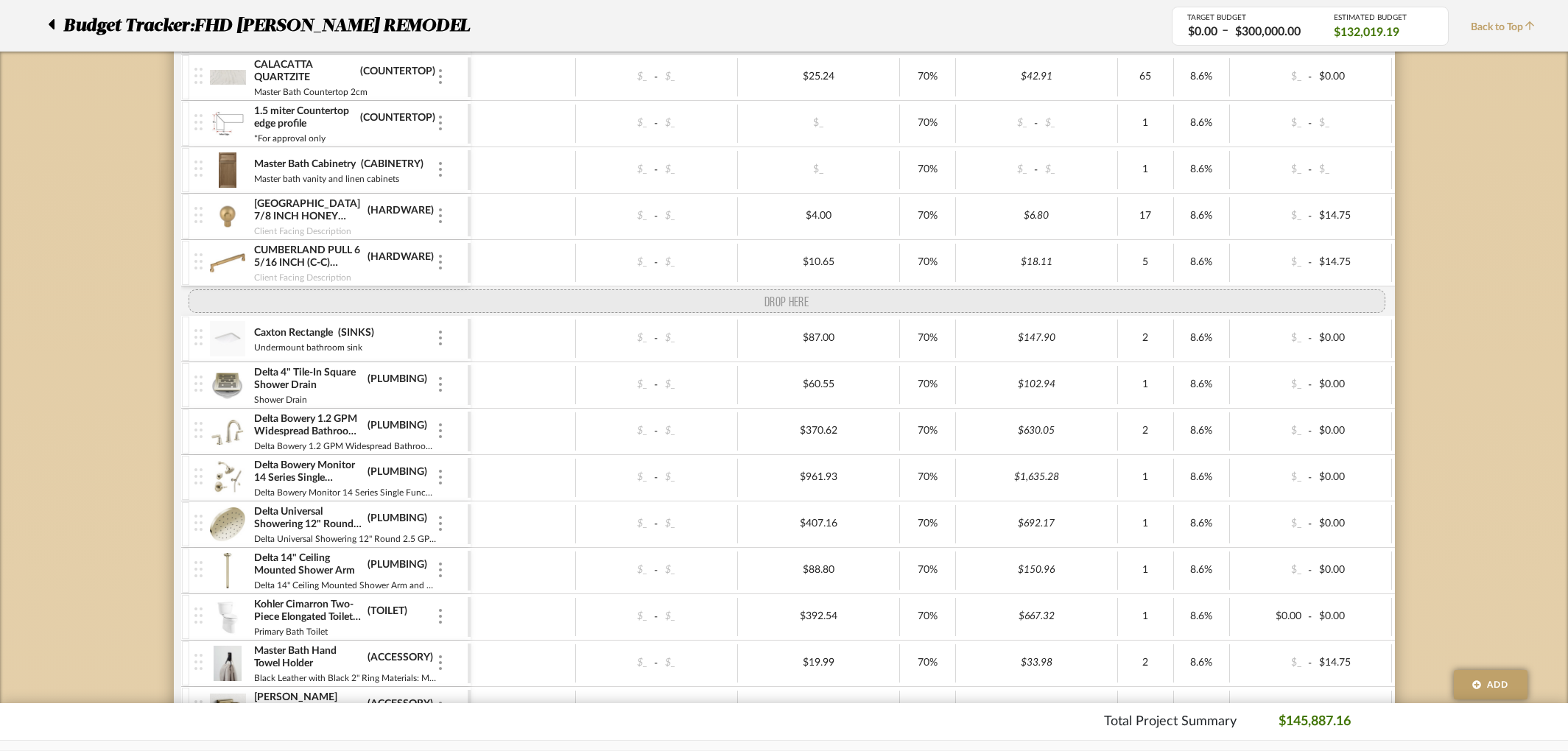
drag, startPoint x: 199, startPoint y: 643, endPoint x: 204, endPoint y: 293, distance: 350.0
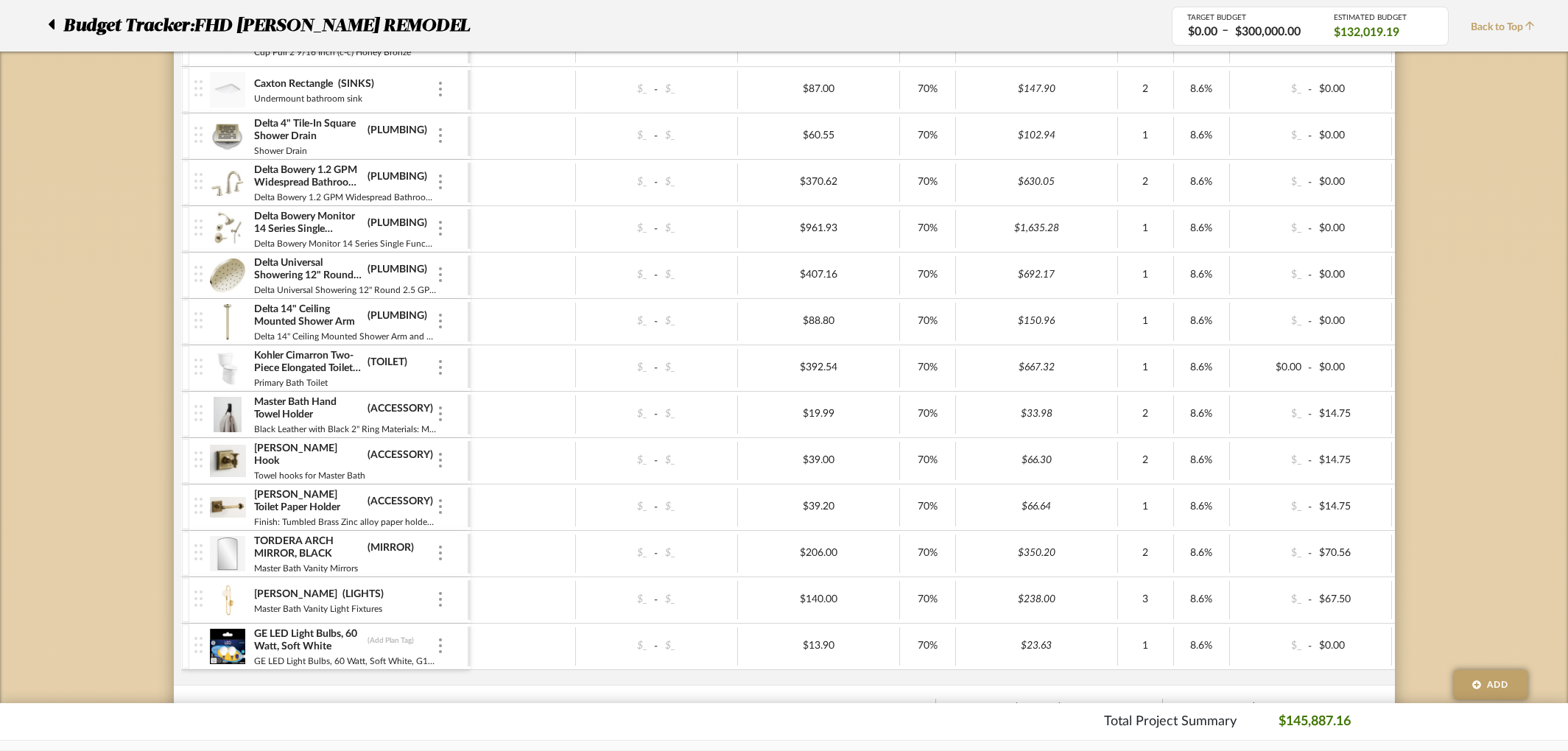
scroll to position [3105, 0]
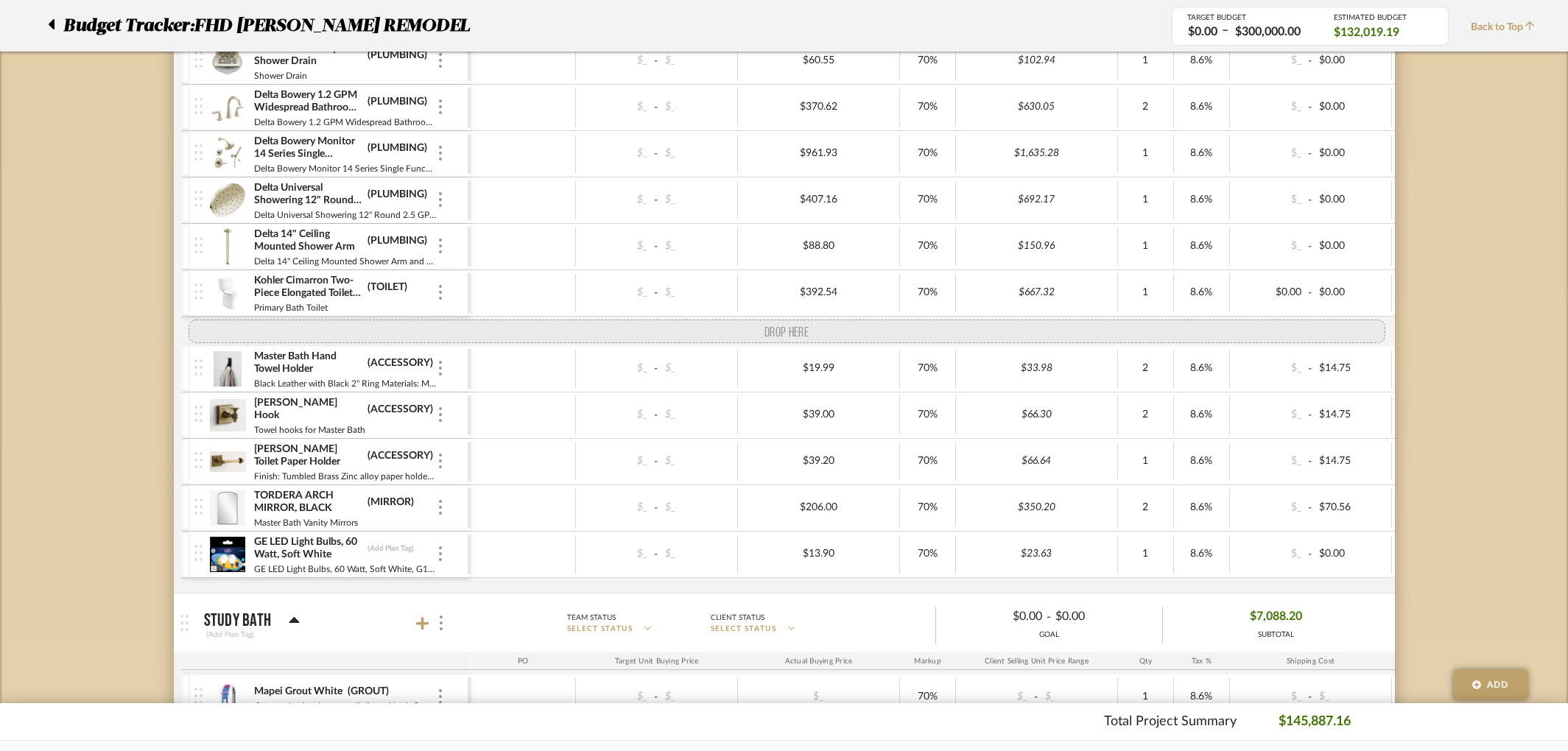
drag, startPoint x: 194, startPoint y: 525, endPoint x: 202, endPoint y: 332, distance: 193.2
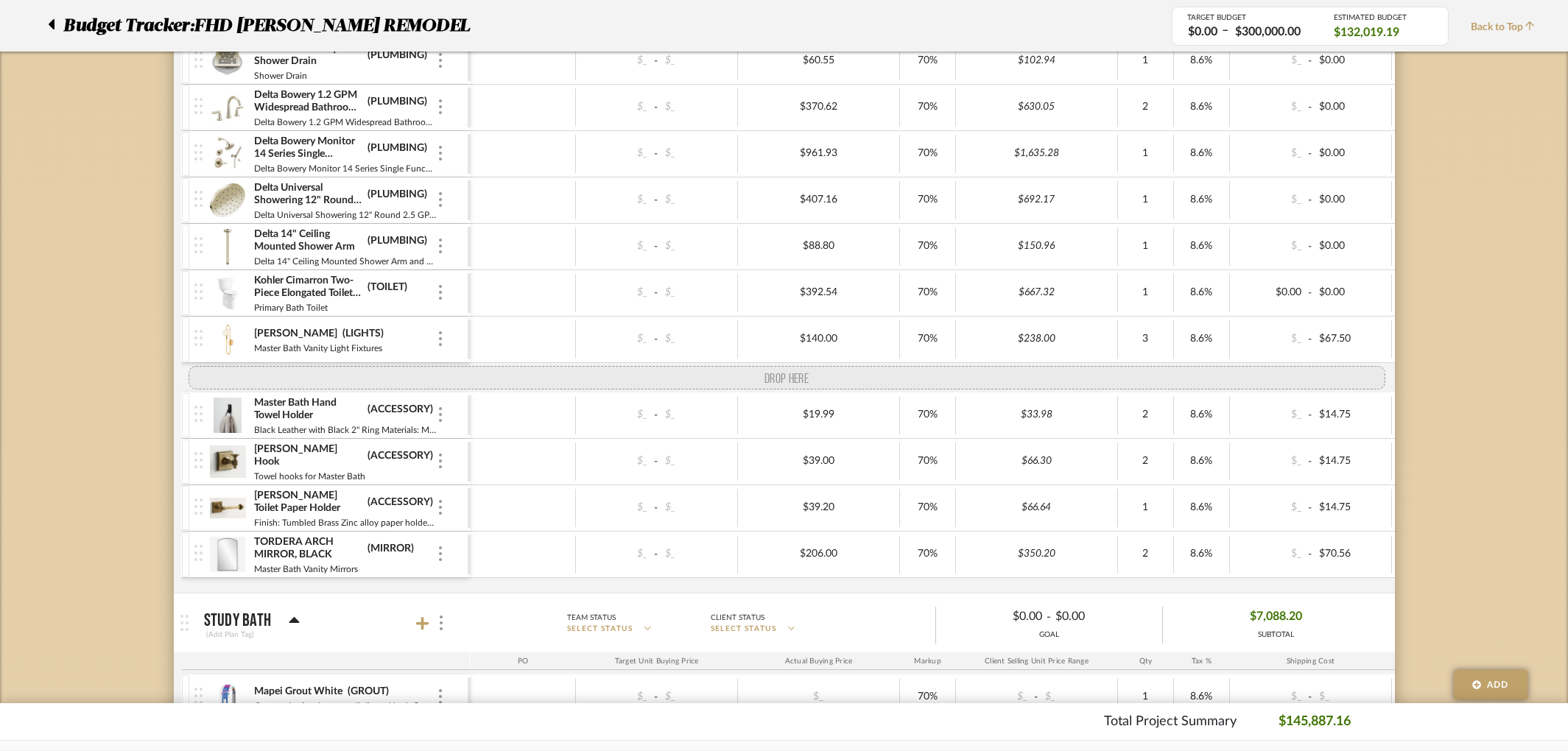
drag, startPoint x: 200, startPoint y: 572, endPoint x: 199, endPoint y: 374, distance: 198.0
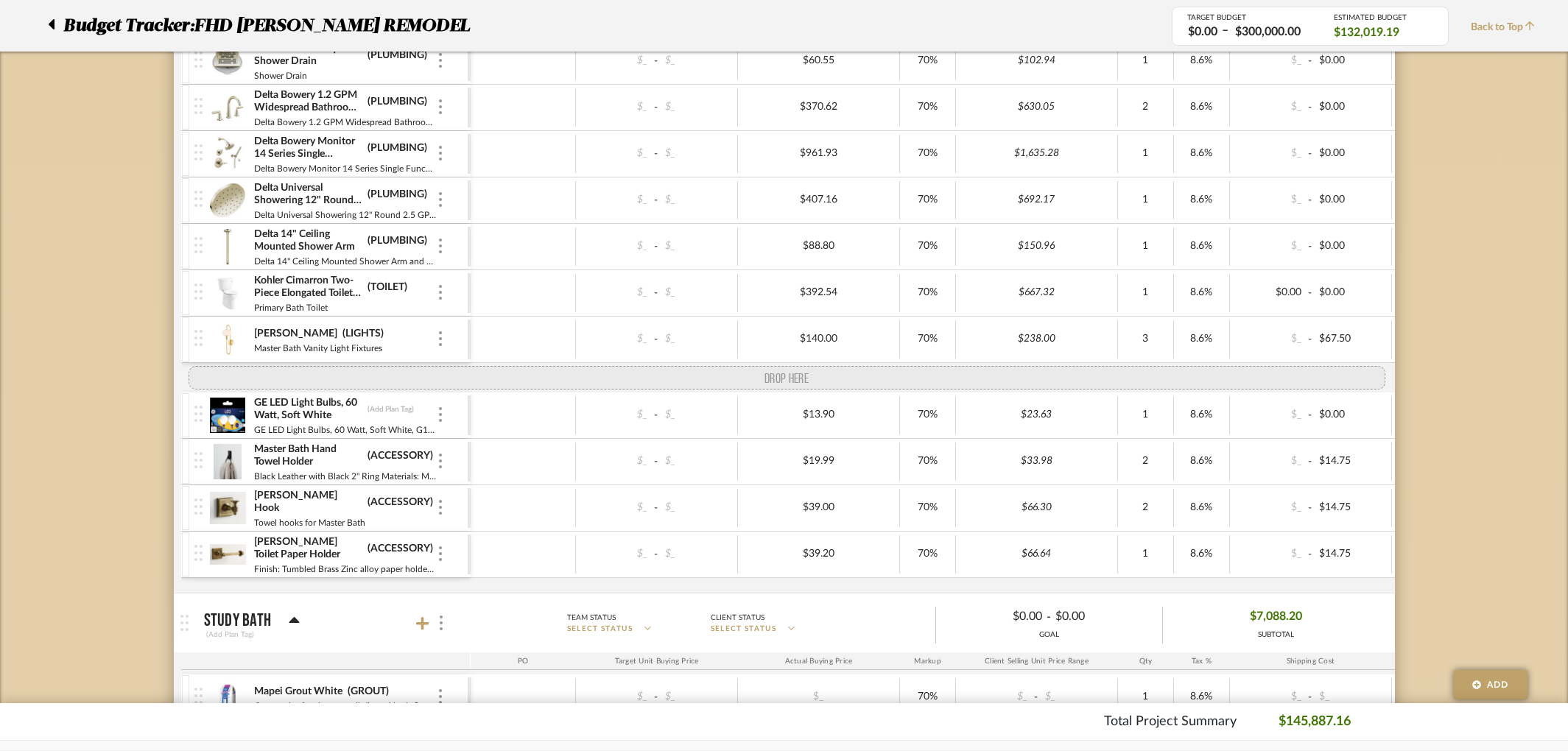
drag, startPoint x: 196, startPoint y: 570, endPoint x: 200, endPoint y: 408, distance: 162.0
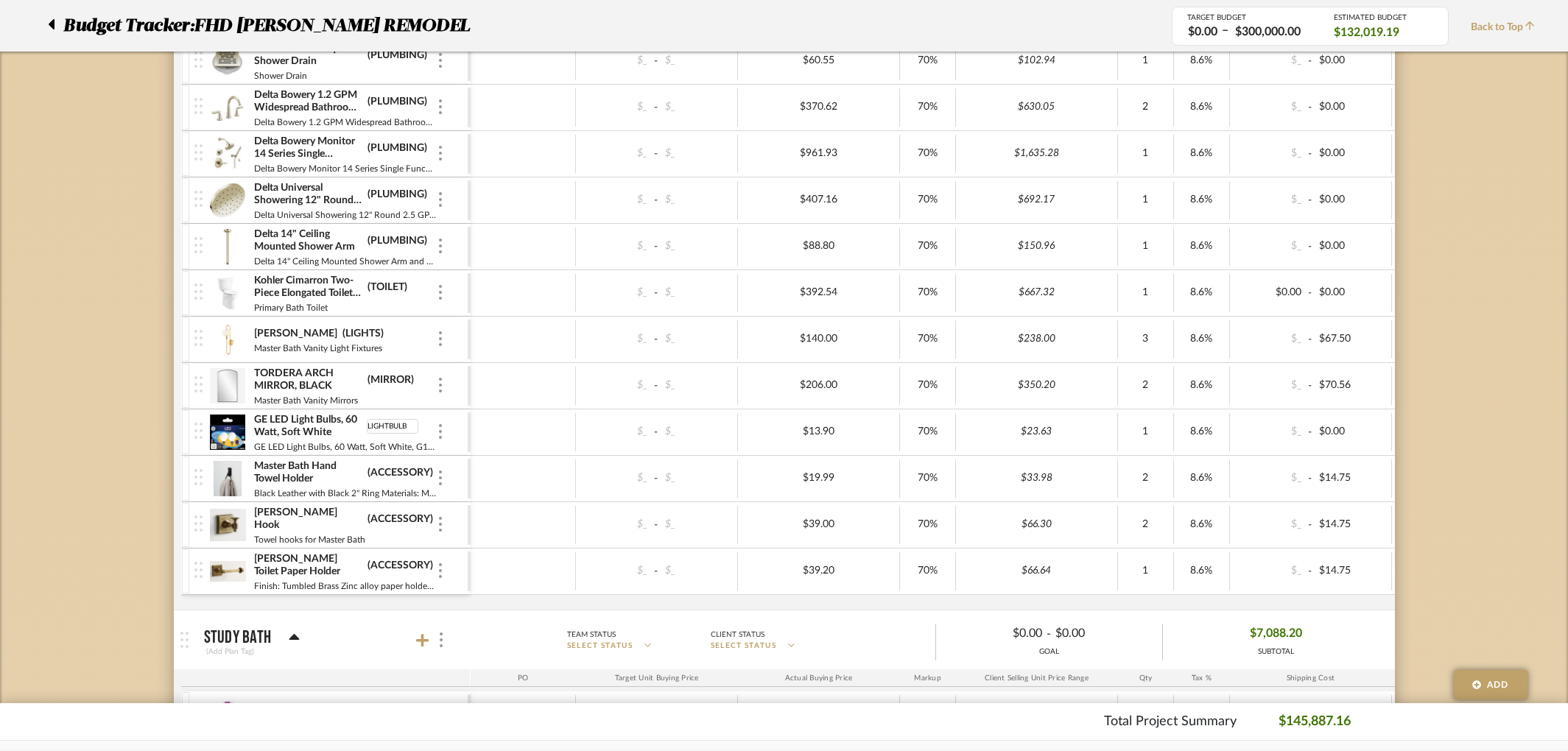
type input "LIGHTBULBS"
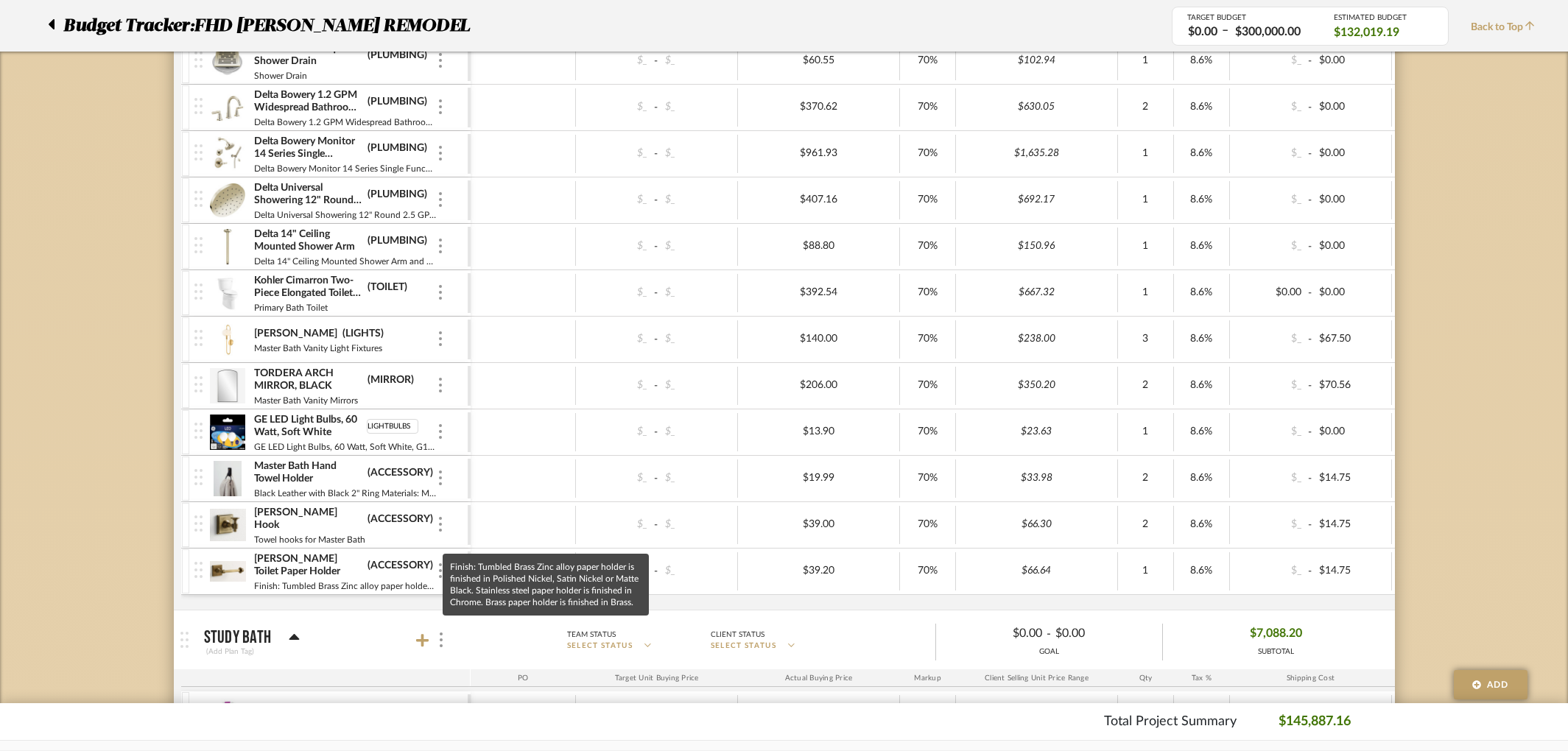
click at [305, 596] on div "Mapei Grout Black (GROUT) Master Bath Floor Grout $_ - $_ $_ 70% $_ - $_ 1 8.6%…" at bounding box center [942, 91] width 1522 height 1035
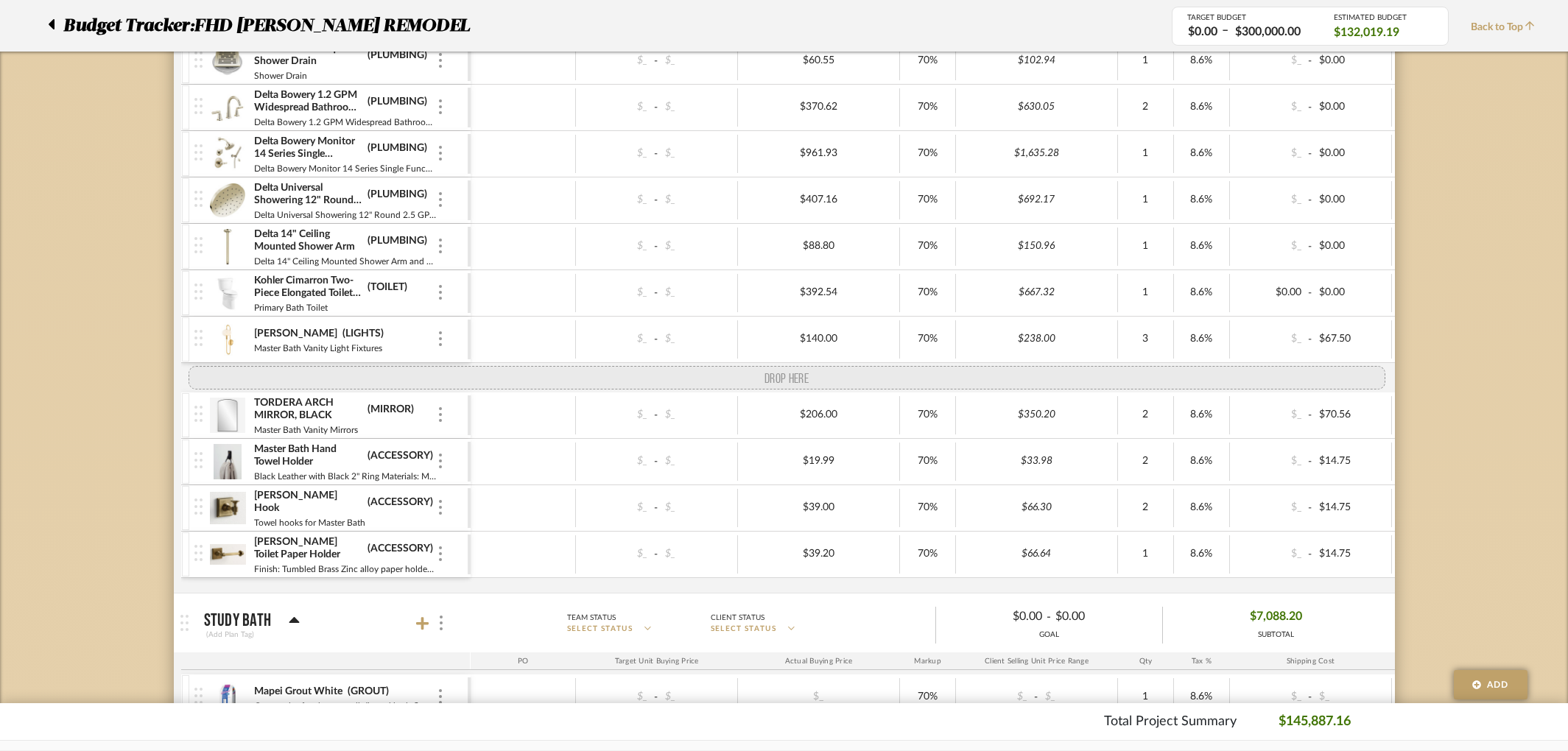
drag, startPoint x: 201, startPoint y: 407, endPoint x: 199, endPoint y: 386, distance: 21.1
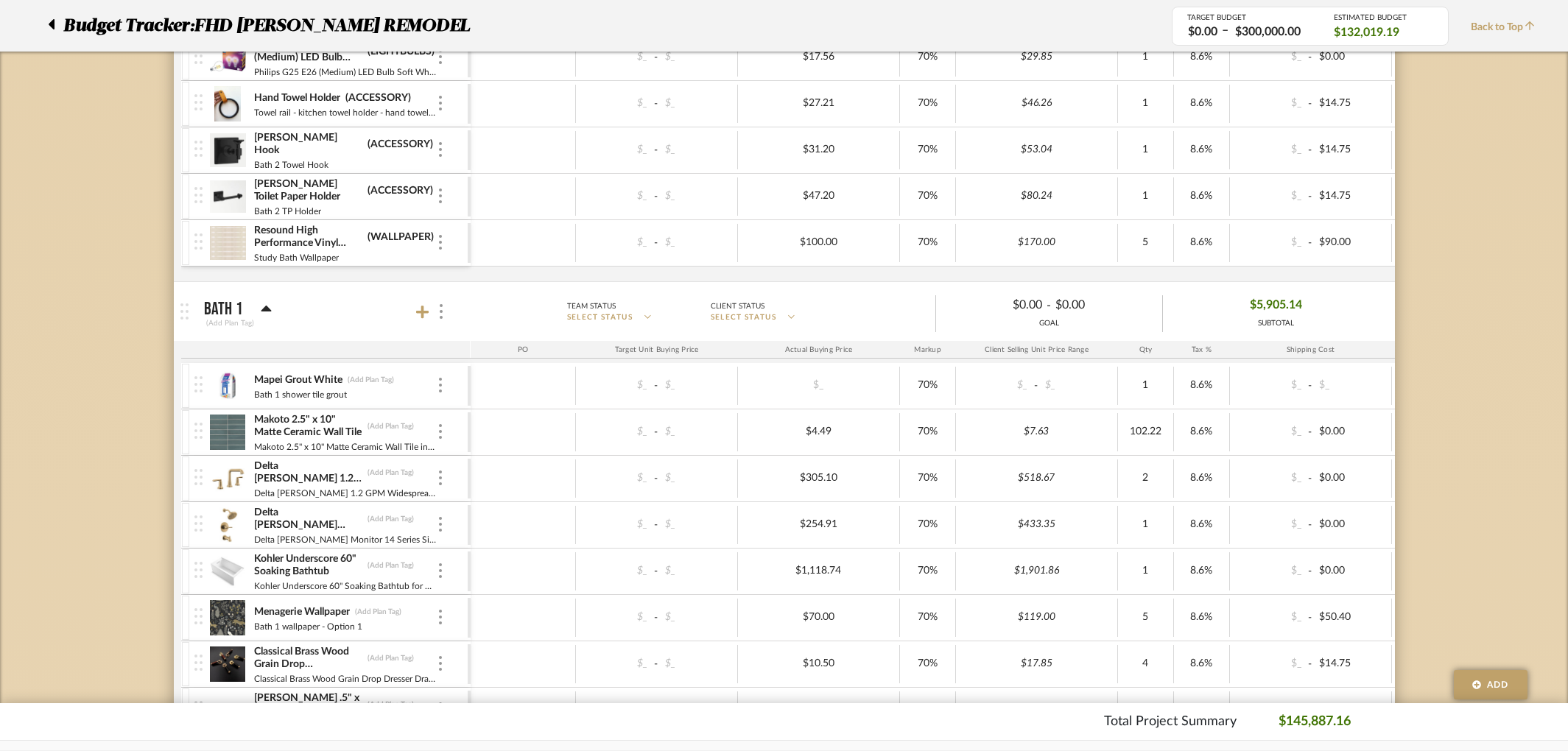
scroll to position [4505, 0]
type input "GROUT"
type input "TILE"
click at [402, 471] on input at bounding box center [392, 473] width 51 height 14
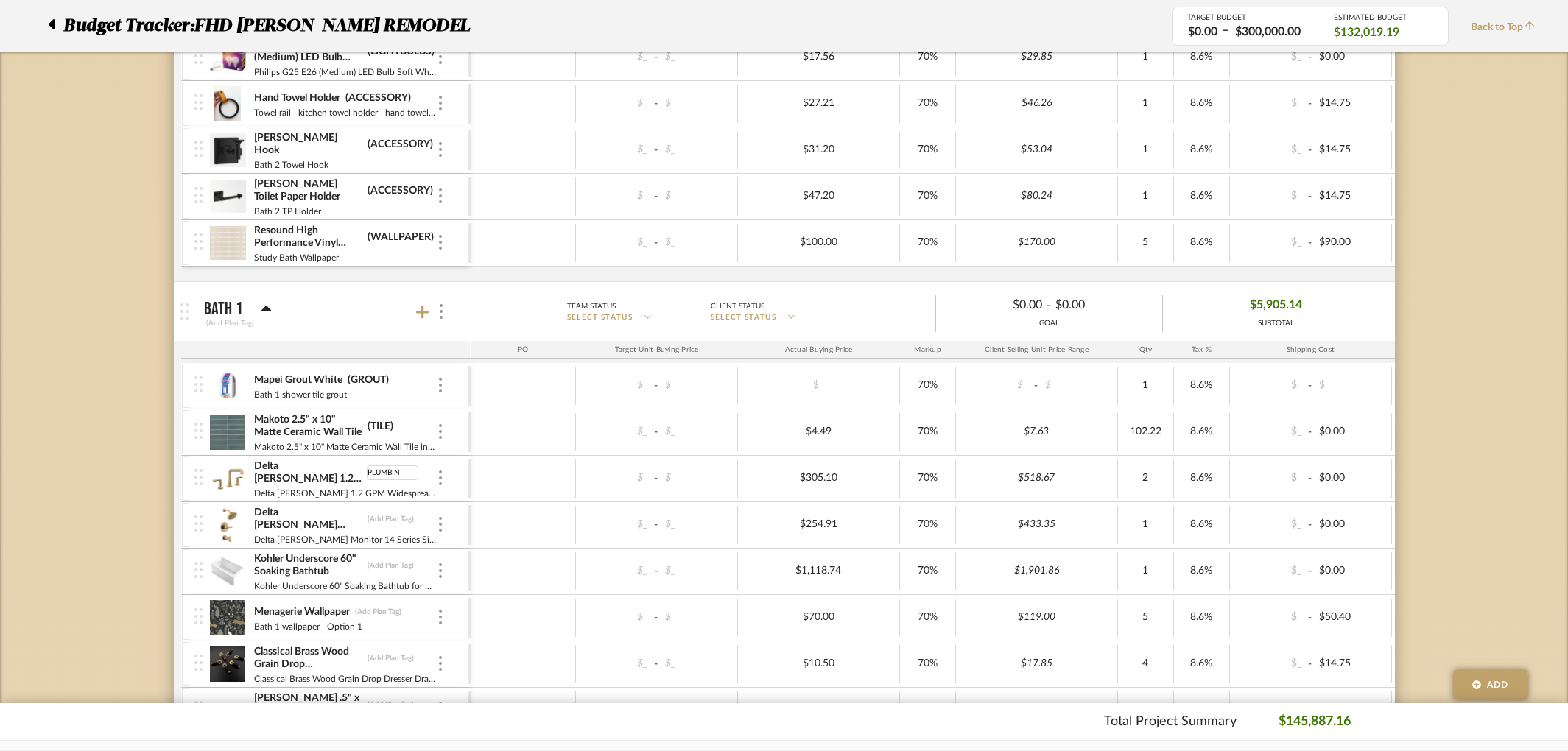
type input "PLUMBING"
click at [531, 536] on div at bounding box center [523, 525] width 105 height 38
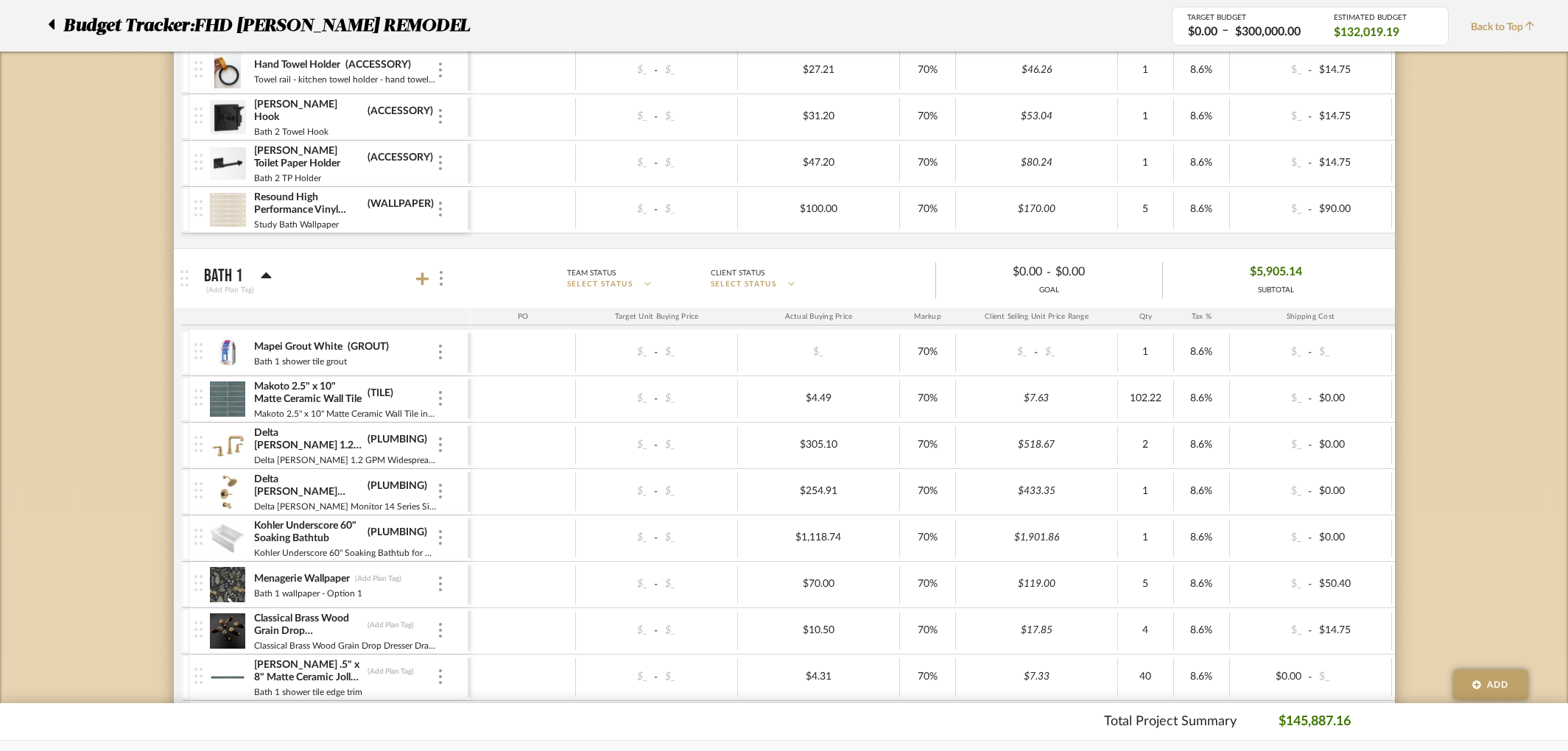
scroll to position [4717, 0]
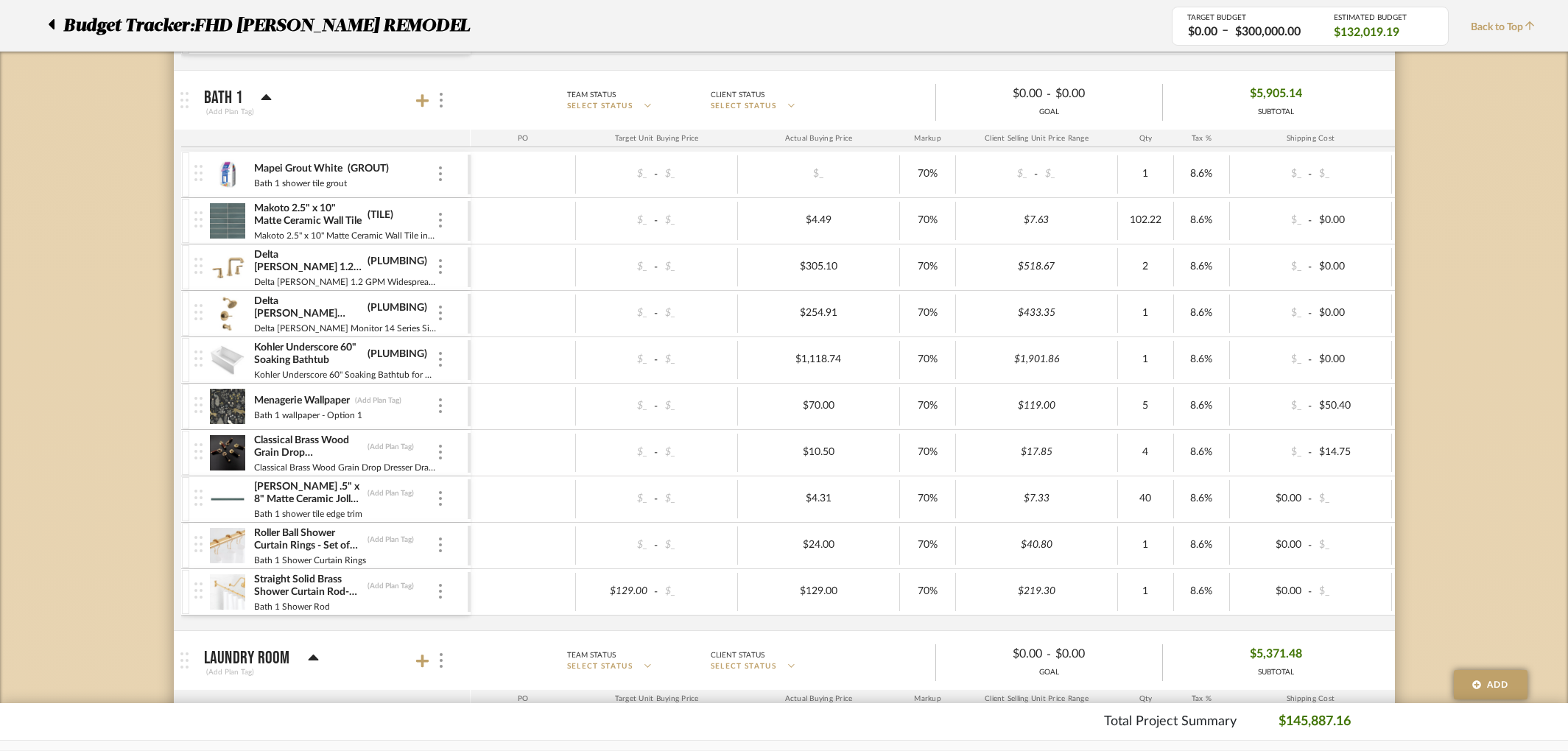
click at [374, 406] on div "Menagerie Wallpaper (Add Plan Tag)" at bounding box center [344, 401] width 183 height 14
type input "WALLPAPER"
type input "HARDWARE"
type input "TILE"
click at [198, 500] on img at bounding box center [198, 498] width 8 height 16
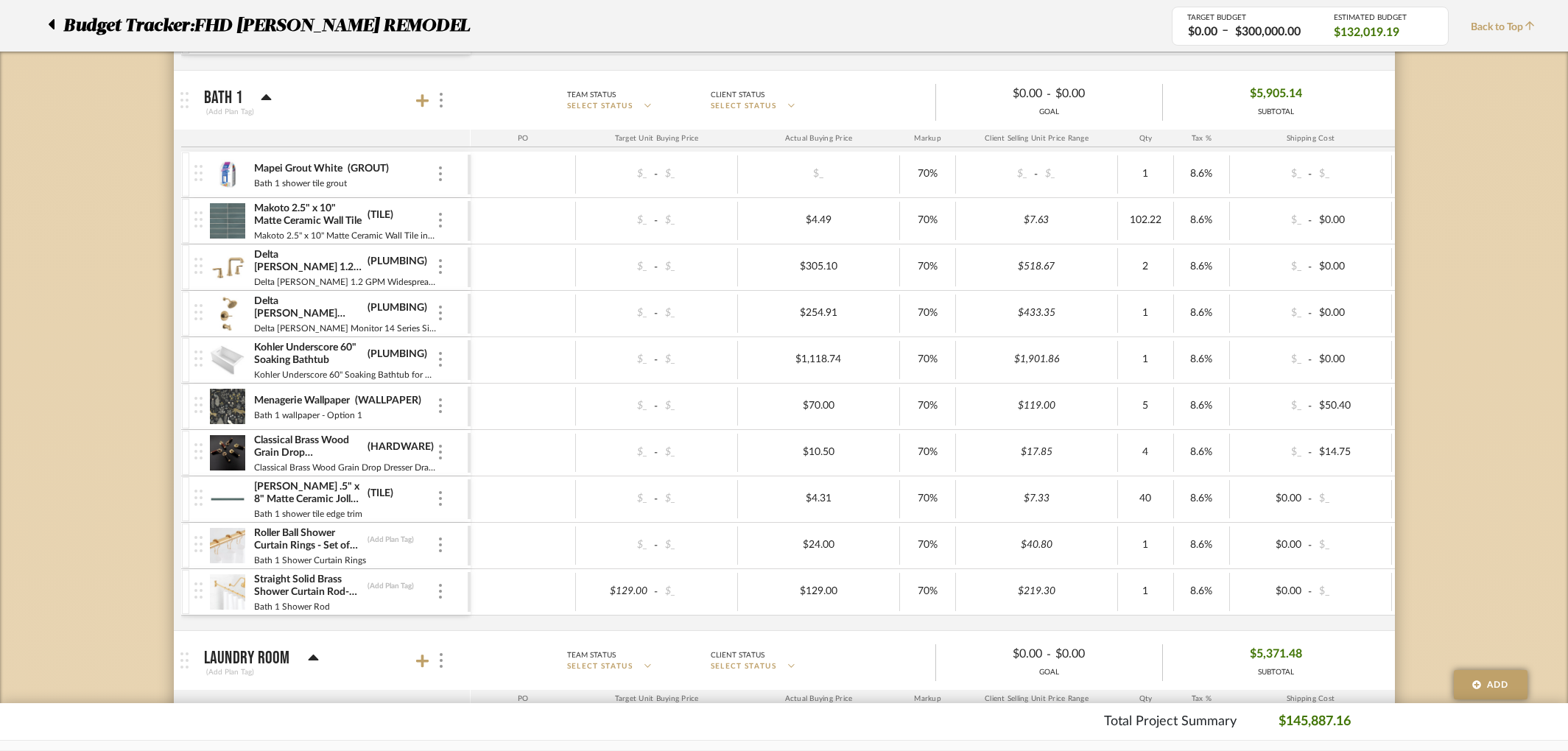
click at [455, 498] on div "Makoto .5" x 8" Matte Ceramic Jolly Miter Edge Trim in Arashi Blue (TILE) Bath …" at bounding box center [331, 500] width 273 height 46
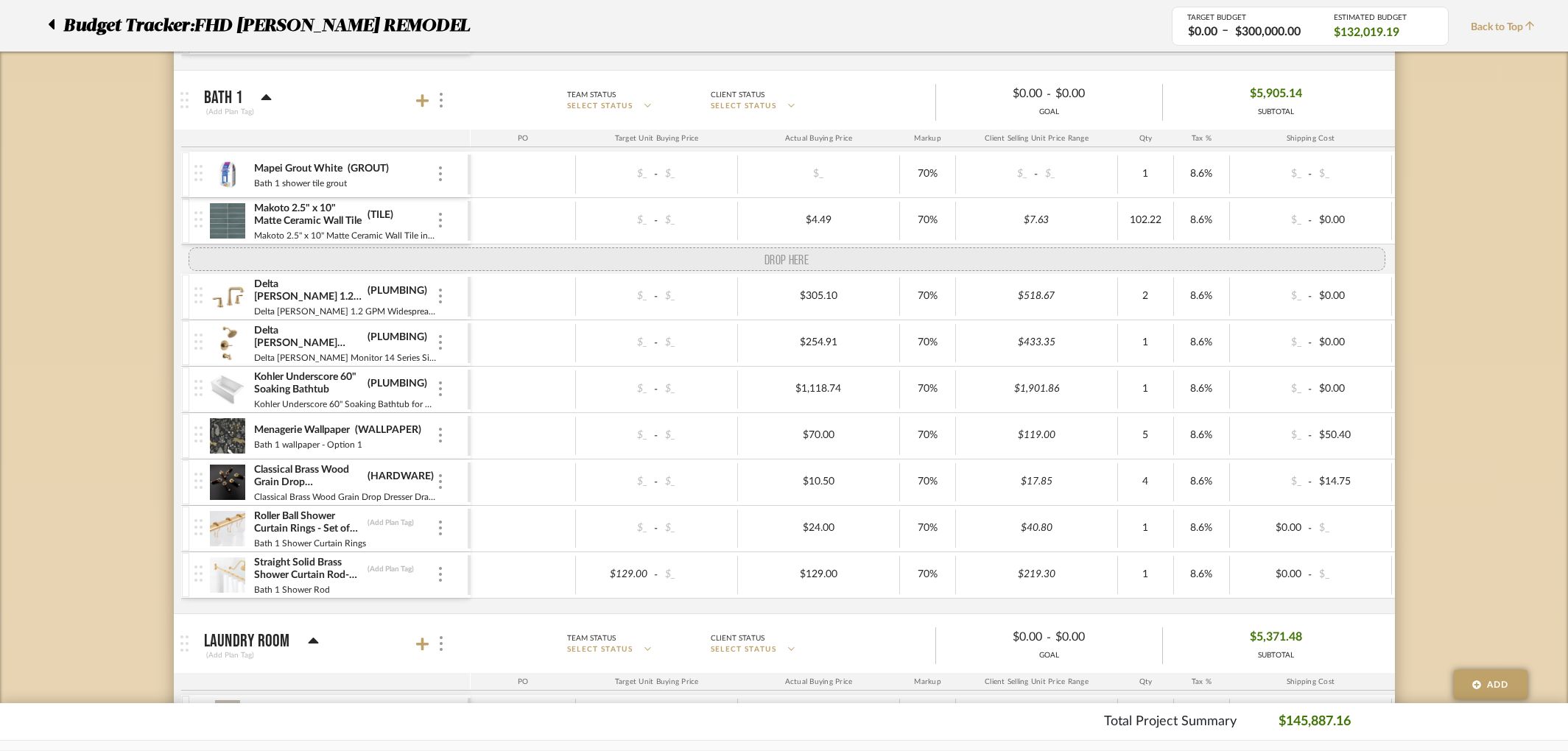
drag, startPoint x: 197, startPoint y: 500, endPoint x: 179, endPoint y: 258, distance: 242.7
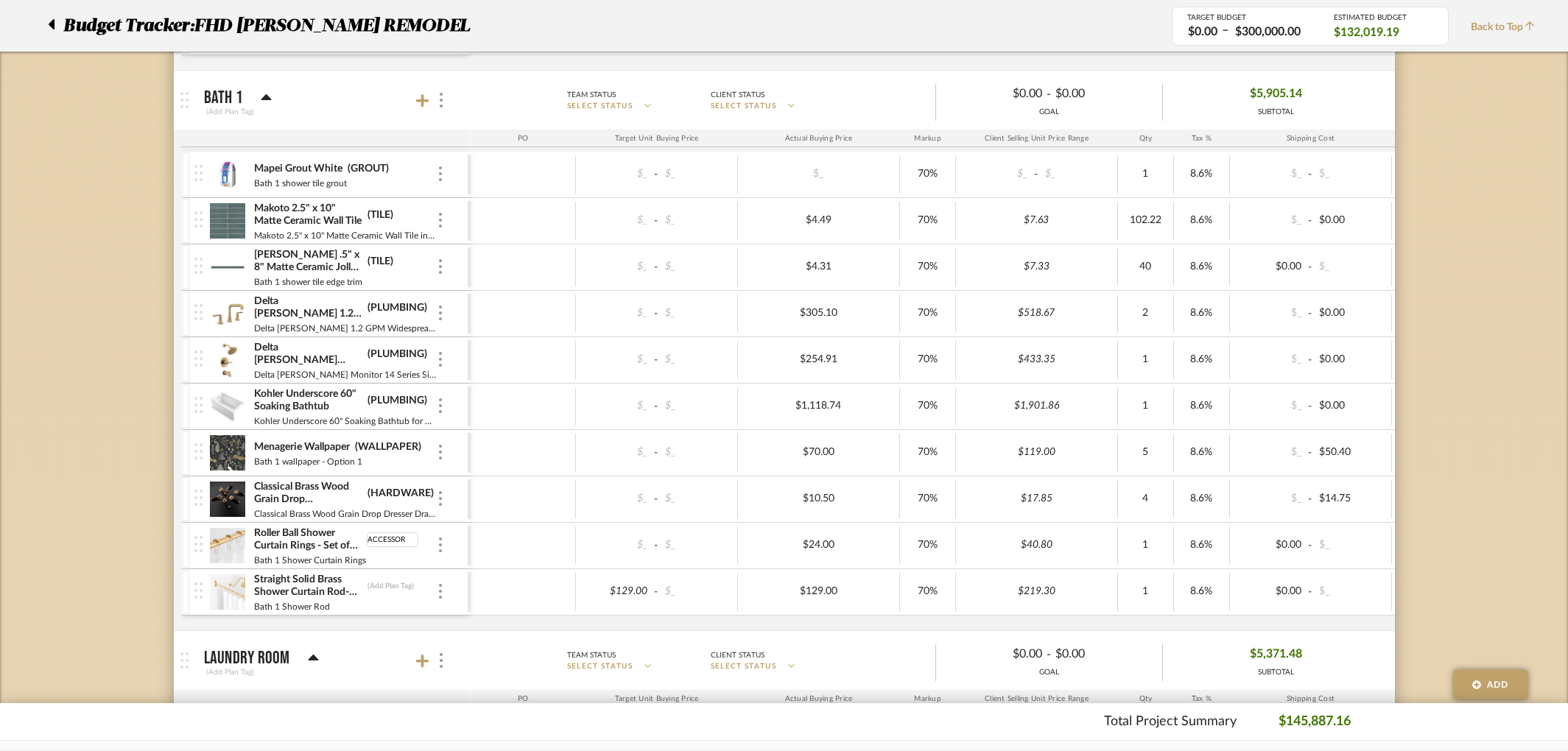
type input "ACCESSORY"
drag, startPoint x: 408, startPoint y: 537, endPoint x: 345, endPoint y: 531, distance: 63.3
click at [345, 531] on div "Roller Ball Shower Curtain Rings - Set of 12 - Brushed Gold ACCESSORY" at bounding box center [344, 539] width 183 height 26
type input "ACCESSORY"
click at [527, 623] on div "Mapei Grout White (GROUT) Bath 1 shower tile grout $_ - $_ $_ 70% $_ - $_ 1 8.6…" at bounding box center [942, 391] width 1522 height 478
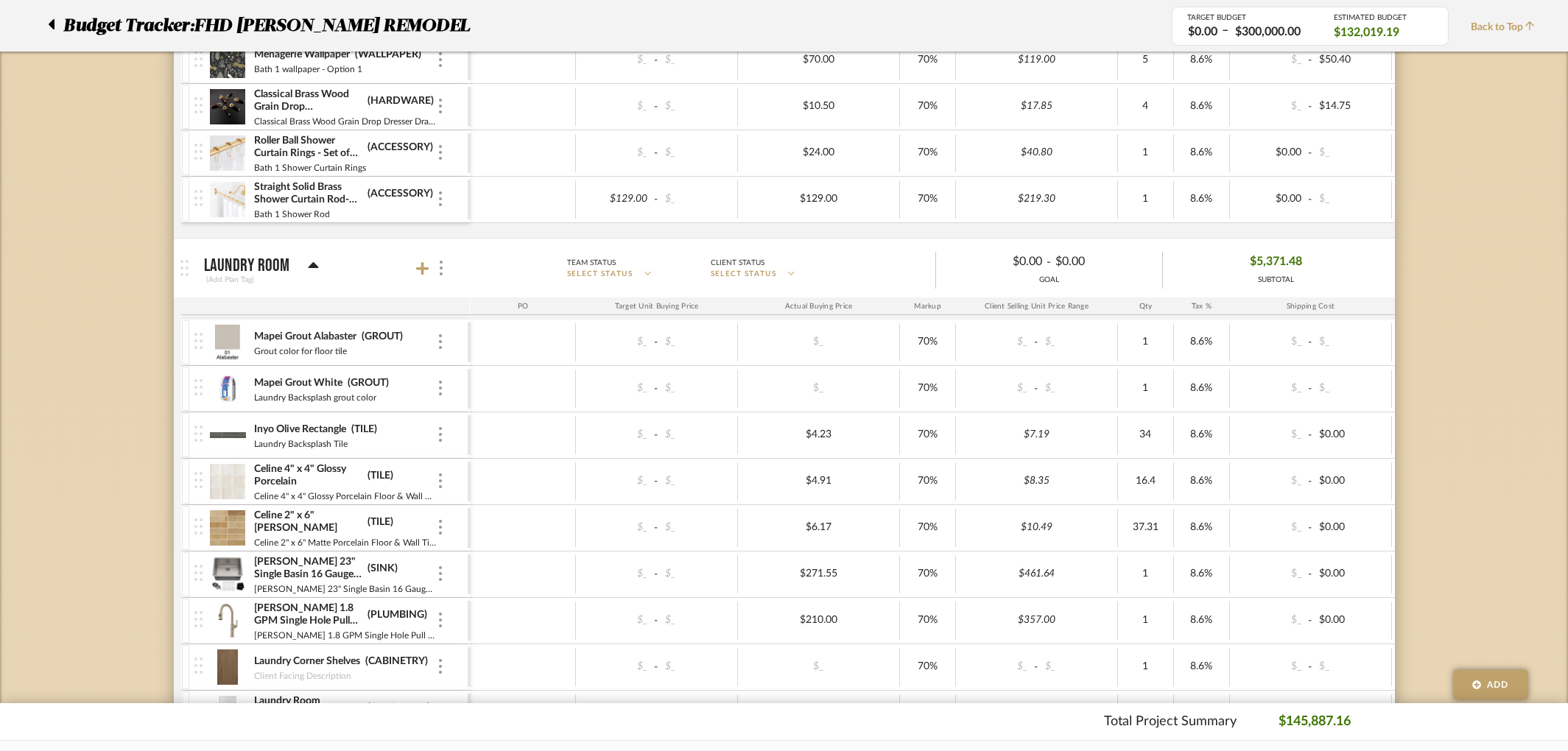
scroll to position [5108, 0]
click at [233, 387] on img at bounding box center [228, 390] width 36 height 35
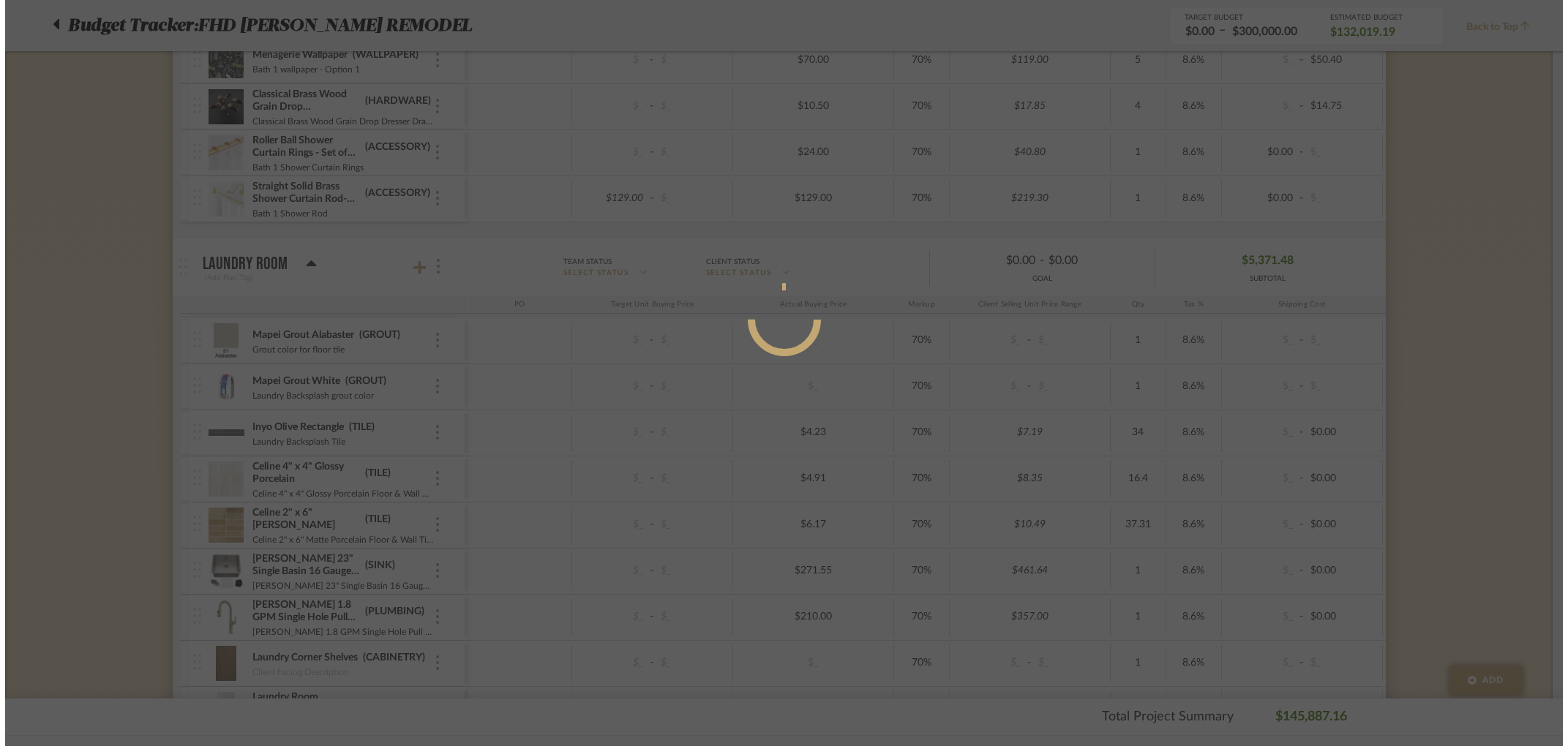
scroll to position [0, 0]
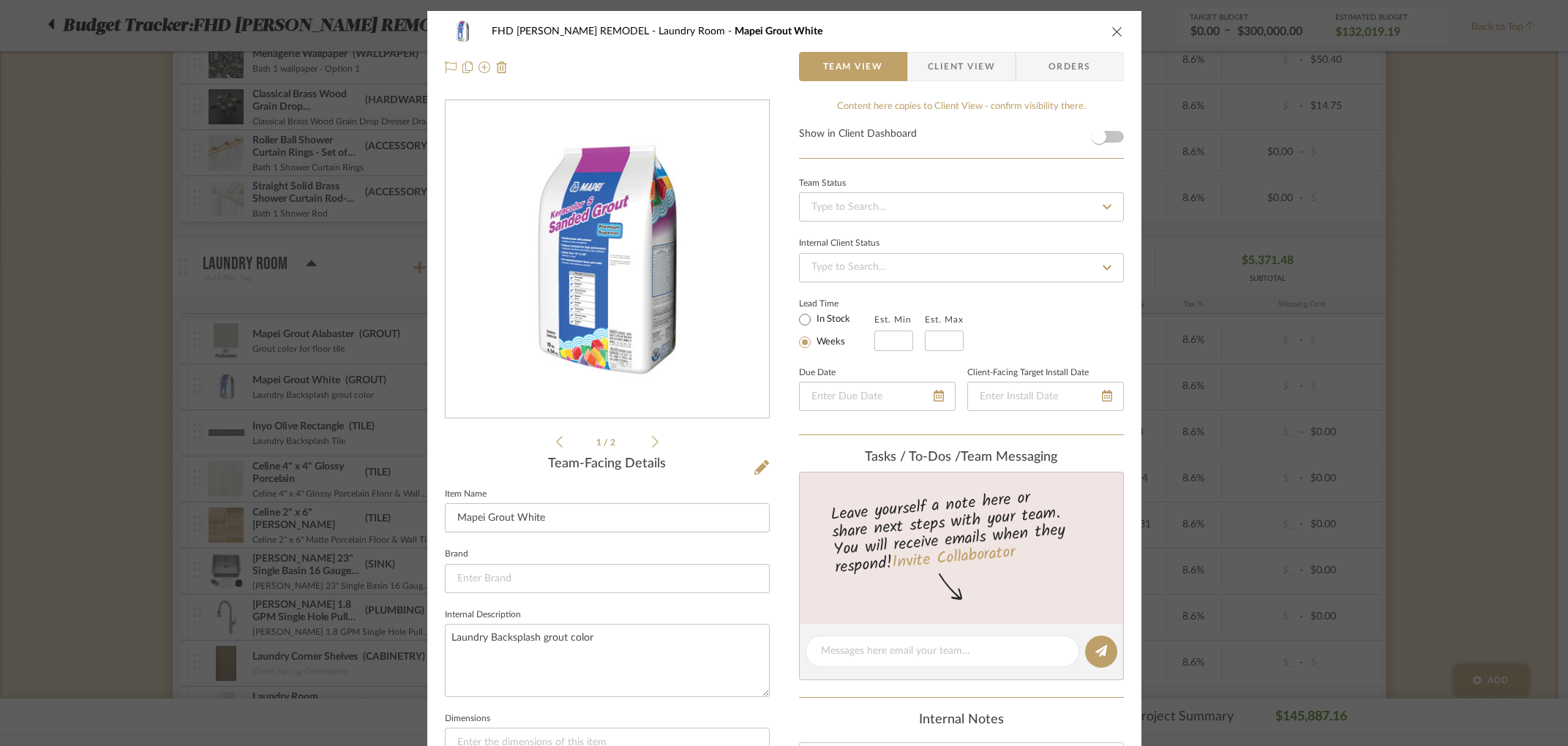
click at [653, 440] on div "1 / 2" at bounding box center [608, 275] width 325 height 351
click at [652, 442] on icon at bounding box center [655, 442] width 7 height 13
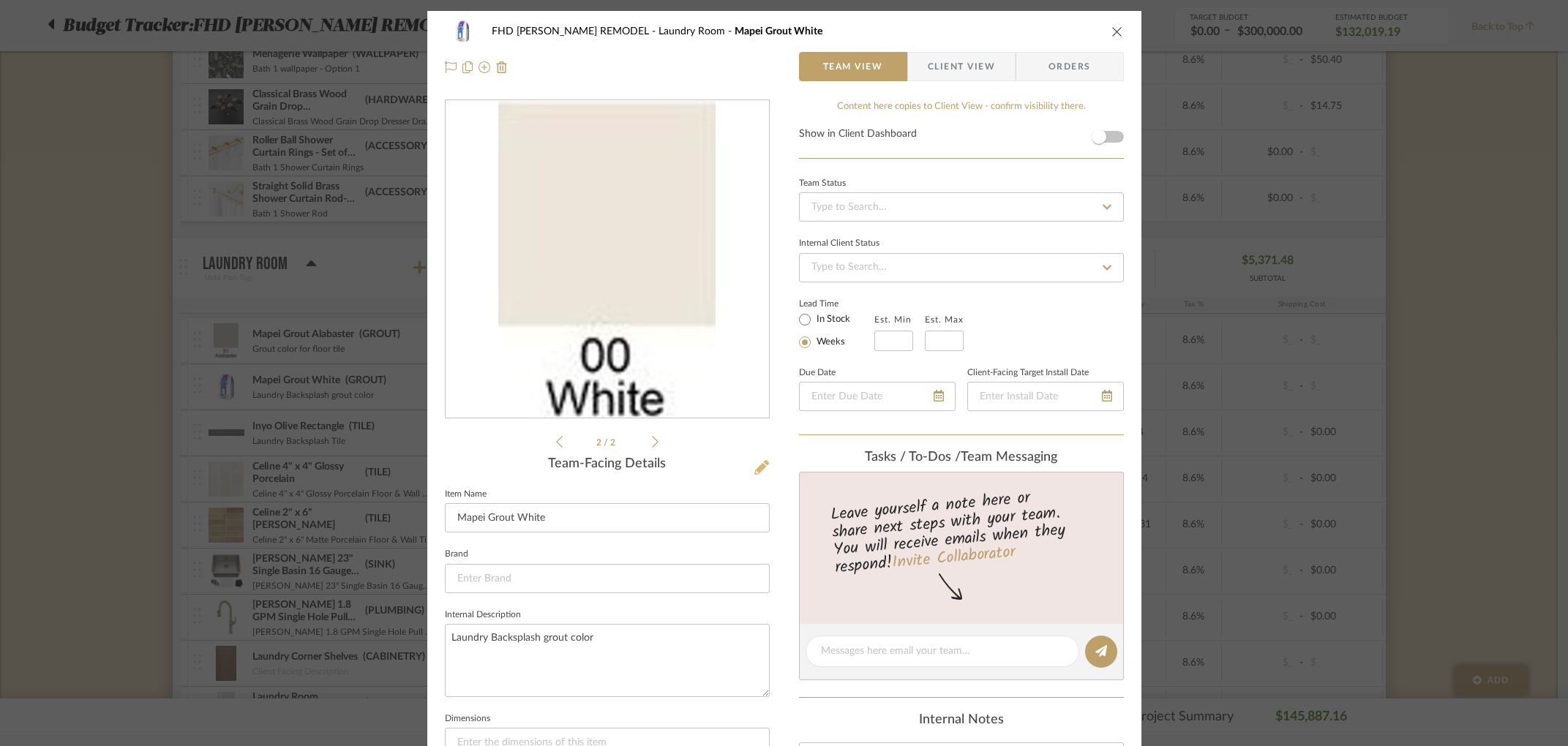
click at [754, 469] on icon at bounding box center [761, 467] width 14 height 14
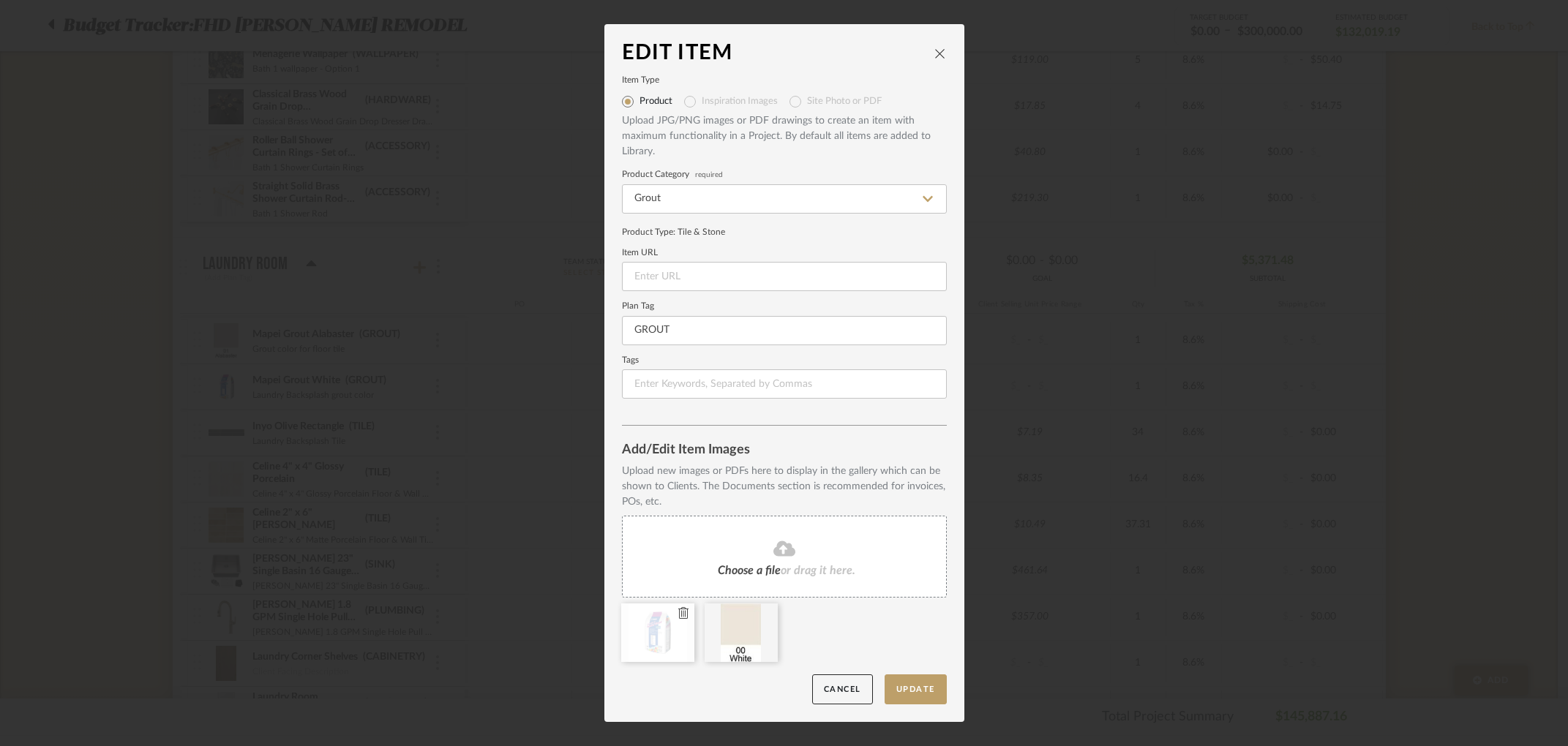
click at [678, 613] on icon at bounding box center [683, 614] width 10 height 12
click at [912, 692] on button "Update" at bounding box center [915, 690] width 62 height 30
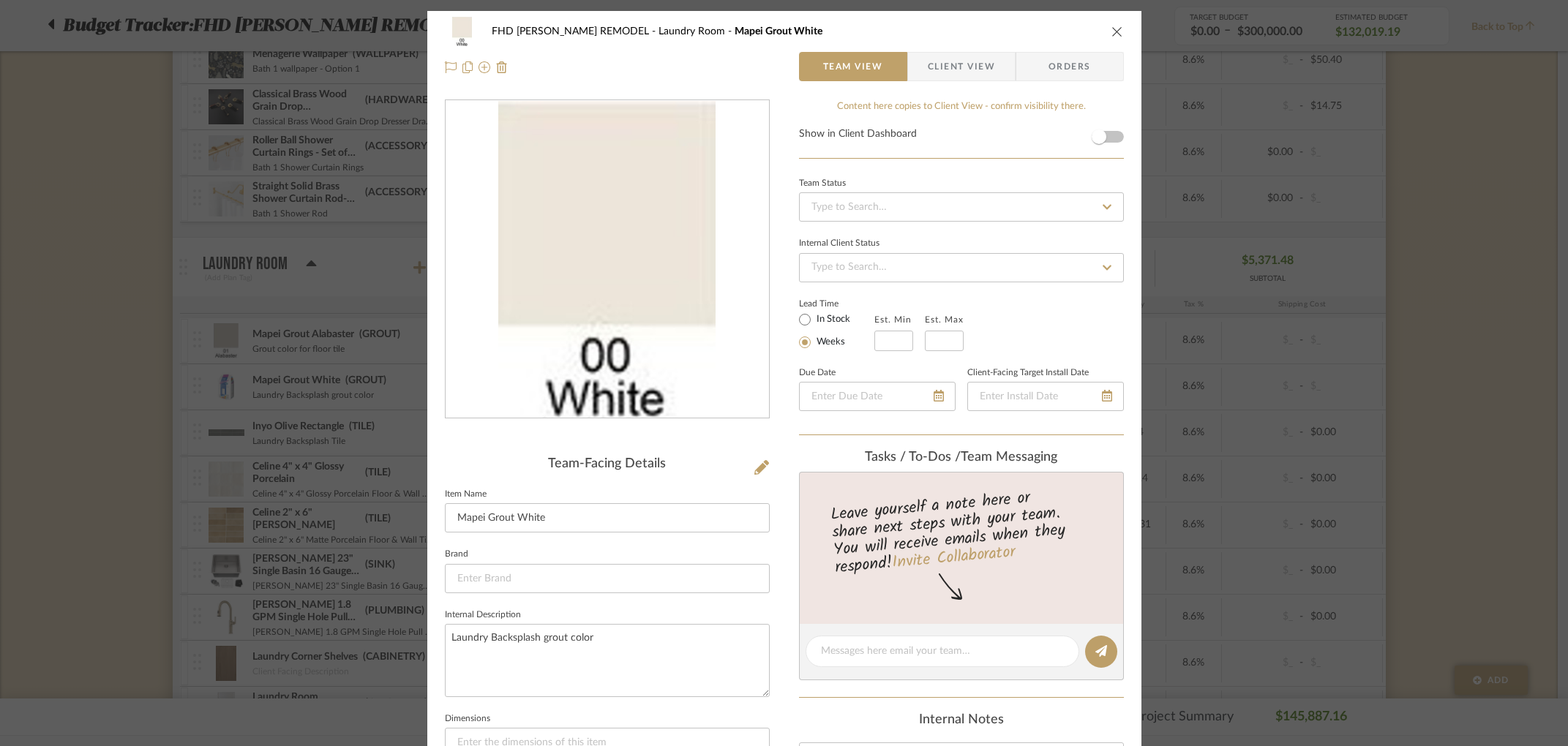
click at [1115, 30] on icon "close" at bounding box center [1117, 32] width 12 height 12
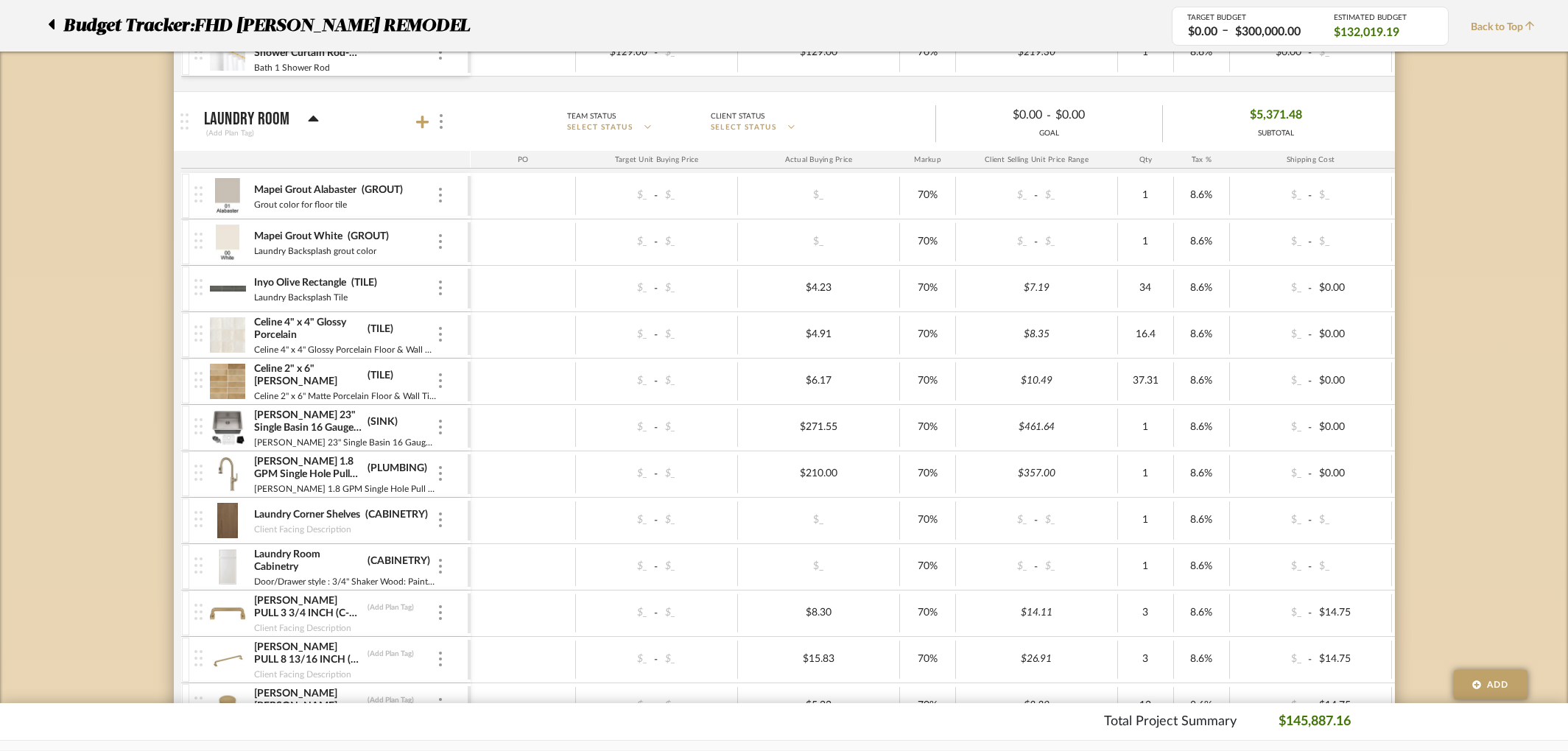
scroll to position [5262, 0]
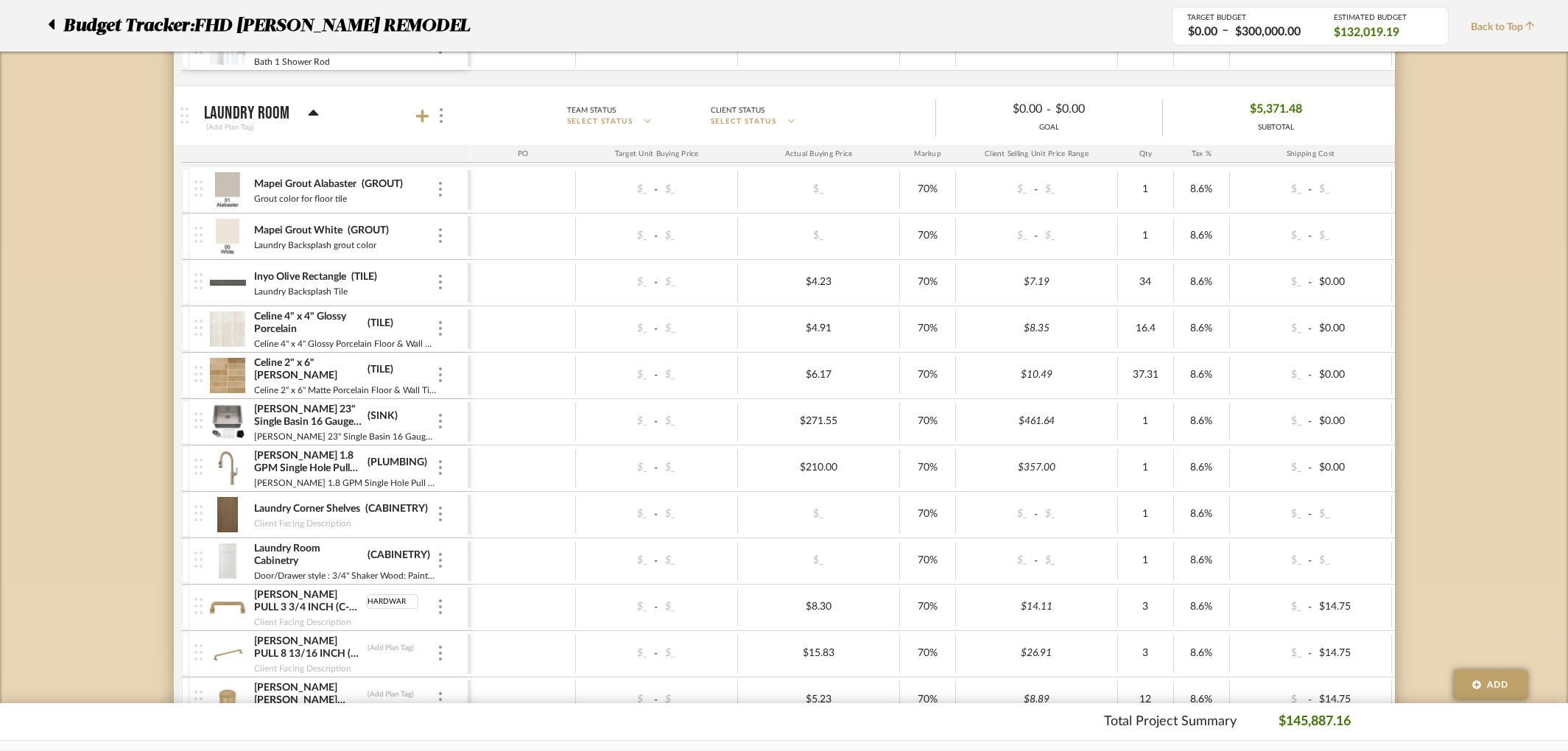
type input "HARDWARE"
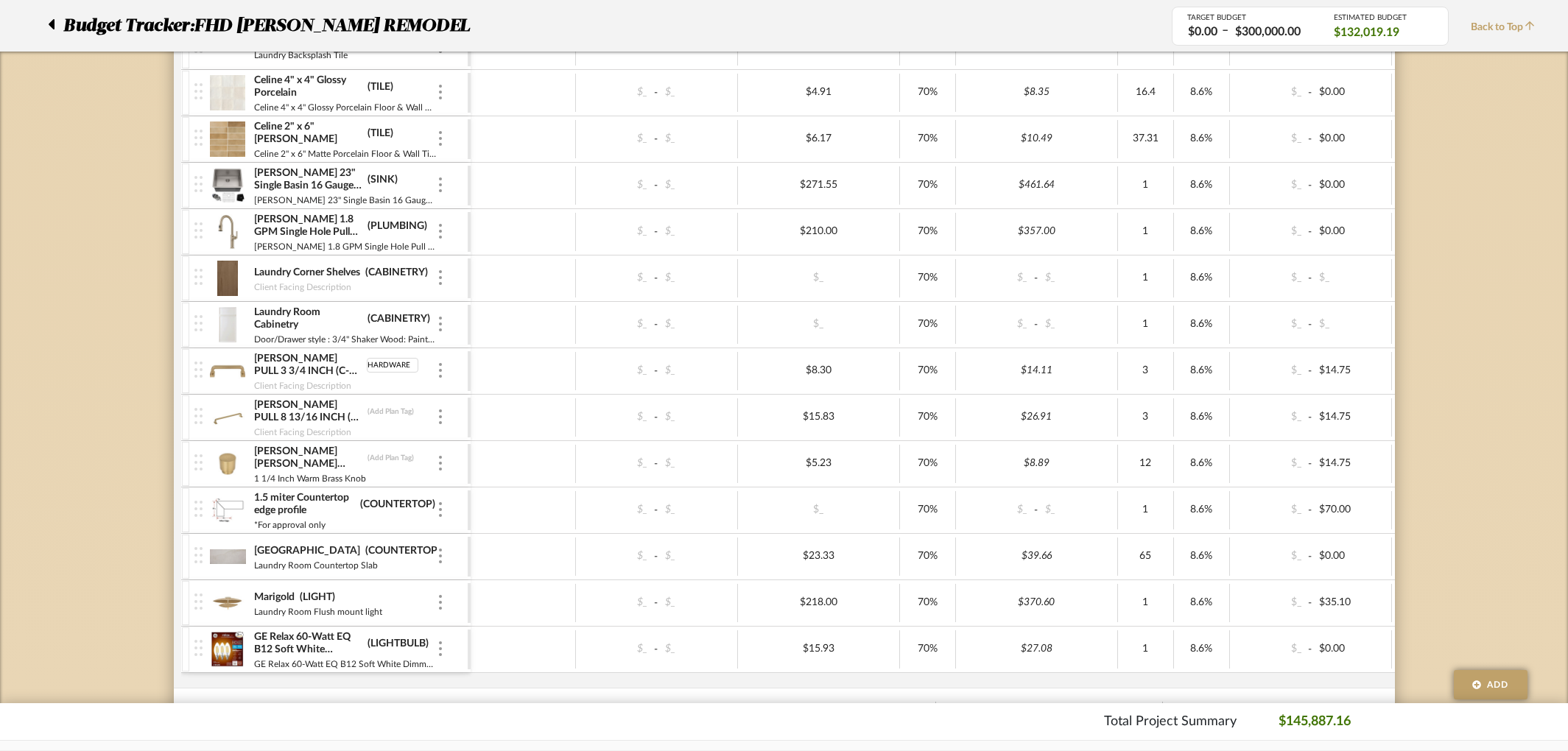
scroll to position [5500, 0]
click at [402, 415] on div "HARRISON PULL 8 13/16 INCH (C-C) HONEY BRONZE (Add Plan Tag)" at bounding box center [344, 410] width 183 height 26
type input "HARDWARE"
click at [397, 552] on div "Dakar (COUNTERTOP)" at bounding box center [344, 549] width 183 height 14
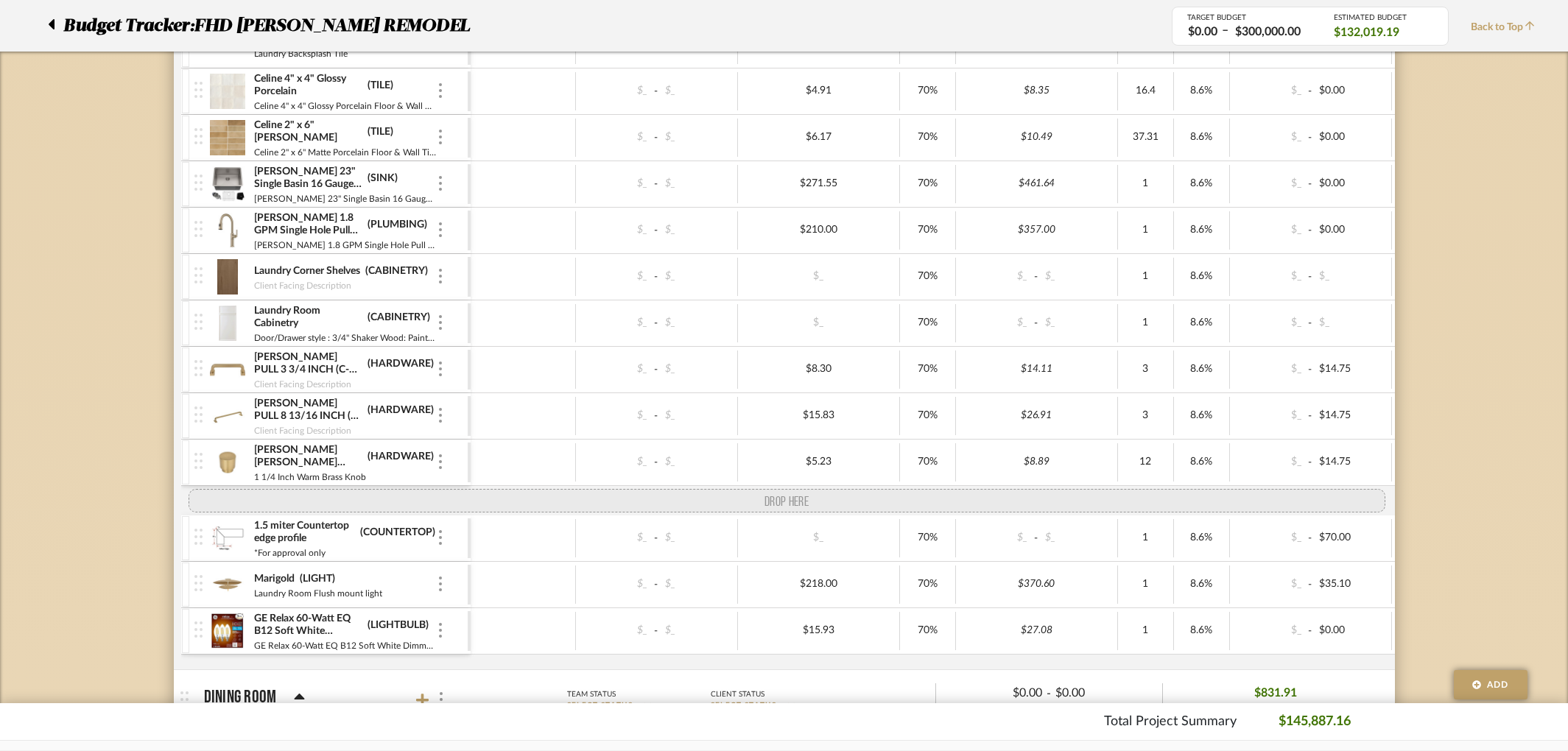
drag, startPoint x: 201, startPoint y: 559, endPoint x: 196, endPoint y: 497, distance: 62.2
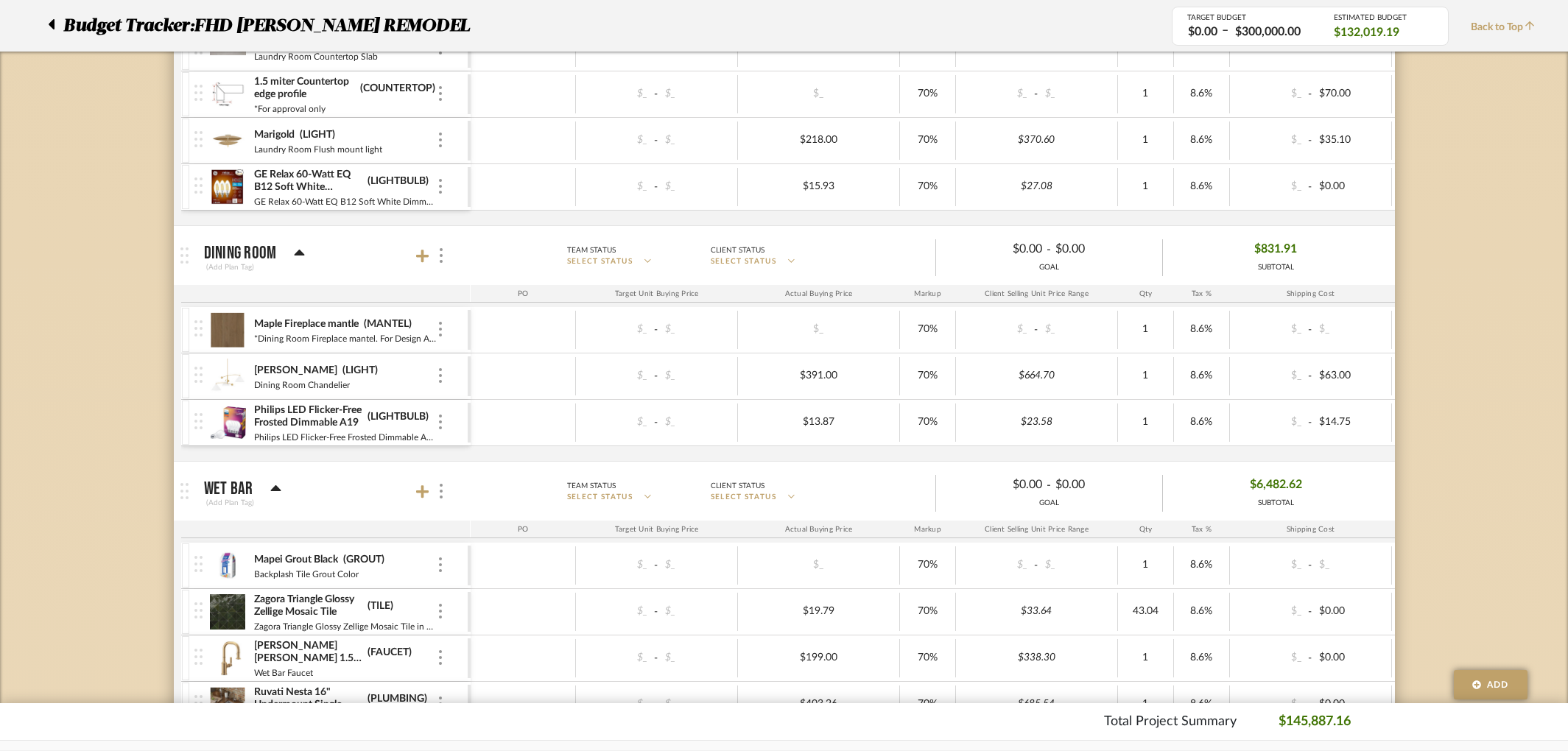
scroll to position [6225, 0]
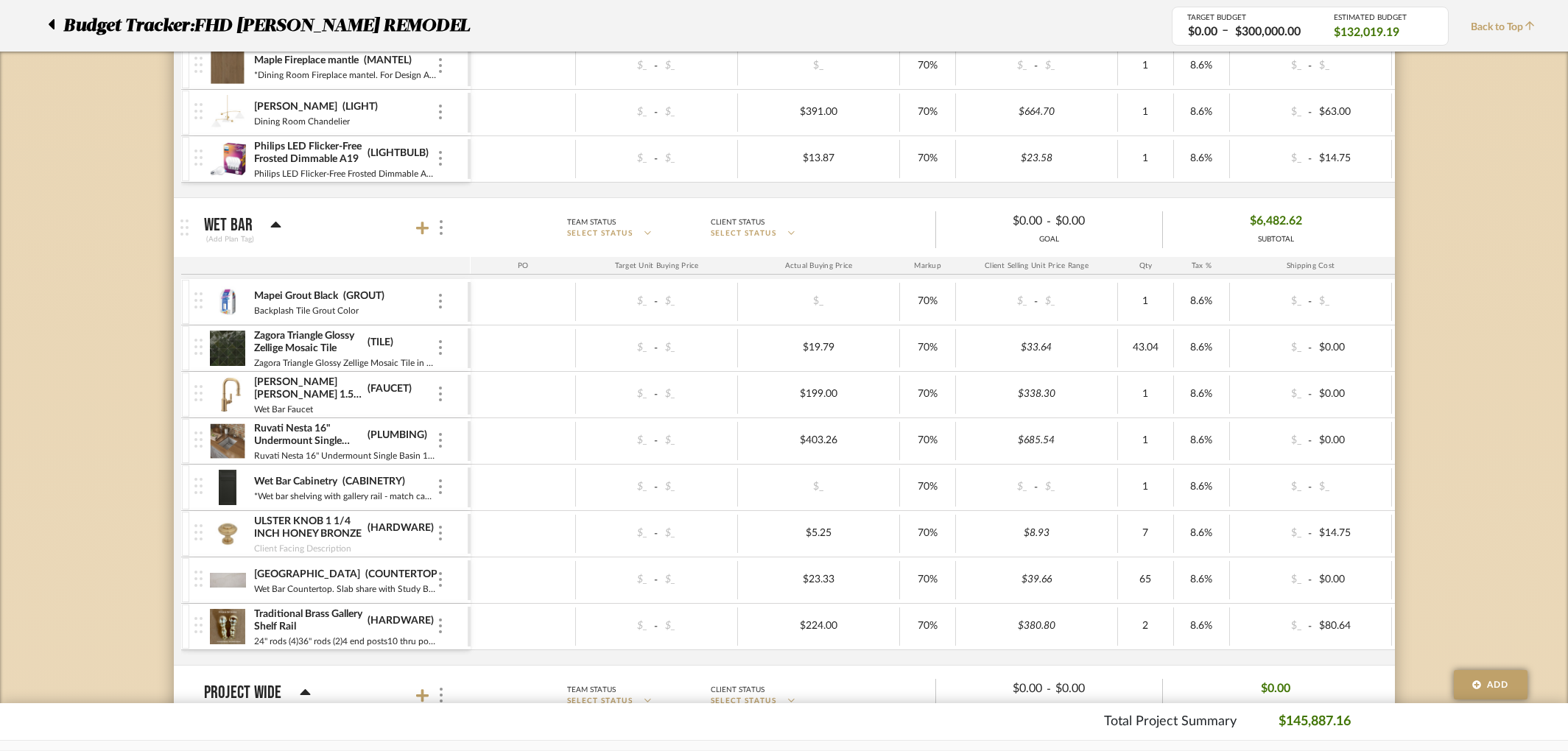
click at [235, 308] on img at bounding box center [228, 302] width 36 height 35
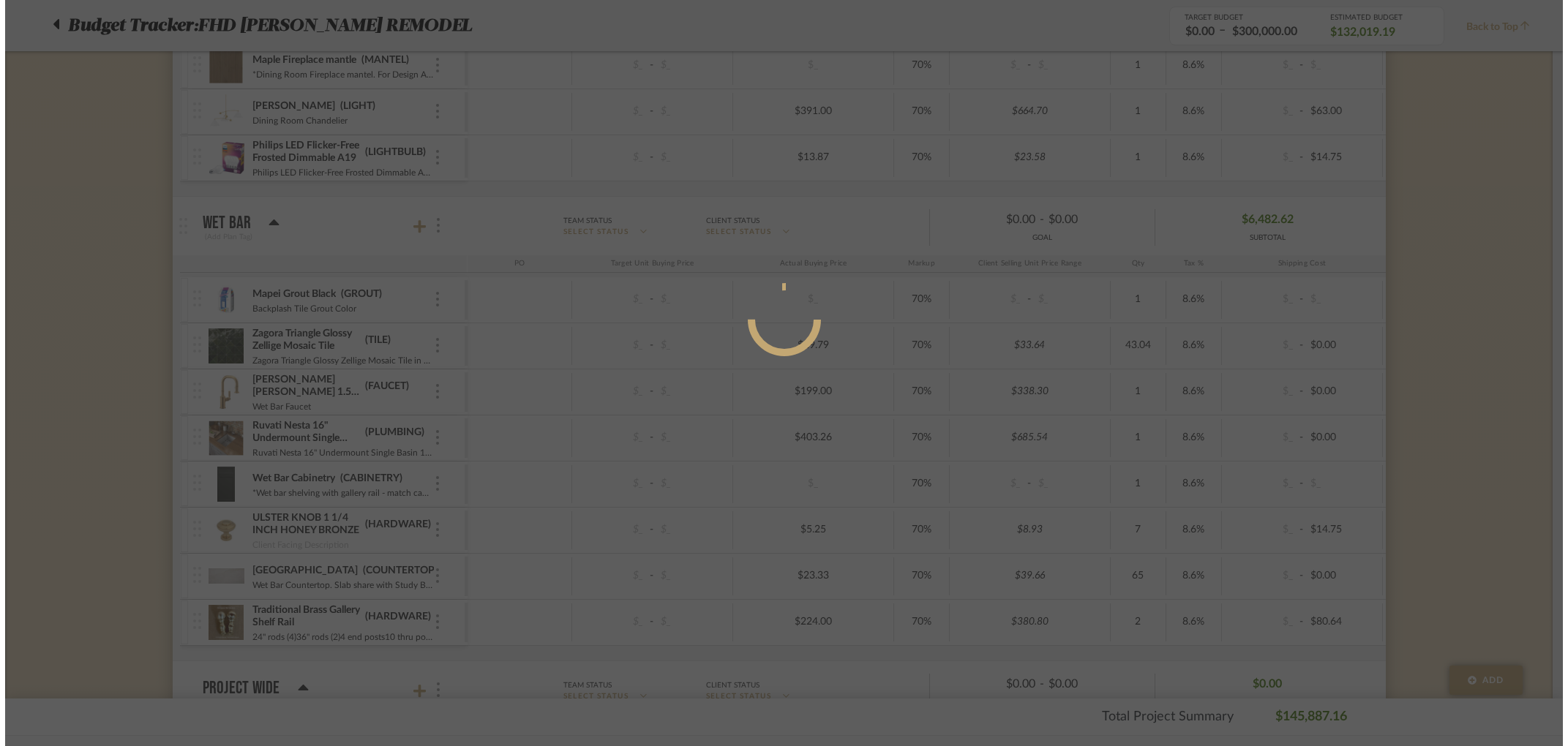
scroll to position [0, 0]
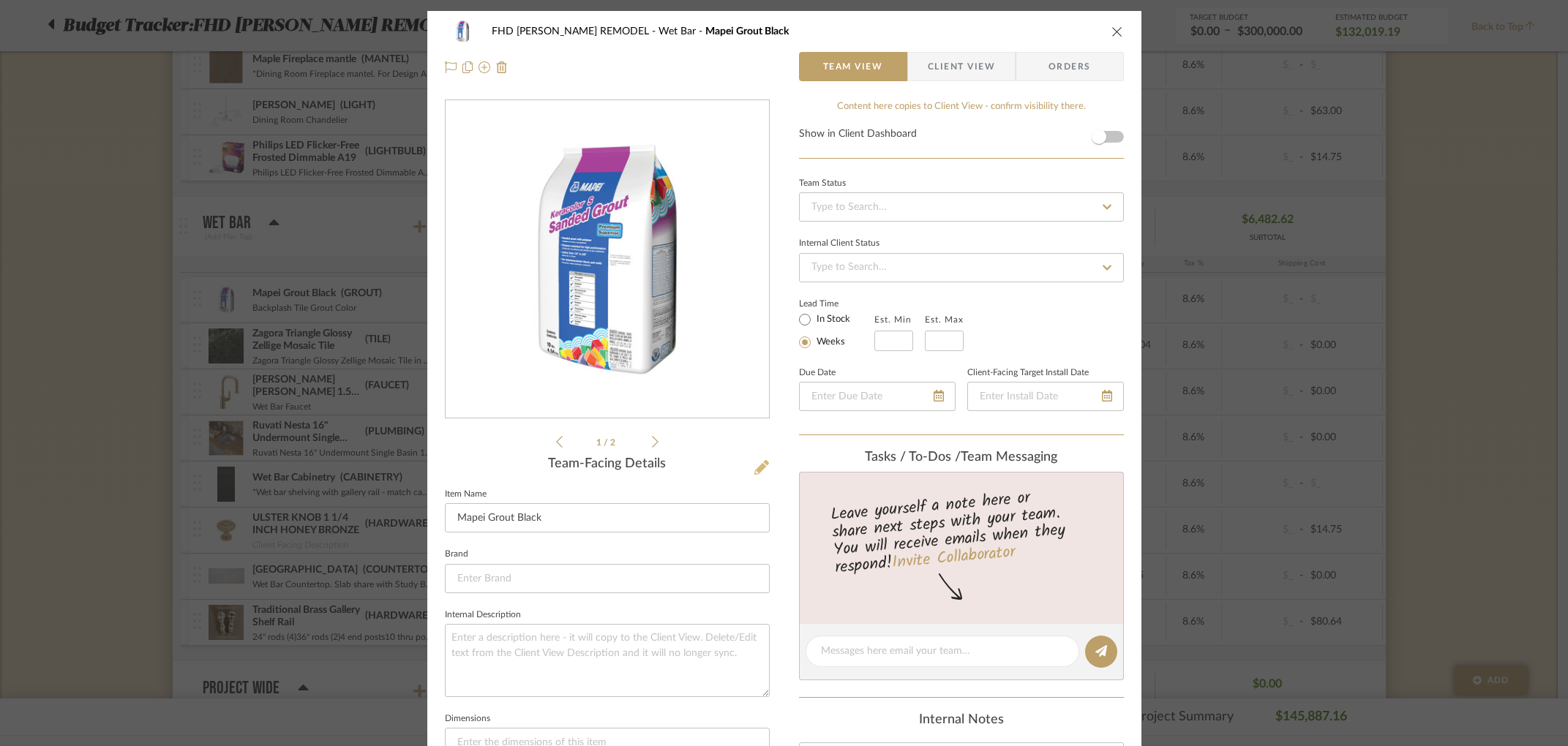
click at [757, 473] on icon at bounding box center [761, 467] width 14 height 14
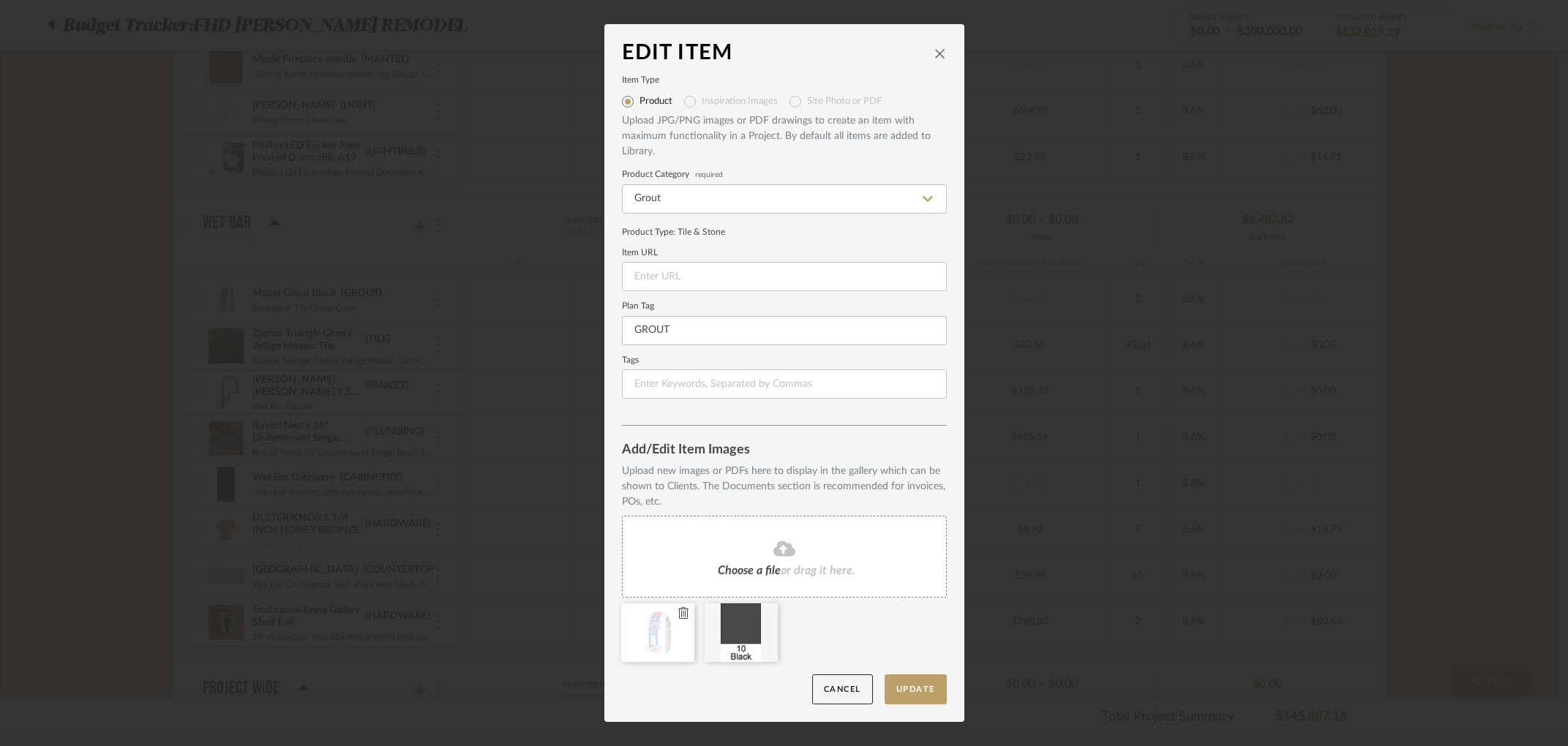
click at [678, 614] on icon at bounding box center [683, 614] width 10 height 12
click at [907, 692] on button "Update" at bounding box center [915, 690] width 62 height 30
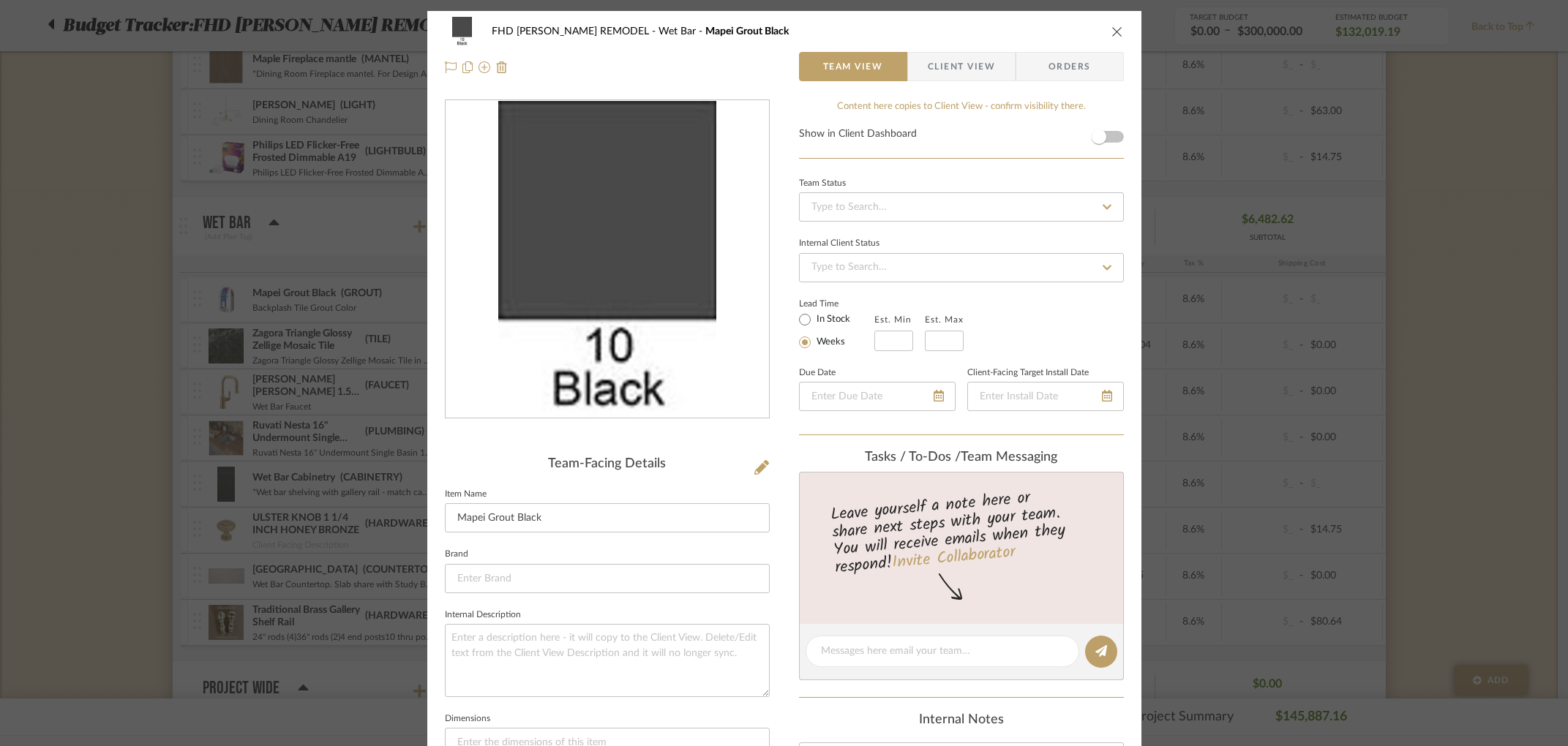
click at [1114, 32] on icon "close" at bounding box center [1117, 32] width 12 height 12
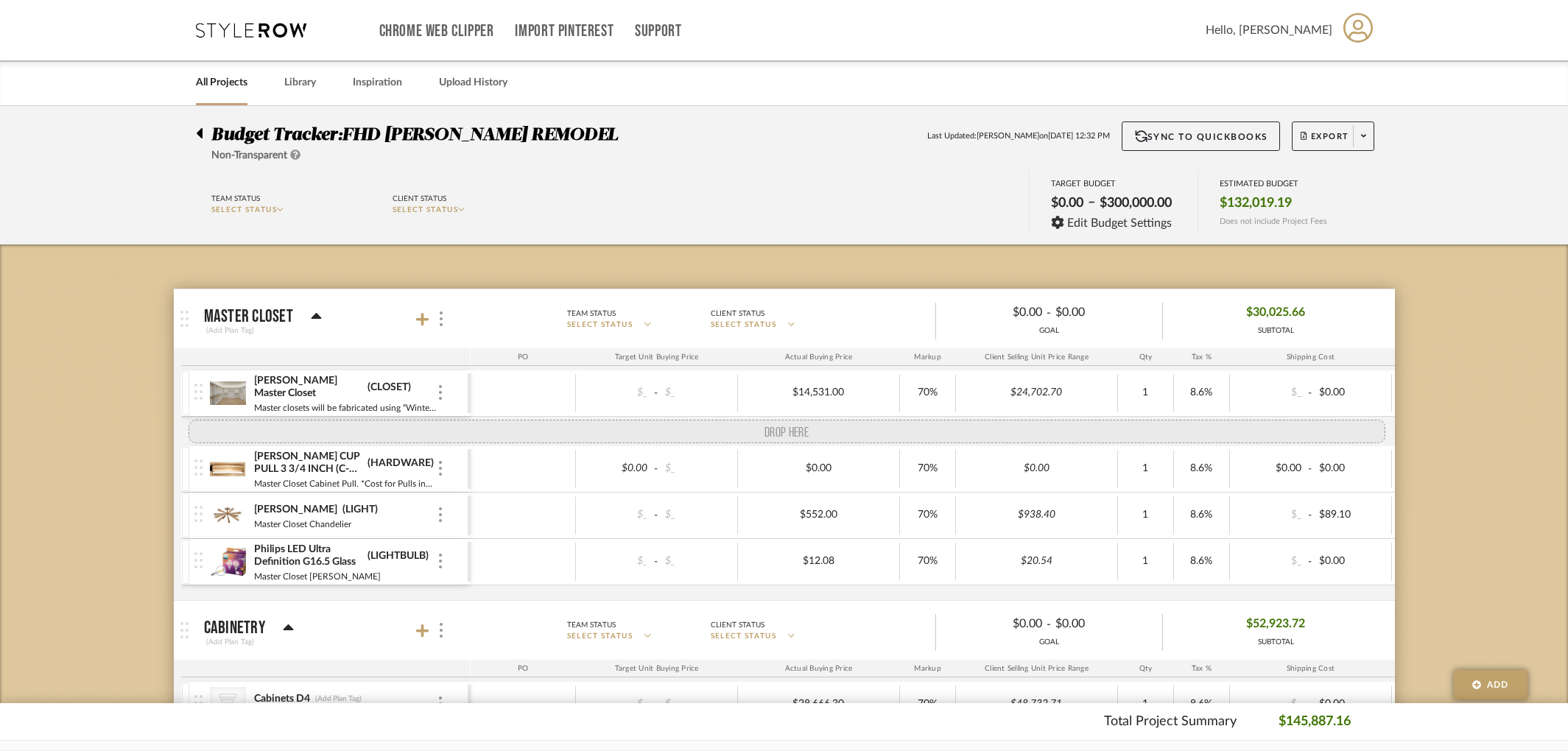
drag, startPoint x: 197, startPoint y: 578, endPoint x: 194, endPoint y: 420, distance: 158.0
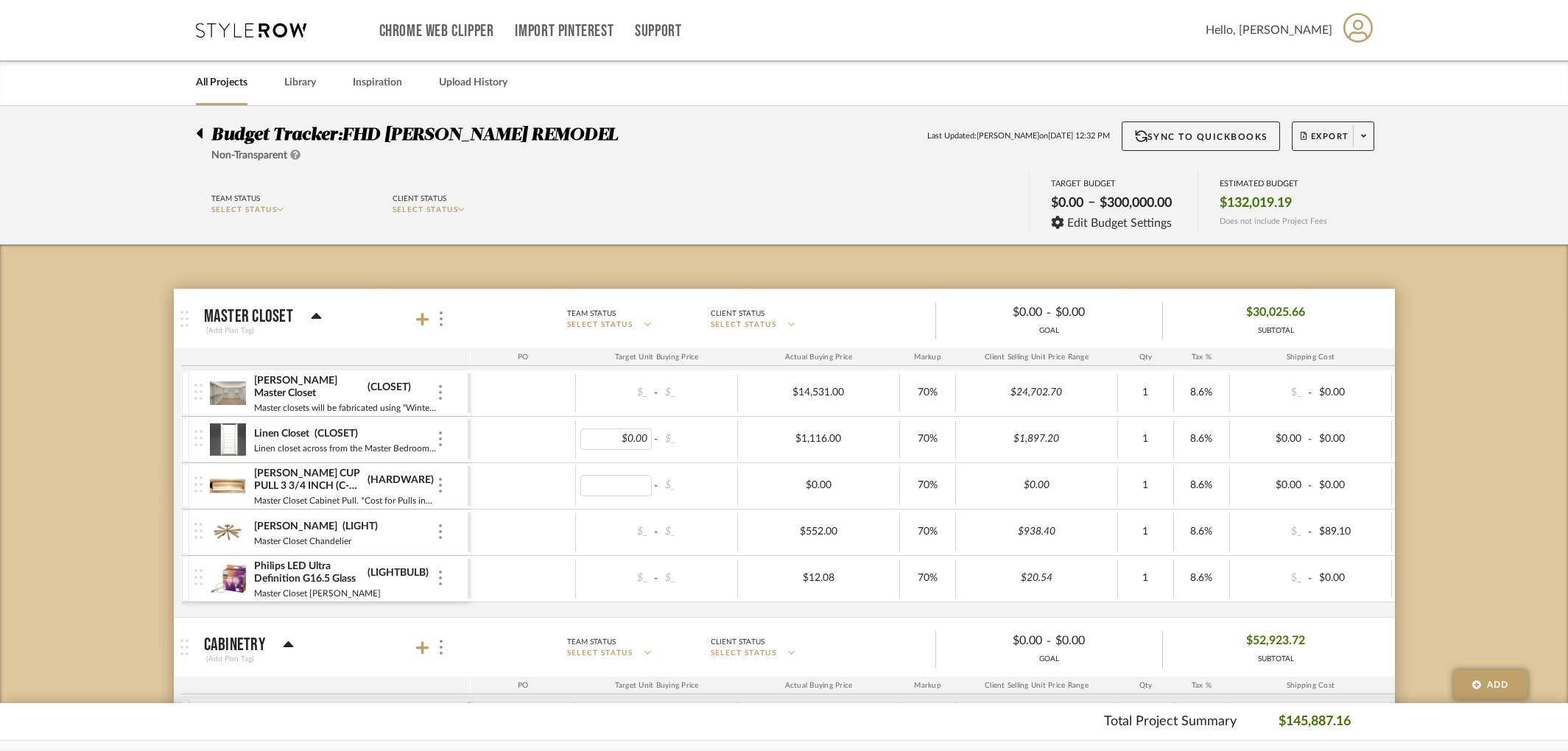
click at [629, 435] on body "Chrome Web Clipper Import Pinterest Support All Projects Library Inspiration Up…" at bounding box center [784, 376] width 1568 height 751
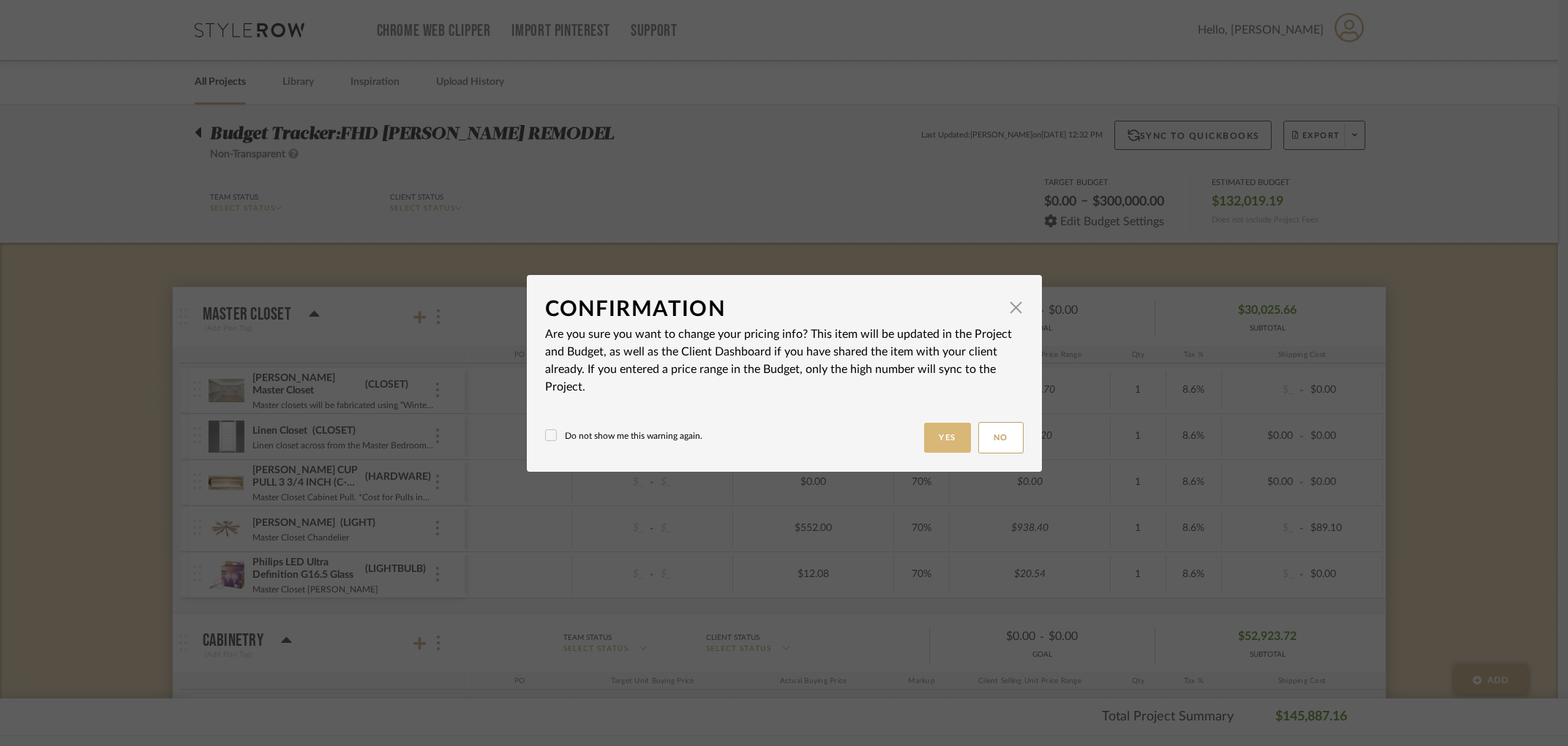
click at [942, 432] on button "Yes" at bounding box center [948, 438] width 47 height 30
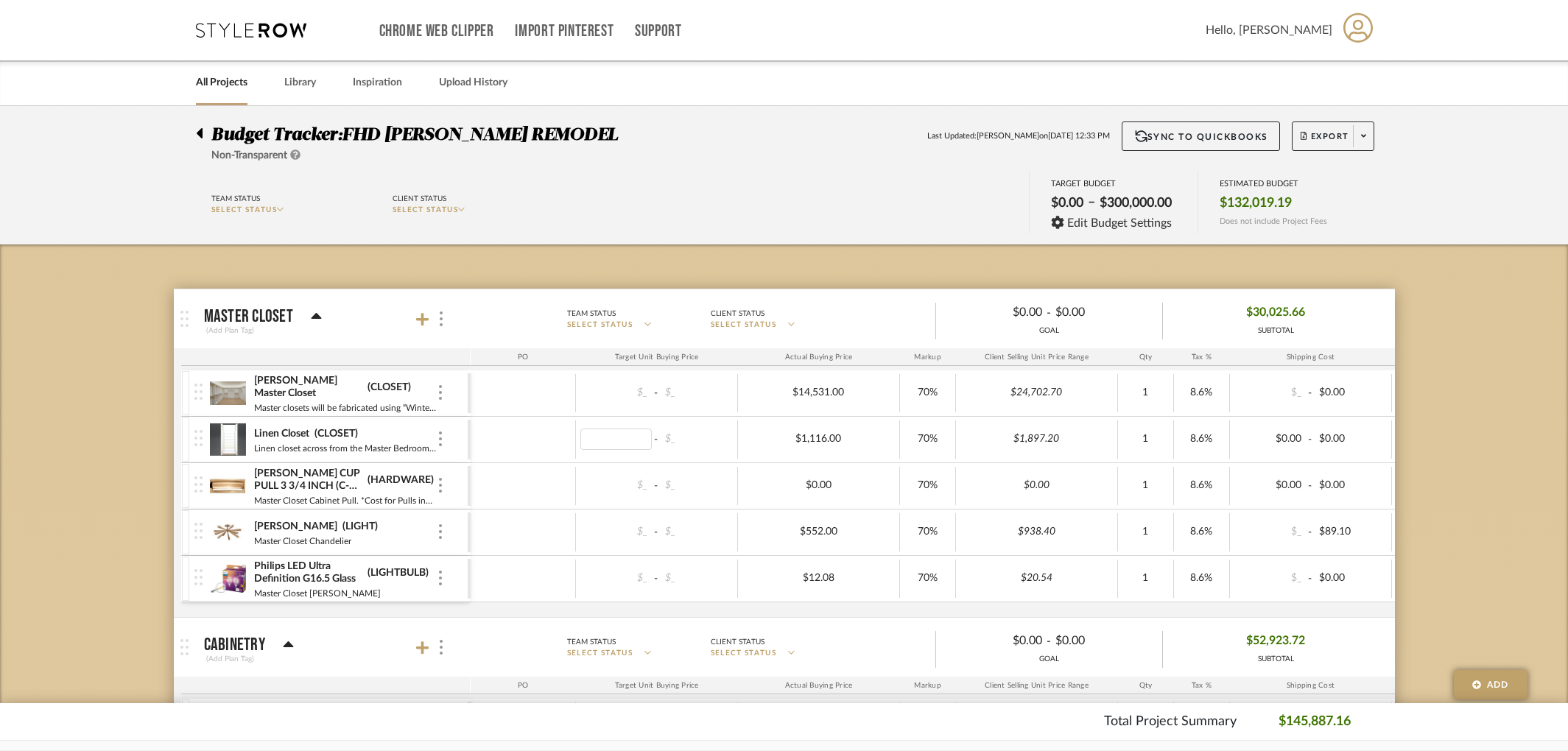
click at [806, 253] on body "Chrome Web Clipper Import Pinterest Support All Projects Library Inspiration Up…" at bounding box center [784, 376] width 1568 height 751
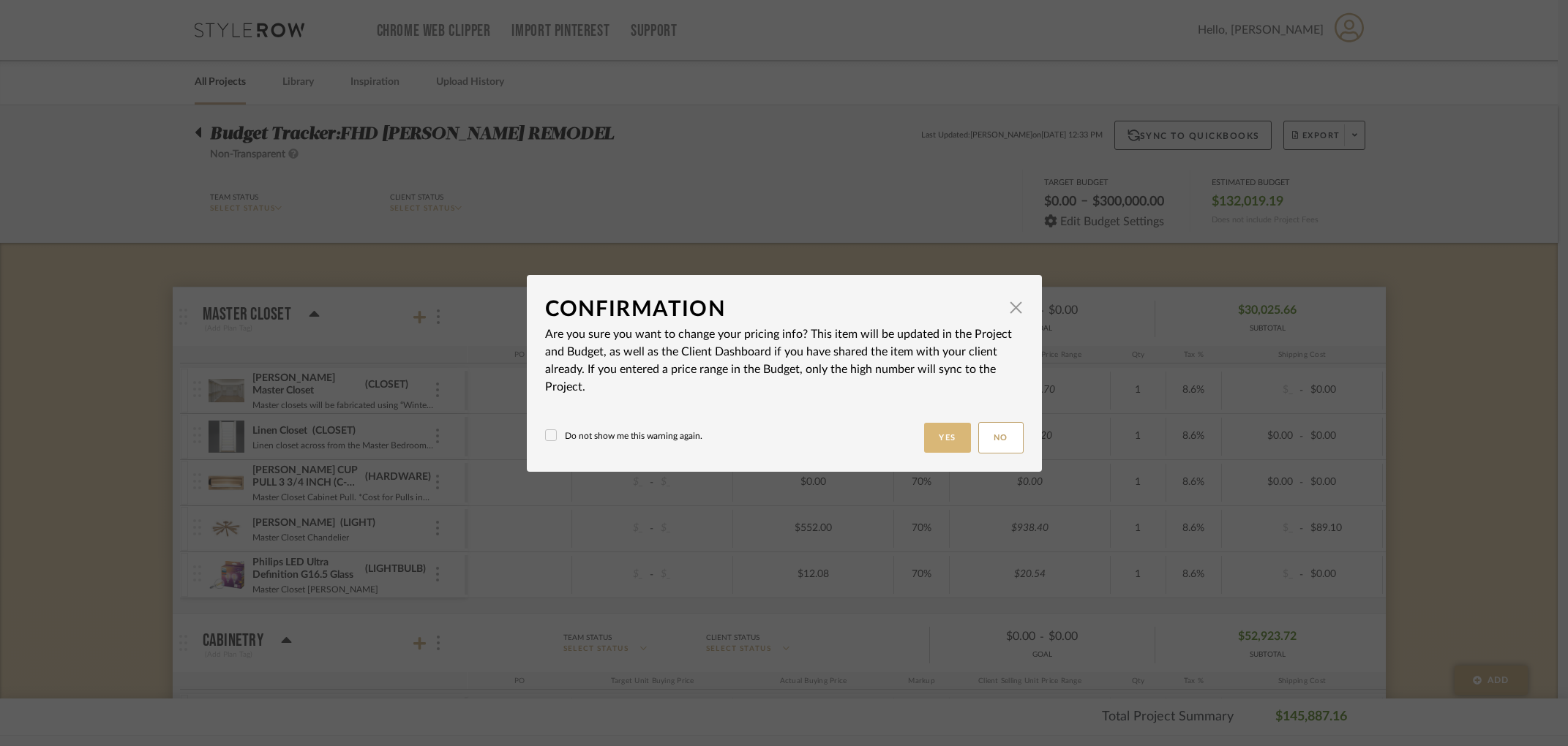
click at [945, 434] on button "Yes" at bounding box center [948, 438] width 47 height 30
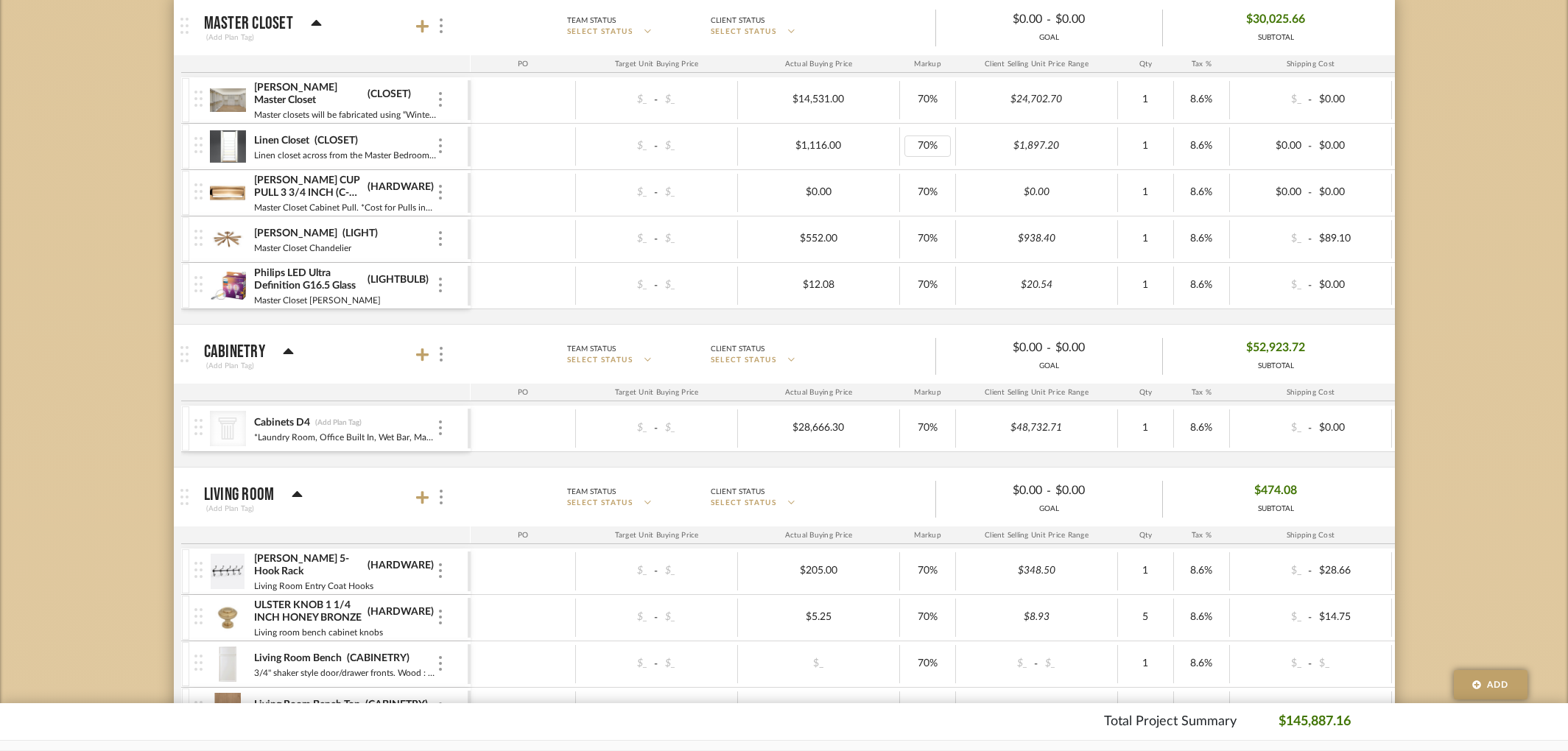
scroll to position [355, 0]
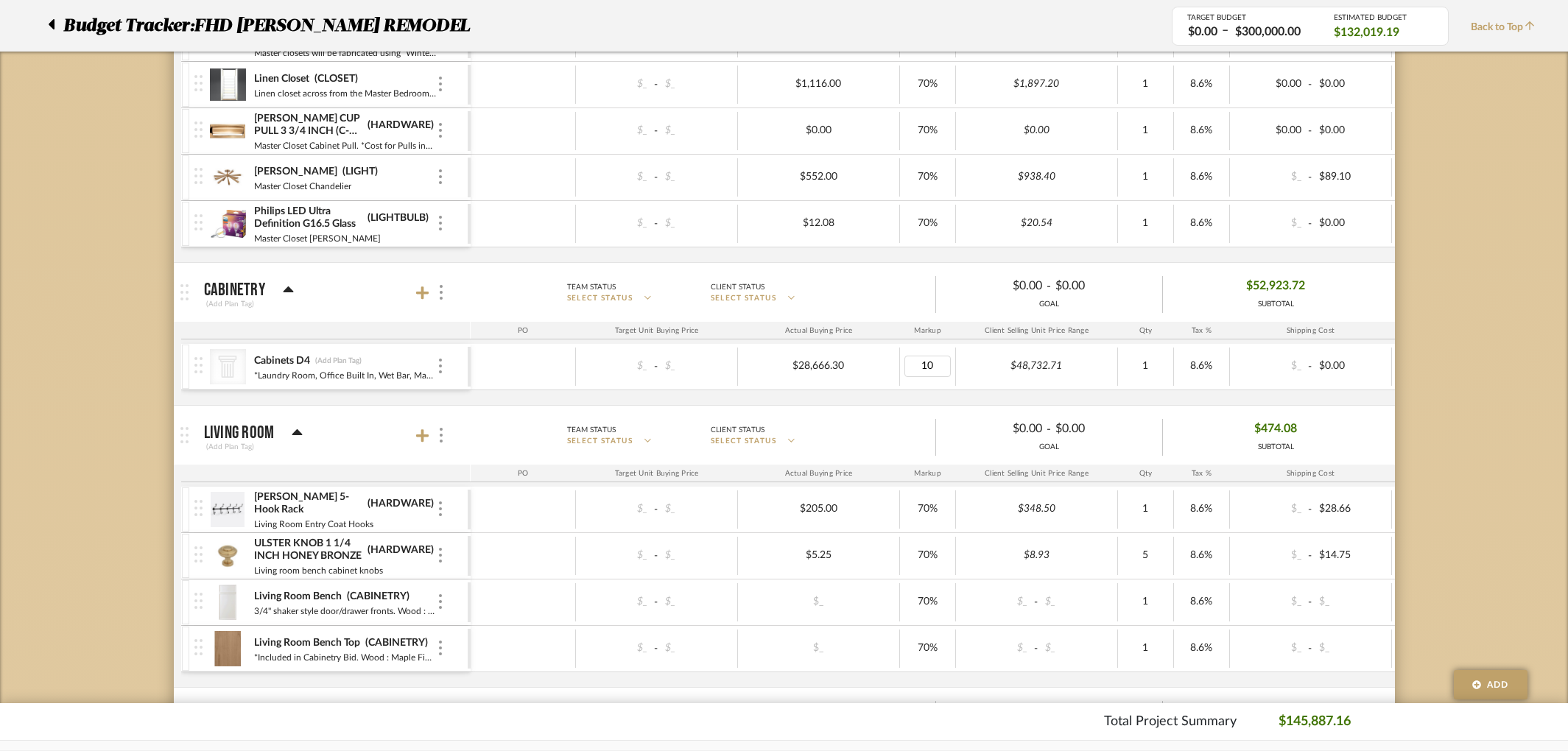
type input "100"
click at [892, 397] on body "Chrome Web Clipper Import Pinterest Support All Projects Library Inspiration Up…" at bounding box center [784, 20] width 1568 height 751
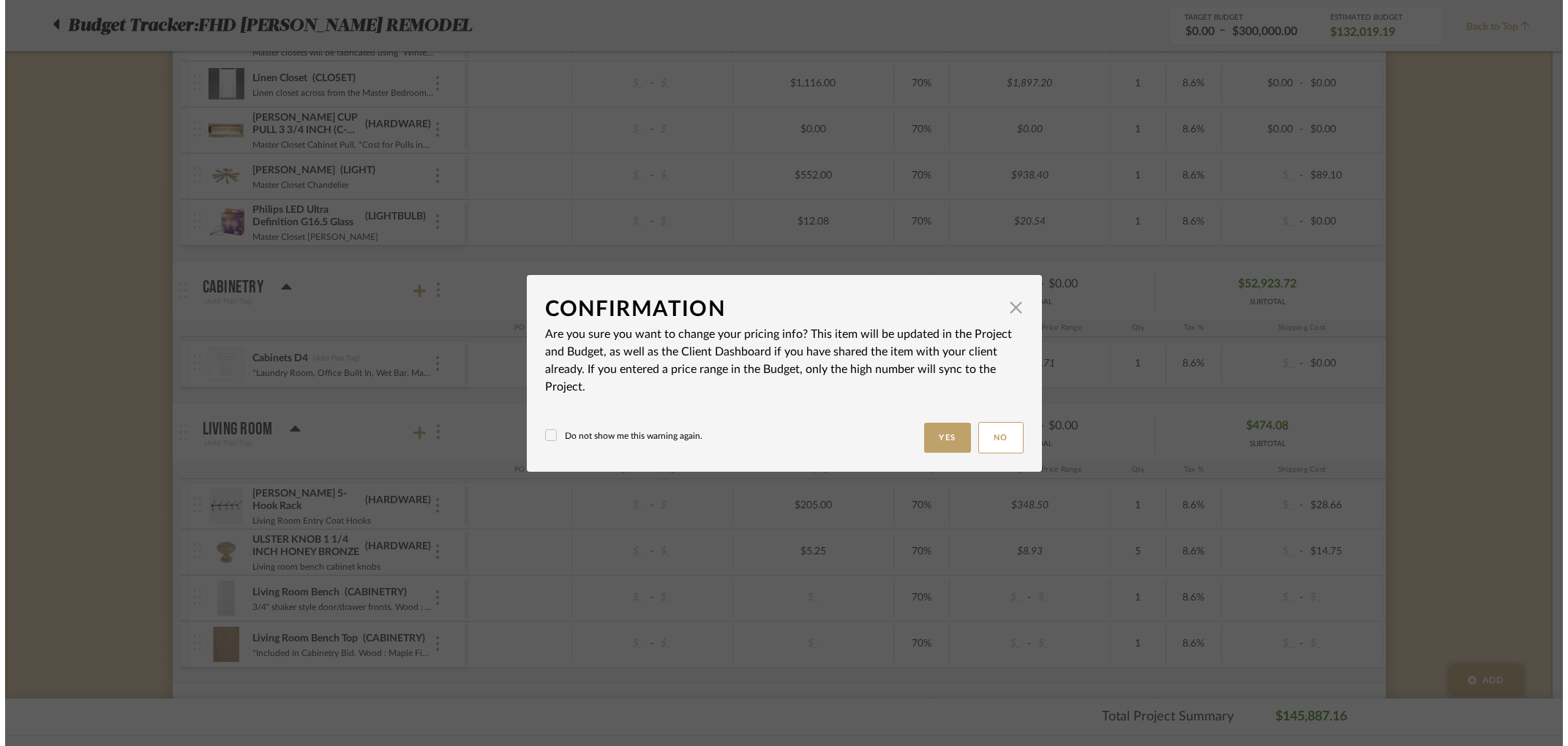
scroll to position [0, 0]
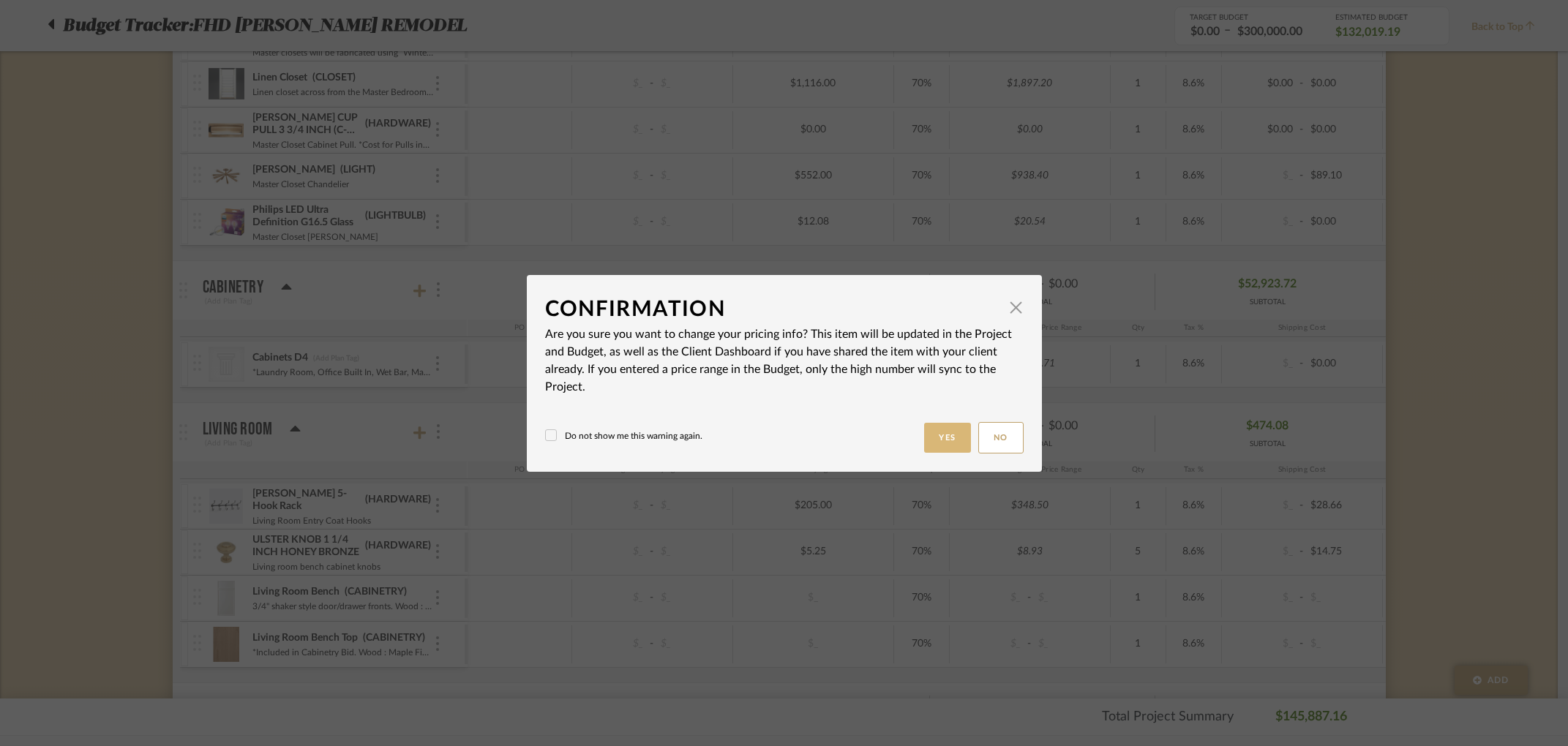
click at [936, 437] on button "Yes" at bounding box center [948, 438] width 47 height 30
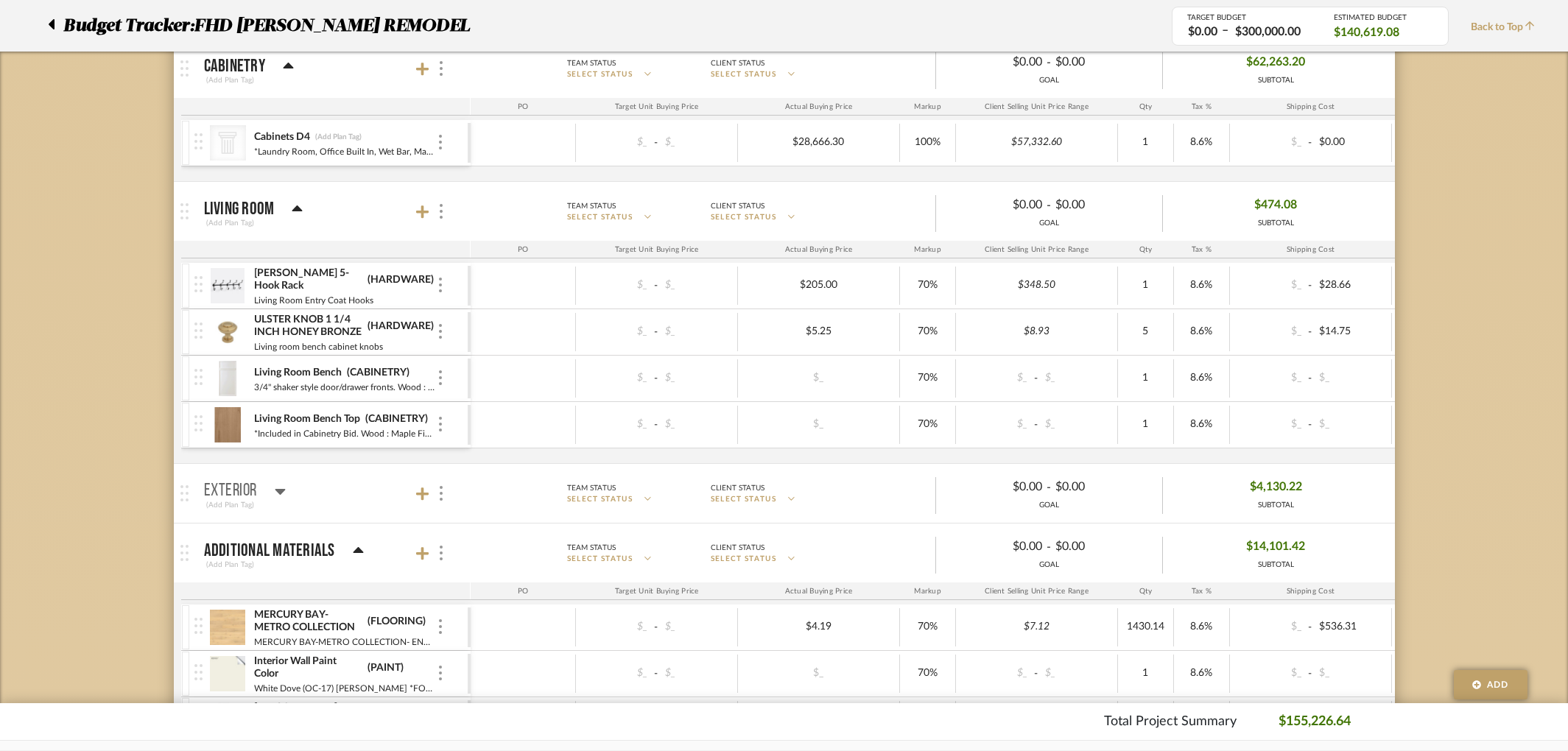
scroll to position [581, 0]
type input "164"
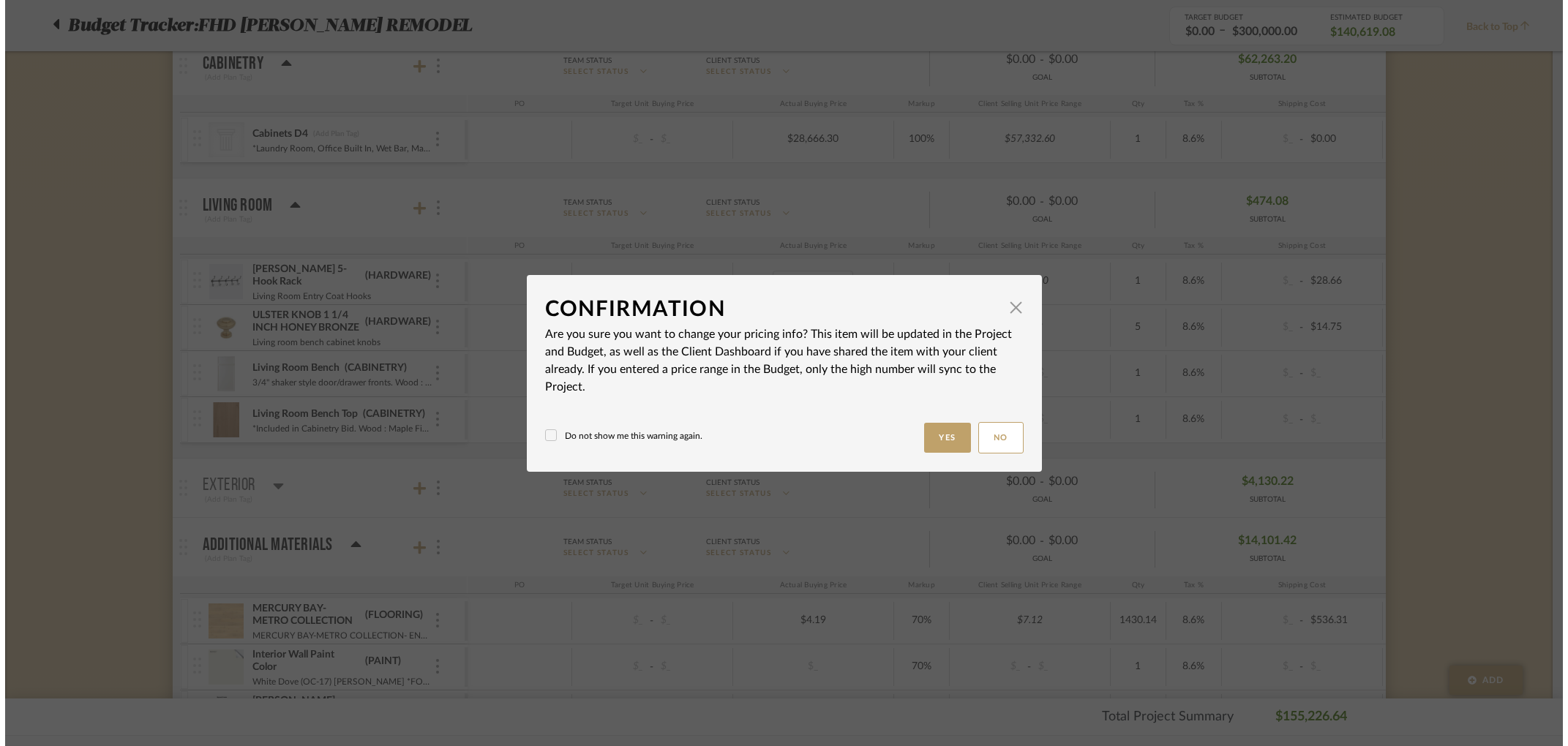
scroll to position [0, 0]
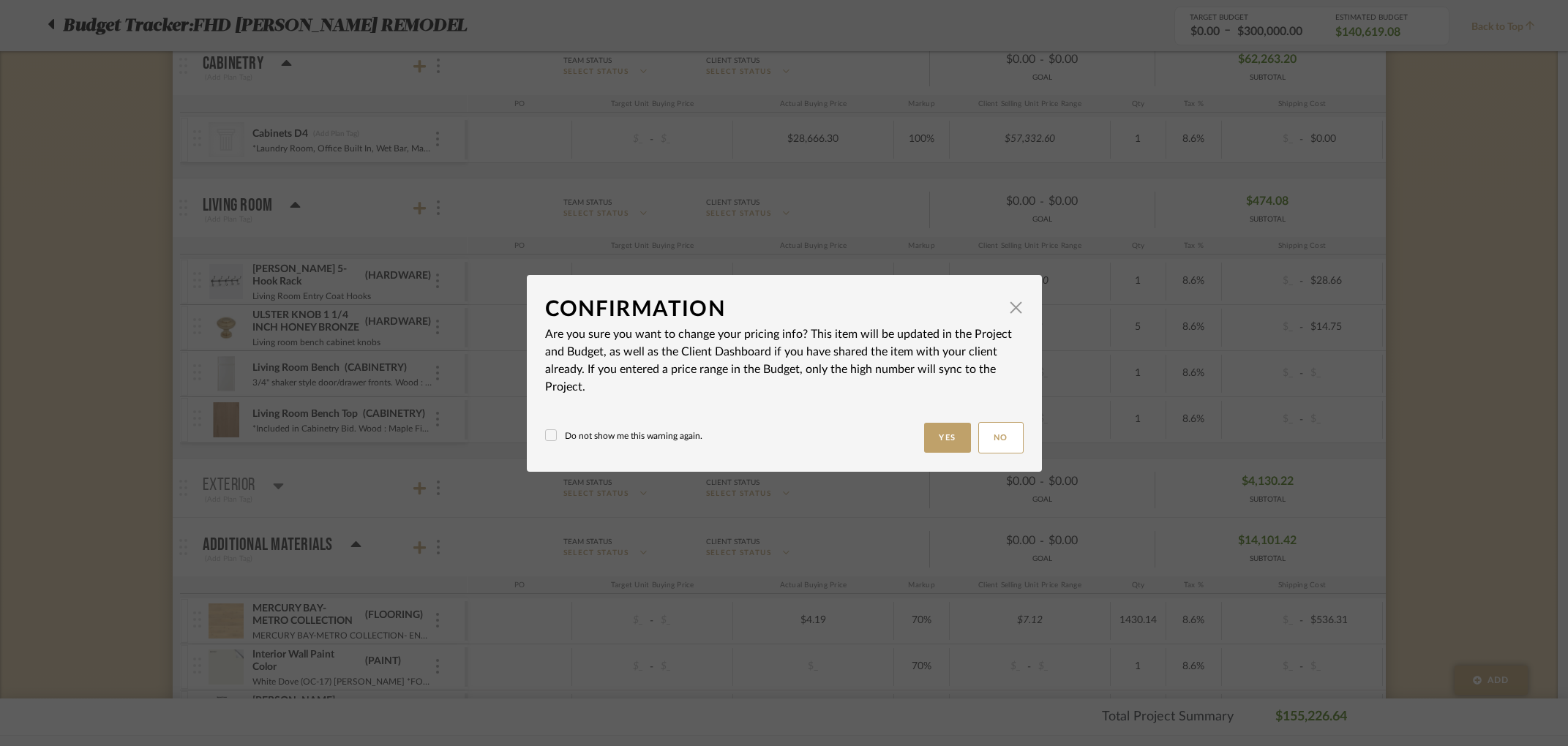
click at [949, 435] on button "Yes" at bounding box center [948, 438] width 47 height 30
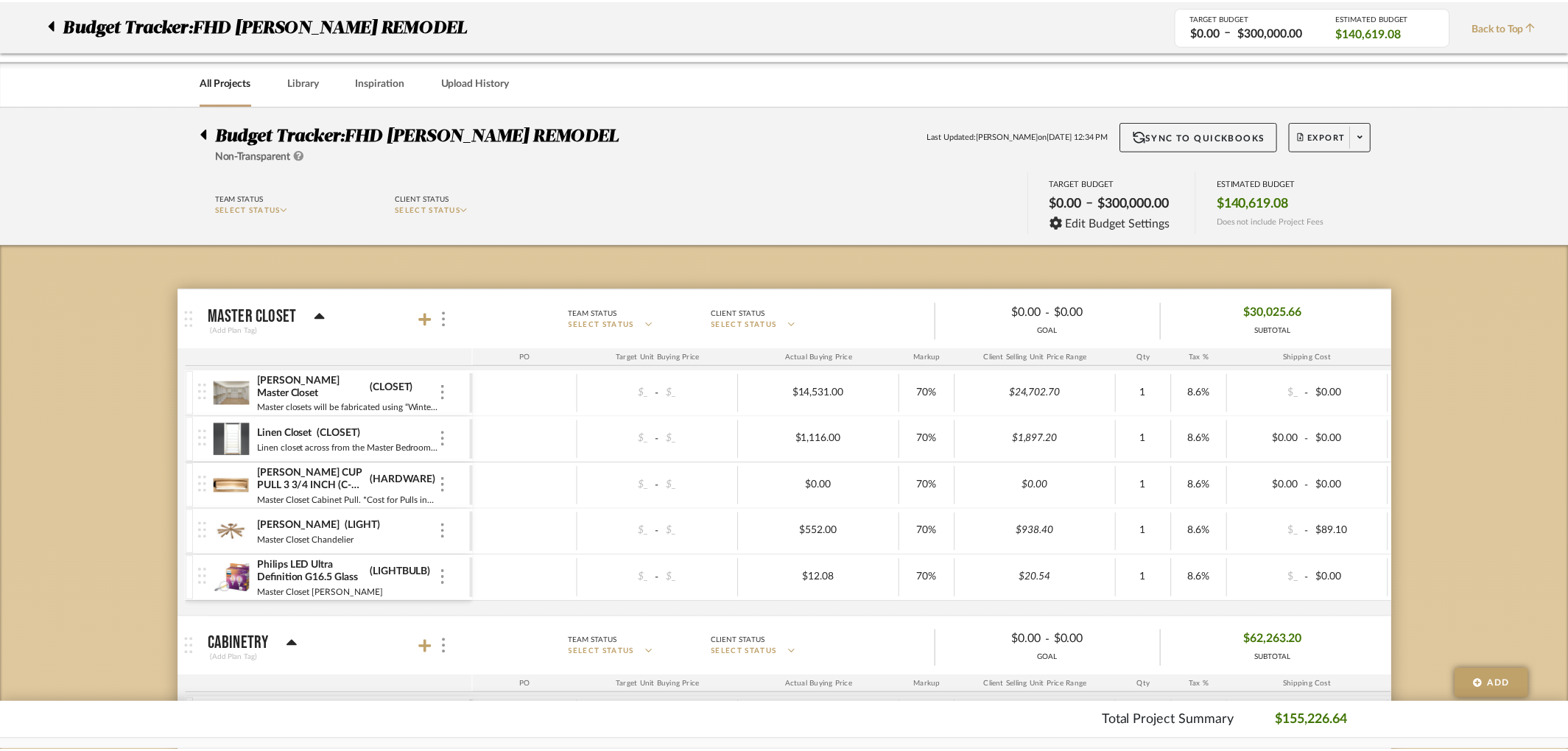
scroll to position [581, 0]
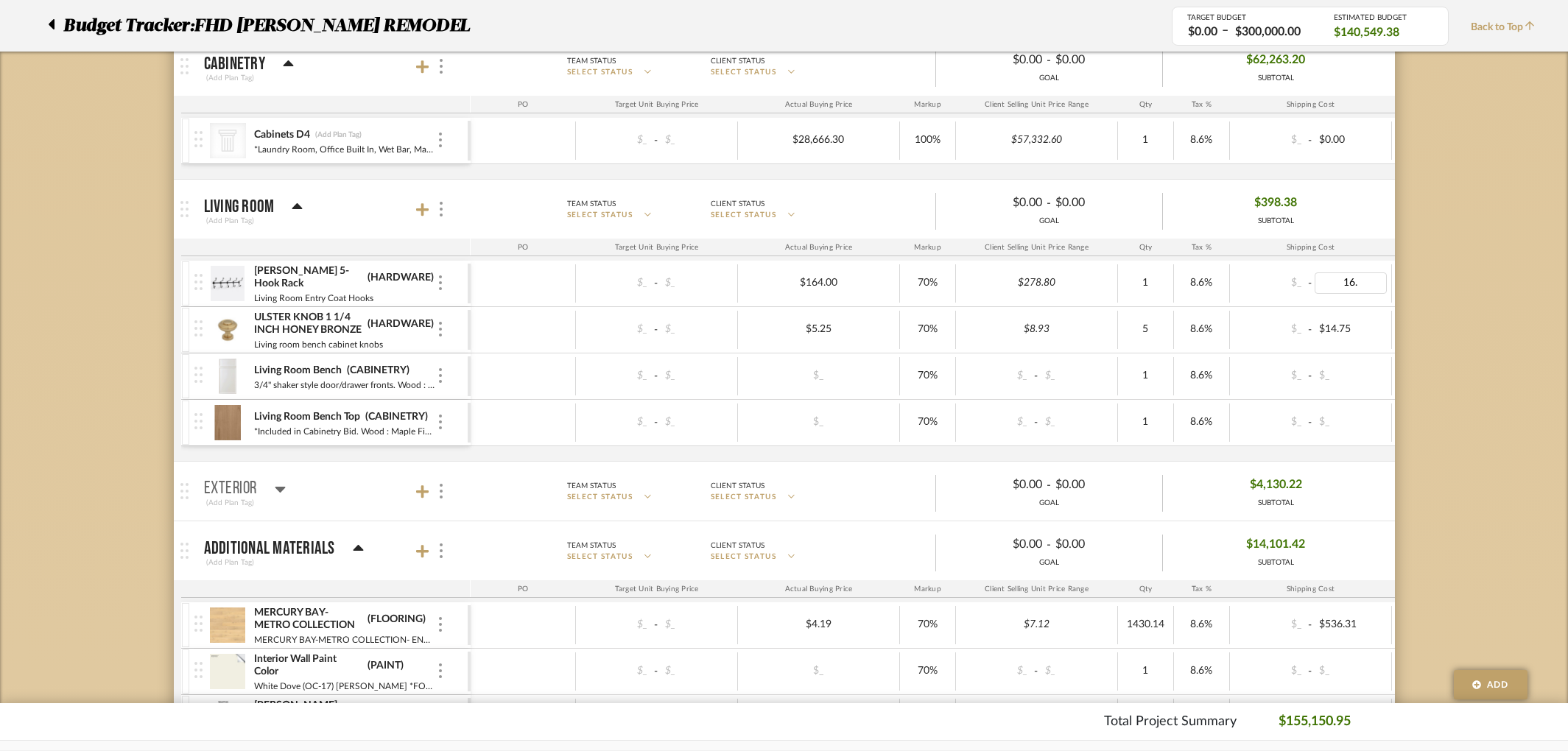
type input "16.4"
type input "11.00"
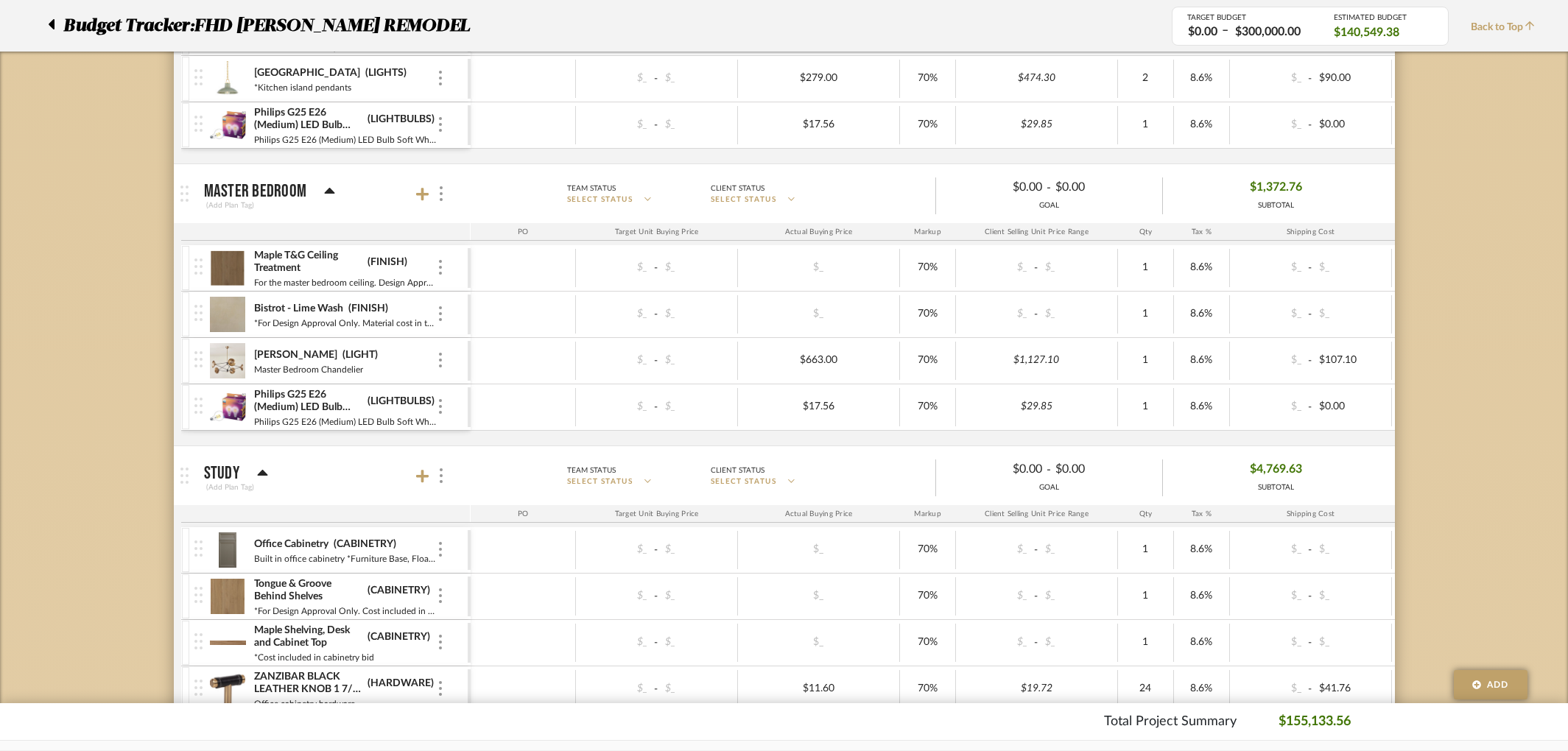
scroll to position [1888, 0]
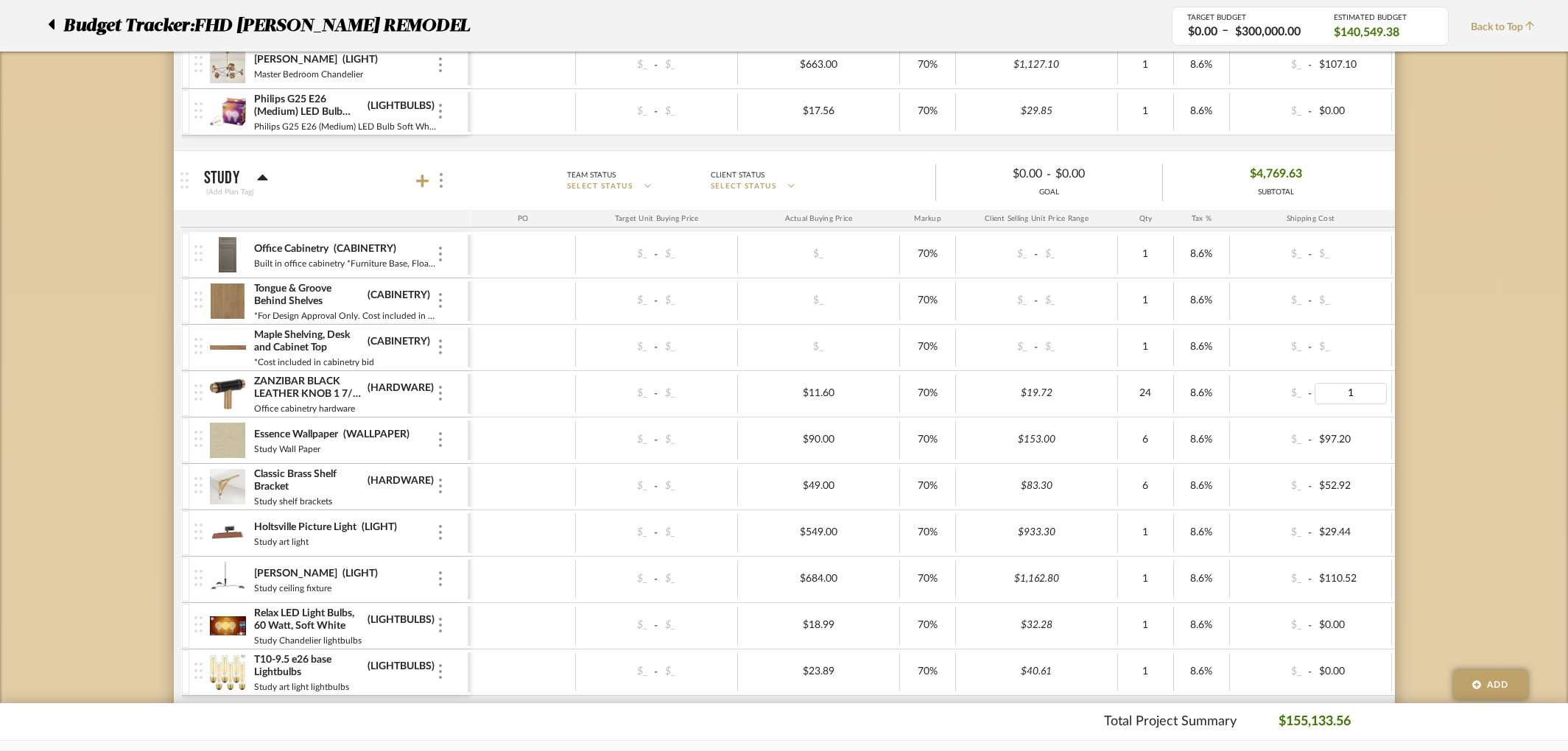
type input "16"
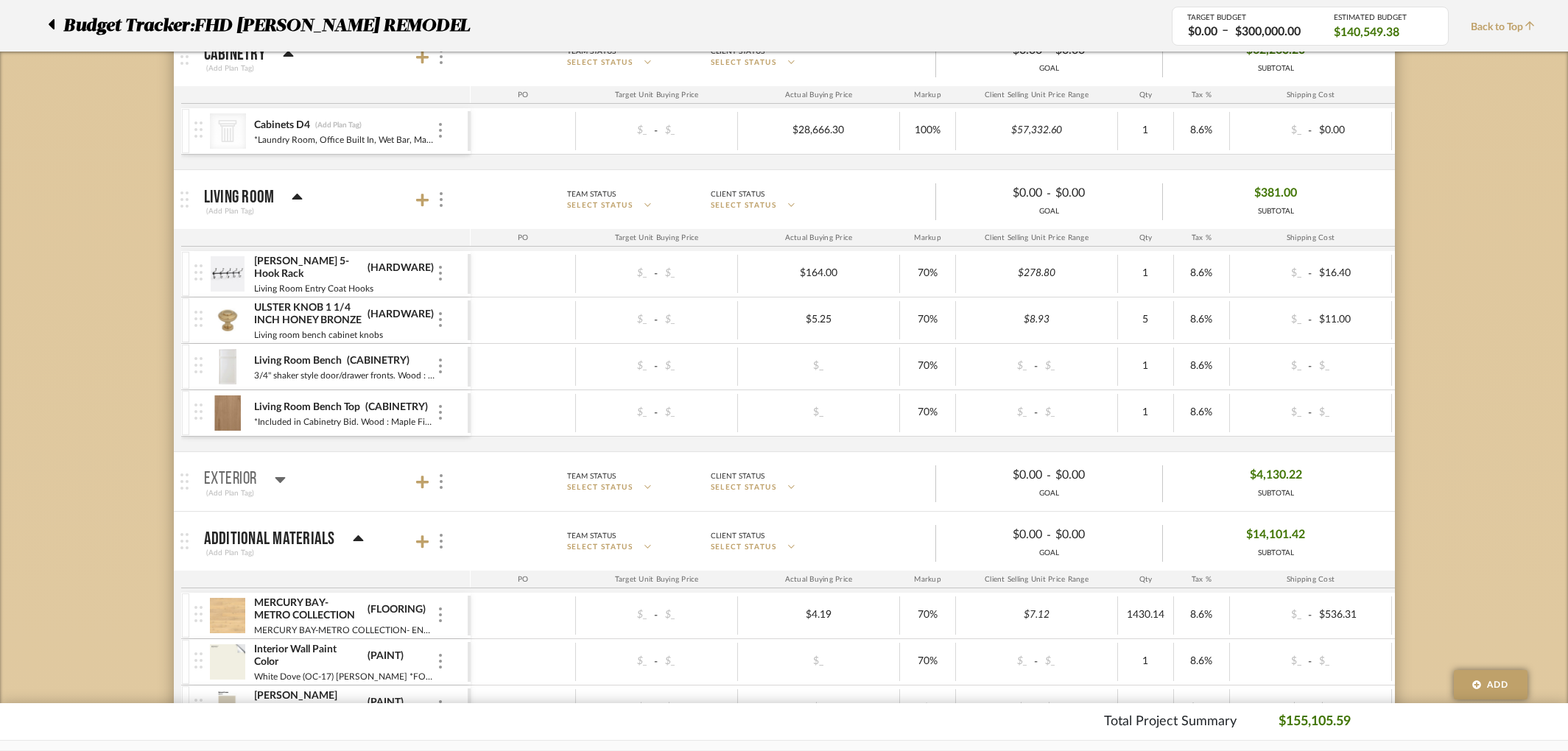
scroll to position [374, 0]
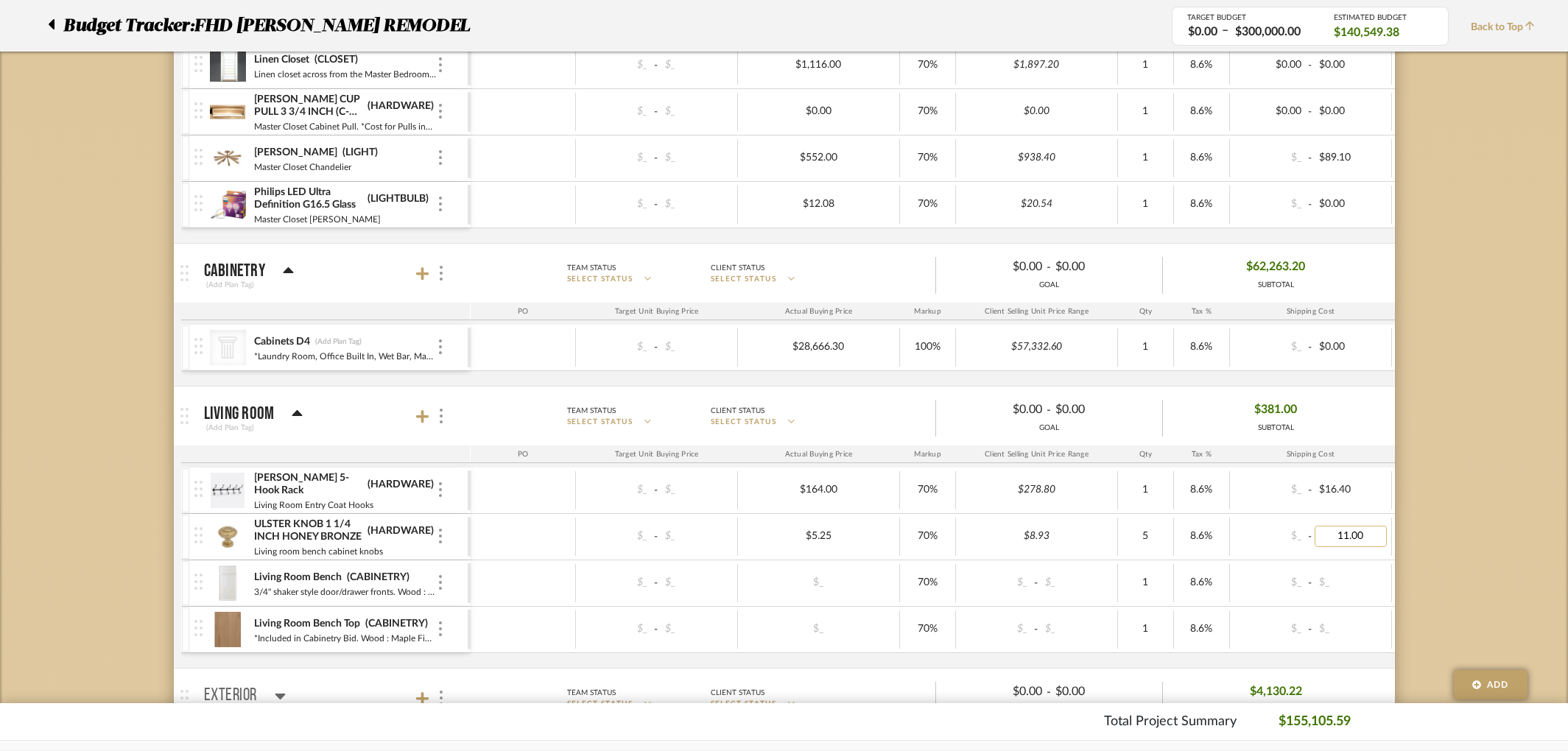
drag, startPoint x: 1354, startPoint y: 541, endPoint x: 1316, endPoint y: 542, distance: 38.0
click at [1316, 542] on input "11.00" at bounding box center [1350, 536] width 73 height 21
type input "16.00"
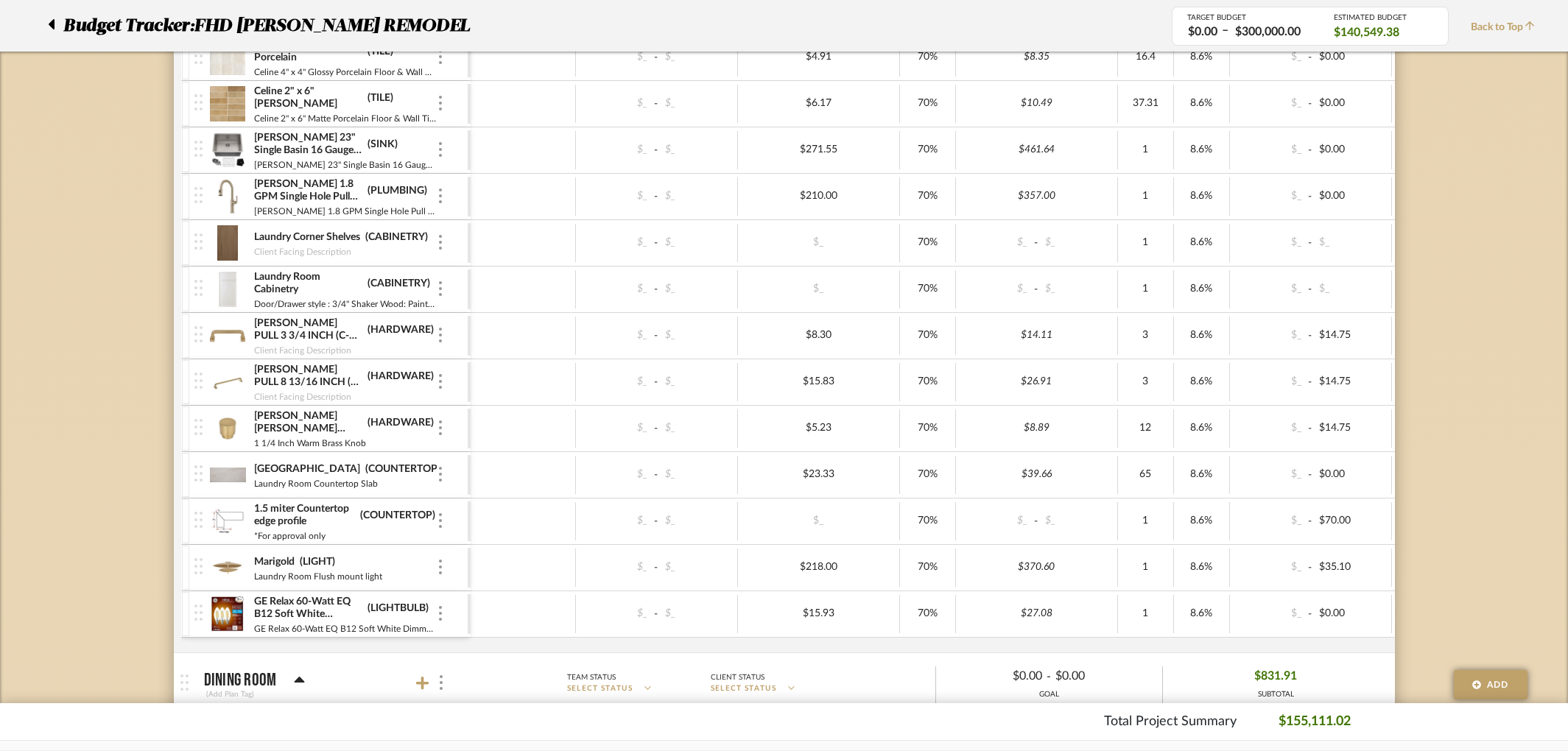
scroll to position [5531, 0]
click at [839, 434] on input "5.23" at bounding box center [818, 430] width 81 height 21
type input "5.88"
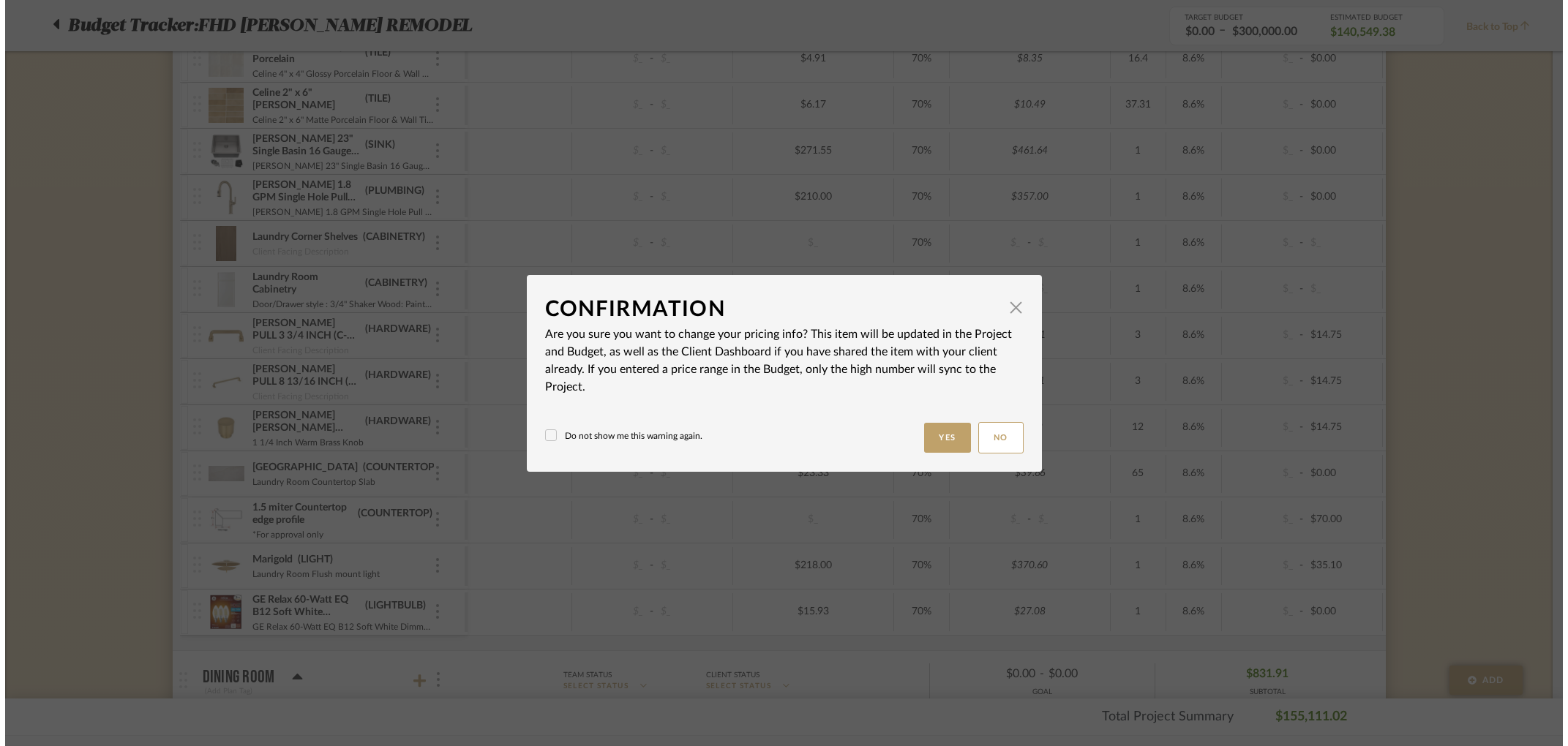
scroll to position [0, 0]
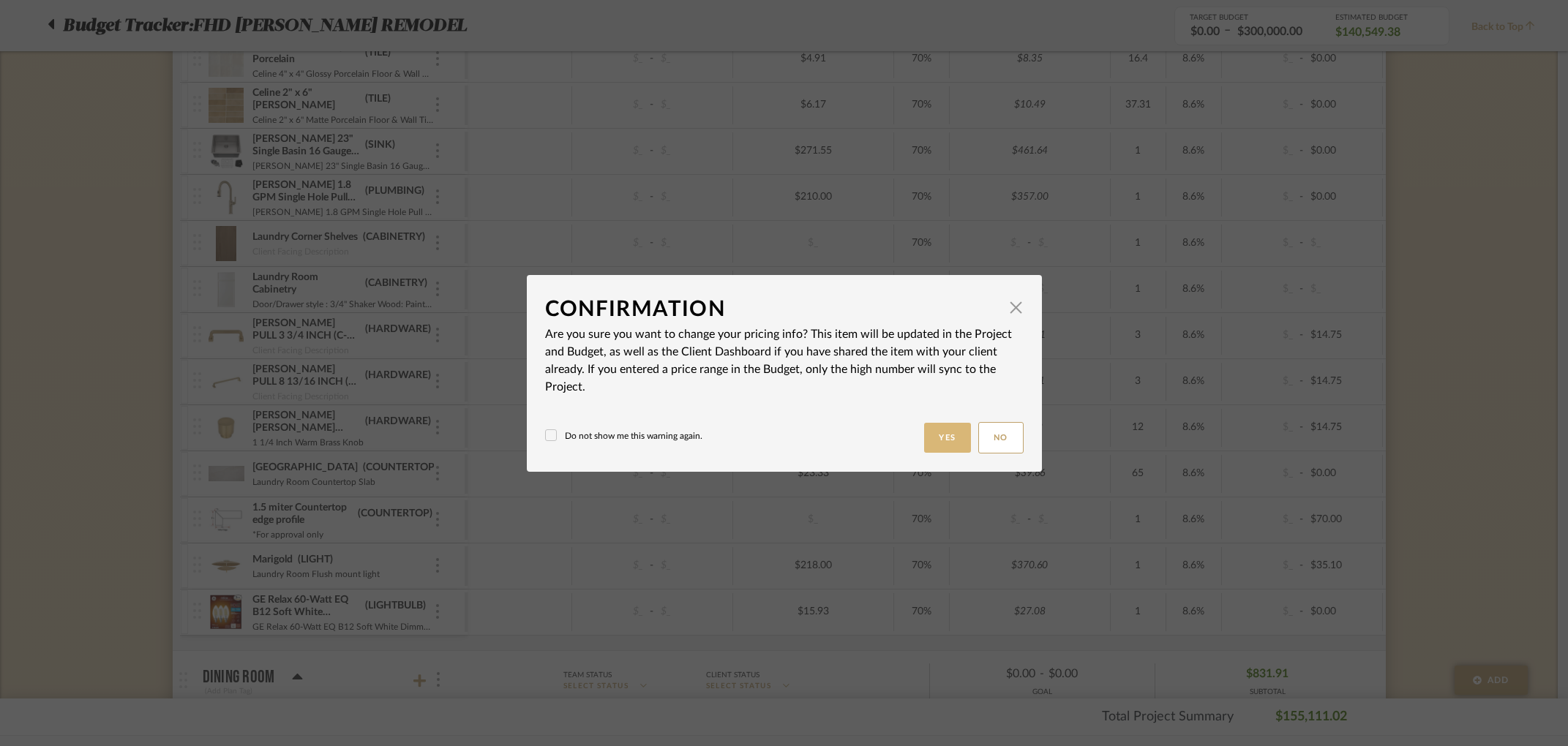
click at [930, 444] on button "Yes" at bounding box center [948, 438] width 47 height 30
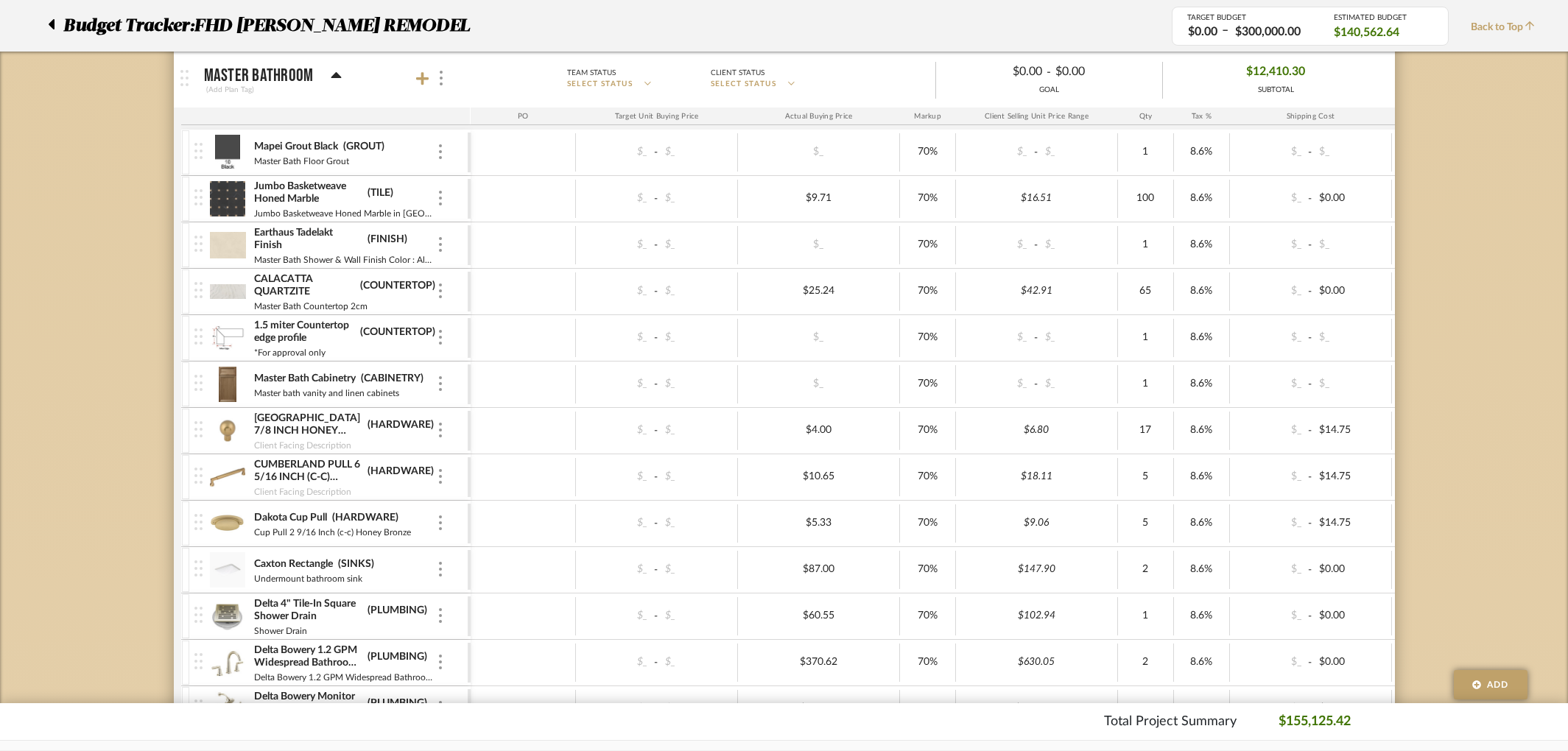
scroll to position [2550, 0]
type input "16.00"
click at [1344, 465] on div "$_ - $14.75" at bounding box center [1311, 477] width 162 height 38
type input "16.00"
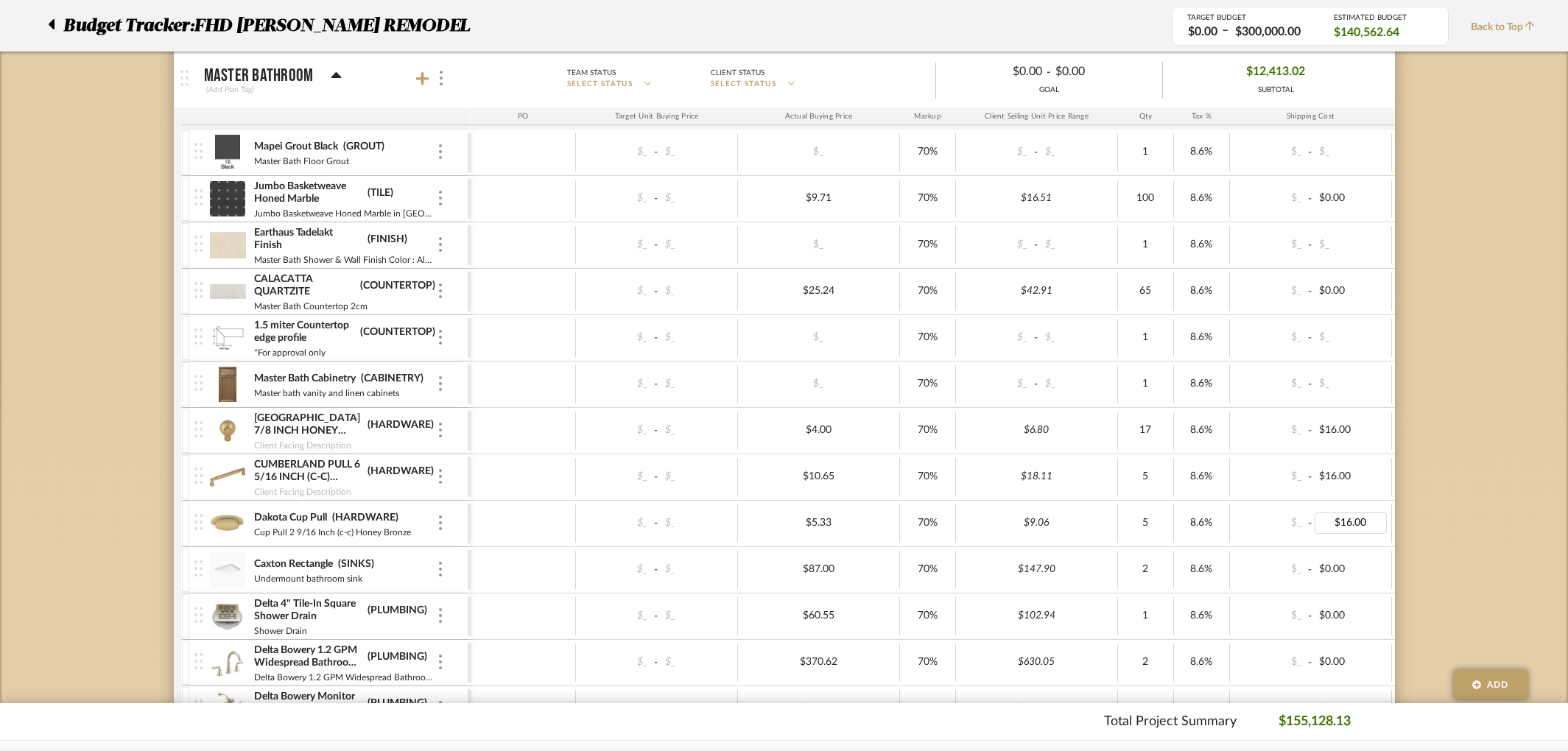
click at [1392, 576] on div "0%" at bounding box center [1427, 570] width 72 height 38
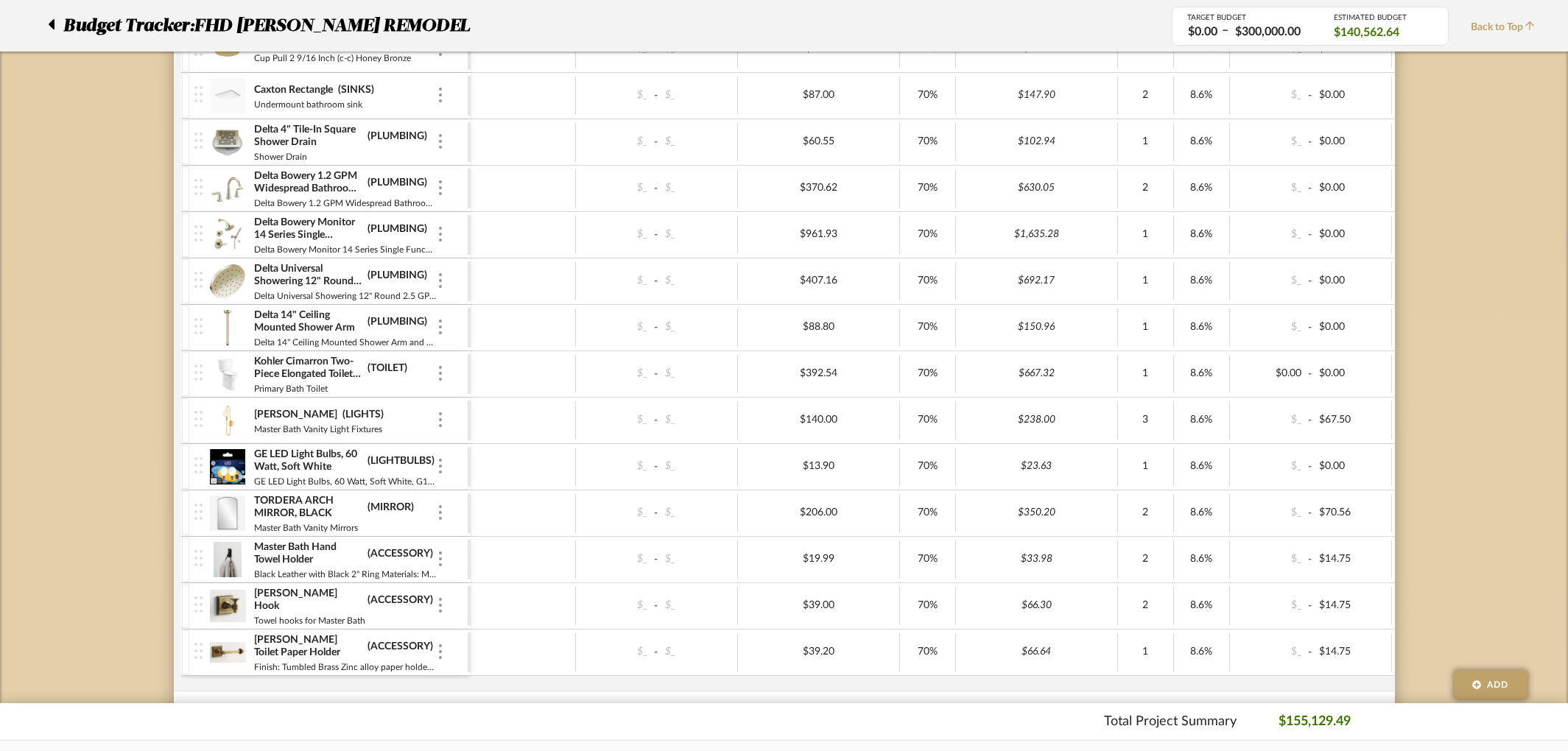
scroll to position [3170, 0]
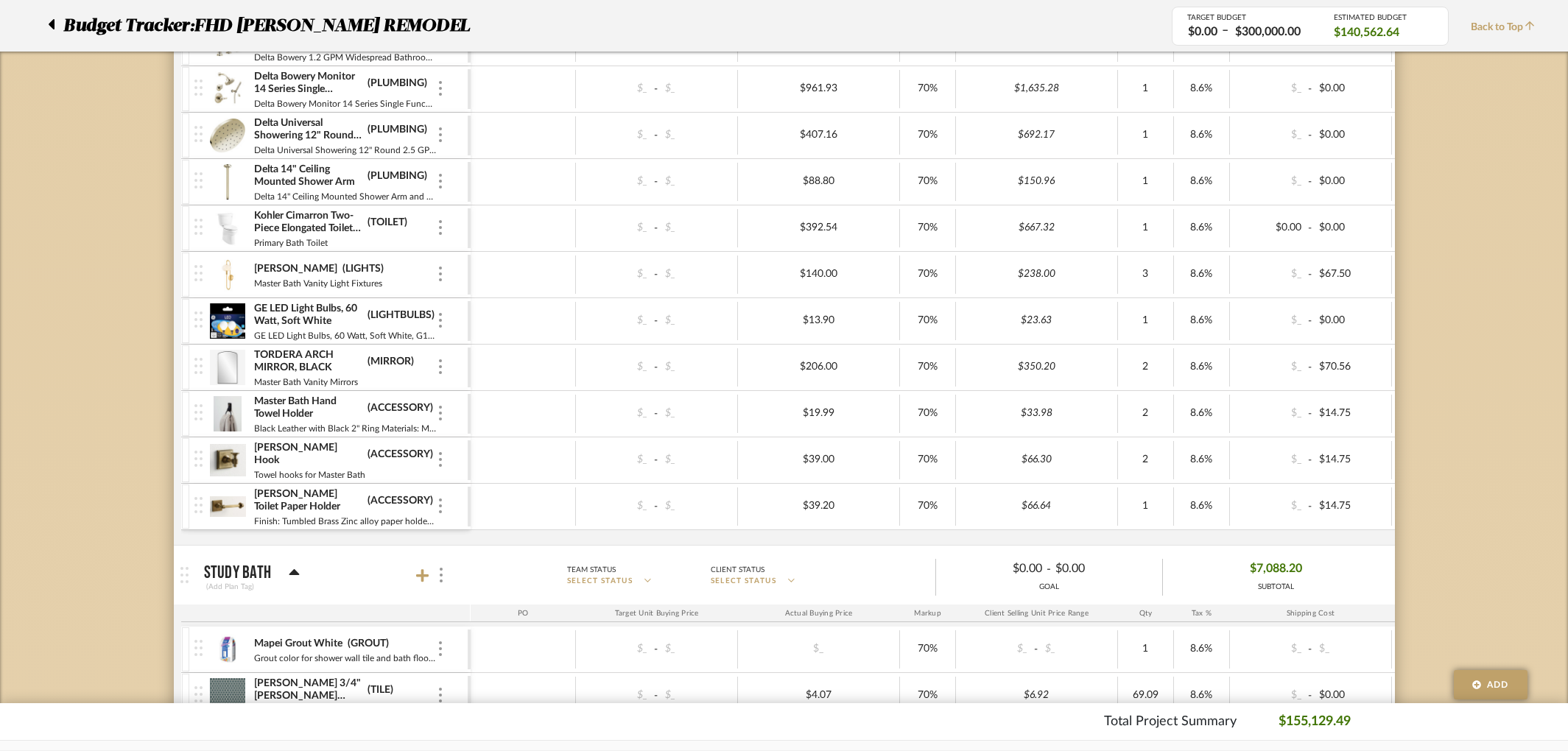
click at [234, 224] on img at bounding box center [228, 229] width 36 height 35
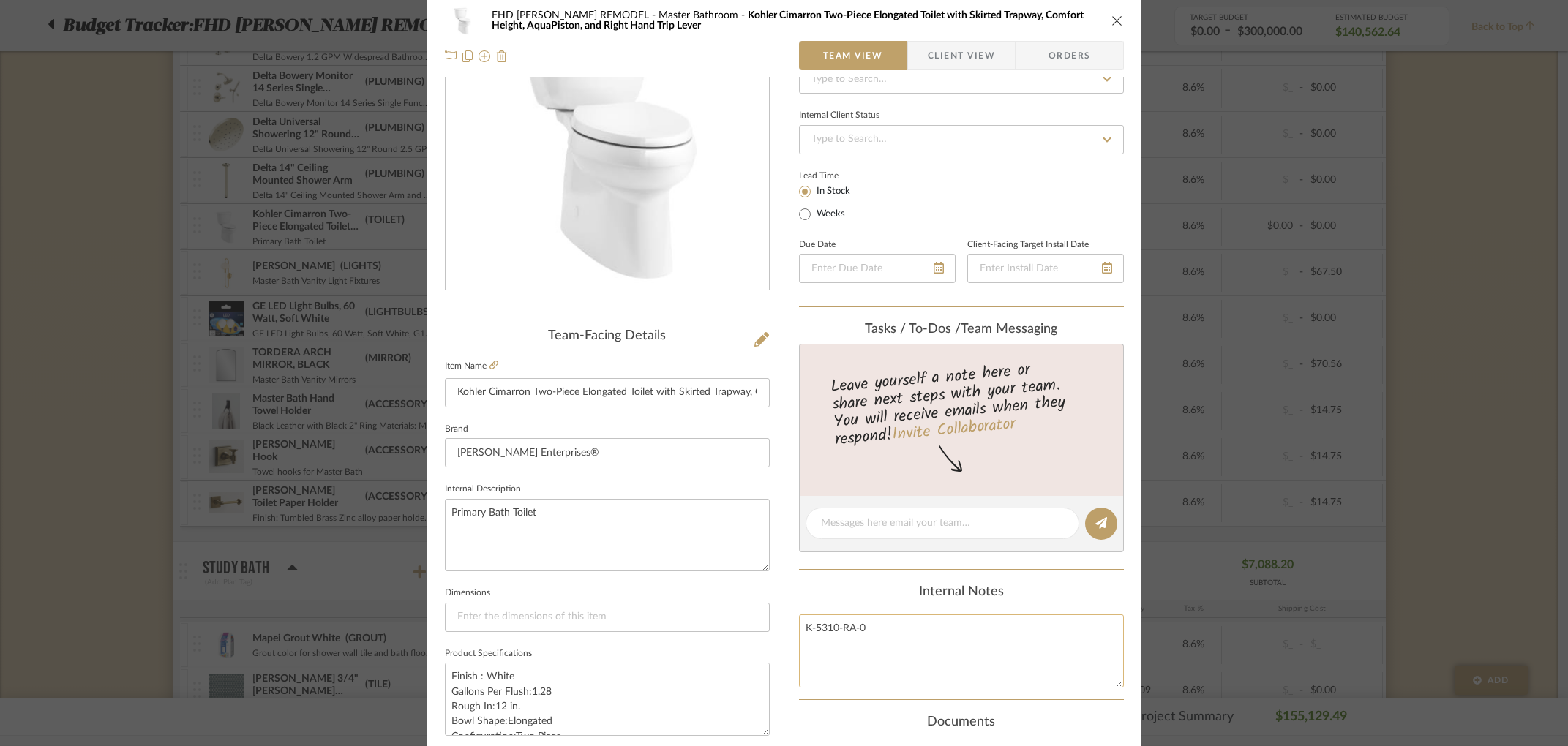
scroll to position [0, 0]
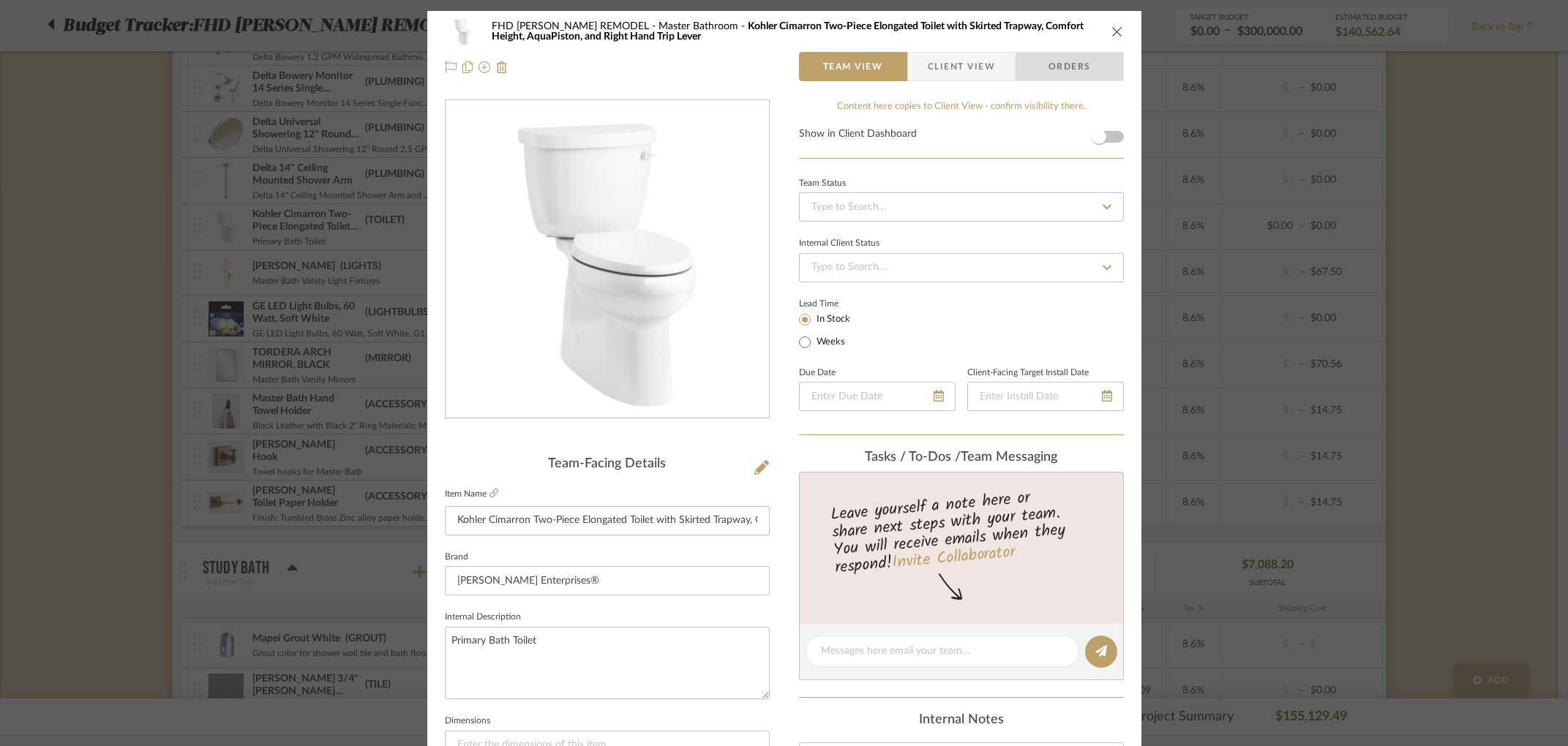
click at [1079, 70] on span "Orders" at bounding box center [1069, 66] width 75 height 29
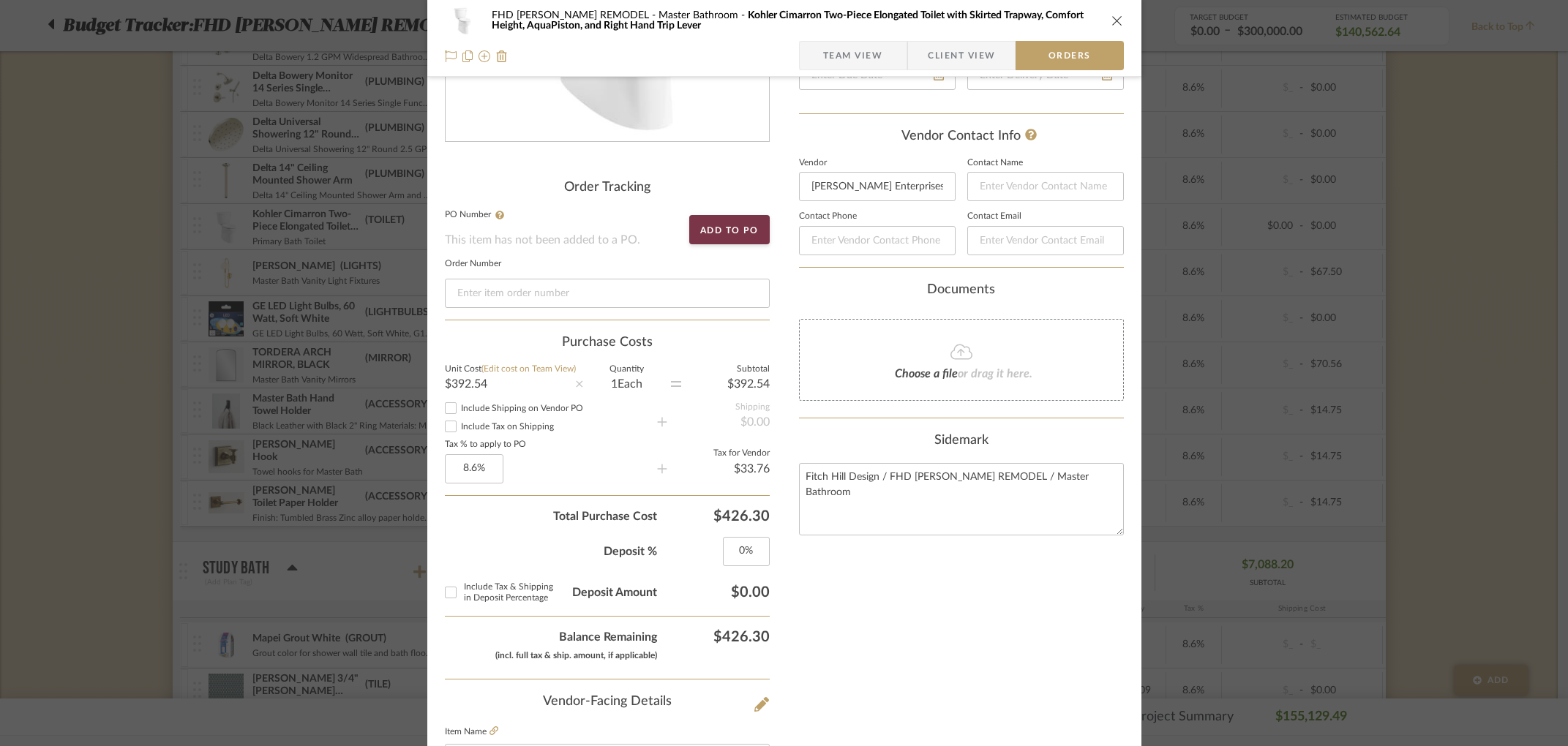
scroll to position [72, 0]
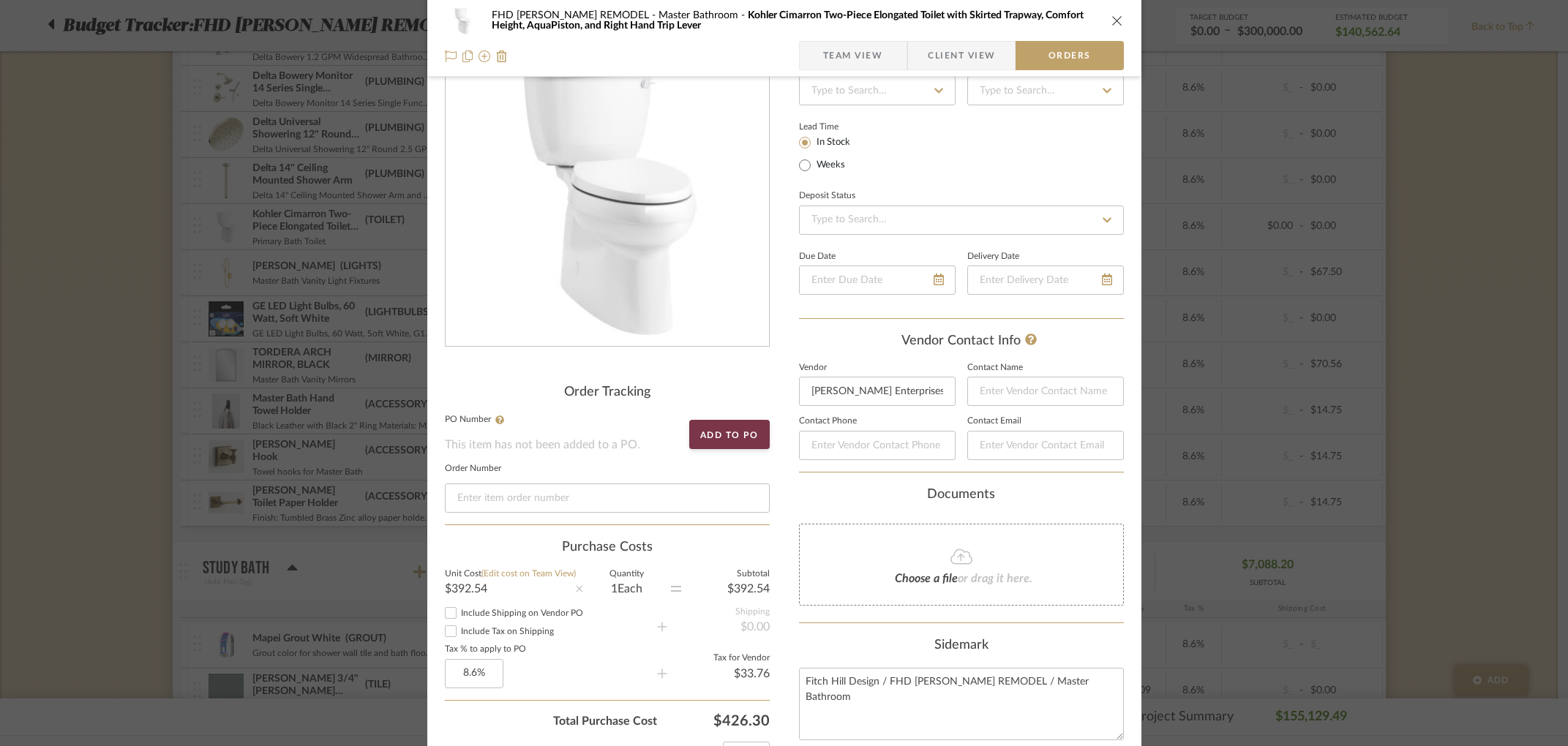
click at [952, 61] on span "Client View" at bounding box center [961, 55] width 67 height 29
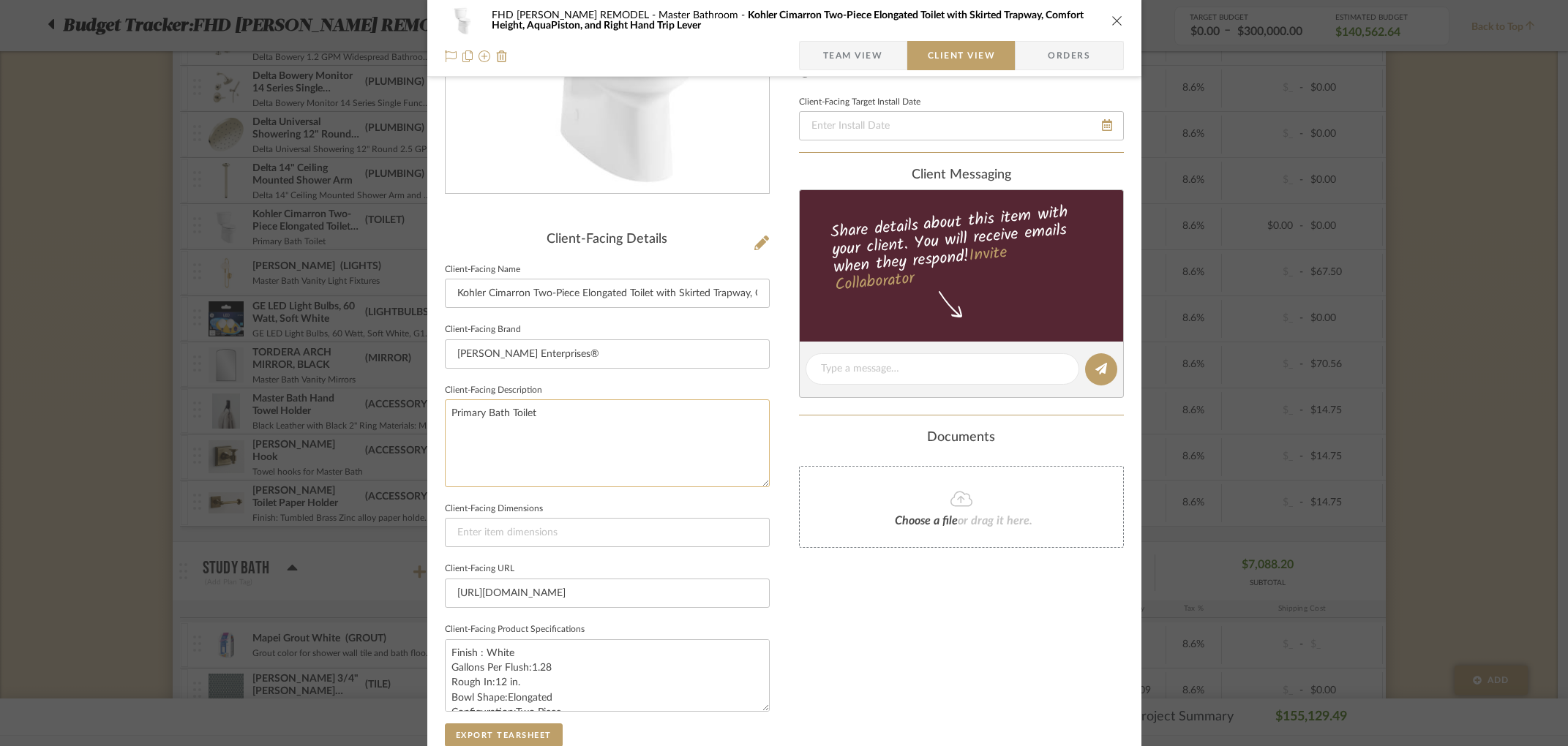
scroll to position [434, 0]
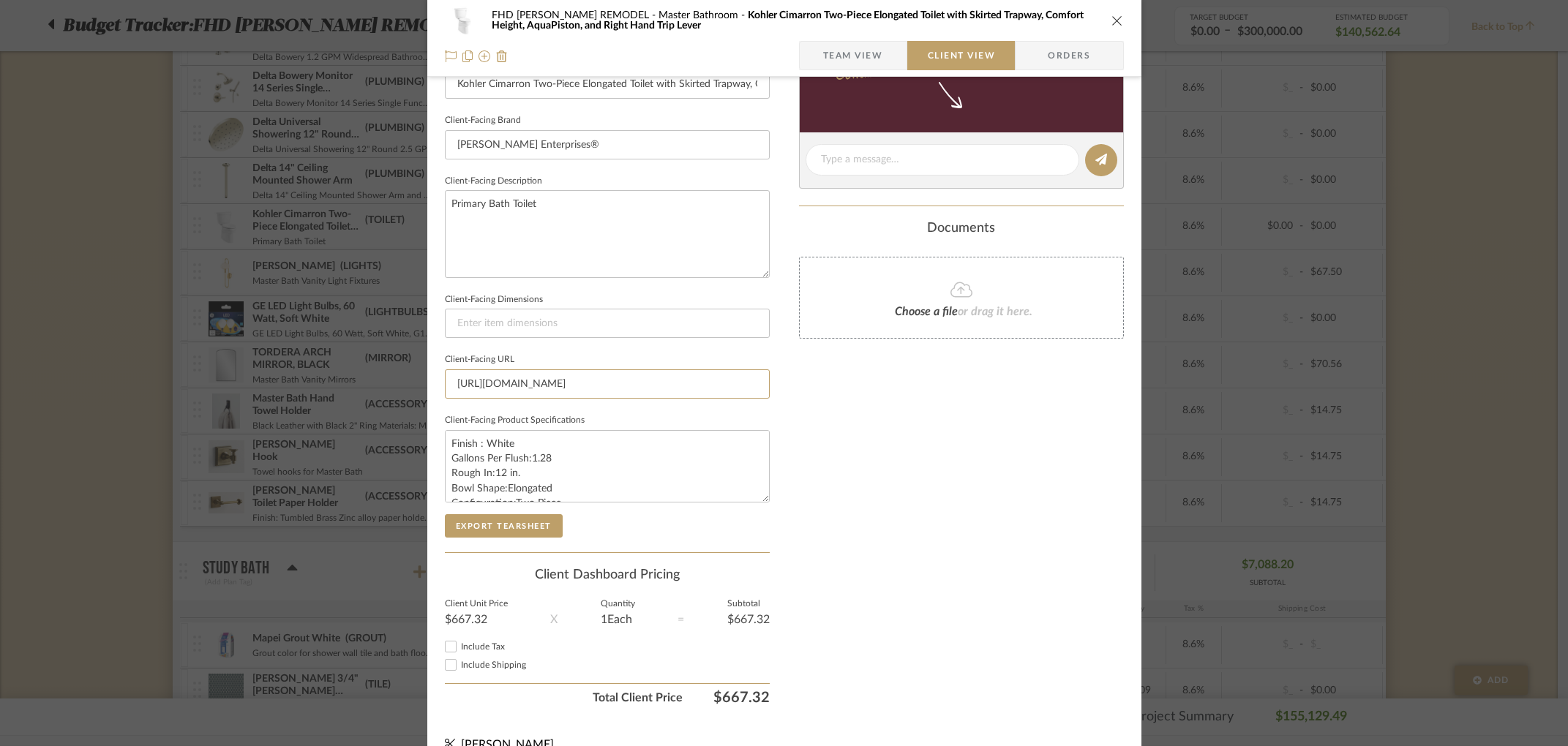
drag, startPoint x: 450, startPoint y: 381, endPoint x: 798, endPoint y: 381, distance: 348.0
click at [798, 381] on div "FHD NICHOLS REMODEL Master Bathroom Kohler Cimarron Two-Piece Elongated Toilet …" at bounding box center [784, 174] width 714 height 1194
click at [1113, 23] on icon "close" at bounding box center [1117, 20] width 12 height 12
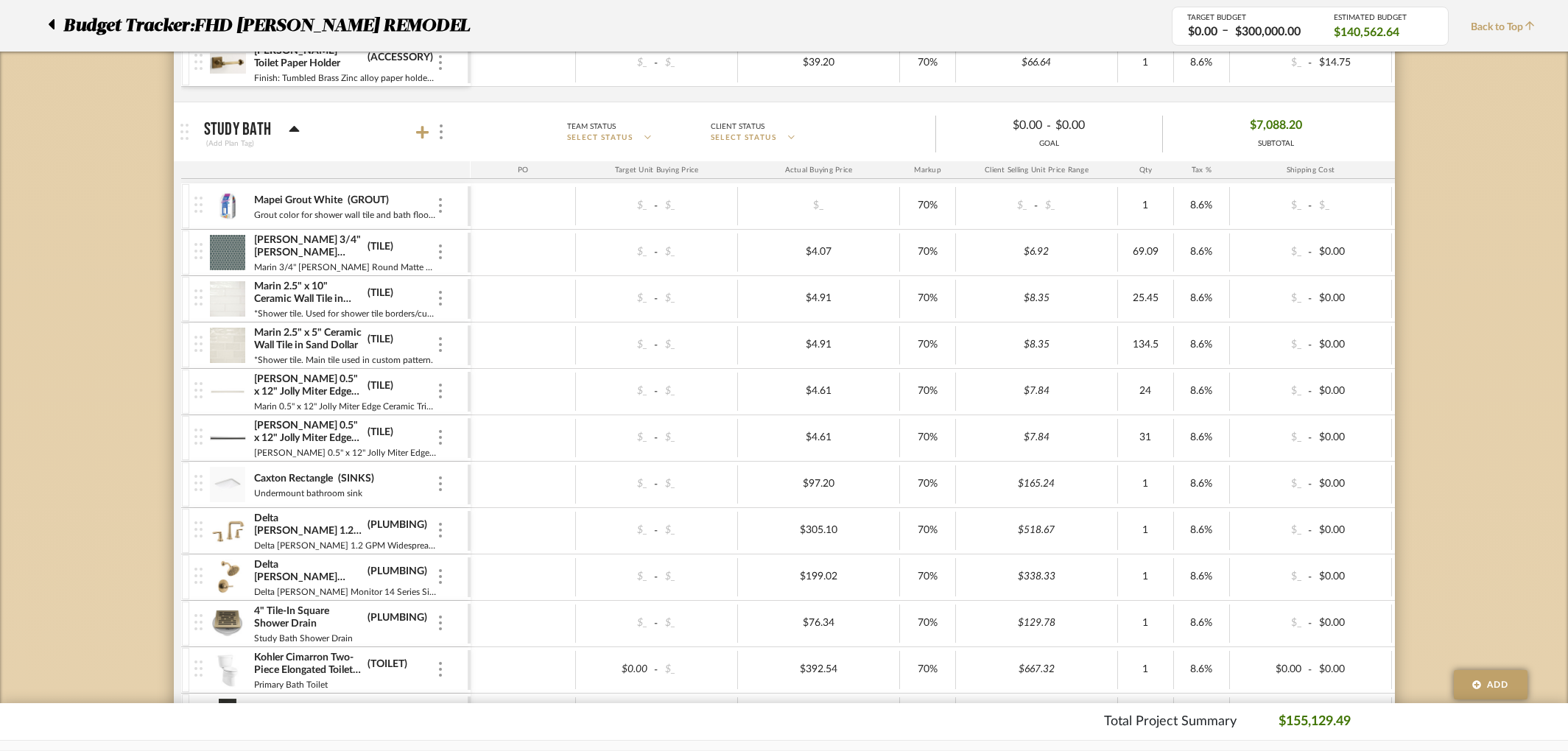
scroll to position [3617, 0]
drag, startPoint x: 840, startPoint y: 479, endPoint x: 764, endPoint y: 474, distance: 76.2
click at [764, 474] on div "97.20" at bounding box center [818, 481] width 153 height 21
type input "87.00"
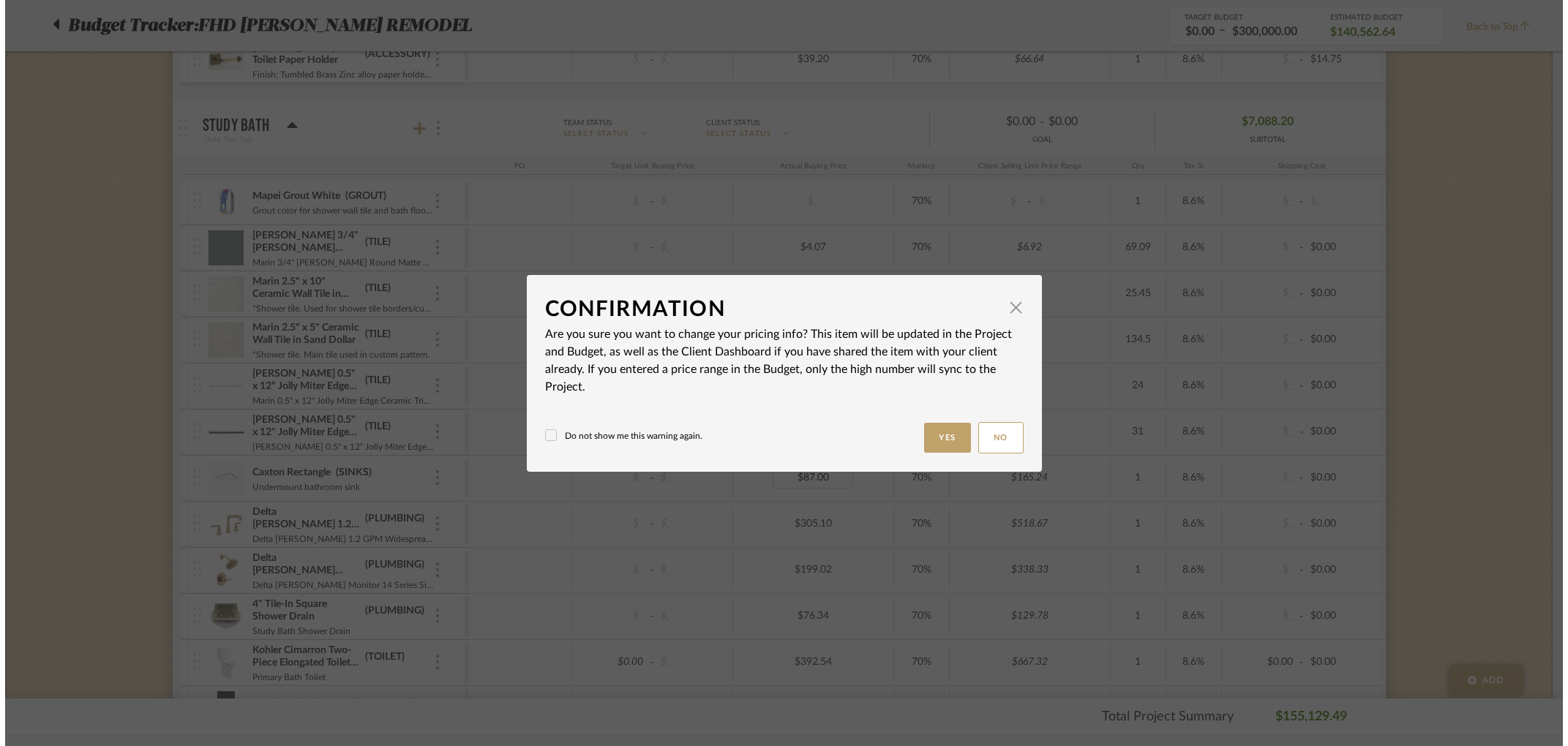
scroll to position [0, 0]
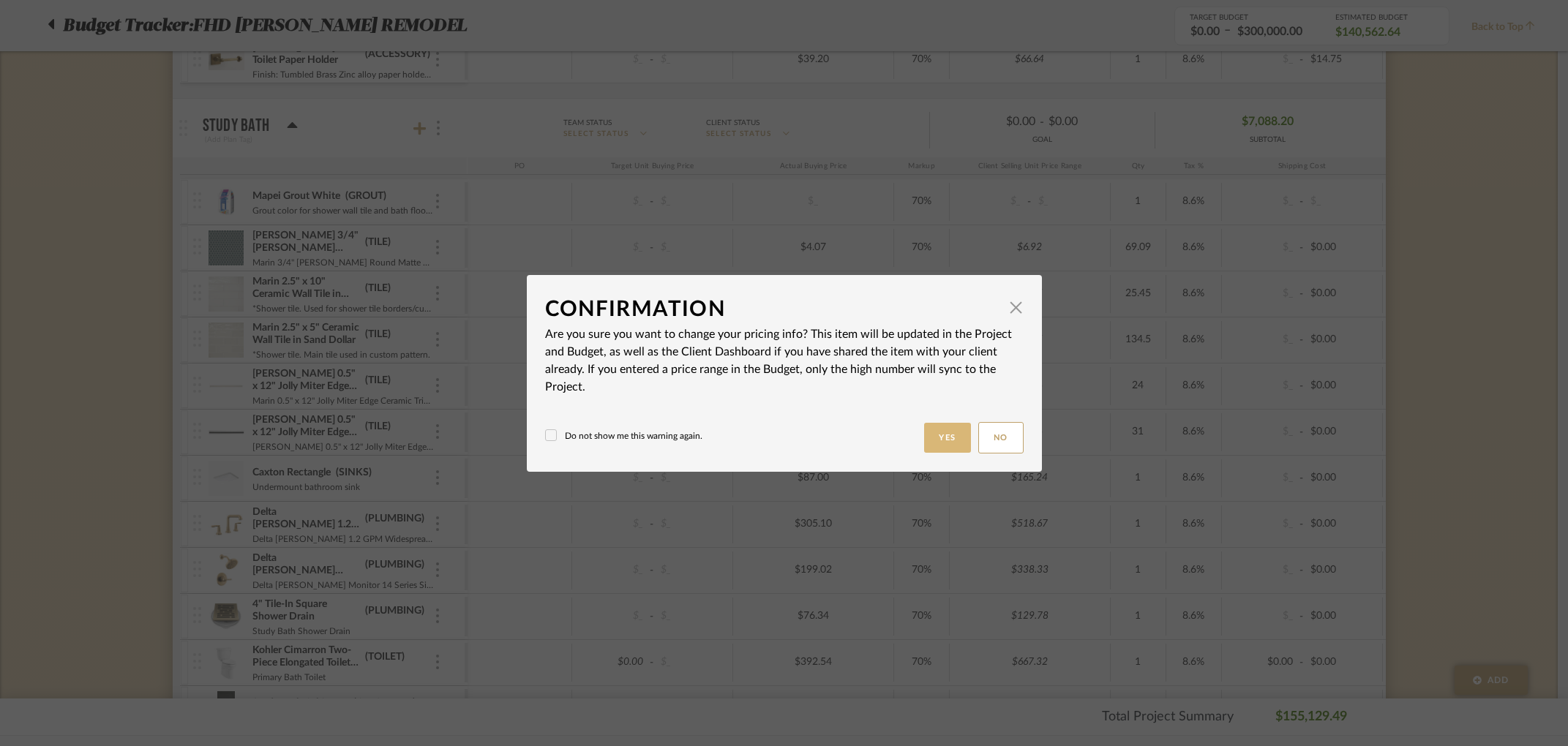
click at [933, 434] on button "Yes" at bounding box center [948, 438] width 47 height 30
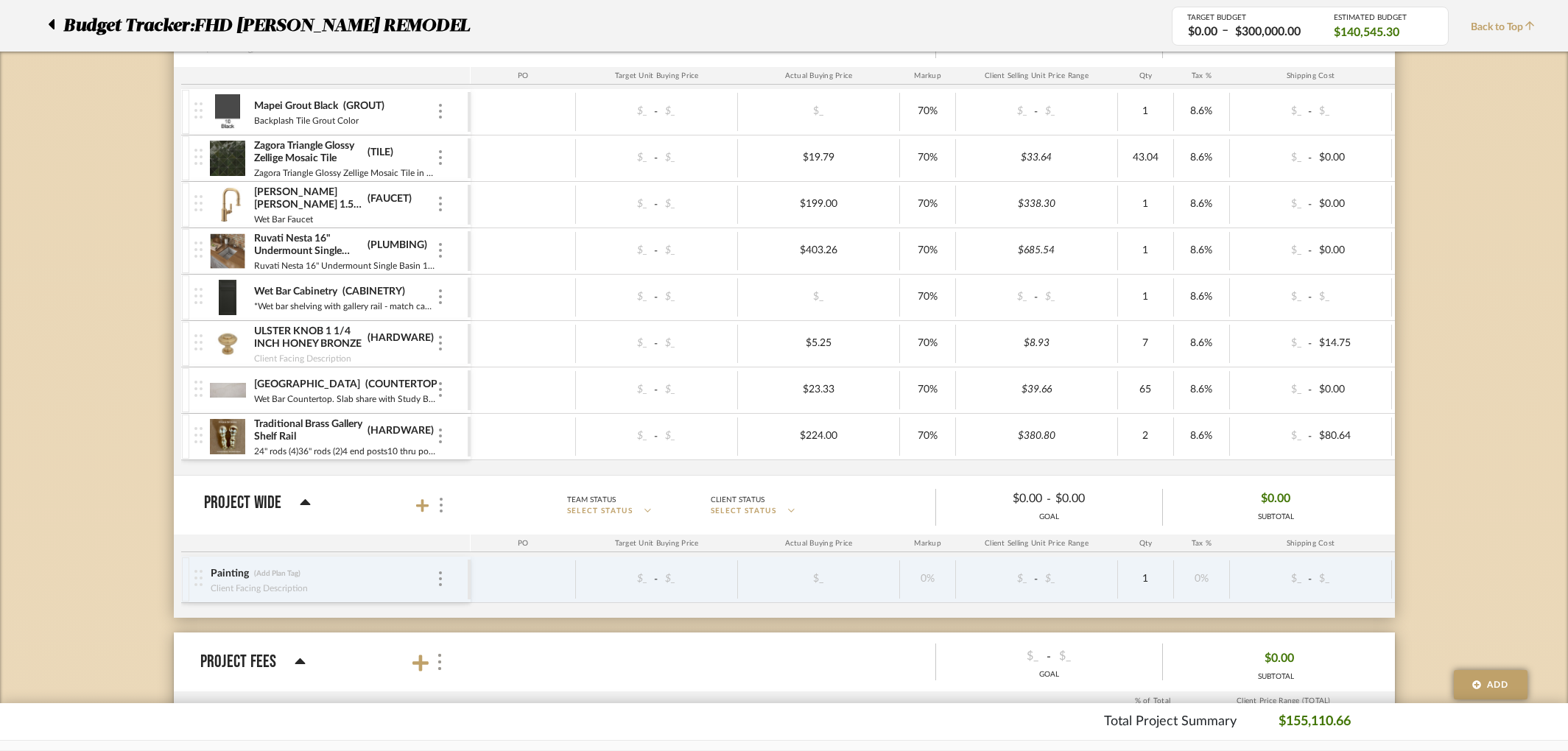
scroll to position [6413, 0]
type input "403.26"
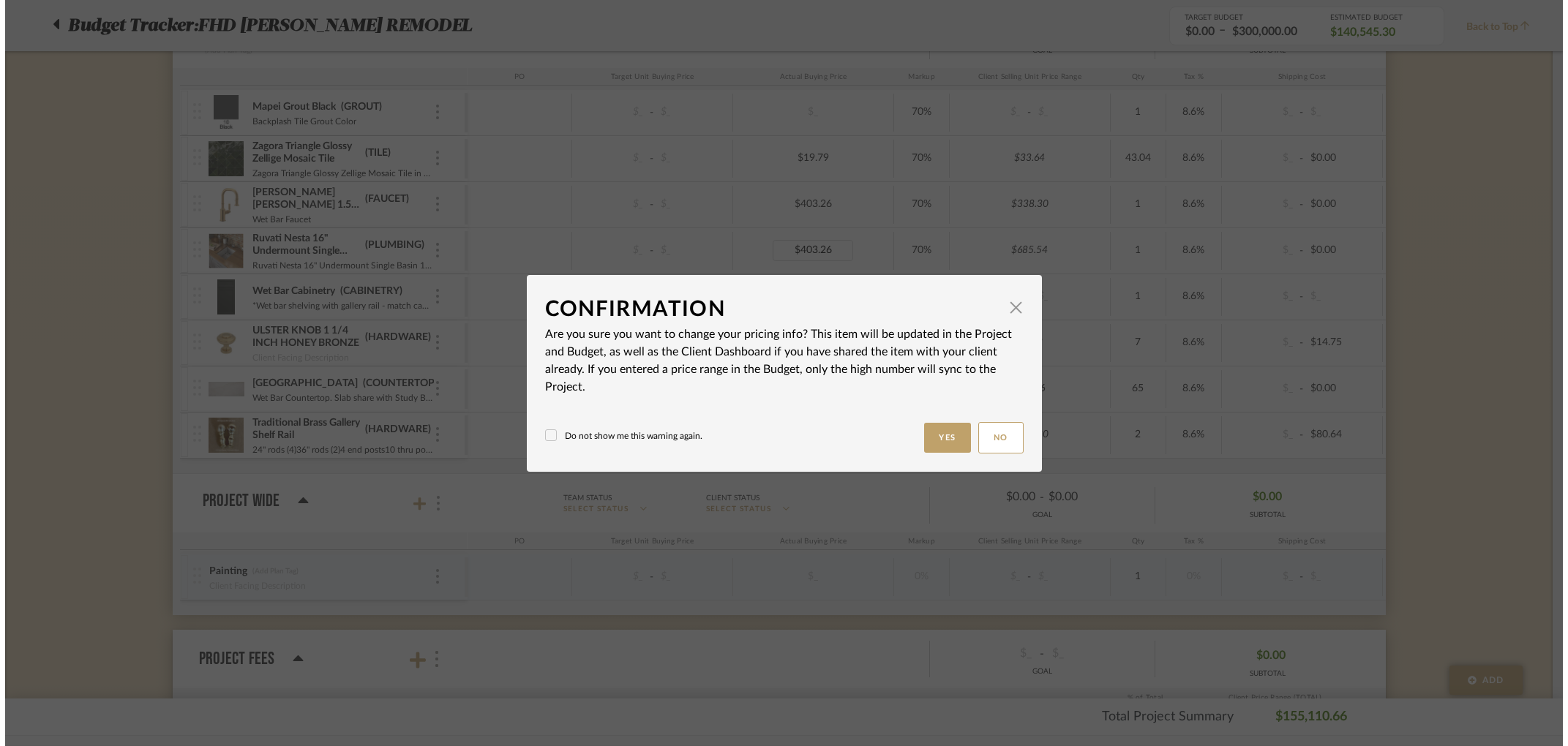
scroll to position [0, 0]
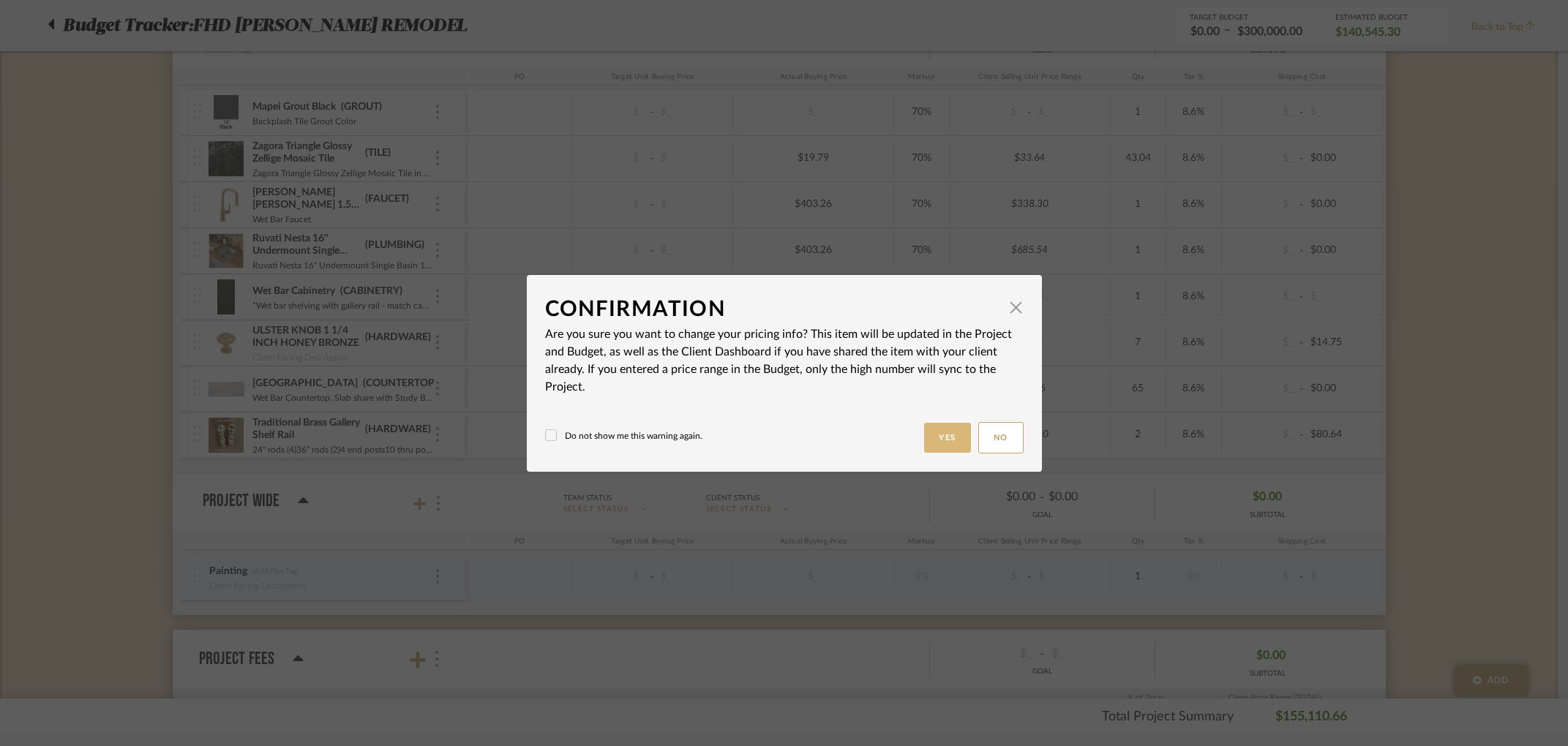
click at [947, 432] on button "Yes" at bounding box center [948, 438] width 47 height 30
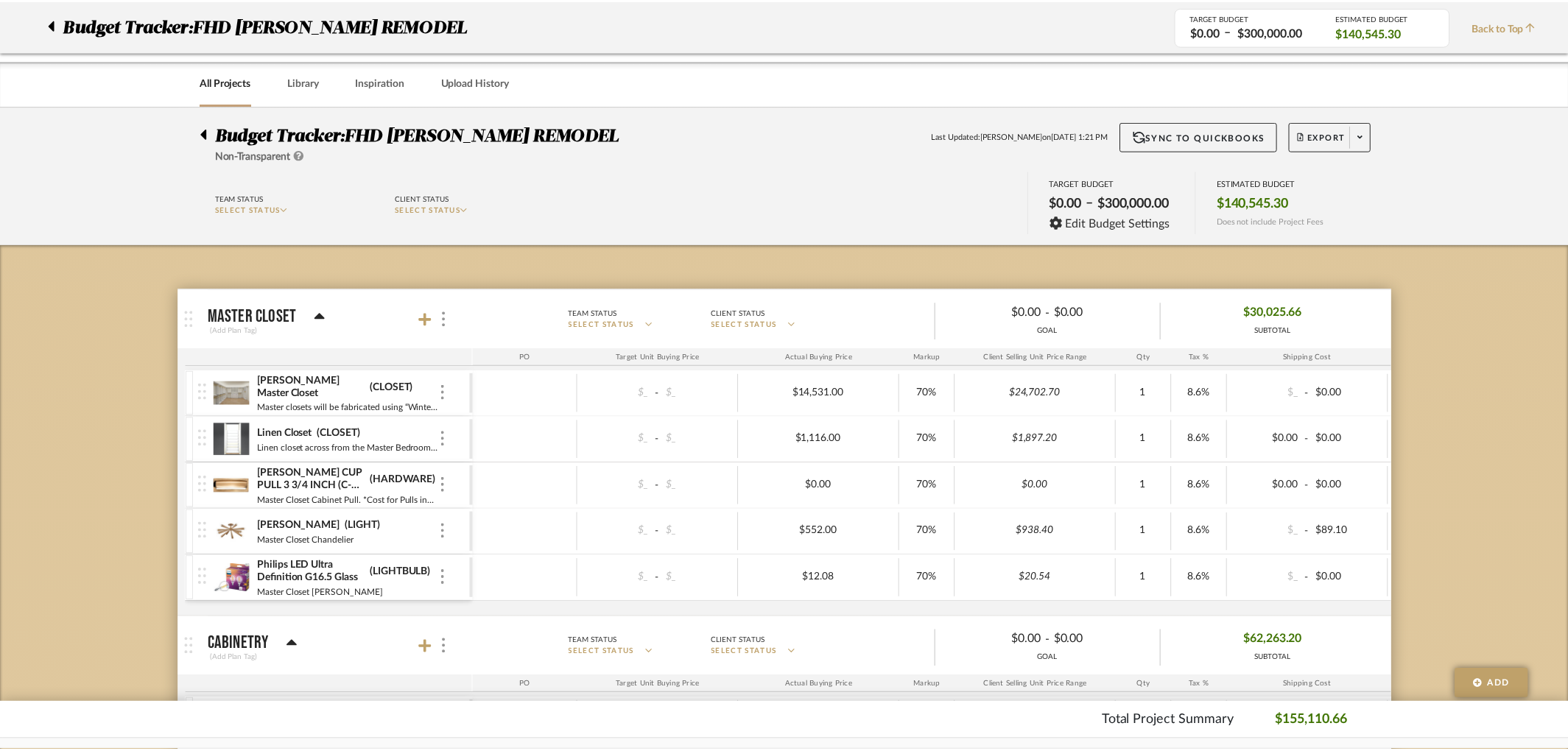
scroll to position [6413, 0]
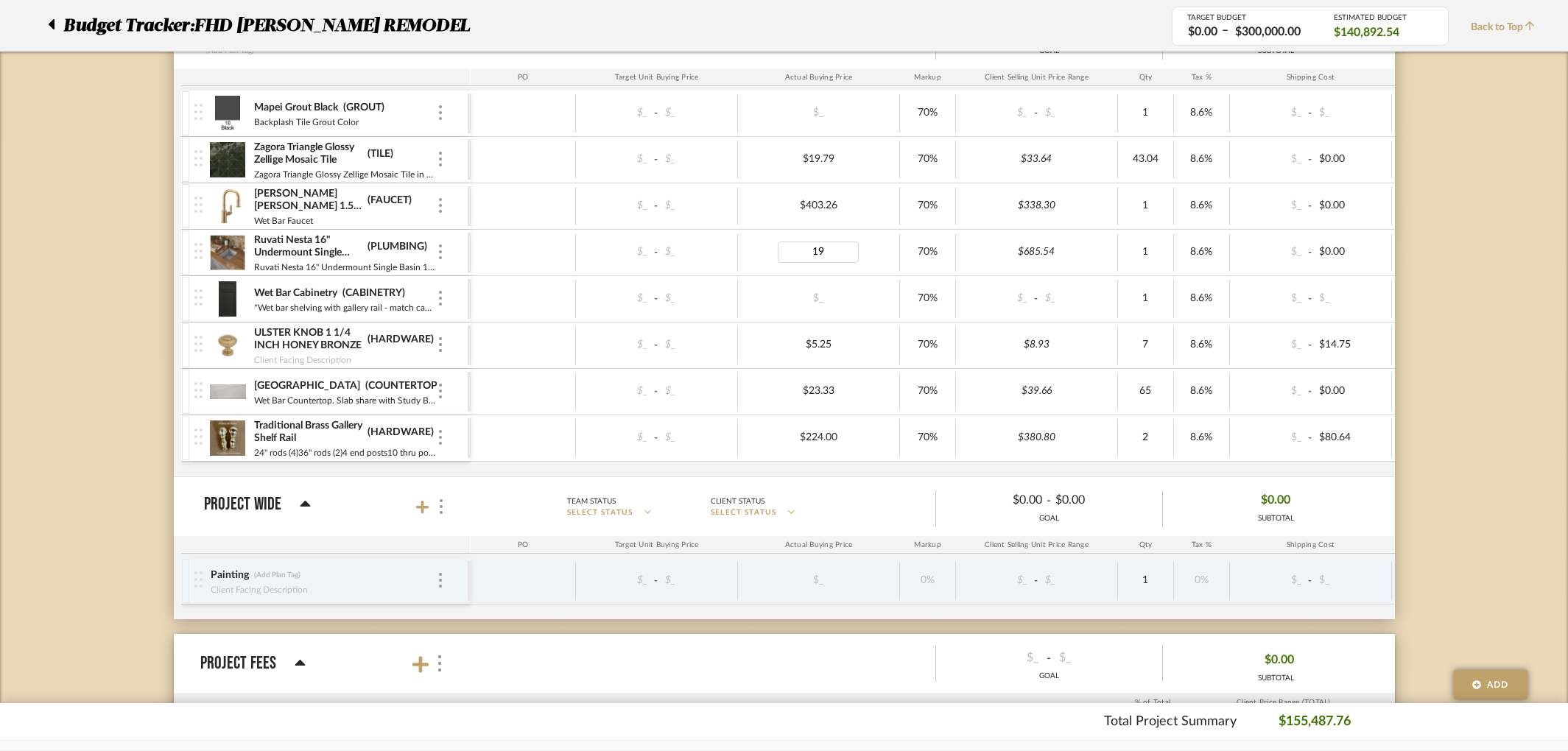
type input "199"
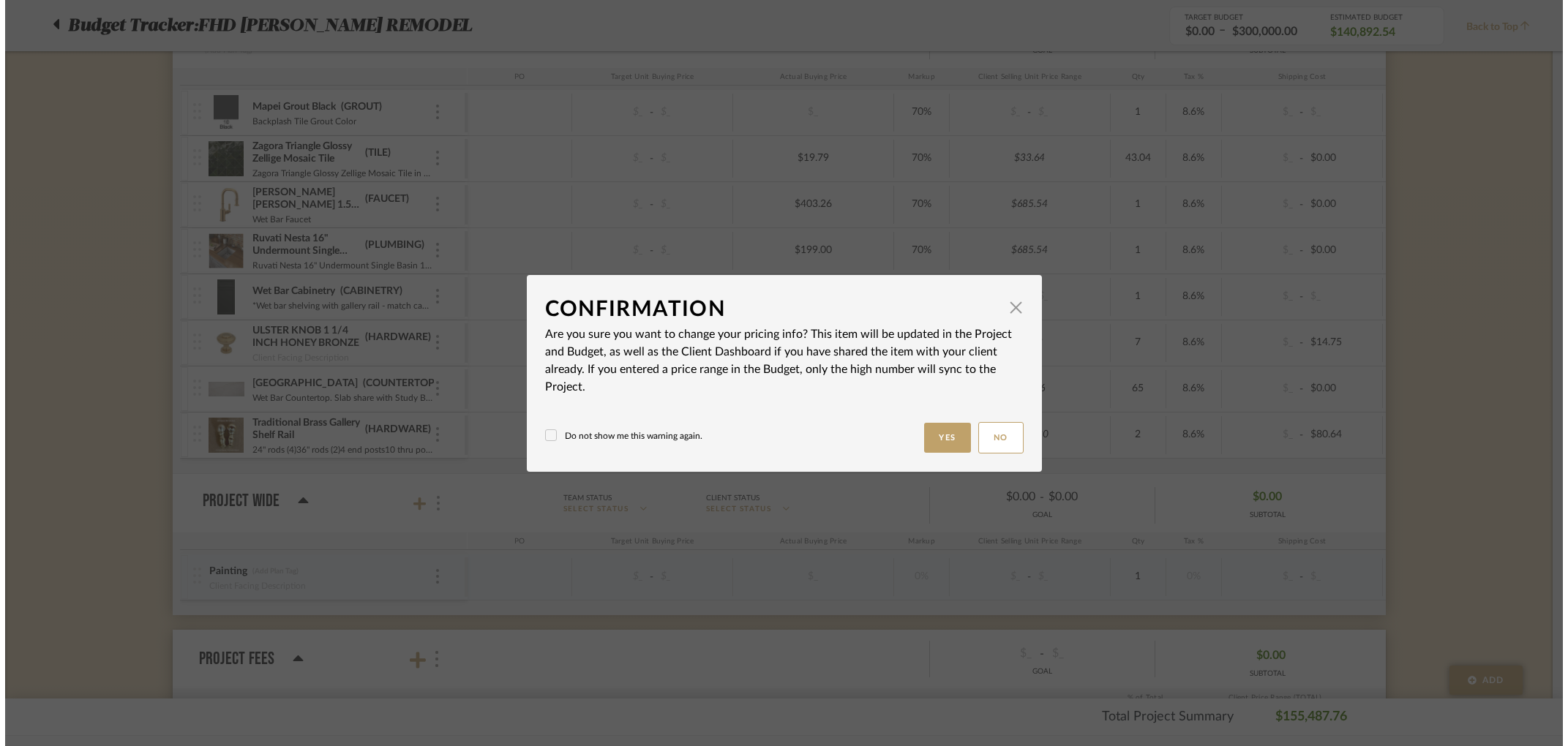
scroll to position [0, 0]
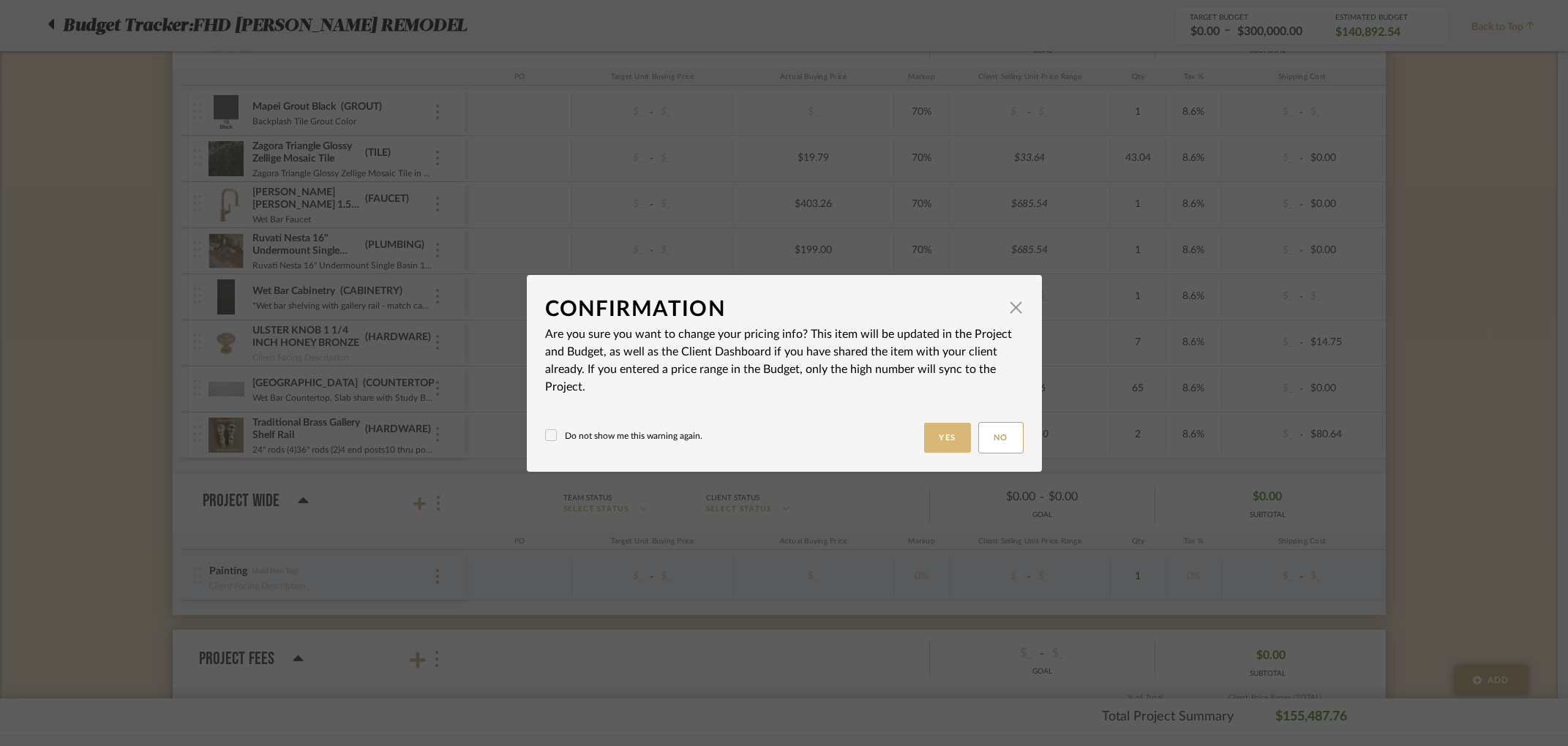
click at [939, 445] on button "Yes" at bounding box center [948, 438] width 47 height 30
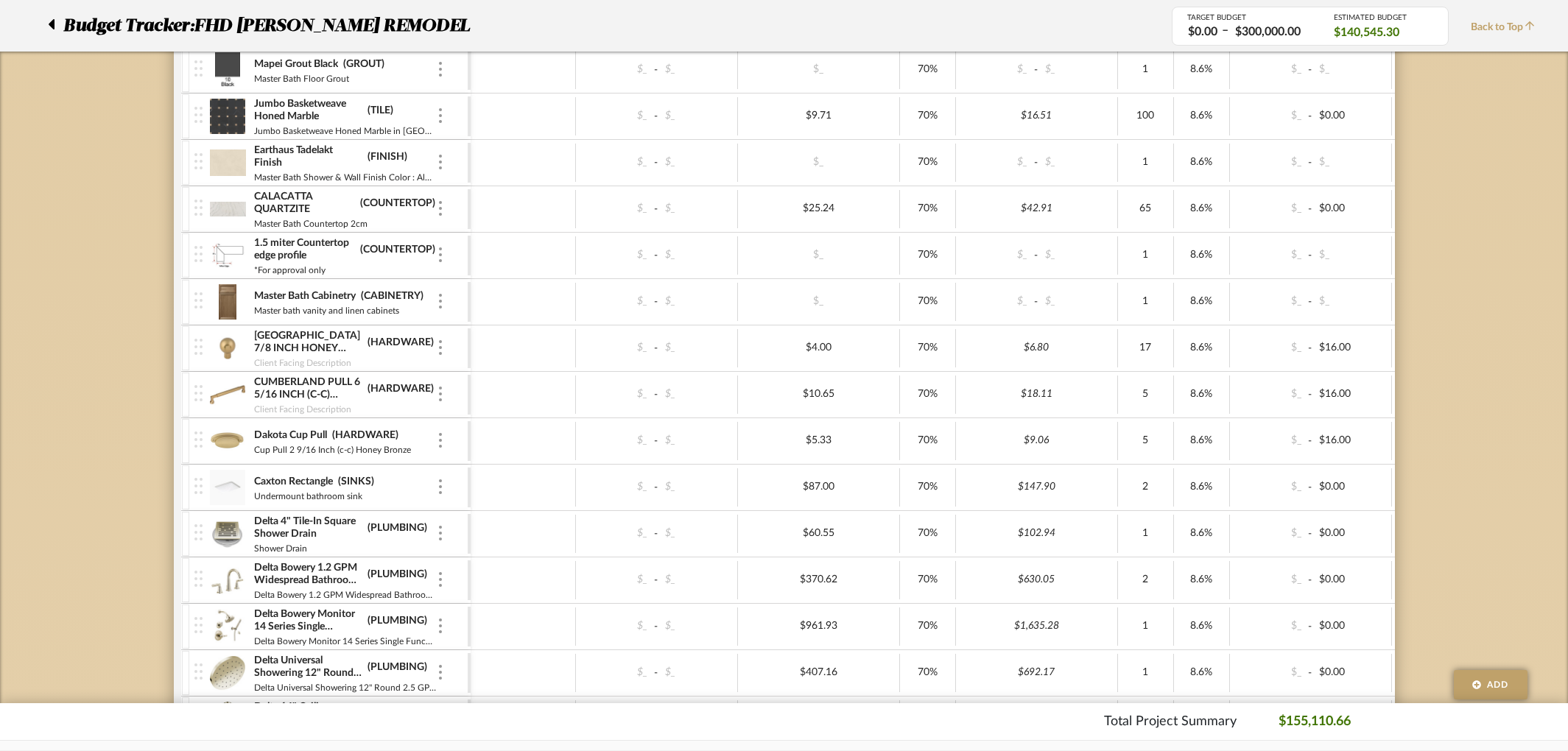
scroll to position [2730, 0]
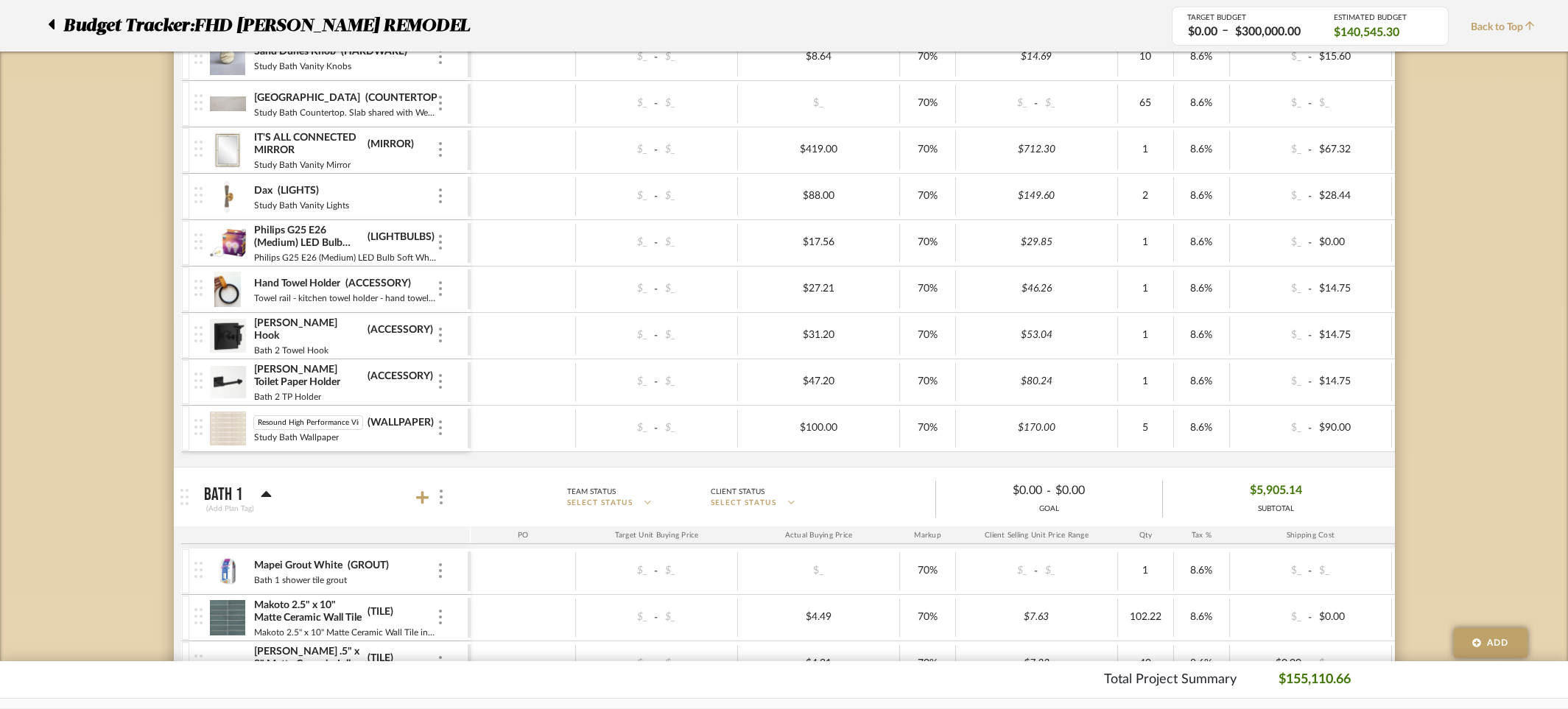
drag, startPoint x: 358, startPoint y: 422, endPoint x: 239, endPoint y: 418, distance: 119.1
click at [239, 418] on div "Resound High Performance Vinyl Wallpaper Resound High Performance Vinyl Wallpap…" at bounding box center [331, 428] width 273 height 46
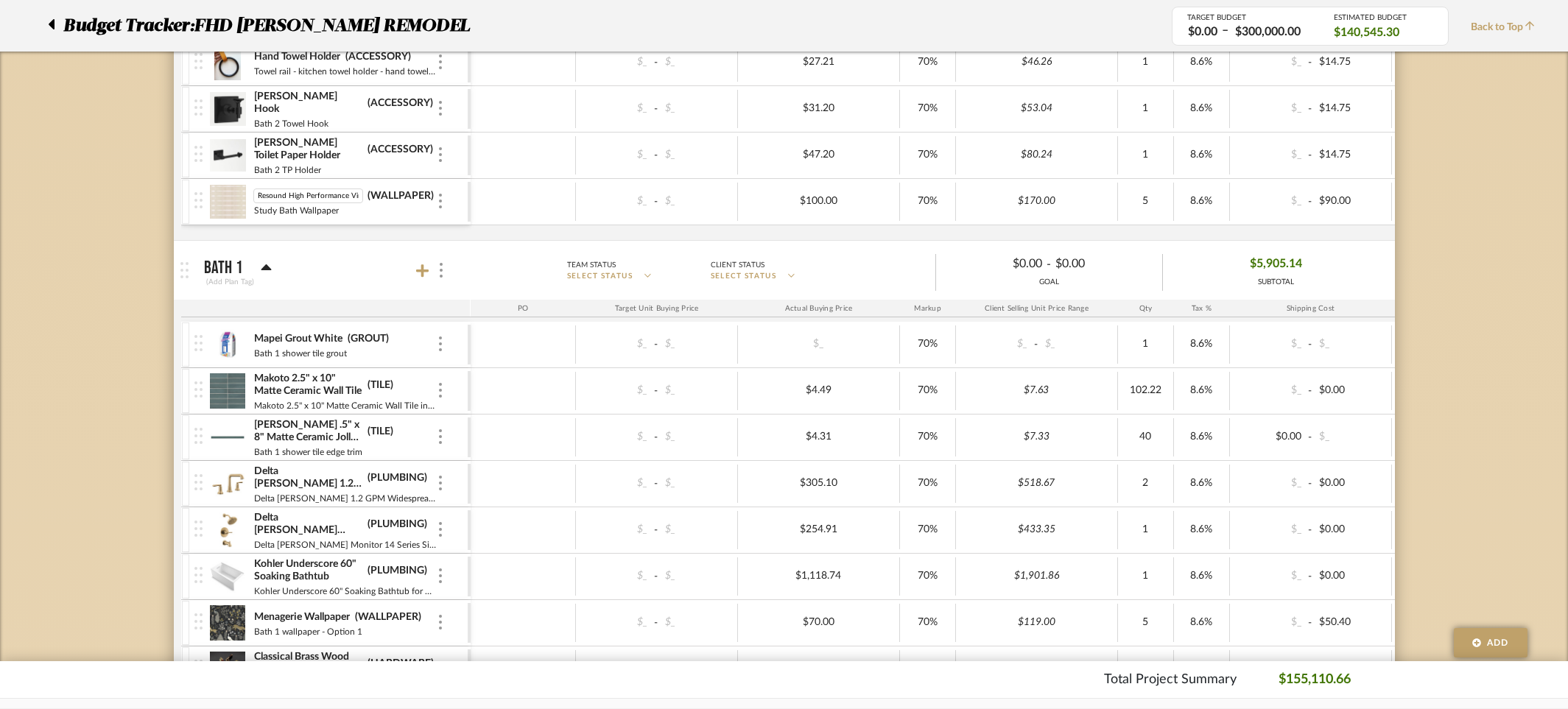
scroll to position [4655, 0]
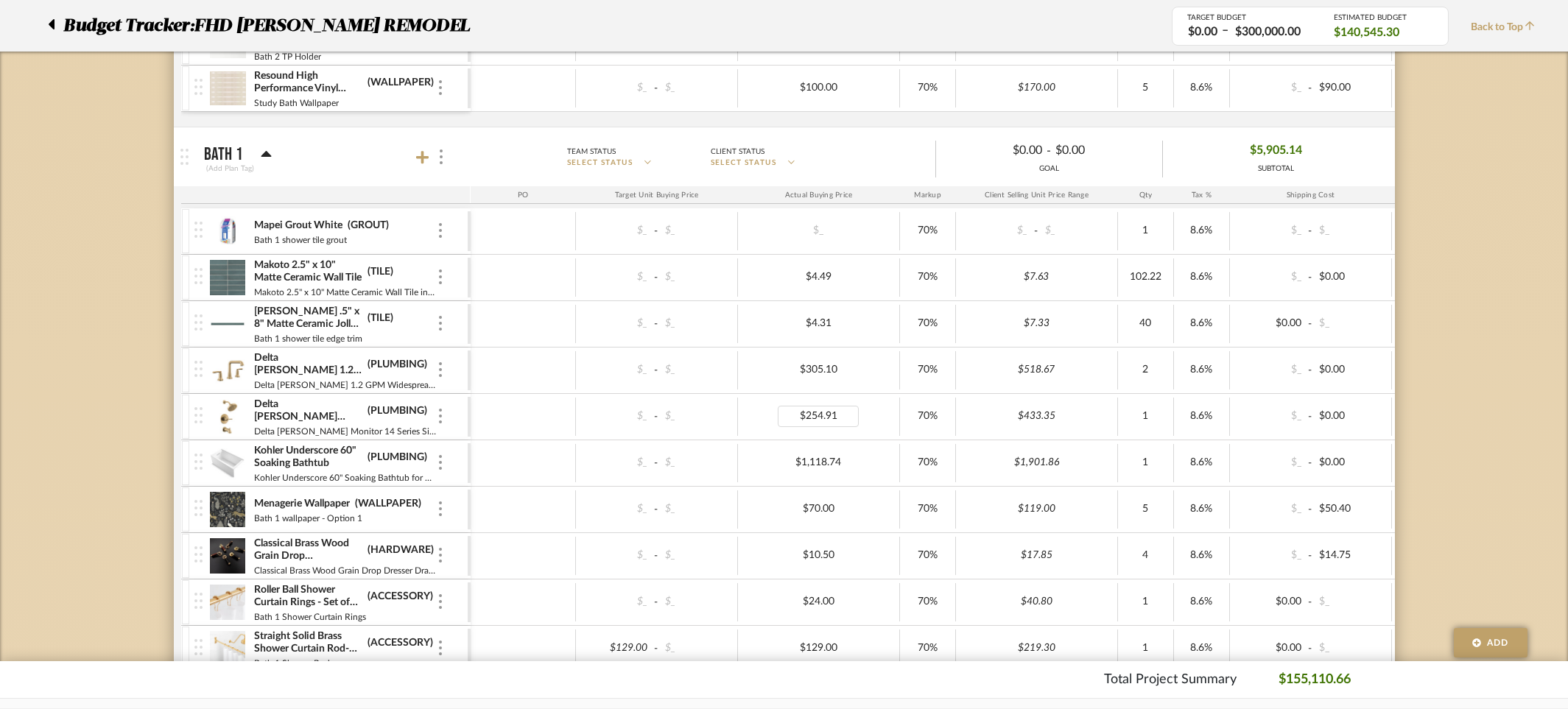
click at [832, 416] on div "$254.91" at bounding box center [818, 416] width 81 height 21
click at [838, 414] on input "254.91" at bounding box center [818, 416] width 81 height 21
type input "254.73"
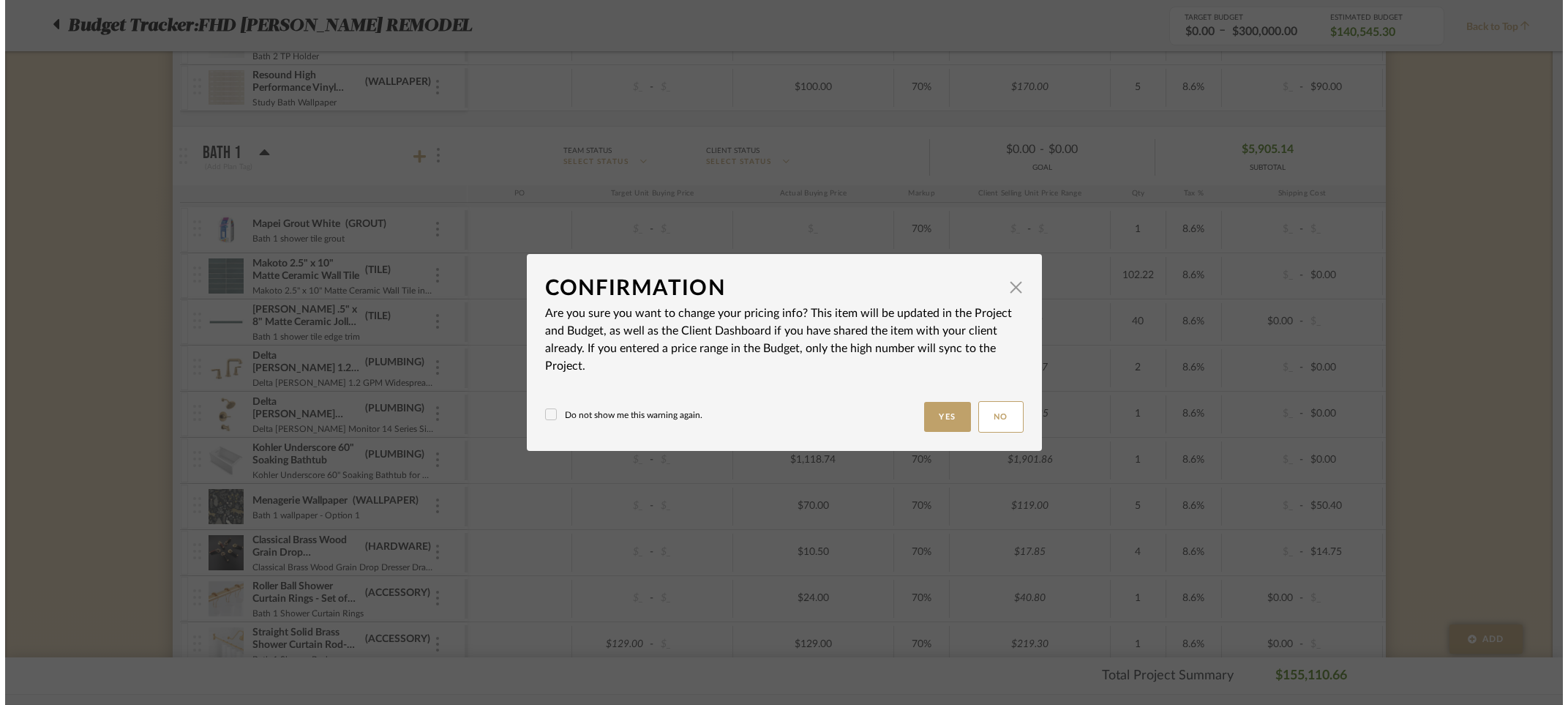
scroll to position [0, 0]
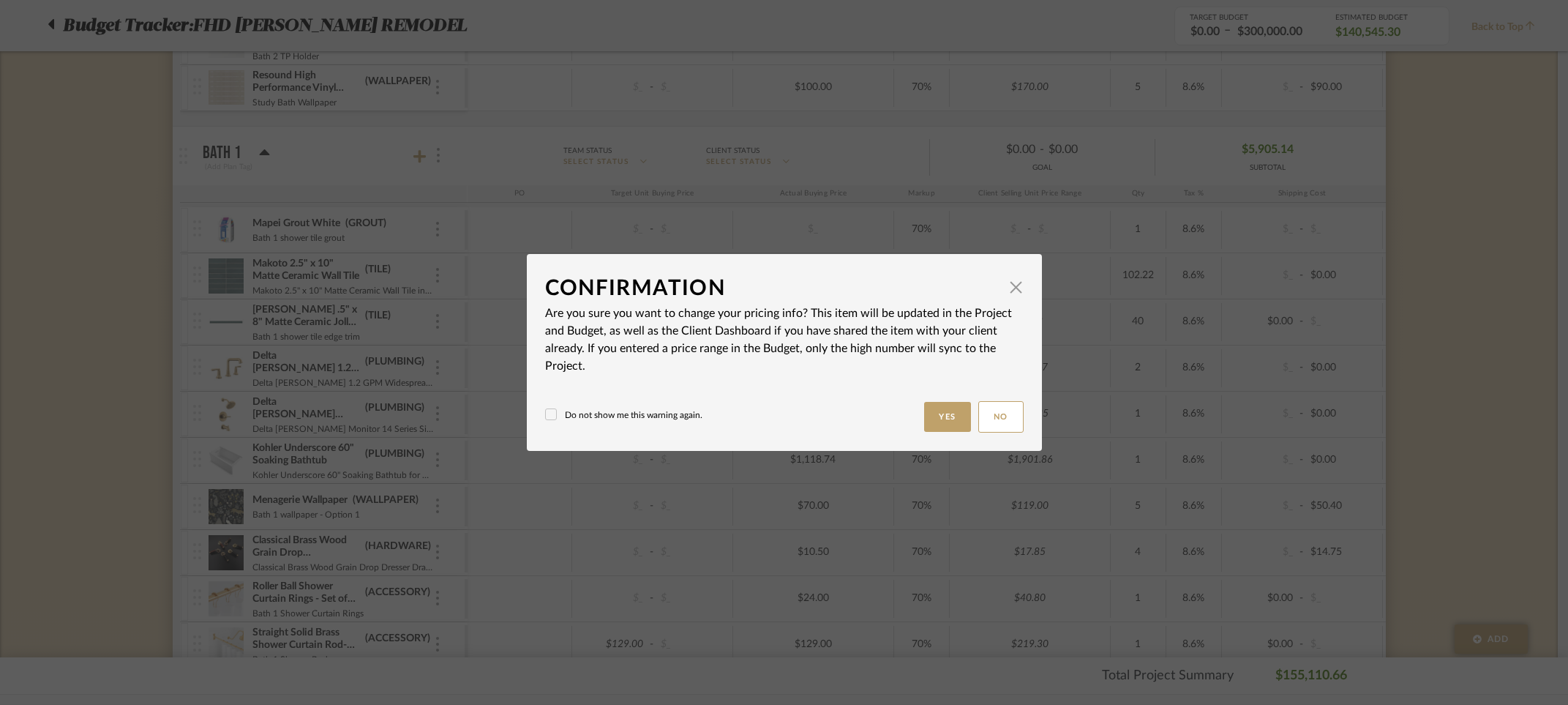
drag, startPoint x: 944, startPoint y: 408, endPoint x: 953, endPoint y: 397, distance: 14.2
click at [945, 408] on button "Yes" at bounding box center [948, 417] width 47 height 30
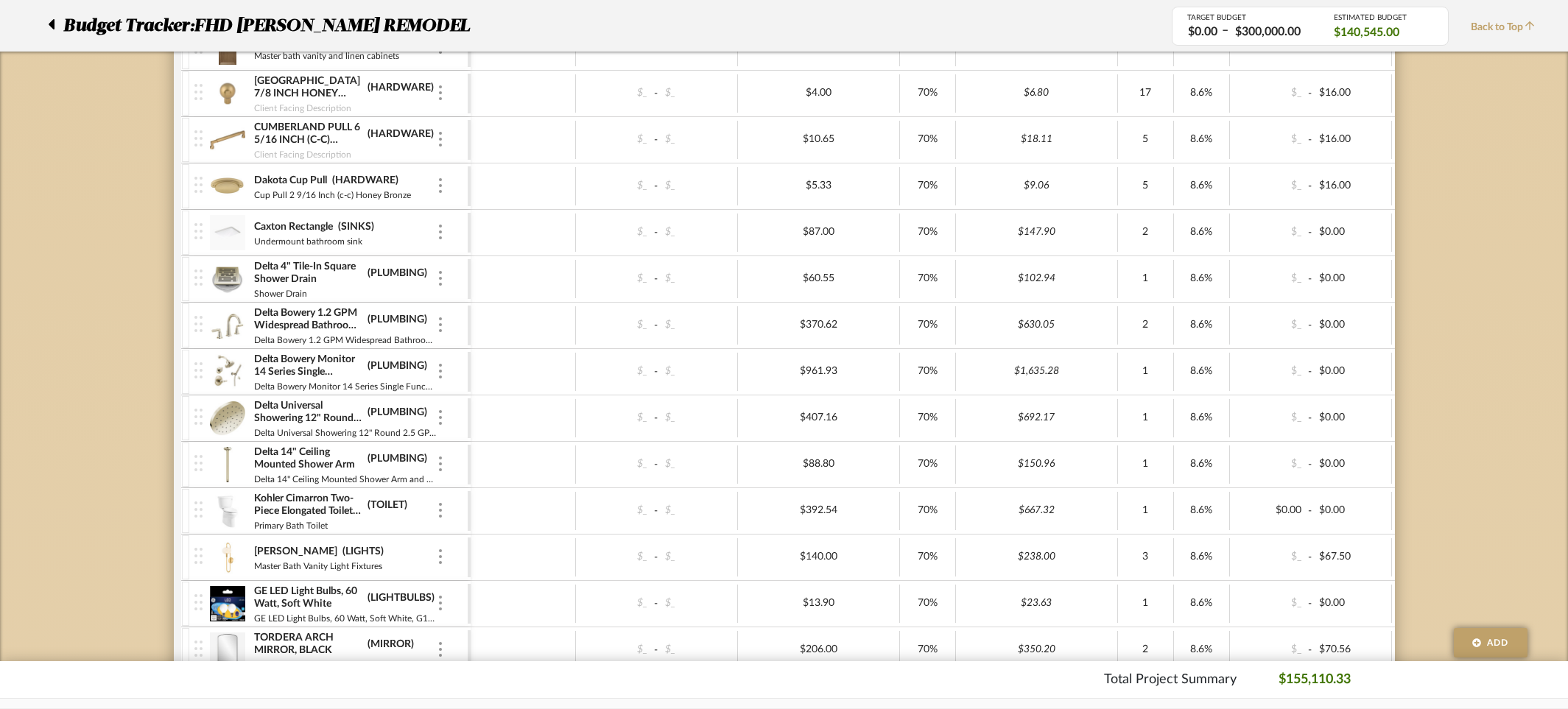
scroll to position [2726, 0]
